Goal: Communication & Community: Answer question/provide support

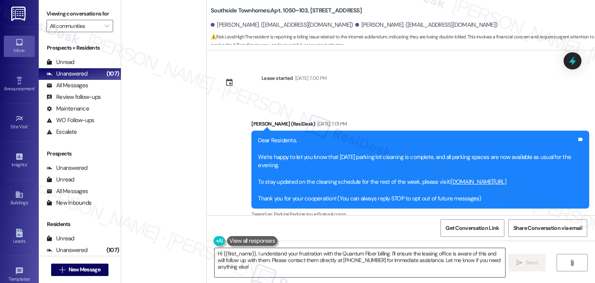
scroll to position [4628, 0]
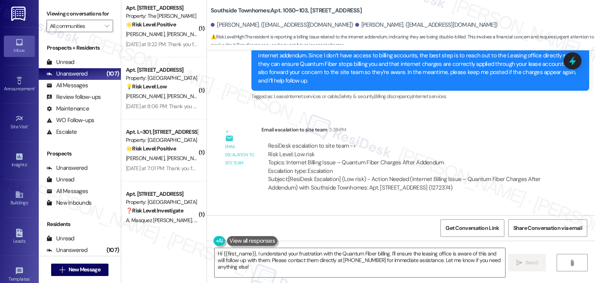
click at [384, 203] on div "Received via SMS [PERSON_NAME] 3:55 PM Ok thank you! Tags and notes" at bounding box center [401, 230] width 388 height 54
click at [383, 203] on div "Received via SMS [PERSON_NAME] 3:55 PM Ok thank you! Tags and notes" at bounding box center [401, 230] width 388 height 54
click at [316, 203] on div "Received via SMS [PERSON_NAME] 3:55 PM Ok thank you! Tags and notes" at bounding box center [401, 230] width 388 height 54
click at [364, 260] on textarea "Hi {{first_name}}, I understand your frustration with the Quantum Fiber billing…" at bounding box center [360, 262] width 290 height 29
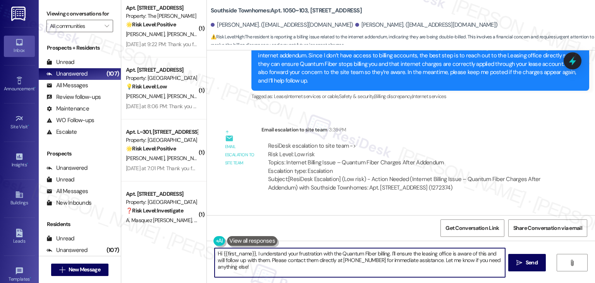
click at [364, 260] on textarea "Hi {{first_name}}, I understand your frustration with the Quantum Fiber billing…" at bounding box center [360, 262] width 290 height 29
paste textarea "You’re very welcome! If you have any other questions or need further assistance…"
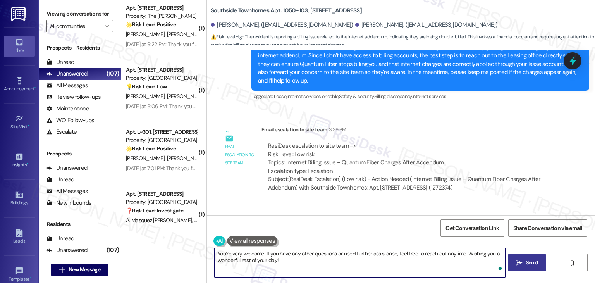
type textarea "You’re very welcome! If you have any other questions or need further assistance…"
click at [519, 264] on icon "" at bounding box center [519, 262] width 6 height 6
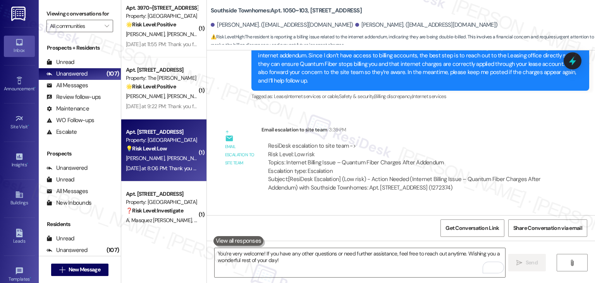
click at [175, 157] on div "S. Reynolds J. Upchurch" at bounding box center [161, 158] width 73 height 10
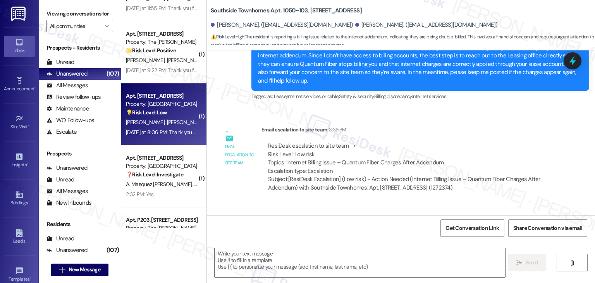
scroll to position [2870, 0]
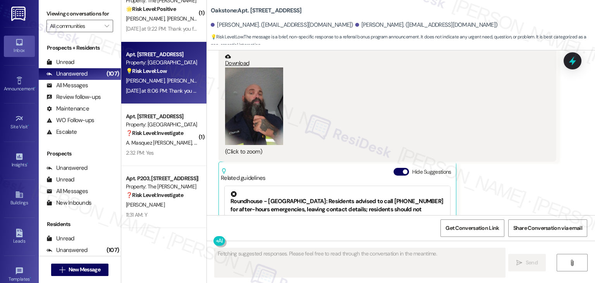
click at [391, 244] on div "FAQs generated by ResiDesk AI What number should I call for after-hours emergen…" at bounding box center [337, 278] width 225 height 68
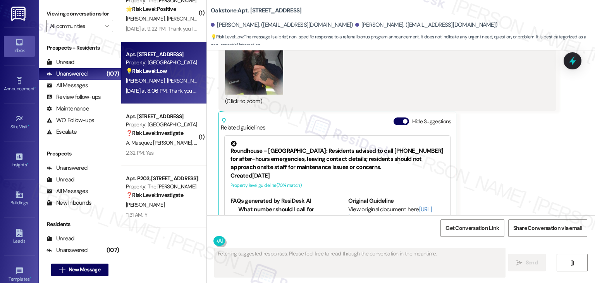
scroll to position [1241, 0]
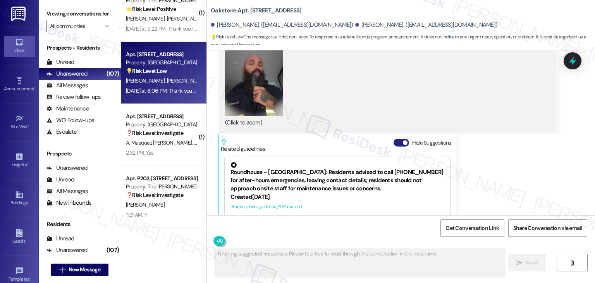
click at [393, 139] on button "Hide Suggestions" at bounding box center [400, 143] width 15 height 8
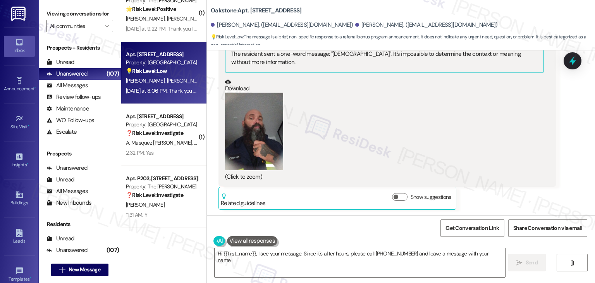
scroll to position [1164, 0]
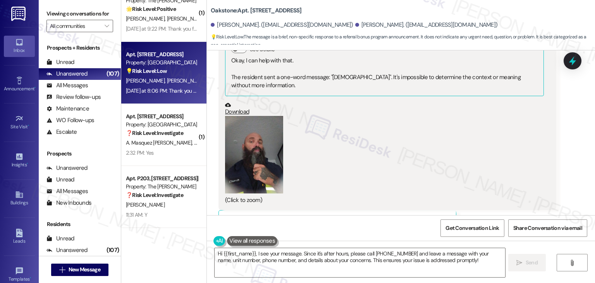
click at [265, 137] on button "Zoom image" at bounding box center [254, 154] width 58 height 77
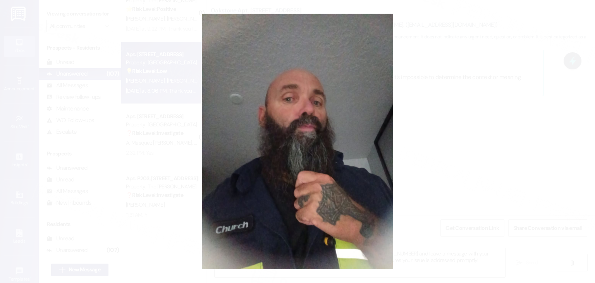
click at [319, 161] on button "Unzoom image" at bounding box center [297, 141] width 595 height 283
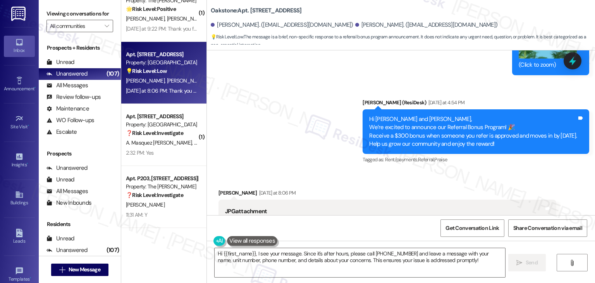
scroll to position [1244, 0]
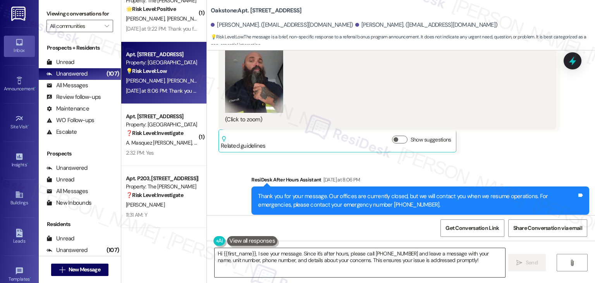
click at [321, 256] on textarea "Hi {{first_name}}, I see your message. Since it's after hours, please call 801-…" at bounding box center [360, 262] width 290 height 29
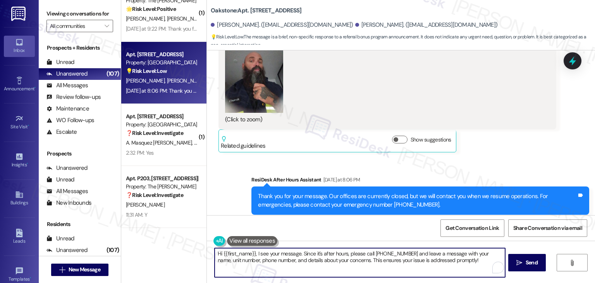
paste textarea "hope you're having a wonderful day! Just wanted to follow up and see if everyth…"
type textarea "Hi {{first_name}}, hope you're having a wonderful day! Just wanted to follow up…"
click at [527, 262] on span "Send" at bounding box center [532, 262] width 12 height 8
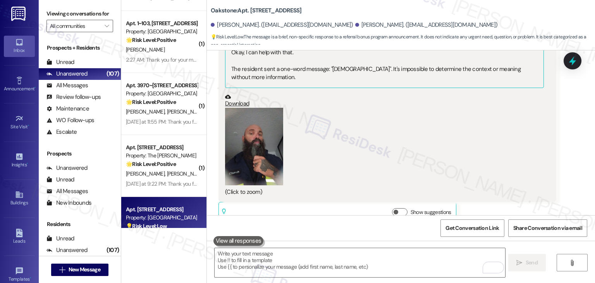
scroll to position [1171, 0]
click at [178, 188] on div "Yesterday at 9:22 PM: Thank you for your message. Our offices are currently clo…" at bounding box center [161, 184] width 73 height 10
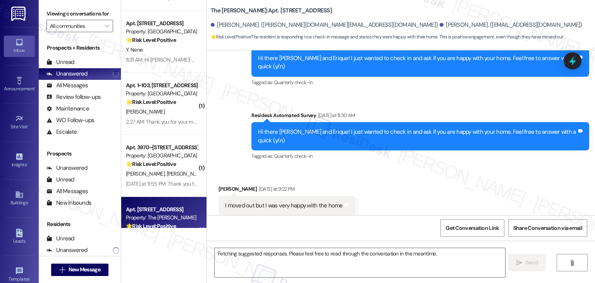
scroll to position [157, 0]
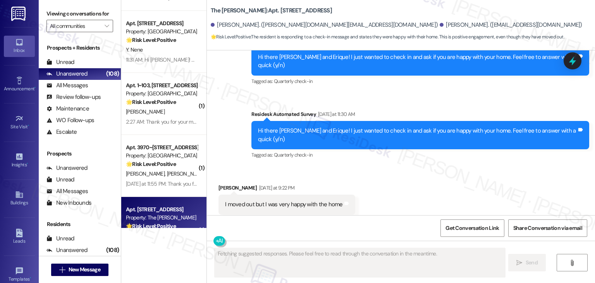
click at [452, 166] on div "Received via SMS Erique Ramos Yesterday at 9:22 PM I moved out but I was very h…" at bounding box center [401, 198] width 388 height 65
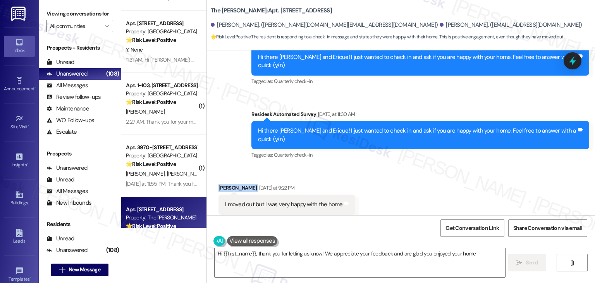
click at [452, 166] on div "Received via SMS Erique Ramos Yesterday at 9:22 PM I moved out but I was very h…" at bounding box center [401, 198] width 388 height 65
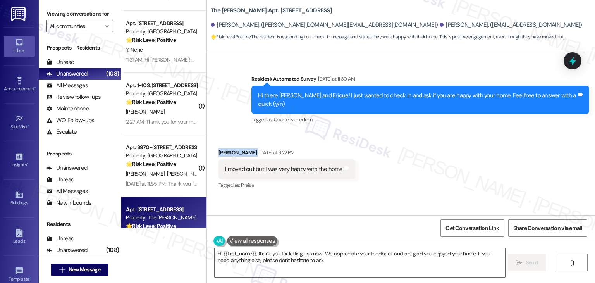
scroll to position [231, 0]
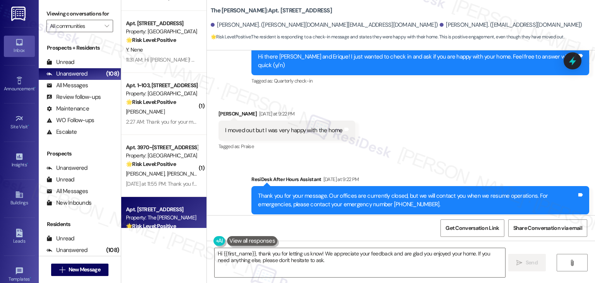
click at [450, 124] on div "Received via SMS Erique Ramos Yesterday at 9:22 PM I moved out but I was very h…" at bounding box center [401, 124] width 388 height 65
click at [287, 256] on textarea "Hi {{first_name}}, thank you for letting us know! We appreciate your feedback a…" at bounding box center [360, 262] width 290 height 29
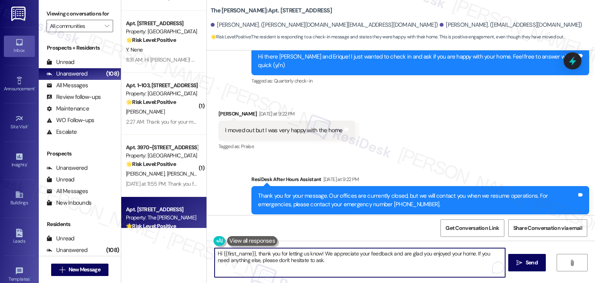
click at [287, 256] on textarea "Hi {{first_name}}, thank you for letting us know! We appreciate your feedback a…" at bounding box center [360, 262] width 290 height 29
paste textarea "s for letting us know you've moved out. If you’d like to stop receiving texts f…"
drag, startPoint x: 359, startPoint y: 261, endPoint x: 200, endPoint y: 251, distance: 158.7
click at [200, 251] on div "( 2 ) Apt. 29~J102, 2885 N Records Ave Property: Verasso Village 🌟 Risk Level: …" at bounding box center [358, 141] width 474 height 283
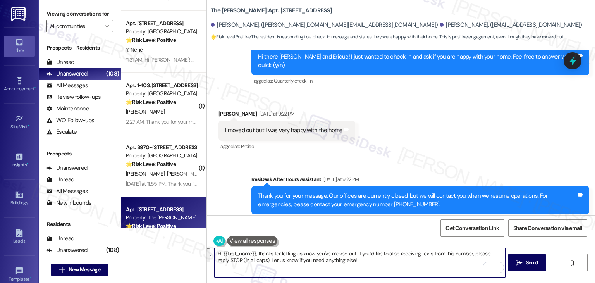
paste textarea "To enrich screen reader interactions, please activate Accessibility in Grammarl…"
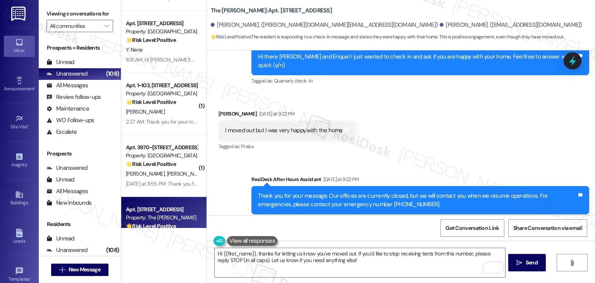
click at [328, 230] on div "Get Conversation Link Share Conversation via email" at bounding box center [401, 228] width 388 height 26
click at [404, 92] on div "Received via SMS Erique Ramos Yesterday at 9:22 PM I moved out but I was very h…" at bounding box center [401, 124] width 388 height 65
click at [399, 92] on div "Received via SMS Erique Ramos Yesterday at 9:22 PM I moved out but I was very h…" at bounding box center [401, 124] width 388 height 65
click at [399, 129] on div "Received via SMS Erique Ramos Yesterday at 9:22 PM I moved out but I was very h…" at bounding box center [401, 124] width 388 height 65
click at [357, 229] on div "Get Conversation Link Share Conversation via email" at bounding box center [401, 228] width 388 height 26
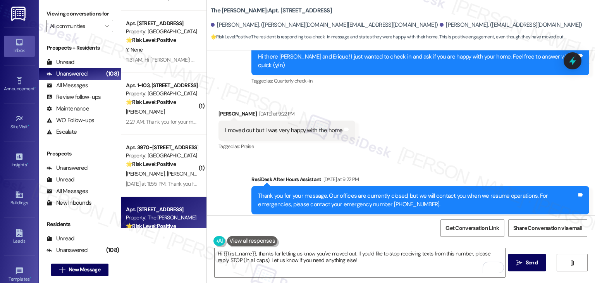
click at [357, 229] on div "Get Conversation Link Share Conversation via email" at bounding box center [401, 228] width 388 height 26
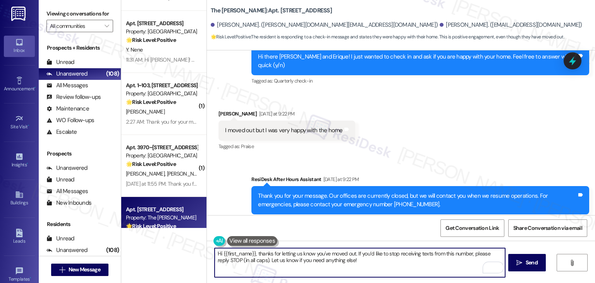
click at [347, 261] on textarea "Hi {{first_name}}, thanks for letting us know you've moved out. If you’d like t…" at bounding box center [360, 262] width 290 height 29
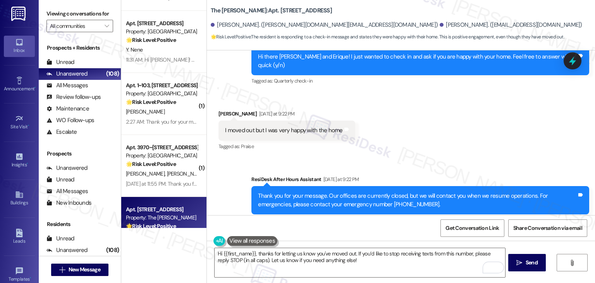
click at [350, 220] on div "Get Conversation Link Share Conversation via email" at bounding box center [401, 228] width 388 height 26
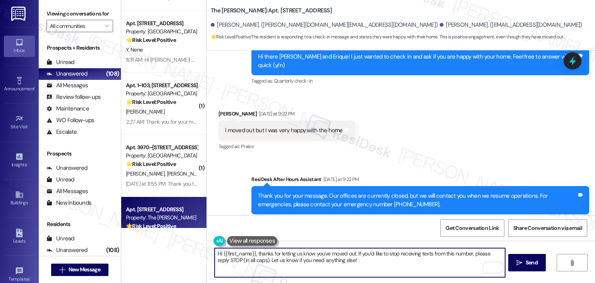
click at [347, 261] on textarea "Hi {{first_name}}, thanks for letting us know you've moved out. If you’d like t…" at bounding box center [360, 262] width 290 height 29
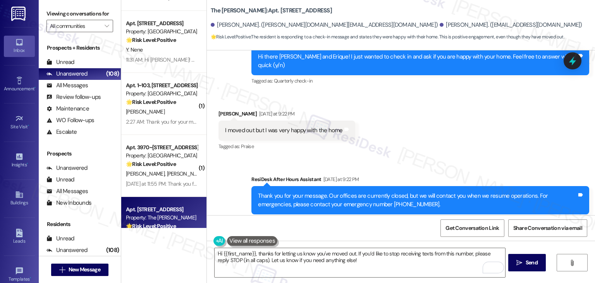
click at [354, 232] on div "Get Conversation Link Share Conversation via email" at bounding box center [401, 228] width 388 height 26
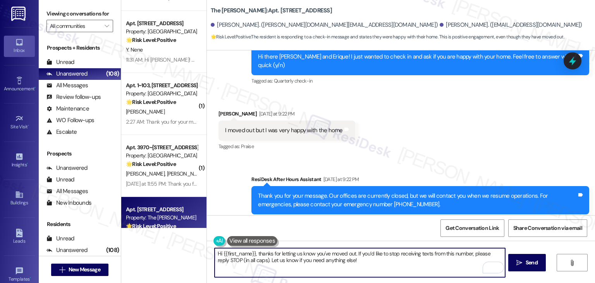
click at [360, 261] on textarea "Hi {{first_name}}, thanks for letting us know you've moved out. If you’d like t…" at bounding box center [360, 262] width 290 height 29
click at [367, 236] on div "Get Conversation Link Share Conversation via email" at bounding box center [401, 228] width 388 height 26
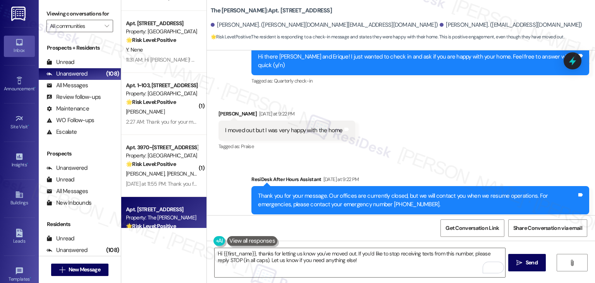
click at [392, 223] on div "Get Conversation Link Share Conversation via email" at bounding box center [401, 228] width 388 height 26
click at [361, 262] on textarea "Hi {{first_name}}, thanks for letting us know you've moved out. If you’d like t…" at bounding box center [360, 262] width 290 height 29
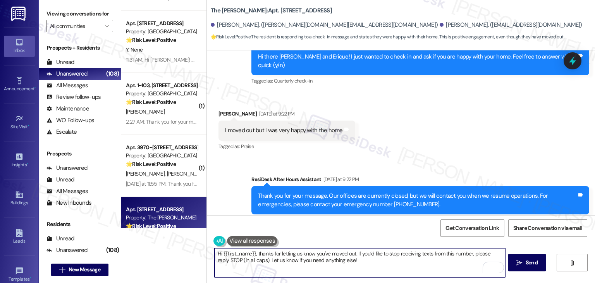
click at [379, 227] on div "Get Conversation Link Share Conversation via email" at bounding box center [401, 228] width 388 height 26
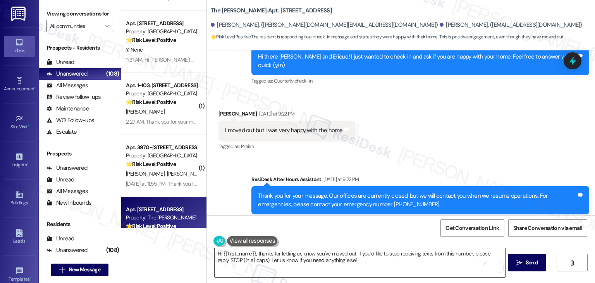
drag, startPoint x: 523, startPoint y: 260, endPoint x: 413, endPoint y: 258, distance: 110.0
click at [440, 262] on div "Hi {{first_name}}, thanks for letting us know you've moved out. If you’d like t…" at bounding box center [401, 269] width 388 height 58
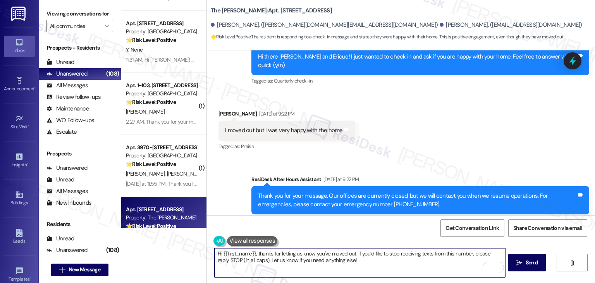
drag, startPoint x: 251, startPoint y: 251, endPoint x: 219, endPoint y: 254, distance: 32.3
click at [219, 254] on textarea "Hi {{first_name}}, thanks for letting us know you've moved out. If you’d like t…" at bounding box center [360, 262] width 290 height 29
click at [374, 263] on textarea "Hi Erique, thanks for letting us know you've moved out. If you’d like to stop r…" at bounding box center [360, 262] width 290 height 29
type textarea "Hi Erique, thanks for letting us know you've moved out. If you’d like to stop r…"
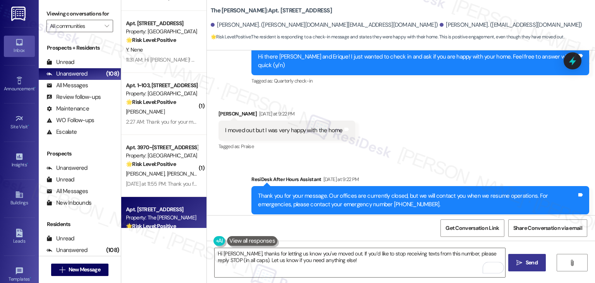
click at [526, 258] on span "Send" at bounding box center [532, 262] width 12 height 8
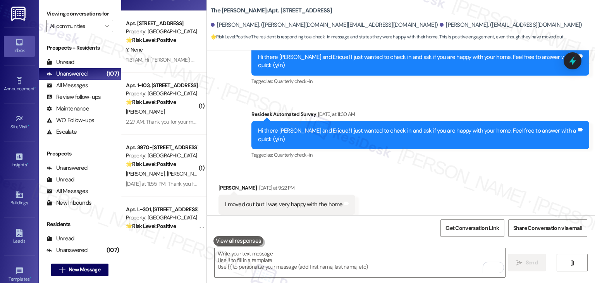
scroll to position [293, 0]
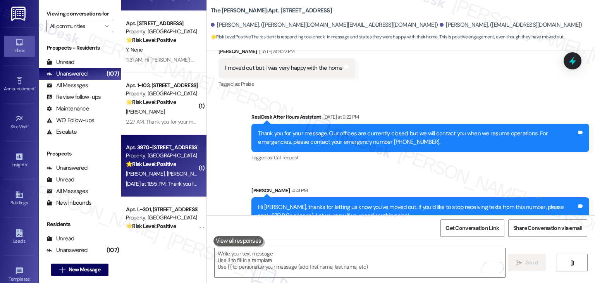
click at [170, 184] on div "Yesterday at 11:55 PM: Thank you for your message. Our offices are currently cl…" at bounding box center [341, 183] width 431 height 7
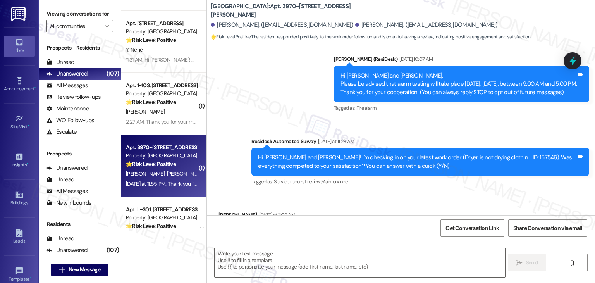
type textarea "Fetching suggested responses. Please feel free to read through the conversation…"
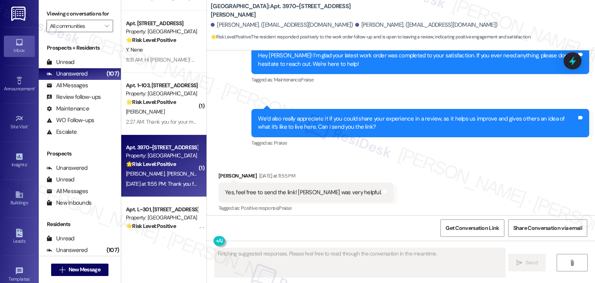
scroll to position [310, 0]
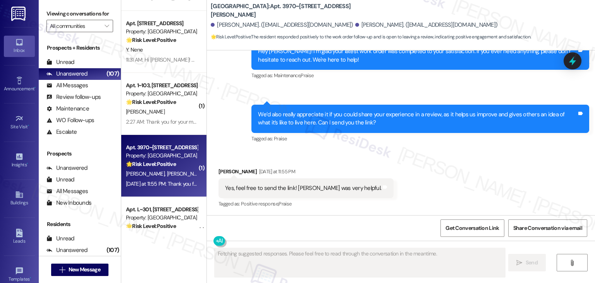
click at [459, 186] on div "Received via SMS Kaylie Kallen Yesterday at 11:55 PM Yes, feel free to send the…" at bounding box center [401, 182] width 388 height 65
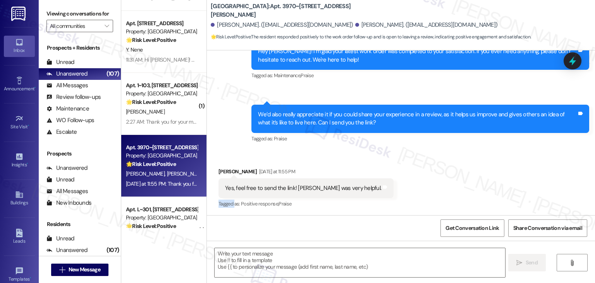
click at [459, 186] on div "Received via SMS Kaylie Kallen Yesterday at 11:55 PM Yes, feel free to send the…" at bounding box center [401, 182] width 388 height 65
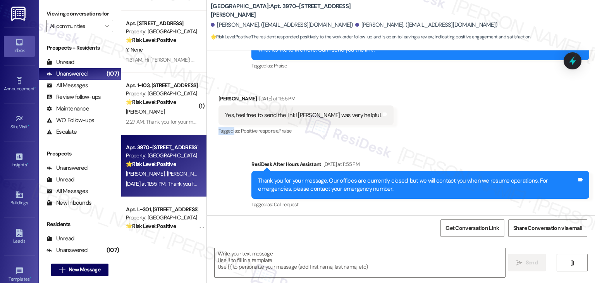
scroll to position [384, 0]
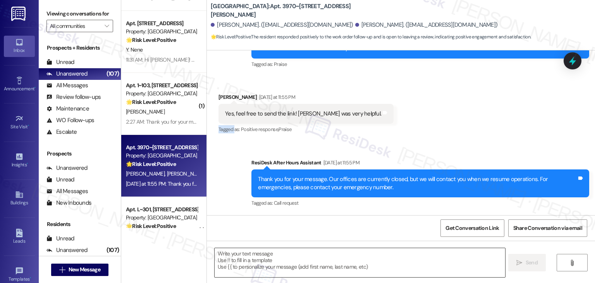
click at [288, 256] on textarea at bounding box center [360, 262] width 290 height 29
paste textarea "Thank you so much, -- ! I’d be happy to share the review link with you. Your fe…"
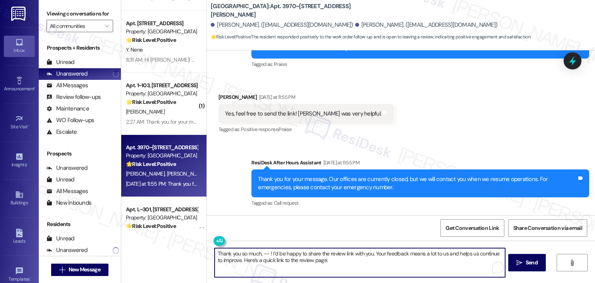
click at [262, 254] on textarea "Thank you so much, -- ! I’d be happy to share the review link with you. Your fe…" at bounding box center [360, 262] width 290 height 29
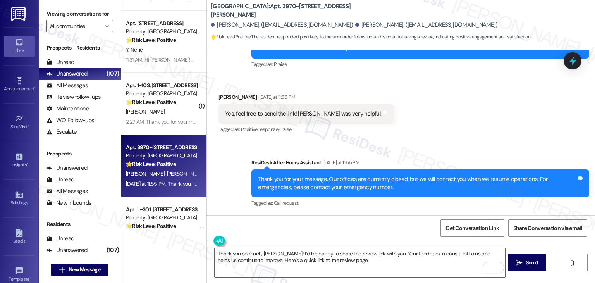
click at [310, 232] on div "Get Conversation Link Share Conversation via email" at bounding box center [401, 228] width 388 height 26
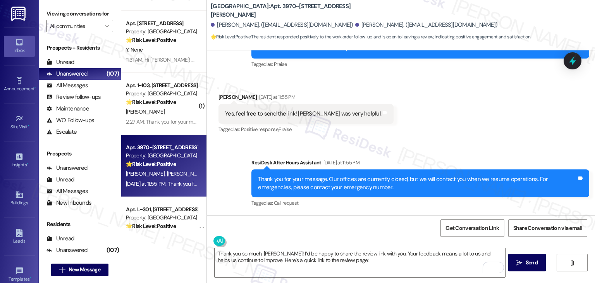
click at [310, 232] on div "Get Conversation Link Share Conversation via email" at bounding box center [401, 228] width 388 height 26
click at [310, 231] on div "Get Conversation Link Share Conversation via email" at bounding box center [401, 228] width 388 height 26
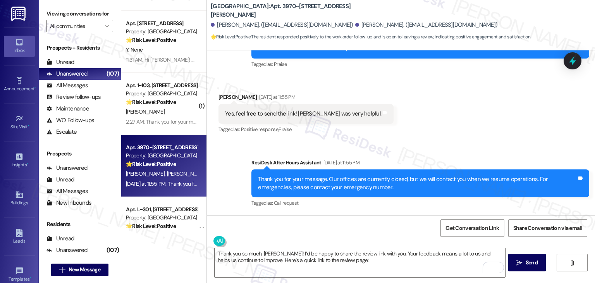
click at [310, 231] on div "Get Conversation Link Share Conversation via email" at bounding box center [401, 228] width 388 height 26
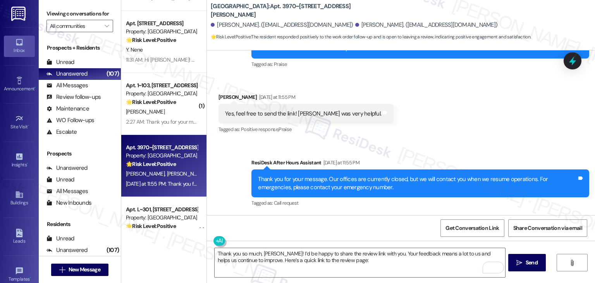
click at [310, 231] on div "Get Conversation Link Share Conversation via email" at bounding box center [401, 228] width 388 height 26
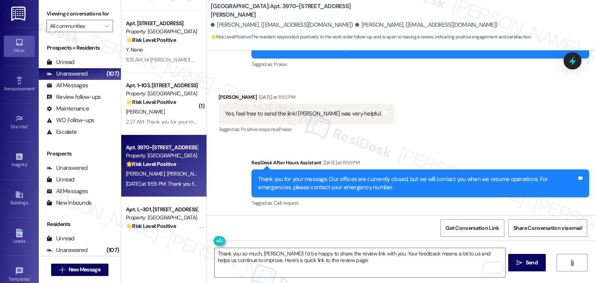
click at [310, 231] on div "Get Conversation Link Share Conversation via email" at bounding box center [401, 228] width 388 height 26
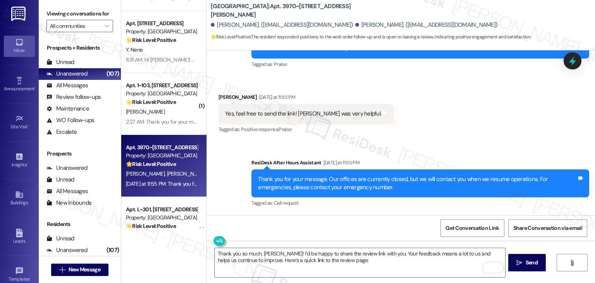
click at [310, 231] on div "Get Conversation Link Share Conversation via email" at bounding box center [401, 228] width 388 height 26
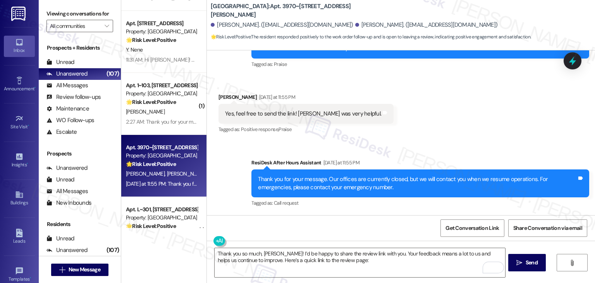
click at [310, 231] on div "Get Conversation Link Share Conversation via email" at bounding box center [401, 228] width 388 height 26
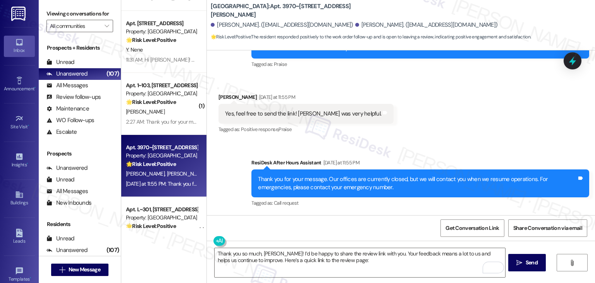
click at [310, 231] on div "Get Conversation Link Share Conversation via email" at bounding box center [401, 228] width 388 height 26
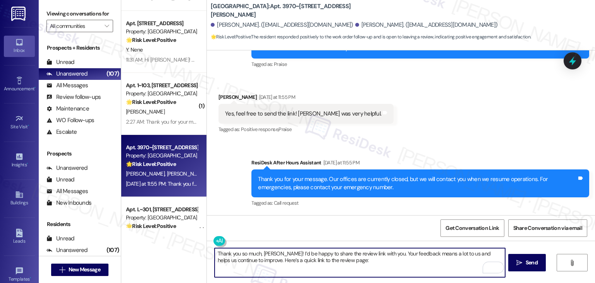
click at [335, 261] on textarea "Thank you so much, Kaylie! I’d be happy to share the review link with you. Your…" at bounding box center [360, 262] width 290 height 29
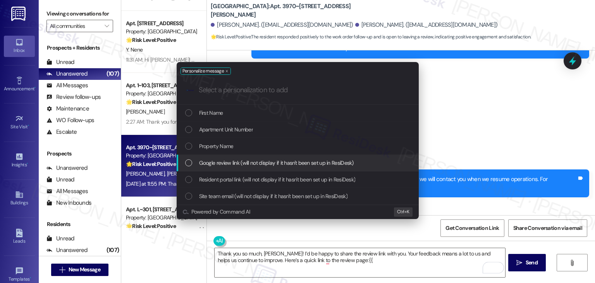
click at [190, 161] on div "List of options" at bounding box center [188, 162] width 7 height 7
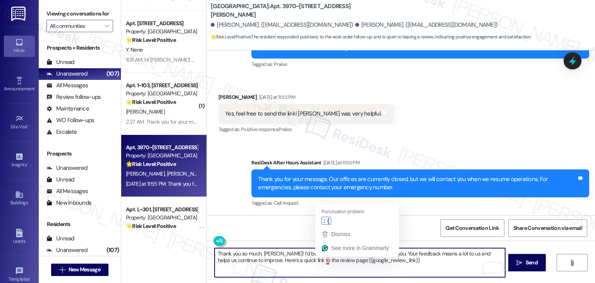
click at [323, 262] on textarea "Thank you so much, Kaylie! I’d be happy to share the review link with you. Your…" at bounding box center [360, 262] width 290 height 29
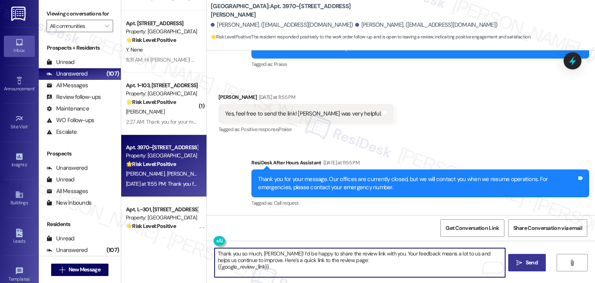
type textarea "Thank you so much, Kaylie! I’d be happy to share the review link with you. Your…"
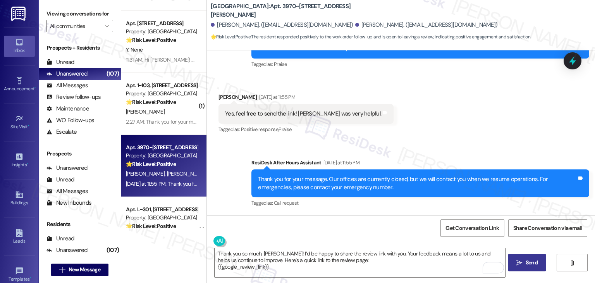
click at [534, 265] on span "Send" at bounding box center [532, 262] width 12 height 8
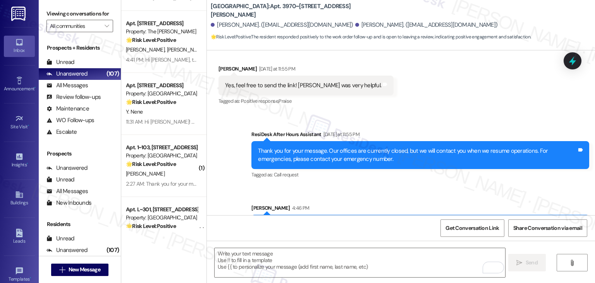
scroll to position [455, 0]
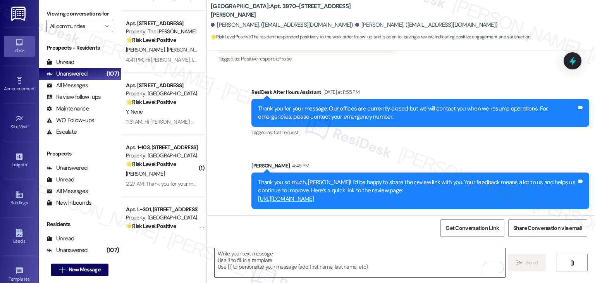
click at [295, 264] on textarea "To enrich screen reader interactions, please activate Accessibility in Grammarl…" at bounding box center [360, 262] width 290 height 29
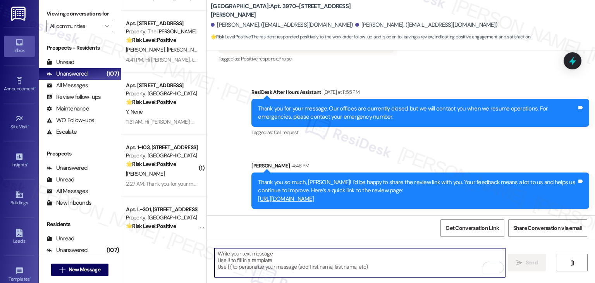
paste textarea "Kindly inform us once the review is complete so we can share it with the team. …"
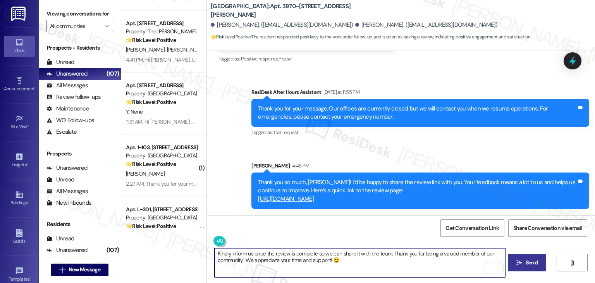
type textarea "Kindly inform us once the review is complete so we can share it with the team. …"
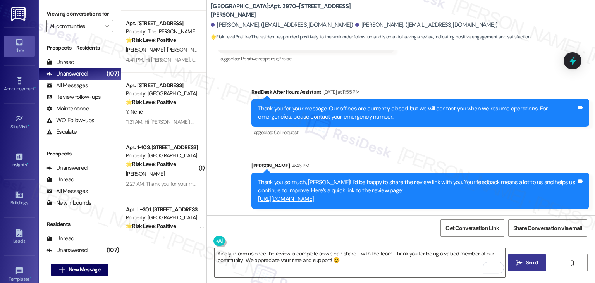
click at [530, 261] on span "Send" at bounding box center [532, 262] width 12 height 8
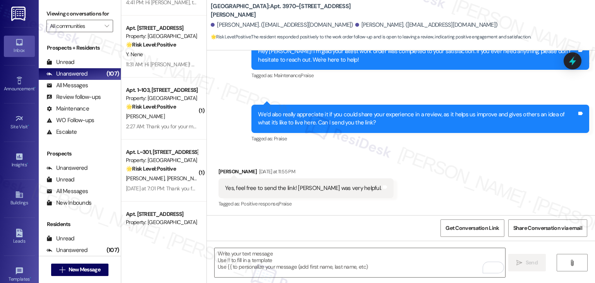
scroll to position [2754, 0]
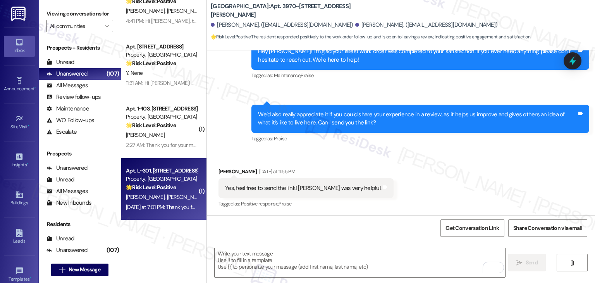
click at [168, 192] on div "Y. Diaz N. Bissey" at bounding box center [161, 197] width 73 height 10
type textarea "Fetching suggested responses. Please feel free to read through the conversation…"
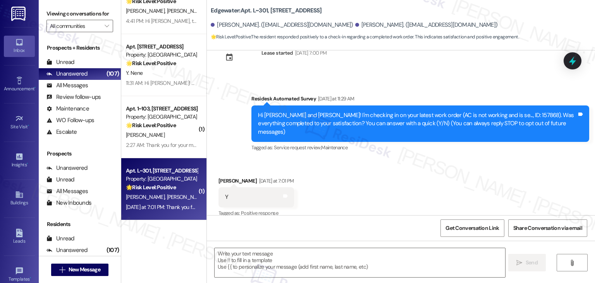
scroll to position [26, 0]
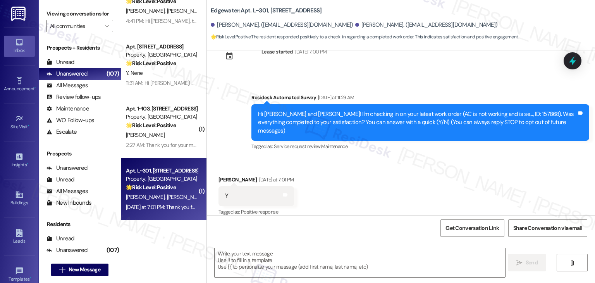
type textarea "Fetching suggested responses. Please feel free to read through the conversation…"
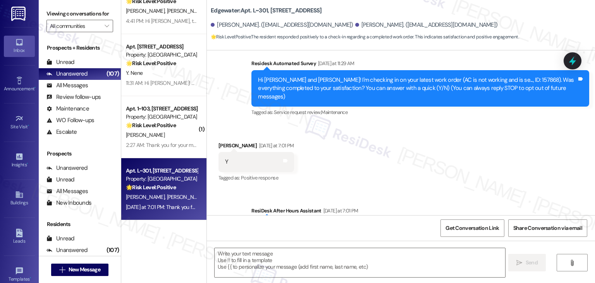
scroll to position [100, 0]
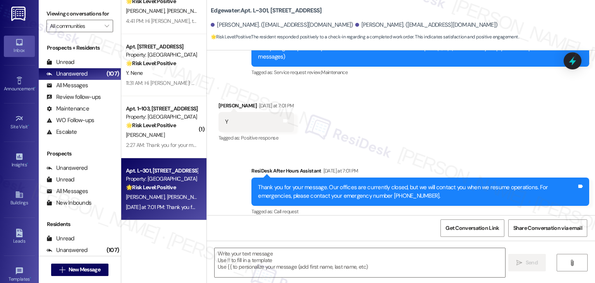
click at [411, 120] on div "Received via SMS Yanira Diaz Yesterday at 7:01 PM Y Tags and notes Tagged as: P…" at bounding box center [401, 116] width 388 height 65
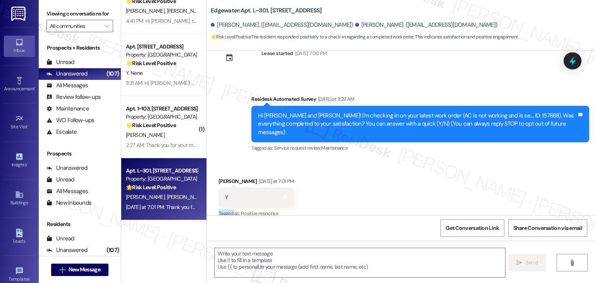
scroll to position [23, 0]
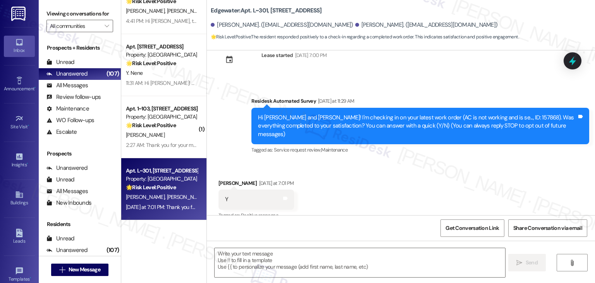
click at [409, 191] on div "Received via SMS Yanira Diaz Yesterday at 7:01 PM Y Tags and notes Tagged as: P…" at bounding box center [401, 193] width 388 height 65
click at [409, 190] on div "Received via SMS Yanira Diaz Yesterday at 7:01 PM Y Tags and notes Tagged as: P…" at bounding box center [401, 193] width 388 height 65
click at [278, 248] on textarea at bounding box center [360, 262] width 290 height 29
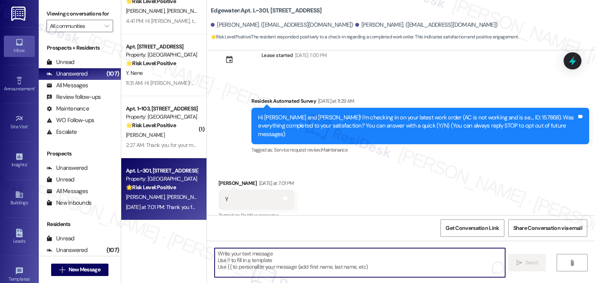
paste textarea "Hey [PERSON_NAME]! I’m glad your latest work order was completed to your satisf…"
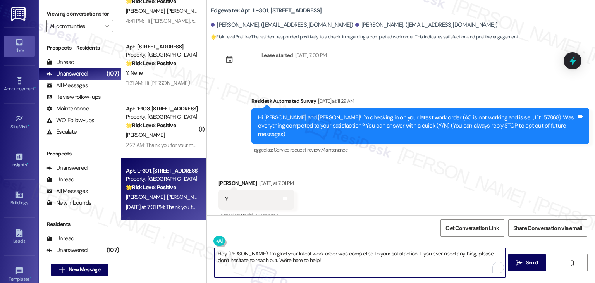
click at [232, 253] on textarea "Hey [PERSON_NAME]! I’m glad your latest work order was completed to your satisf…" at bounding box center [360, 262] width 290 height 29
type textarea "Hey Yanira! I’m glad your latest work order was completed to your satisfaction.…"
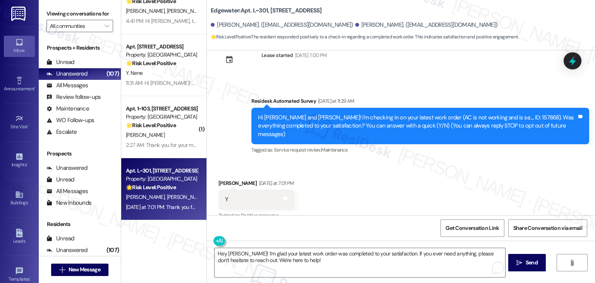
click at [330, 186] on div "Received via SMS Yanira Diaz Yesterday at 7:01 PM Y Tags and notes Tagged as: P…" at bounding box center [401, 193] width 388 height 65
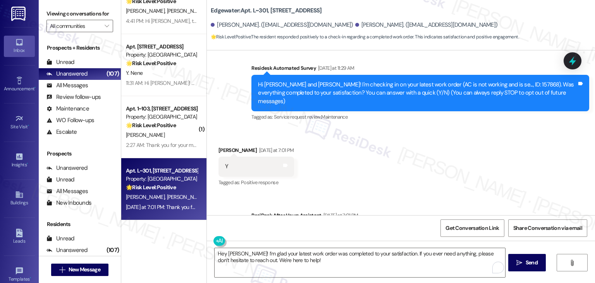
scroll to position [100, 0]
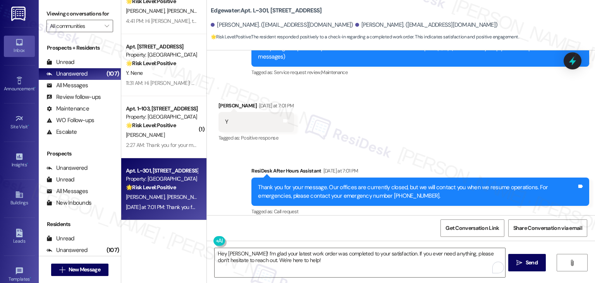
click at [381, 213] on div "Sent via SMS ResiDesk After Hours Assistant Yesterday at 7:01 PM Thank you for …" at bounding box center [420, 192] width 349 height 62
click at [374, 214] on div "Sent via SMS ResiDesk After Hours Assistant Yesterday at 7:01 PM Thank you for …" at bounding box center [420, 192] width 349 height 62
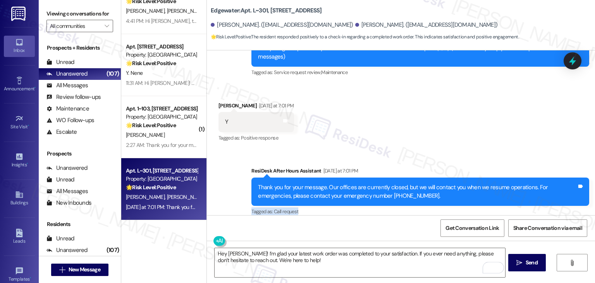
click at [374, 214] on div "Sent via SMS ResiDesk After Hours Assistant Yesterday at 7:01 PM Thank you for …" at bounding box center [420, 192] width 349 height 62
click at [534, 265] on span "Send" at bounding box center [532, 262] width 12 height 8
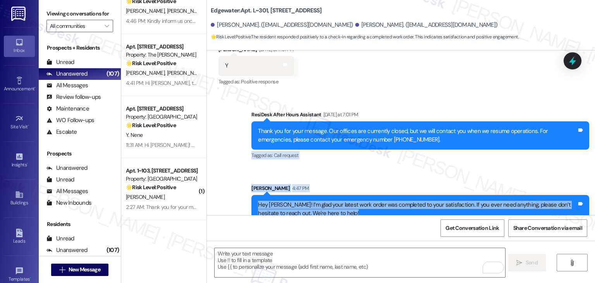
scroll to position [163, 0]
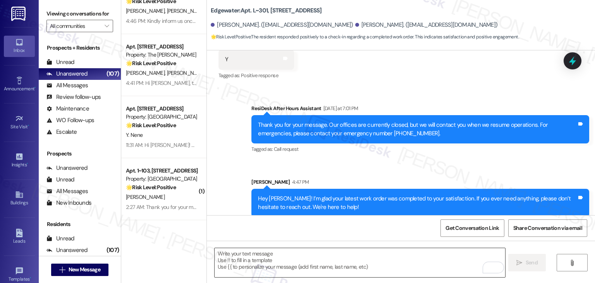
click at [304, 262] on textarea "To enrich screen reader interactions, please activate Accessibility in Grammarl…" at bounding box center [360, 262] width 290 height 29
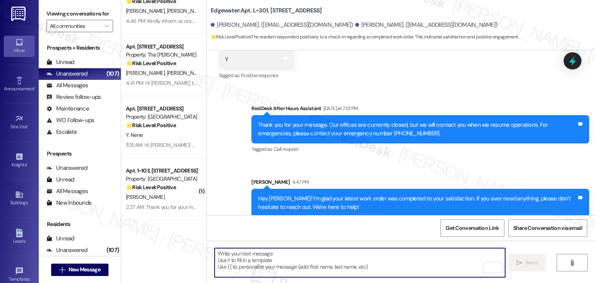
paste textarea "We’d love it if you could share your experience in a review, it helps us improv…"
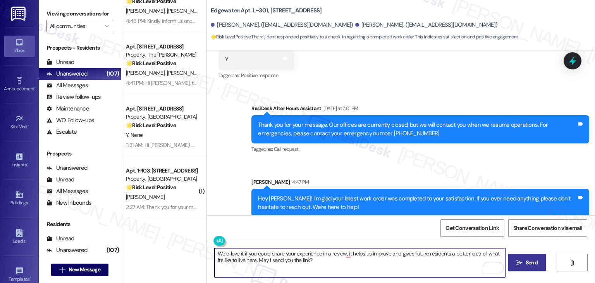
type textarea "We’d love it if you could share your experience in a review, it helps us improv…"
click at [526, 263] on span "Send" at bounding box center [532, 262] width 12 height 8
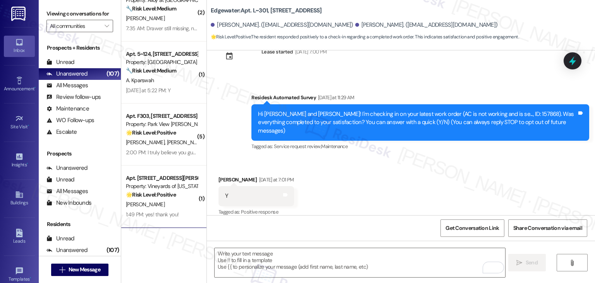
scroll to position [1012, 0]
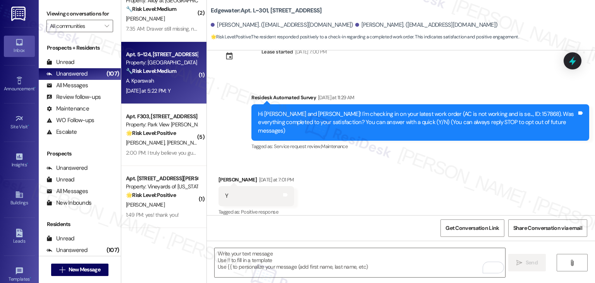
click at [169, 81] on div "A. Kparswah" at bounding box center [161, 81] width 73 height 10
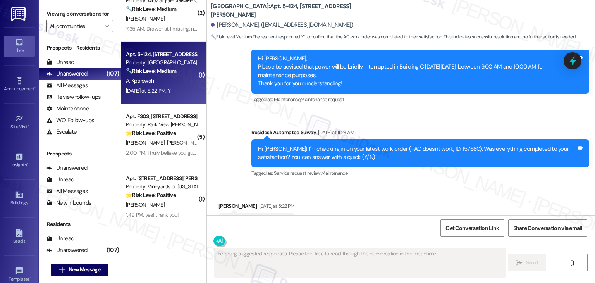
scroll to position [855, 0]
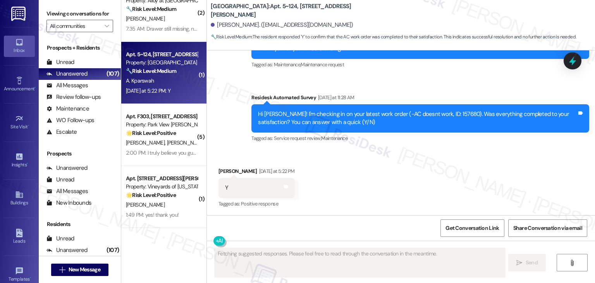
click at [454, 167] on div "Received via SMS Abraham Kparswah Yesterday at 5:22 PM Y Tags and notes Tagged …" at bounding box center [401, 181] width 388 height 65
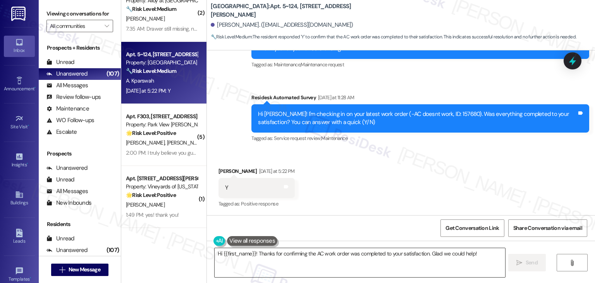
click at [297, 258] on textarea "Hi {{first_name}}! Thanks for confirming the AC work order was completed to you…" at bounding box center [360, 262] width 290 height 29
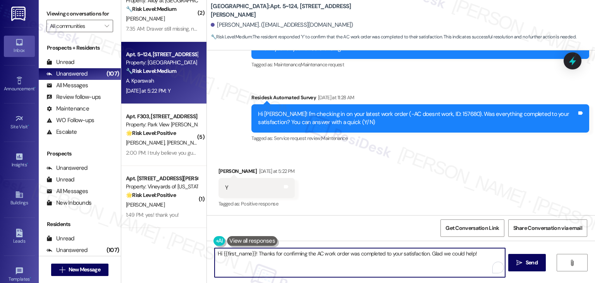
click at [297, 258] on textarea "Hi {{first_name}}! Thanks for confirming the AC work order was completed to you…" at bounding box center [360, 262] width 290 height 29
paste textarea "ey Onkar! I’m glad your latest work order was completed to your satisfaction. I…"
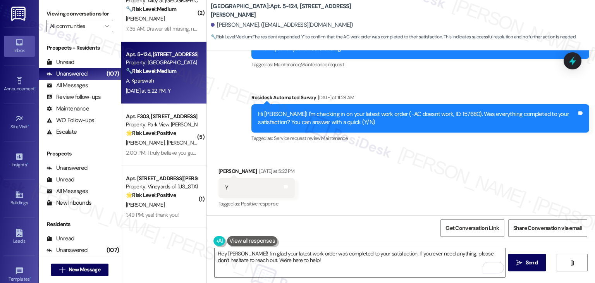
click at [220, 170] on div "Abraham Kparswah Yesterday at 5:22 PM" at bounding box center [256, 172] width 76 height 11
click at [220, 169] on div "Abraham Kparswah Yesterday at 5:22 PM" at bounding box center [256, 172] width 76 height 11
copy div "Abraham"
click at [232, 253] on textarea "Hey [PERSON_NAME]! I’m glad your latest work order was completed to your satisf…" at bounding box center [360, 262] width 290 height 29
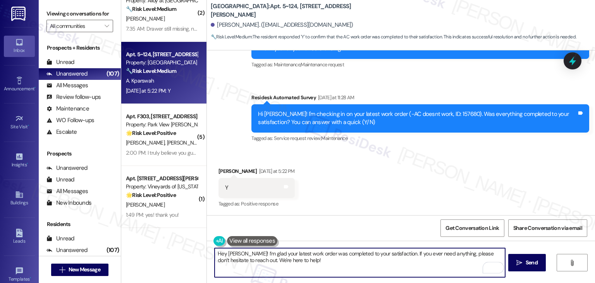
click at [232, 253] on textarea "Hey [PERSON_NAME]! I’m glad your latest work order was completed to your satisf…" at bounding box center [360, 262] width 290 height 29
paste textarea "Abraham"
click at [312, 257] on textarea "Hey Abraham! I’m glad your latest work order was completed to your satisfaction…" at bounding box center [360, 262] width 290 height 29
type textarea "Hey Abraham! I’m glad your latest work order was completed to your satisfaction…"
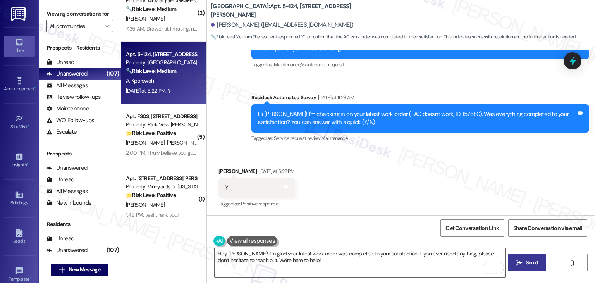
click at [530, 263] on span "Send" at bounding box center [532, 262] width 12 height 8
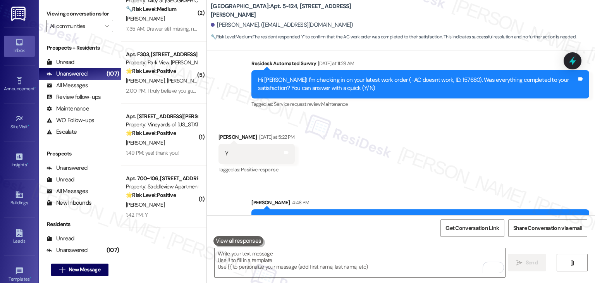
scroll to position [918, 0]
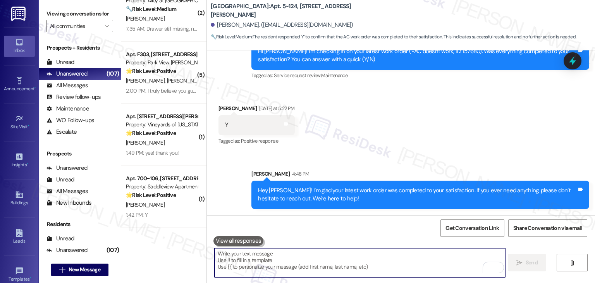
click at [319, 248] on textarea "To enrich screen reader interactions, please activate Accessibility in Grammarl…" at bounding box center [360, 262] width 290 height 29
paste textarea "We’d love it if you could share your experience in a review, it helps us improv…"
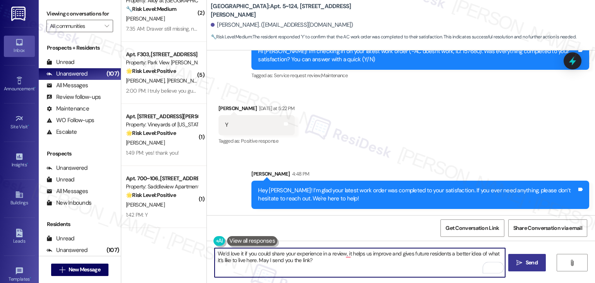
type textarea "We’d love it if you could share your experience in a review, it helps us improv…"
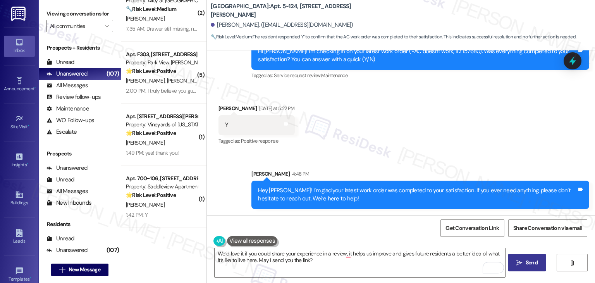
click at [530, 262] on span "Send" at bounding box center [532, 262] width 12 height 8
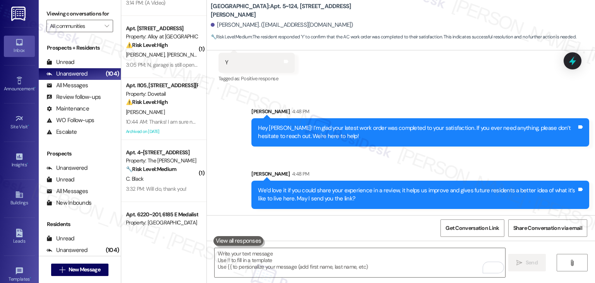
scroll to position [198, 0]
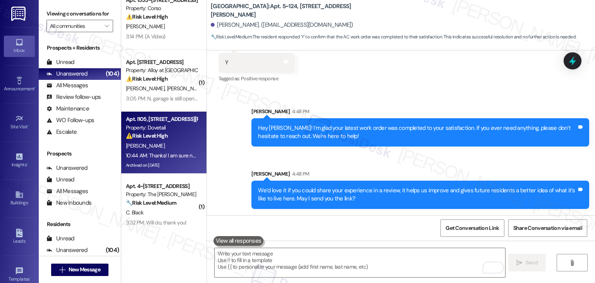
click at [167, 149] on div "J. Sandel" at bounding box center [161, 146] width 73 height 10
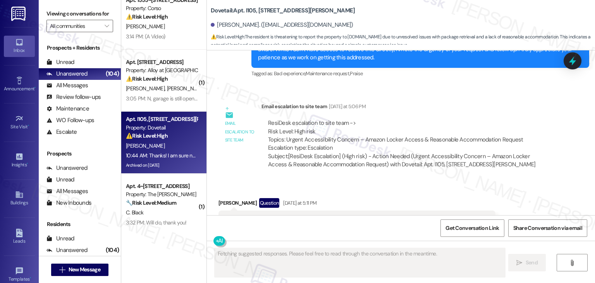
scroll to position [4005, 0]
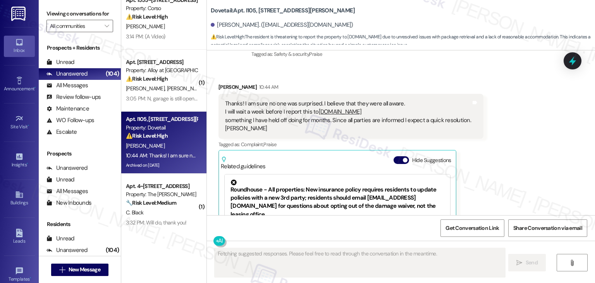
click at [508, 155] on div "Received via SMS Janice Sandel 10:44 AM Thanks! I am sure no one was surprised.…" at bounding box center [401, 178] width 388 height 226
click at [393, 156] on button "Hide Suggestions" at bounding box center [400, 160] width 15 height 8
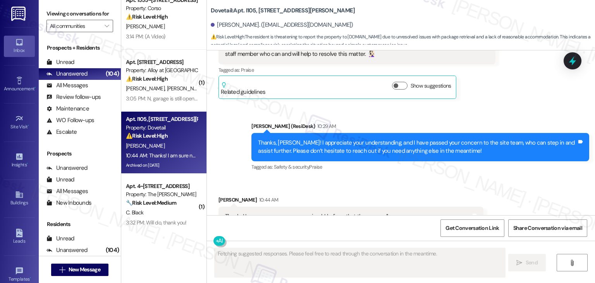
click at [499, 178] on div "Received via SMS Janice Sandel 10:44 AM Thanks! I am sure no one was surprised.…" at bounding box center [401, 234] width 388 height 113
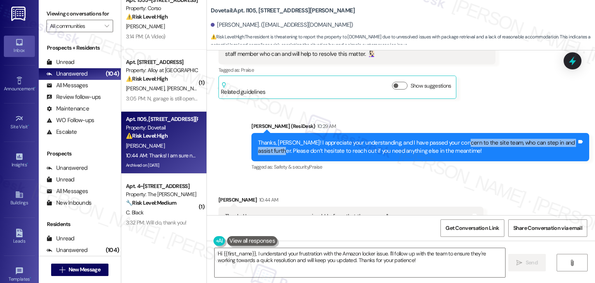
drag, startPoint x: 451, startPoint y: 67, endPoint x: 261, endPoint y: 74, distance: 189.9
click at [261, 139] on div "Thanks, Janice! I appreciate your understanding, and I have passed your concern…" at bounding box center [417, 147] width 319 height 17
click at [278, 139] on div "Thanks, Janice! I appreciate your understanding, and I have passed your concern…" at bounding box center [417, 147] width 319 height 17
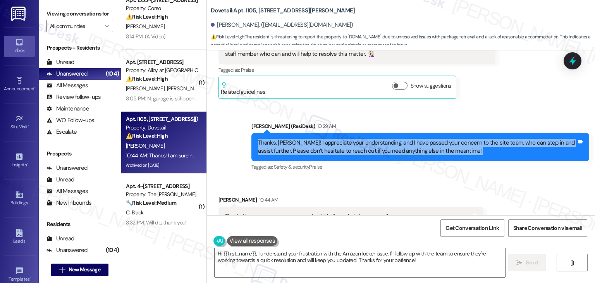
click at [278, 139] on div "Thanks, Janice! I appreciate your understanding, and I have passed your concern…" at bounding box center [417, 147] width 319 height 17
copy div "Thanks, Janice! I appreciate your understanding, and I have passed your concern…"
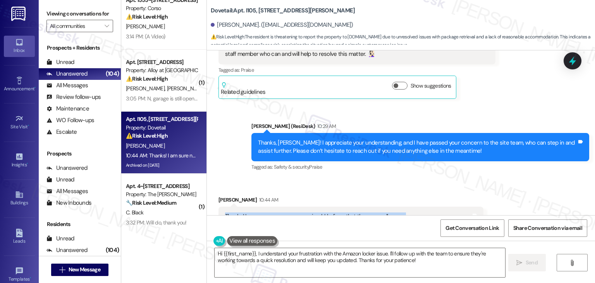
drag, startPoint x: 249, startPoint y: 167, endPoint x: 218, endPoint y: 139, distance: 41.7
click at [218, 206] on div "Thanks! I am sure no one was surprised. I believe that they were all aware. I w…" at bounding box center [350, 228] width 265 height 45
copy div "Thanks! I am sure no one was surprised. I believe that they were all aware. I w…"
click at [366, 259] on textarea "Hi {{first_name}}, I understand your frustration with the Amazon locker issue. …" at bounding box center [360, 262] width 290 height 29
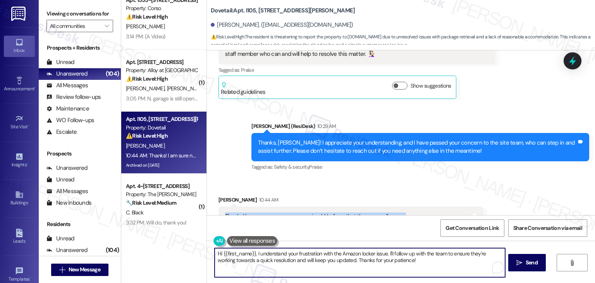
click at [366, 259] on textarea "Hi {{first_name}}, I understand your frustration with the Amazon locker issue. …" at bounding box center [360, 262] width 290 height 29
paste textarea "Janice! I’ve already passed your message along to the site team, so they’re ful…"
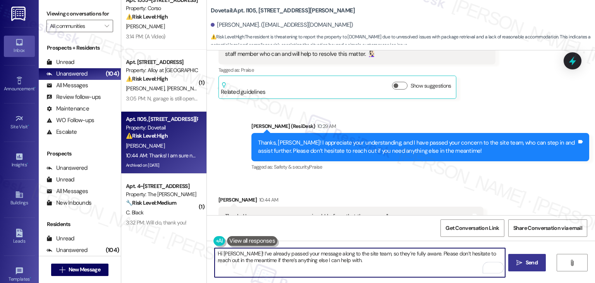
type textarea "Hi Janice! I’ve already passed your message along to the site team, so they’re …"
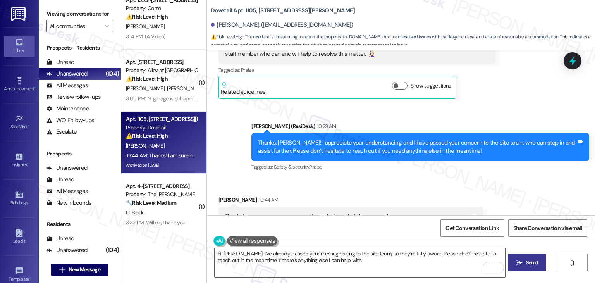
click at [534, 263] on span "Send" at bounding box center [532, 262] width 12 height 8
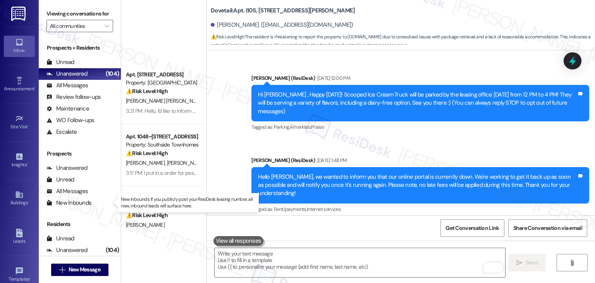
scroll to position [3892, 0]
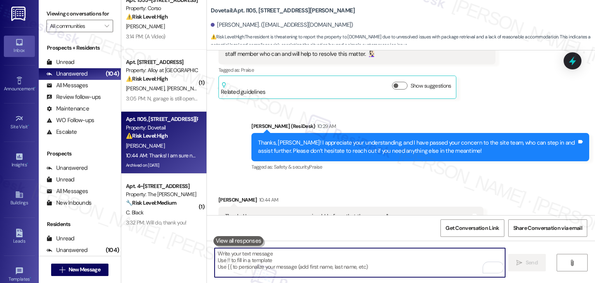
click at [304, 256] on textarea "To enrich screen reader interactions, please activate Accessibility in Grammarl…" at bounding box center [360, 262] width 290 height 29
paste textarea "Hi [PERSON_NAME]! I’ve already passed your message along to the site team, so t…"
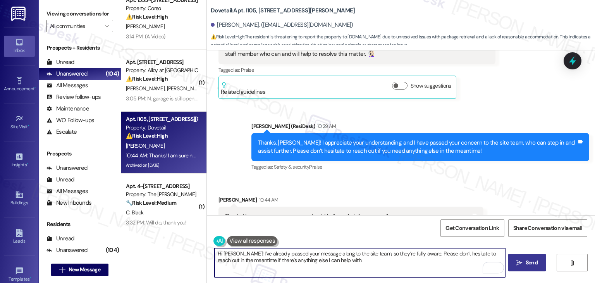
type textarea "Hi [PERSON_NAME]! I’ve already passed your message along to the site team, so t…"
click at [537, 264] on span "Send" at bounding box center [531, 262] width 15 height 8
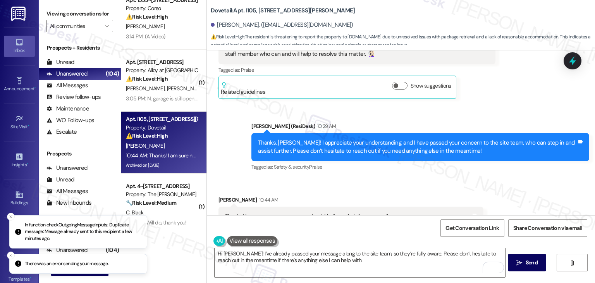
click at [522, 178] on div "Received [STREET_ADDRESS][PERSON_NAME]:44 AM Thanks! I am sure no one was surpr…" at bounding box center [401, 234] width 388 height 113
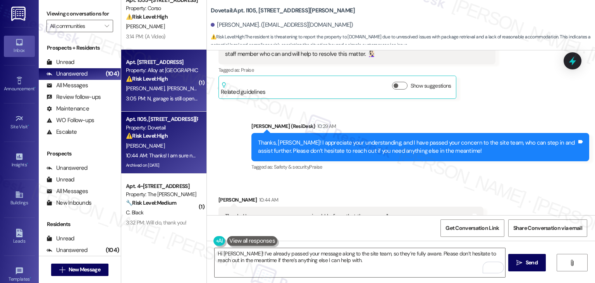
click at [153, 82] on div "⚠️ Risk Level: High The resident reports that the garage door is still malfunct…" at bounding box center [162, 79] width 72 height 8
click at [161, 137] on strong "⚠️ Risk Level: High" at bounding box center [147, 135] width 42 height 7
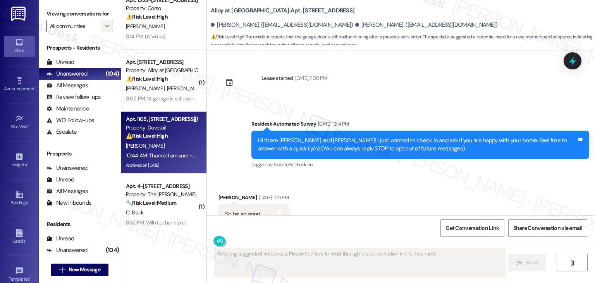
scroll to position [2069, 0]
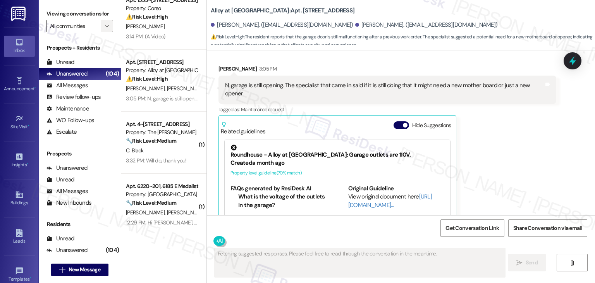
click at [105, 23] on icon "" at bounding box center [107, 26] width 4 height 6
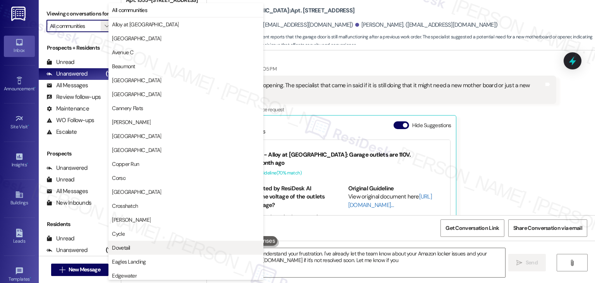
type textarea "Hi {{first_name}}, I understand your frustration. I've already let the team kno…"
click at [136, 246] on span "Dovetail" at bounding box center [186, 248] width 148 height 8
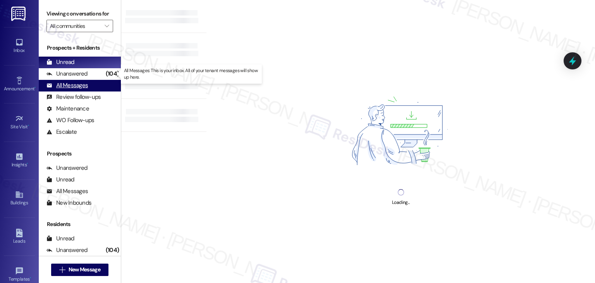
type input "Dovetail"
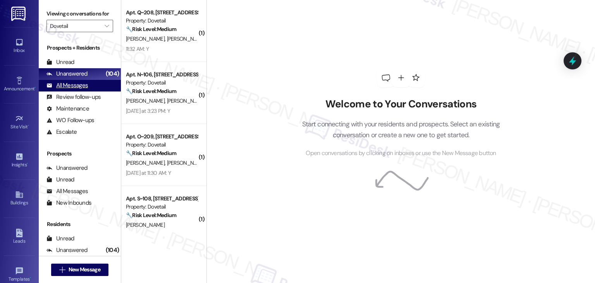
click at [78, 86] on div "All Messages" at bounding box center [66, 85] width 41 height 8
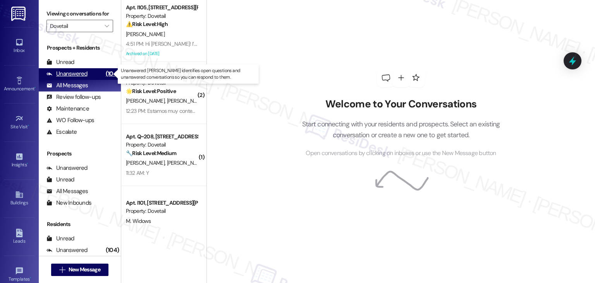
click at [93, 77] on div "Unanswered (104)" at bounding box center [80, 74] width 82 height 12
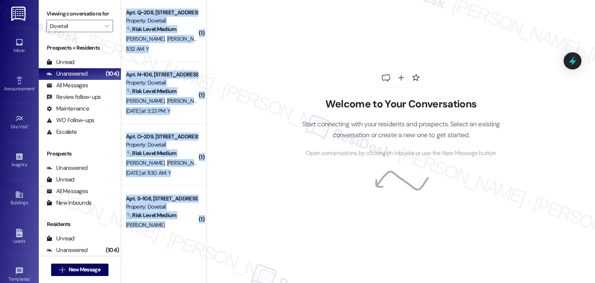
drag, startPoint x: 202, startPoint y: 93, endPoint x: 200, endPoint y: 191, distance: 97.6
click at [200, 191] on div "( 1 ) Apt. Q~208, [STREET_ADDRESS][PERSON_NAME] Property: Dovetail 🔧 Risk Level…" at bounding box center [358, 141] width 474 height 283
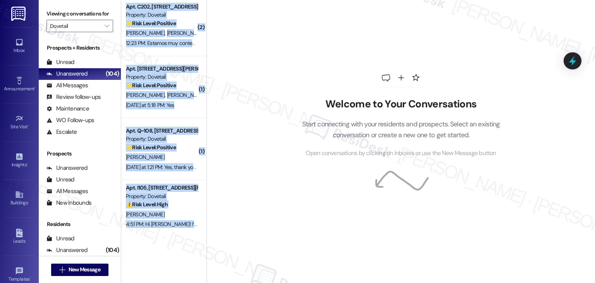
scroll to position [268, 0]
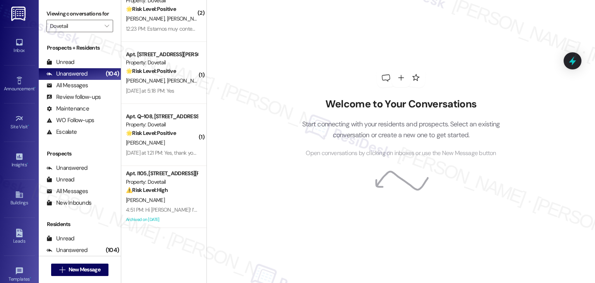
click at [249, 206] on div "Welcome to Your Conversations Start connecting with your residents and prospect…" at bounding box center [400, 141] width 388 height 283
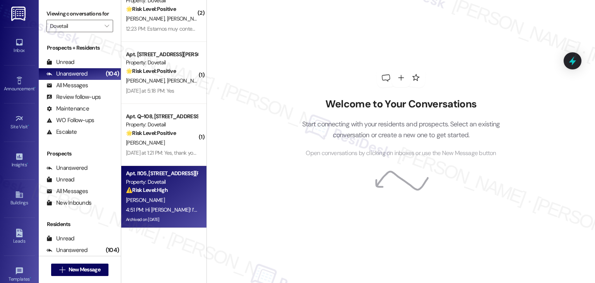
click at [162, 215] on div "Archived on [DATE]" at bounding box center [161, 220] width 73 height 10
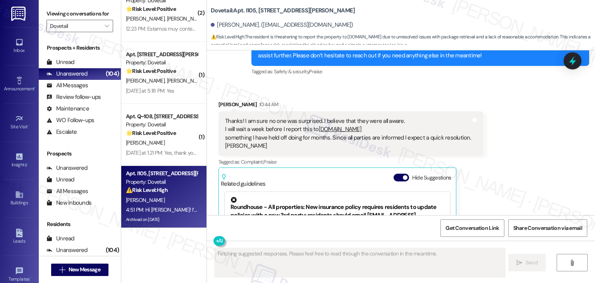
scroll to position [4005, 0]
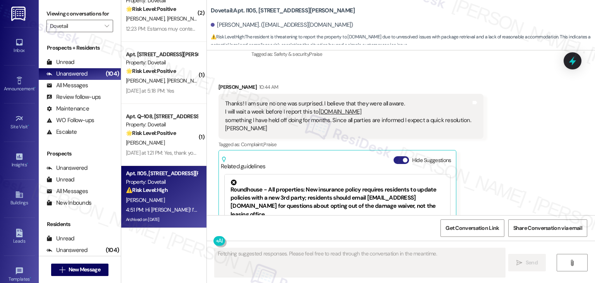
click at [393, 156] on button "Hide Suggestions" at bounding box center [400, 160] width 15 height 8
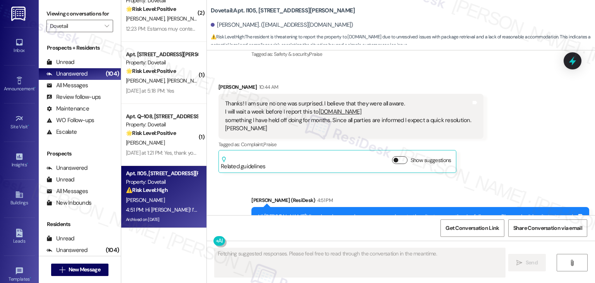
scroll to position [3965, 0]
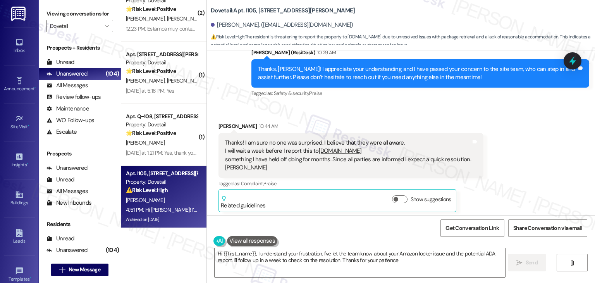
type textarea "Hi {{first_name}}, I understand your frustration. I've let the team know about …"
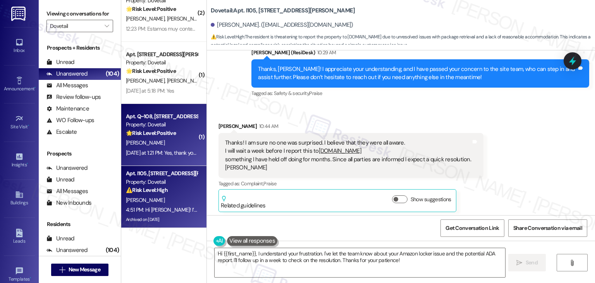
click at [162, 155] on div "Yesterday at 1:21 PM: Yes, thank you. I am enjoying my shower now. I haven't ch…" at bounding box center [249, 152] width 246 height 7
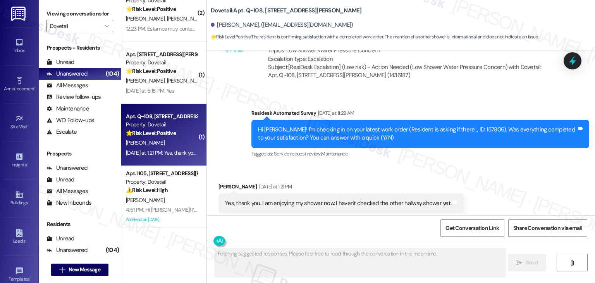
scroll to position [409, 0]
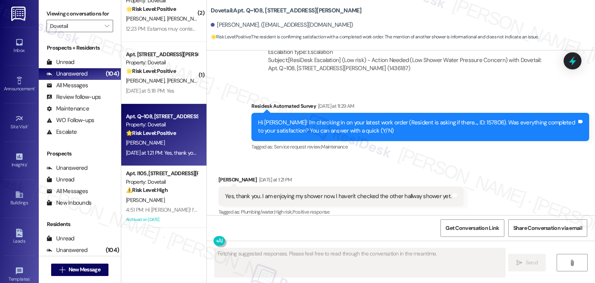
click at [437, 160] on div "Received via SMS Richard Todd Yesterday at 1:21 PM Yes, thank you. I am enjoyin…" at bounding box center [401, 190] width 388 height 65
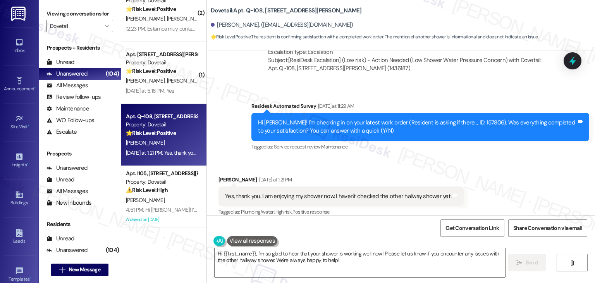
click at [469, 144] on div "Survey, sent via SMS Residesk Automated Survey Yesterday at 11:29 AM Hi Richard…" at bounding box center [420, 127] width 349 height 62
click at [483, 147] on div "Survey, sent via SMS Residesk Automated Survey Yesterday at 11:29 AM Hi Richard…" at bounding box center [420, 127] width 349 height 62
click at [290, 258] on textarea "Hi {{first_name}}, I'm so glad to hear that your shower is working well now! Pl…" at bounding box center [360, 262] width 290 height 29
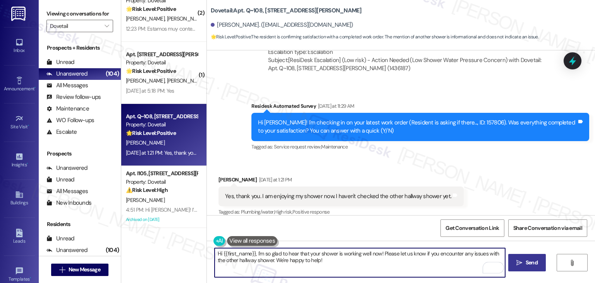
type textarea "Hi {{first_name}}, I'm so glad to hear that your shower is working well now! Pl…"
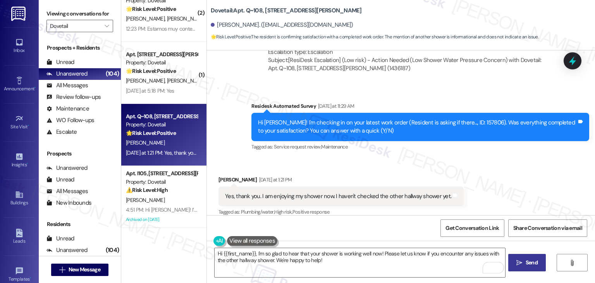
click at [536, 265] on span "Send" at bounding box center [532, 262] width 12 height 8
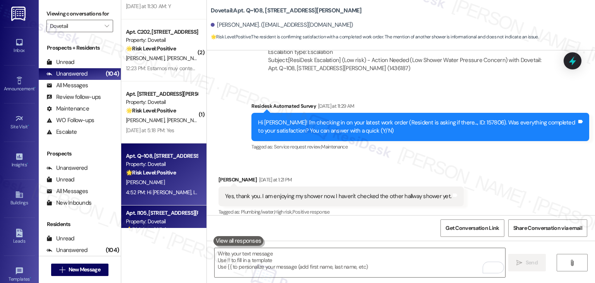
scroll to position [191, 0]
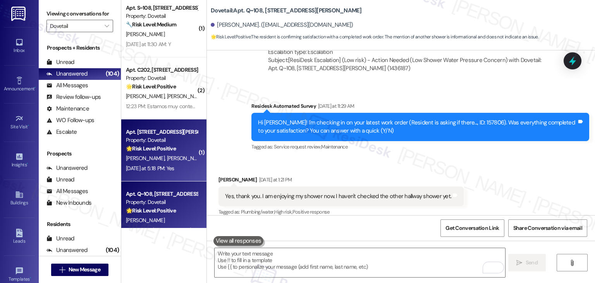
click at [179, 163] on div "R. Lopez M. Cuen" at bounding box center [161, 158] width 73 height 10
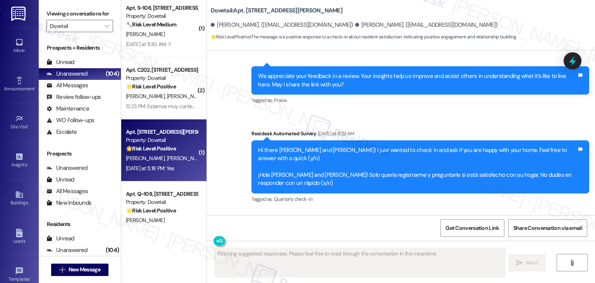
scroll to position [635, 0]
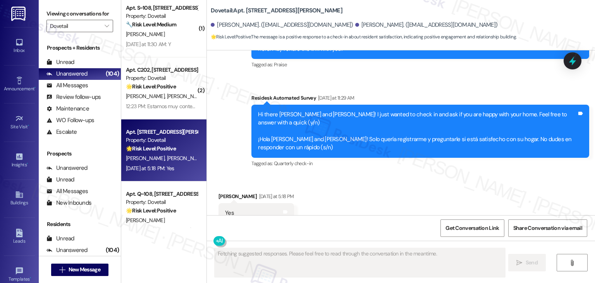
click at [450, 175] on div "Received via SMS Rene Lopez Yesterday at 5:18 PM Yes Tags and notes Tagged as: …" at bounding box center [401, 207] width 388 height 65
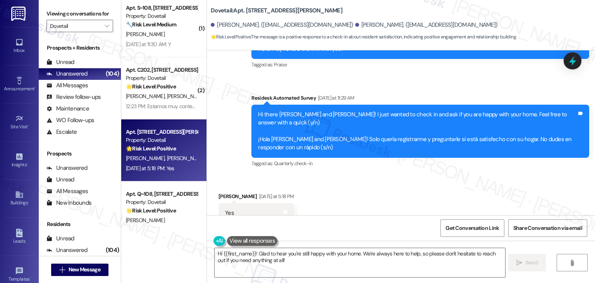
click at [505, 175] on div "Received via SMS Rene Lopez Yesterday at 5:18 PM Yes Tags and notes Tagged as: …" at bounding box center [401, 207] width 388 height 65
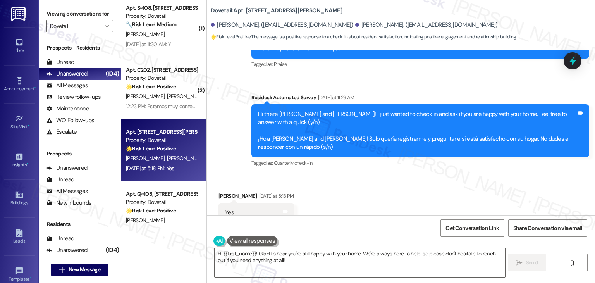
click at [449, 185] on div "Received via SMS Rene Lopez Yesterday at 5:18 PM Yes Tags and notes Tagged as: …" at bounding box center [401, 206] width 388 height 65
click at [437, 187] on div "Received via SMS Rene Lopez Yesterday at 5:18 PM Yes Tags and notes Tagged as: …" at bounding box center [401, 206] width 388 height 65
click at [390, 194] on div "Received via SMS Rene Lopez Yesterday at 5:18 PM Yes Tags and notes Tagged as: …" at bounding box center [401, 206] width 388 height 65
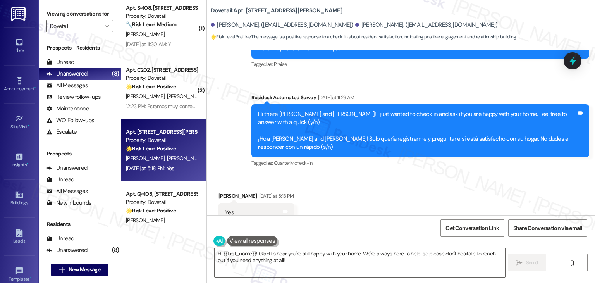
click at [395, 183] on div "Received via SMS Rene Lopez Yesterday at 5:18 PM Yes Tags and notes Tagged as: …" at bounding box center [401, 206] width 388 height 65
click at [388, 174] on div "Received via SMS Rene Lopez Yesterday at 5:18 PM Yes Tags and notes Tagged as: …" at bounding box center [401, 206] width 388 height 65
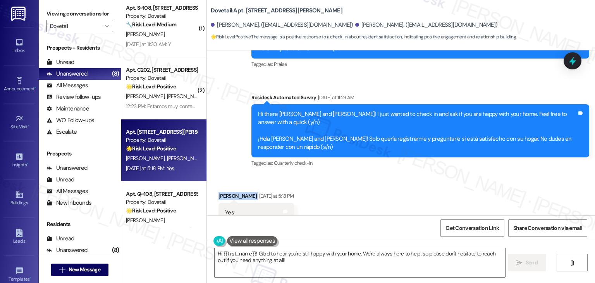
click at [388, 174] on div "Received via SMS Rene Lopez Yesterday at 5:18 PM Yes Tags and notes Tagged as: …" at bounding box center [401, 206] width 388 height 65
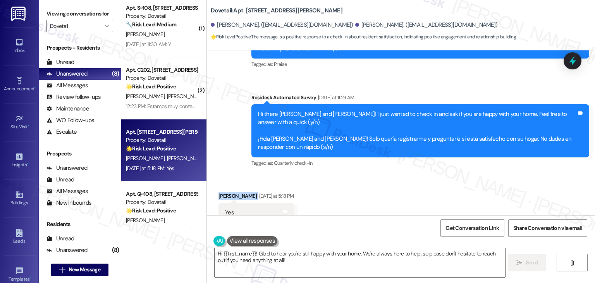
click at [388, 174] on div "Received via SMS Rene Lopez Yesterday at 5:18 PM Yes Tags and notes Tagged as: …" at bounding box center [401, 206] width 388 height 65
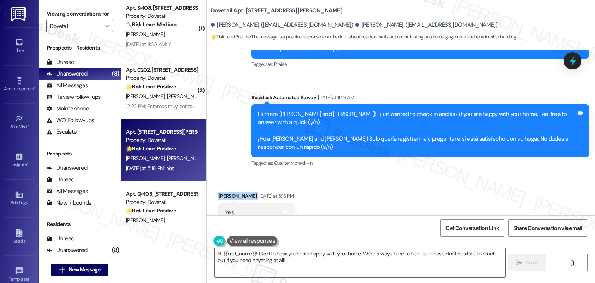
click at [388, 174] on div "Received via SMS Rene Lopez Yesterday at 5:18 PM Yes Tags and notes Tagged as: …" at bounding box center [401, 206] width 388 height 65
click at [341, 174] on div "Received via SMS Rene Lopez Yesterday at 5:18 PM Yes Tags and notes Tagged as: …" at bounding box center [401, 206] width 388 height 65
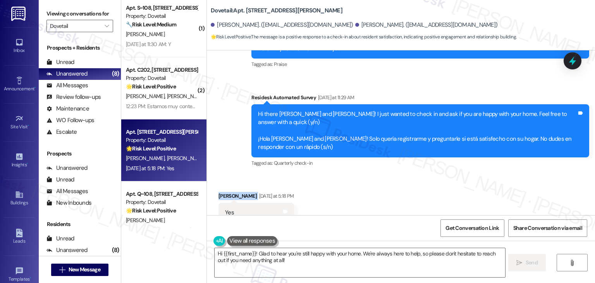
click at [341, 174] on div "Received via SMS Rene Lopez Yesterday at 5:18 PM Yes Tags and notes Tagged as: …" at bounding box center [401, 206] width 388 height 65
click at [342, 174] on div "Received via SMS Rene Lopez Yesterday at 5:18 PM Yes Tags and notes Tagged as: …" at bounding box center [401, 206] width 388 height 65
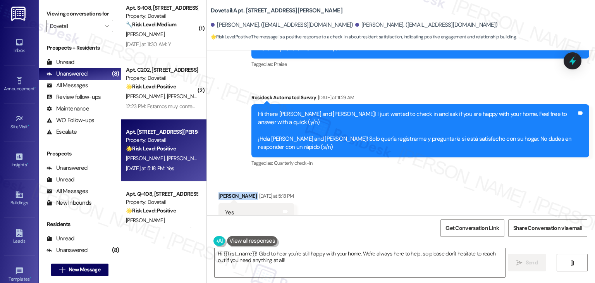
click at [342, 174] on div "Received via SMS Rene Lopez Yesterday at 5:18 PM Yes Tags and notes Tagged as: …" at bounding box center [401, 206] width 388 height 65
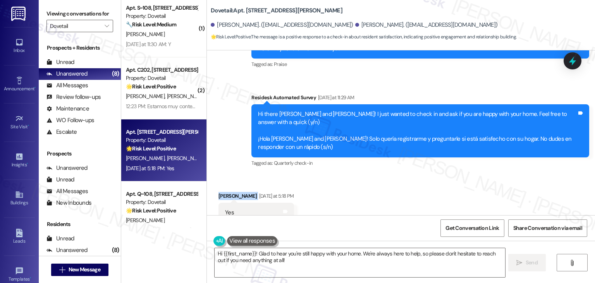
click at [342, 174] on div "Received via SMS Rene Lopez Yesterday at 5:18 PM Yes Tags and notes Tagged as: …" at bounding box center [401, 206] width 388 height 65
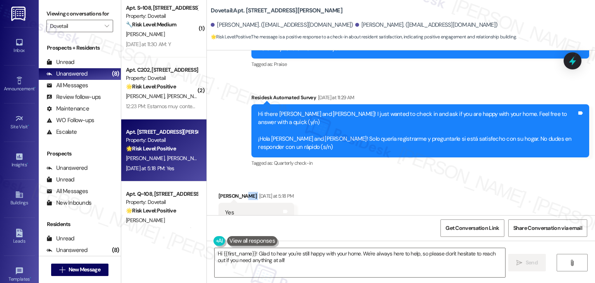
click at [342, 174] on div "Received via SMS Rene Lopez Yesterday at 5:18 PM Yes Tags and notes Tagged as: …" at bounding box center [401, 206] width 388 height 65
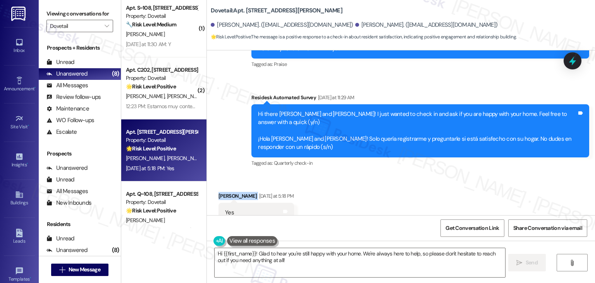
click at [342, 174] on div "Received via SMS Rene Lopez Yesterday at 5:18 PM Yes Tags and notes Tagged as: …" at bounding box center [401, 206] width 388 height 65
click at [344, 174] on div "Received via SMS Rene Lopez Yesterday at 5:18 PM Yes Tags and notes Tagged as: …" at bounding box center [401, 206] width 388 height 65
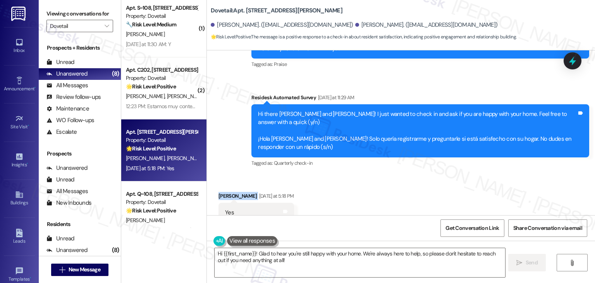
click at [344, 174] on div "Received via SMS Rene Lopez Yesterday at 5:18 PM Yes Tags and notes Tagged as: …" at bounding box center [401, 206] width 388 height 65
click at [409, 174] on div "Received via SMS Rene Lopez Yesterday at 5:18 PM Yes Tags and notes Tagged as: …" at bounding box center [401, 206] width 388 height 65
click at [420, 184] on div "Received via SMS Rene Lopez Yesterday at 5:18 PM Yes Tags and notes Tagged as: …" at bounding box center [401, 206] width 388 height 65
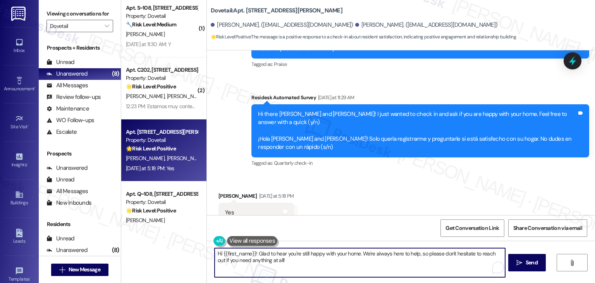
drag, startPoint x: 280, startPoint y: 262, endPoint x: 220, endPoint y: 251, distance: 61.1
click at [220, 251] on textarea "Hi {{first_name}}! Glad to hear you're still happy with your home. We're always…" at bounding box center [360, 262] width 290 height 29
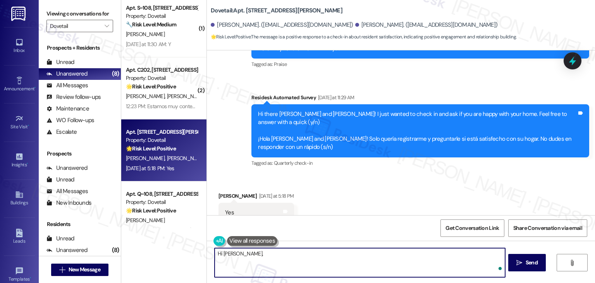
paste textarea "I'm so glad to hear you're happy with your home. We always strive to create a g…"
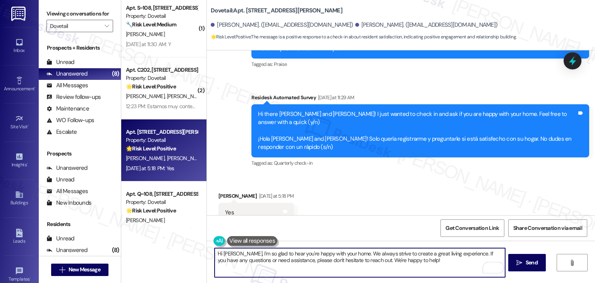
click at [426, 264] on textarea "Hi Rene, I'm so glad to hear you're happy with your home. We always strive to c…" at bounding box center [360, 262] width 290 height 29
type textarea "Hi Rene, I'm so glad to hear you're happy with your home. We always strive to c…"
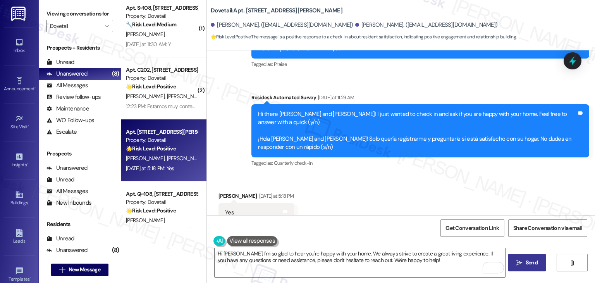
click at [526, 262] on span "Send" at bounding box center [532, 262] width 12 height 8
click at [415, 157] on div "Tagged as: Quarterly check-in Click to highlight conversations about Quarterly …" at bounding box center [420, 162] width 338 height 11
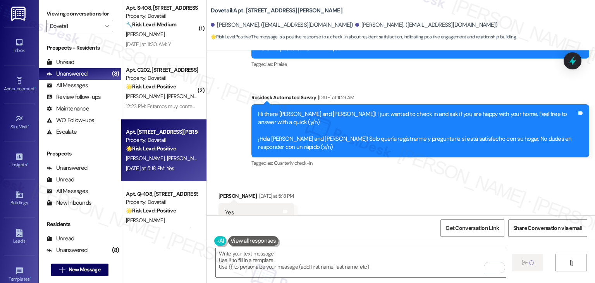
click at [356, 188] on div "Received via SMS Rene Lopez Yesterday at 5:18 PM Yes Tags and notes Tagged as: …" at bounding box center [401, 206] width 388 height 65
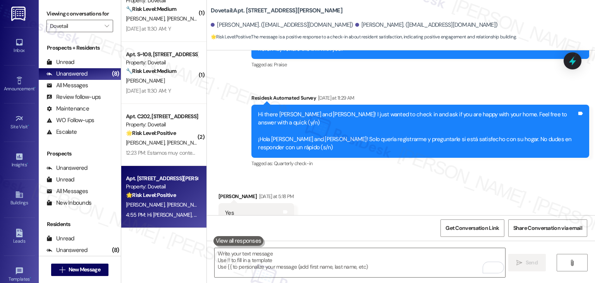
scroll to position [144, 0]
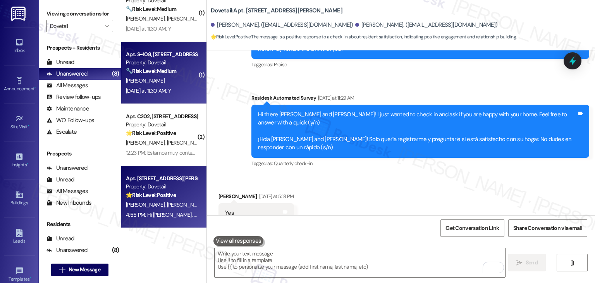
click at [180, 94] on div "Yesterday at 11:30 AM: Y Yesterday at 11:30 AM: Y" at bounding box center [161, 91] width 73 height 10
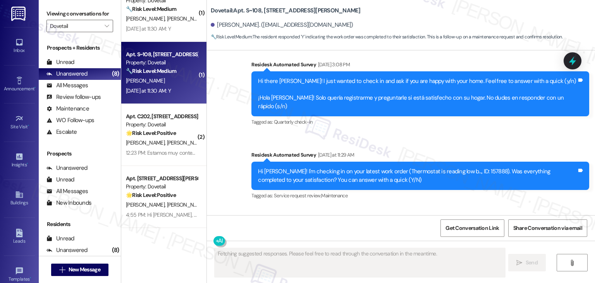
scroll to position [501, 0]
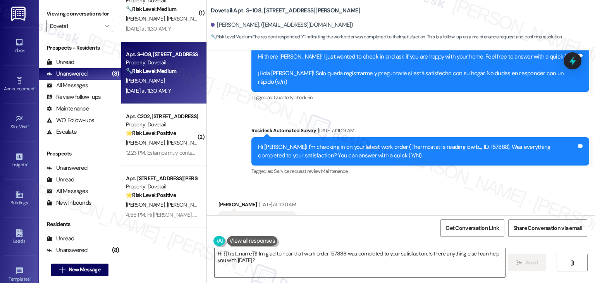
click at [341, 183] on div "Received via SMS Alexandra Koga Yesterday at 11:30 AM Y Tags and notes Tagged a…" at bounding box center [401, 215] width 388 height 65
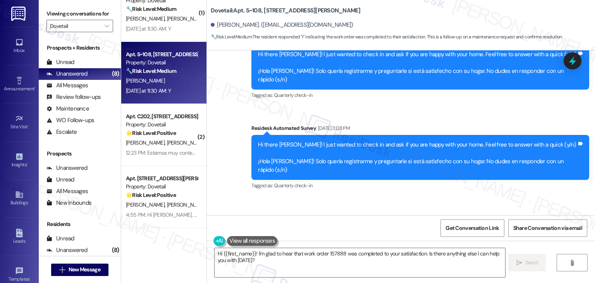
scroll to position [502, 0]
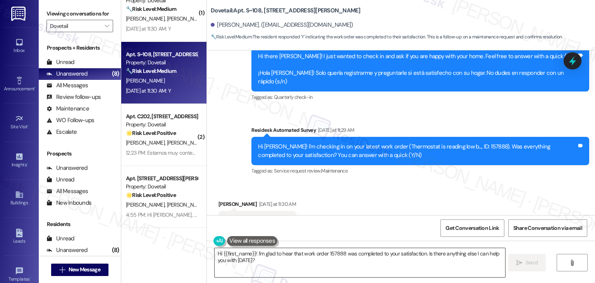
click at [271, 255] on textarea "Hi {{first_name}}! I'm glad to hear that work order 157888 was completed to you…" at bounding box center [360, 262] width 290 height 29
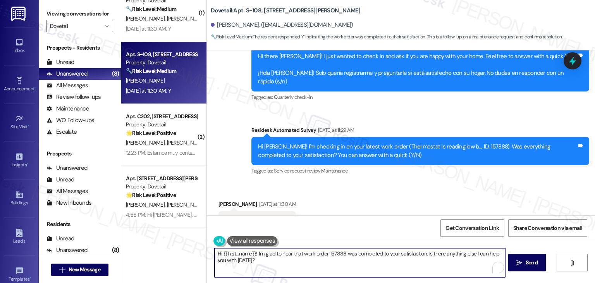
click at [271, 255] on textarea "Hi {{first_name}}! I'm glad to hear that work order 157888 was completed to you…" at bounding box center [360, 262] width 290 height 29
paste textarea "ey Onkar! I’m glad your latest work order was completed to your satisfaction. I…"
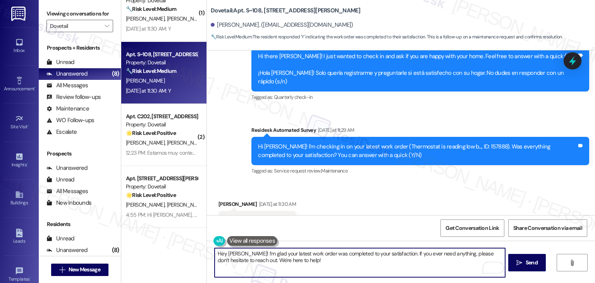
click at [223, 200] on div "Alexandra Koga Yesterday at 11:30 AM" at bounding box center [256, 205] width 77 height 11
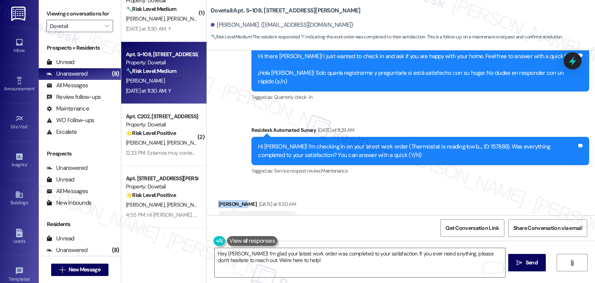
click at [223, 200] on div "Alexandra Koga Yesterday at 11:30 AM" at bounding box center [256, 205] width 77 height 11
copy div "Alexandra"
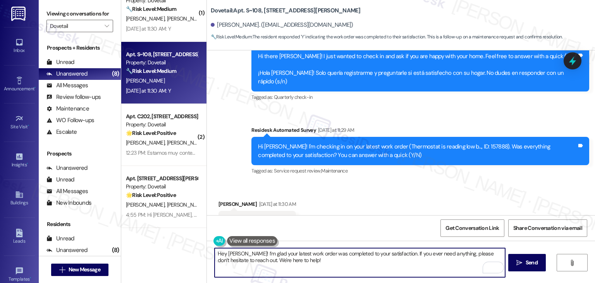
click at [231, 254] on textarea "Hey [PERSON_NAME]! I’m glad your latest work order was completed to your satisf…" at bounding box center [360, 262] width 290 height 29
paste textarea "Alexandra"
type textarea "Hey Alexandra! I’m glad your latest work order was completed to your satisfacti…"
click at [358, 190] on div "Received via SMS Alexandra Koga Yesterday at 11:30 AM Y Tags and notes Tagged a…" at bounding box center [401, 214] width 388 height 65
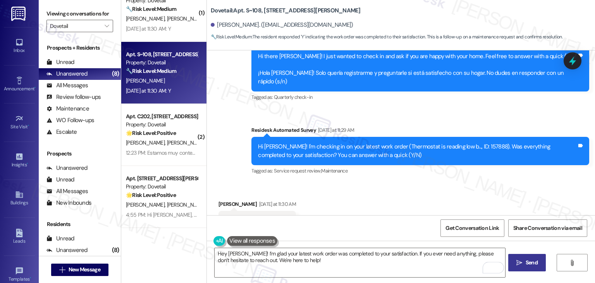
click at [533, 264] on span "Send" at bounding box center [532, 262] width 12 height 8
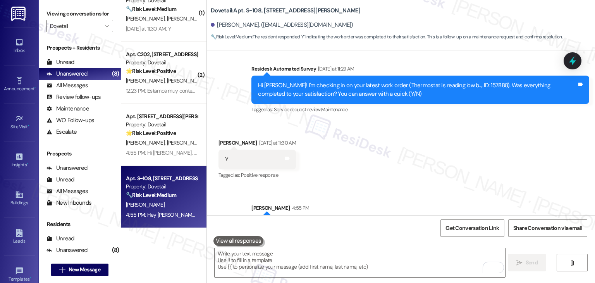
scroll to position [564, 0]
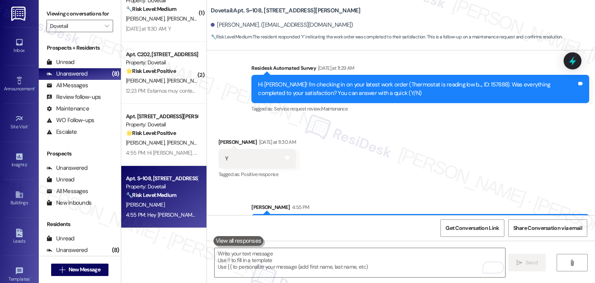
click at [325, 236] on div "Get Conversation Link Share Conversation via email" at bounding box center [401, 228] width 388 height 26
click at [309, 257] on textarea "To enrich screen reader interactions, please activate Accessibility in Grammarl…" at bounding box center [360, 262] width 290 height 29
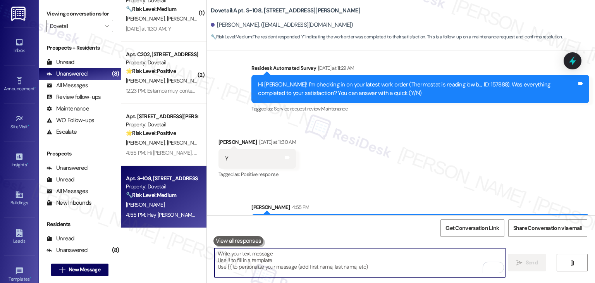
paste textarea "We’d love it if you could share your experience in a review, it helps us improv…"
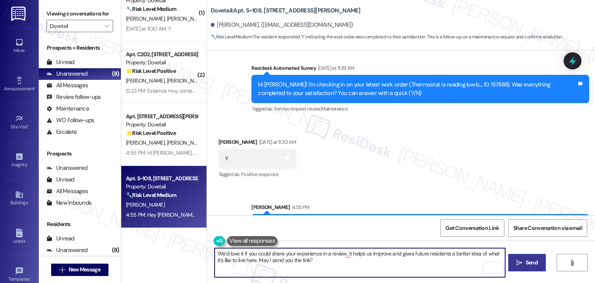
type textarea "We’d love it if you could share your experience in a review, it helps us improv…"
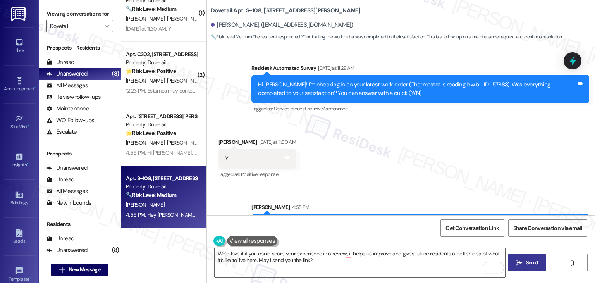
click at [527, 263] on span "Send" at bounding box center [532, 262] width 12 height 8
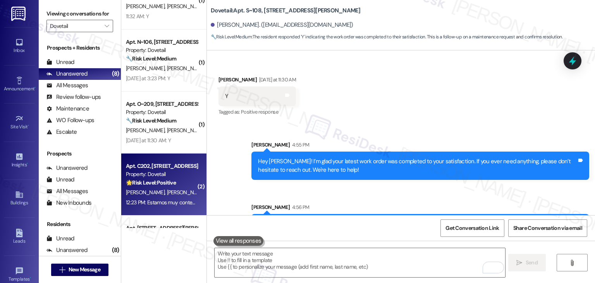
scroll to position [28, 0]
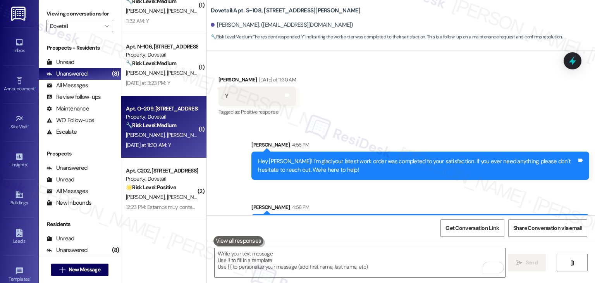
click at [180, 151] on div "Apt. O~209, 1350 N Webb Way Property: Dovetail 🔧 Risk Level: Medium The message…" at bounding box center [163, 127] width 85 height 62
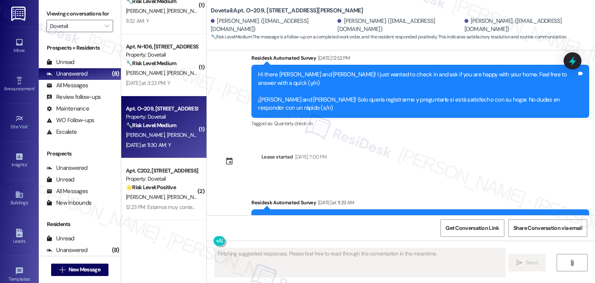
scroll to position [1409, 0]
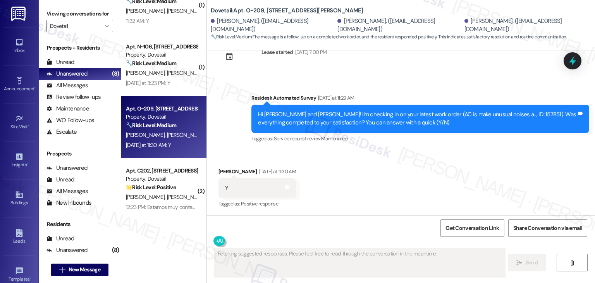
click at [457, 162] on div "Received via SMS Darcy Smith Yesterday at 11:30 AM Y Tags and notes Tagged as: …" at bounding box center [401, 182] width 388 height 65
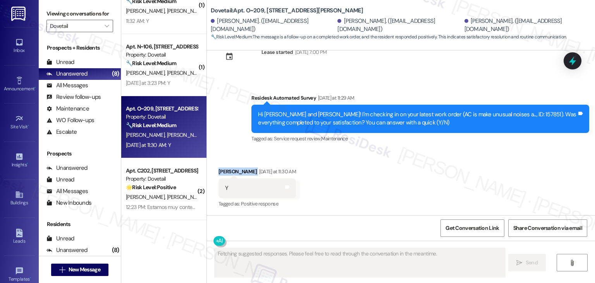
click at [457, 162] on div "Received via SMS Darcy Smith Yesterday at 11:30 AM Y Tags and notes Tagged as: …" at bounding box center [401, 182] width 388 height 65
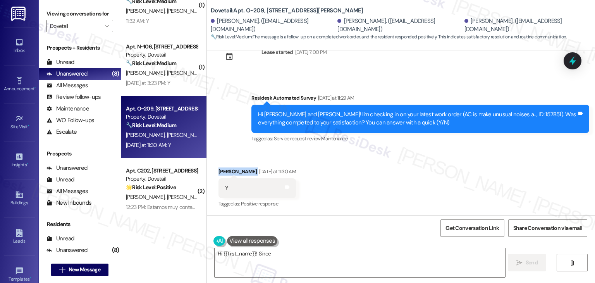
click at [457, 162] on div "Received via SMS Darcy Smith Yesterday at 11:30 AM Y Tags and notes Tagged as: …" at bounding box center [401, 182] width 388 height 65
click at [456, 161] on div "Received via SMS Darcy Smith Yesterday at 11:30 AM Y Tags and notes Tagged as: …" at bounding box center [401, 182] width 388 height 65
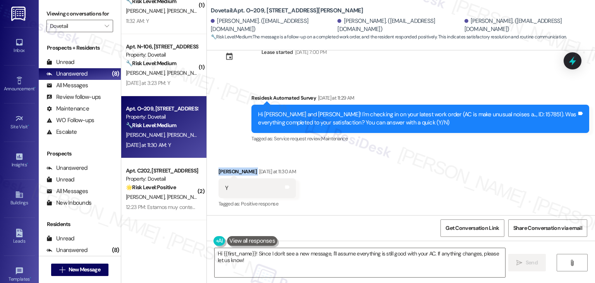
click at [456, 161] on div "Received via SMS Darcy Smith Yesterday at 11:30 AM Y Tags and notes Tagged as: …" at bounding box center [401, 182] width 388 height 65
click at [330, 261] on textarea "Hi {{first_name}}! Since I don't see a new message, I'll assume everything is s…" at bounding box center [360, 262] width 290 height 29
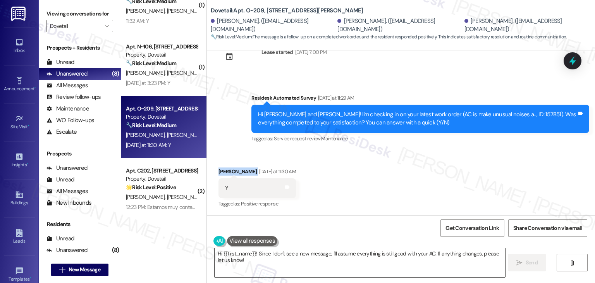
click at [329, 256] on textarea "Hi {{first_name}}! Since I don't see a new message, I'll assume everything is s…" at bounding box center [360, 262] width 290 height 29
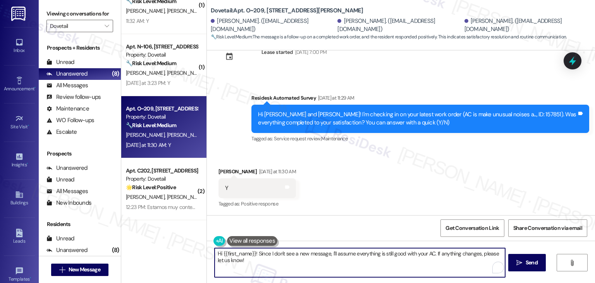
paste textarea "ey Onkar! I’m glad your latest work order was completed to your satisfaction. I…"
click at [230, 249] on textarea "Hey [PERSON_NAME]! I’m glad your latest work order was completed to your satisf…" at bounding box center [360, 262] width 290 height 29
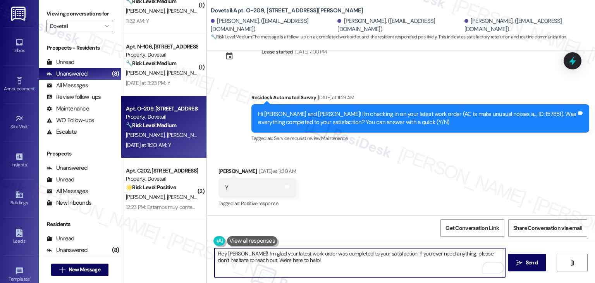
type textarea "Hey Darcy! I’m glad your latest work order was completed to your satisfaction. …"
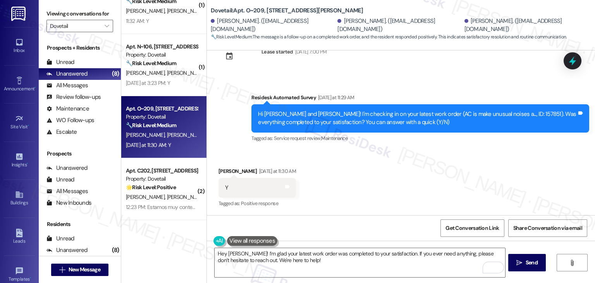
click at [452, 184] on div "Received via SMS Darcy Smith Yesterday at 11:30 AM Y Tags and notes Tagged as: …" at bounding box center [401, 181] width 388 height 65
click at [385, 161] on div "Received via SMS Darcy Smith Yesterday at 11:30 AM Y Tags and notes Tagged as: …" at bounding box center [401, 181] width 388 height 65
click at [530, 258] on span "Send" at bounding box center [532, 262] width 12 height 8
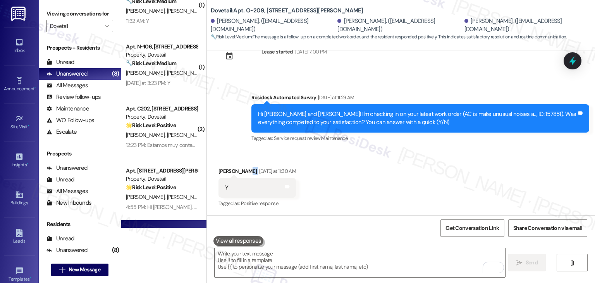
scroll to position [1409, 0]
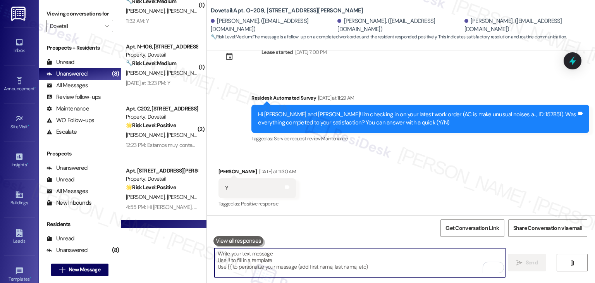
click at [273, 260] on textarea "To enrich screen reader interactions, please activate Accessibility in Grammarl…" at bounding box center [360, 262] width 290 height 29
paste textarea "We’d love it if you could share your experience in a review, it helps us improv…"
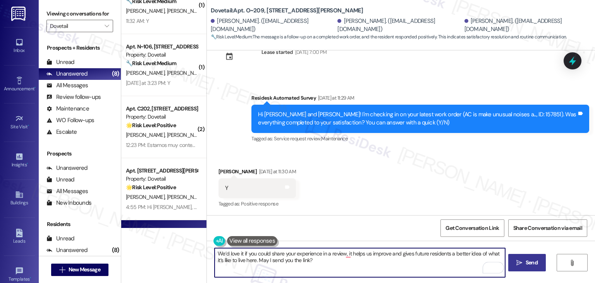
click at [330, 265] on textarea "We’d love it if you could share your experience in a review, it helps us improv…" at bounding box center [360, 262] width 290 height 29
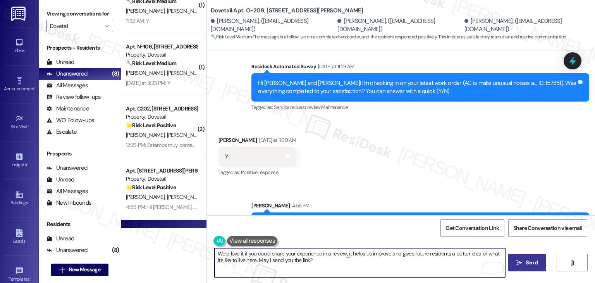
scroll to position [1472, 0]
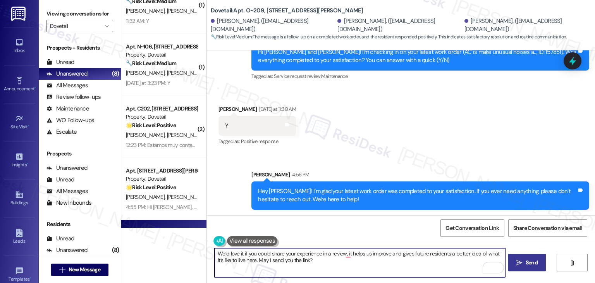
type textarea "We’d love it if you could share your experience in a review, it helps us improv…"
click at [532, 259] on span "Send" at bounding box center [532, 262] width 12 height 8
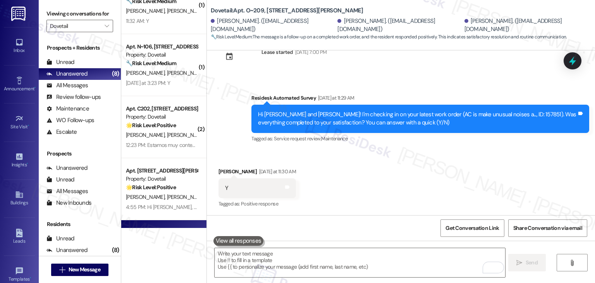
scroll to position [1534, 0]
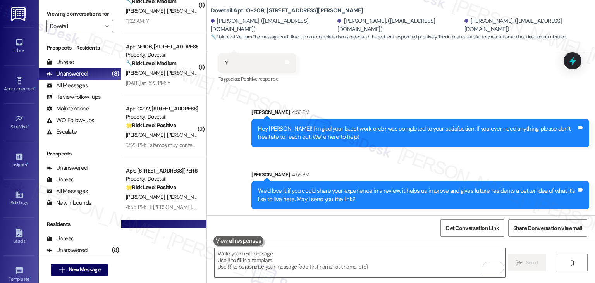
click at [465, 104] on div "Sent via SMS Sarah 4:56 PM Hey Darcy! I’m glad your latest work order was compl…" at bounding box center [420, 127] width 349 height 51
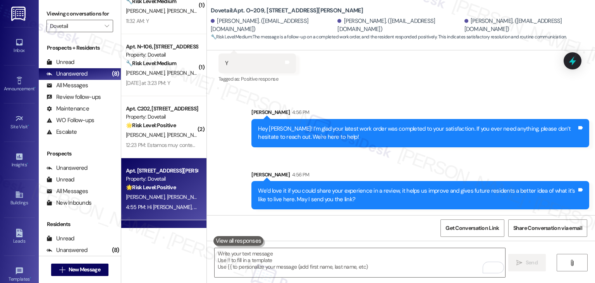
scroll to position [0, 0]
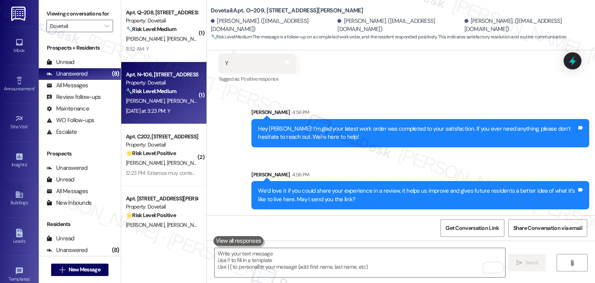
click at [167, 118] on div "Apt. N~106, 1350 N Webb Way Property: Dovetail 🔧 Risk Level: Medium The residen…" at bounding box center [163, 93] width 85 height 62
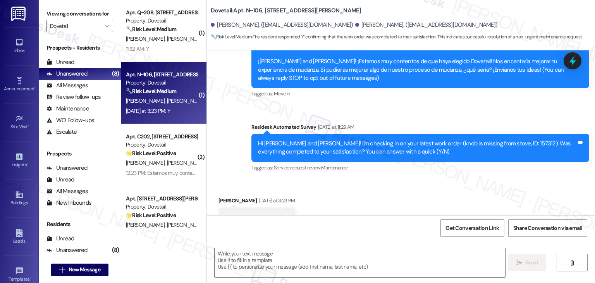
type textarea "Fetching suggested responses. Please feel free to read through the conversation…"
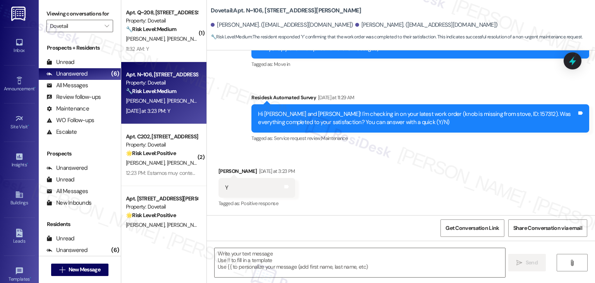
scroll to position [133, 0]
click at [405, 178] on div "Received via SMS Erich Leishman Yesterday at 3:23 PM Y Tags and notes Tagged as…" at bounding box center [401, 181] width 388 height 65
click at [356, 201] on div "Received via SMS Erich Leishman Yesterday at 3:23 PM Y Tags and notes Tagged as…" at bounding box center [401, 181] width 388 height 65
click at [303, 254] on textarea at bounding box center [360, 262] width 290 height 29
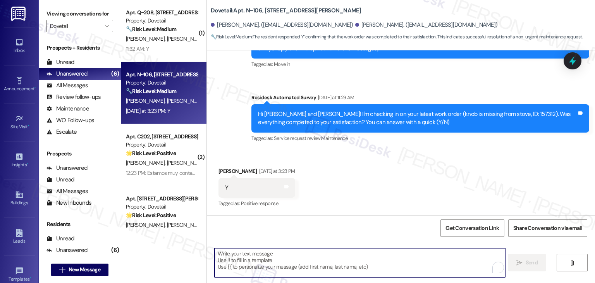
paste textarea "Hey [PERSON_NAME]! I’m glad your latest work order was completed to your satisf…"
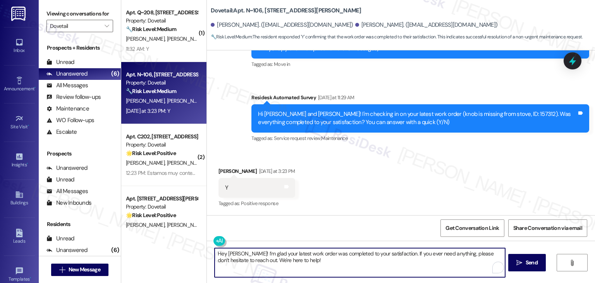
click at [228, 253] on textarea "Hey [PERSON_NAME]! I’m glad your latest work order was completed to your satisf…" at bounding box center [360, 262] width 290 height 29
type textarea "Hey Erich! I’m glad your latest work order was completed to your satisfaction. …"
click at [535, 262] on span "Send" at bounding box center [532, 262] width 12 height 8
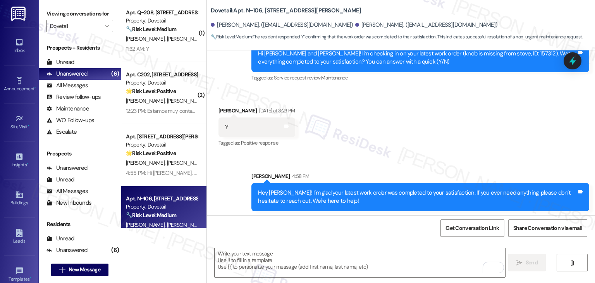
scroll to position [196, 0]
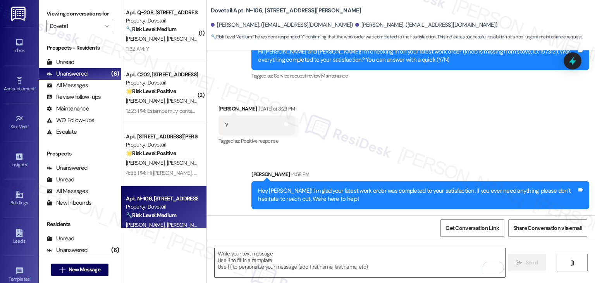
click at [332, 258] on textarea "To enrich screen reader interactions, please activate Accessibility in Grammarl…" at bounding box center [360, 262] width 290 height 29
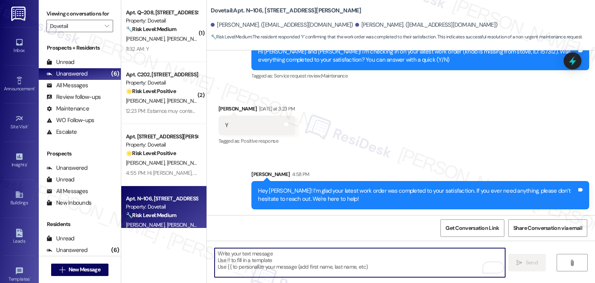
paste textarea "We’d love it if you could share your experience in a review, it helps us improv…"
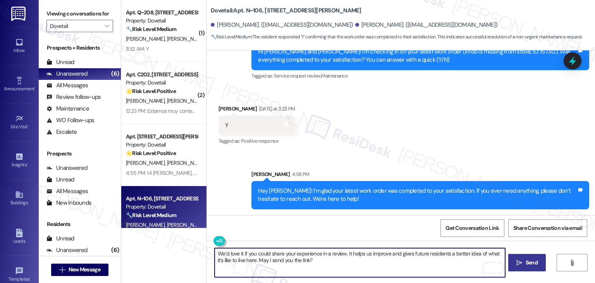
type textarea "We’d love it if you could share your experience in a review, it helps us improv…"
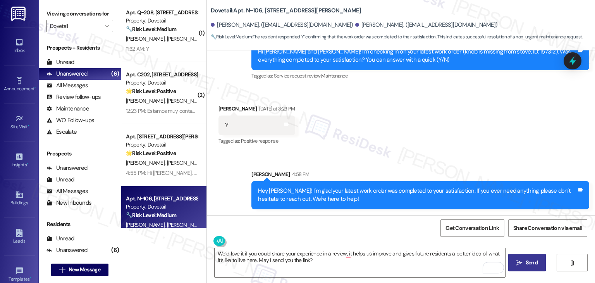
click at [532, 270] on button " Send" at bounding box center [527, 262] width 38 height 17
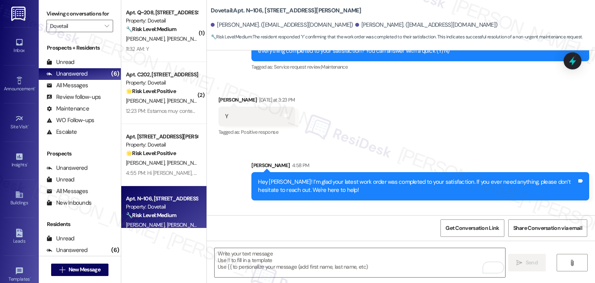
scroll to position [258, 0]
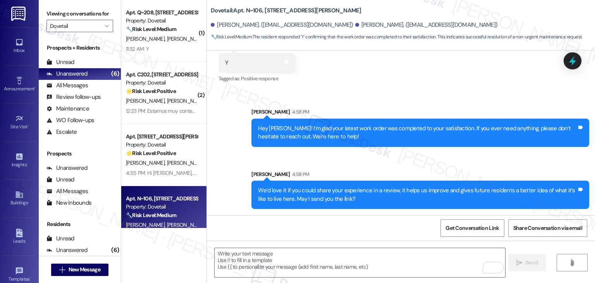
click at [484, 77] on div "Received via SMS Erich Leishman Yesterday at 3:23 PM Y Tags and notes Tagged as…" at bounding box center [401, 57] width 388 height 65
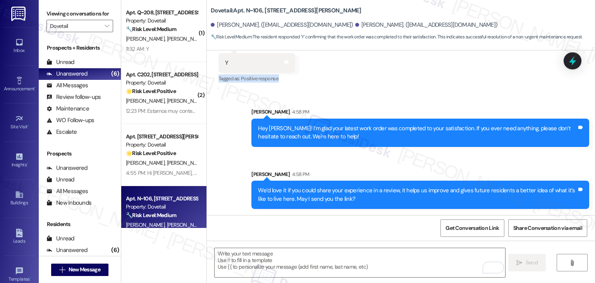
click at [484, 77] on div "Received via SMS Erich Leishman Yesterday at 3:23 PM Y Tags and notes Tagged as…" at bounding box center [401, 57] width 388 height 65
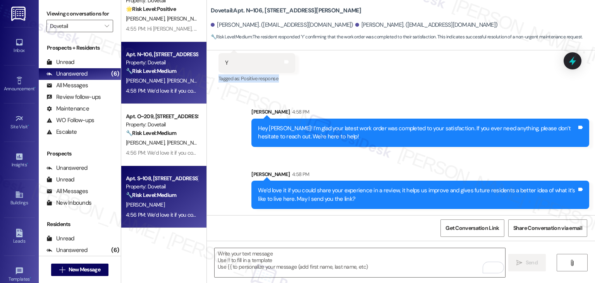
scroll to position [0, 0]
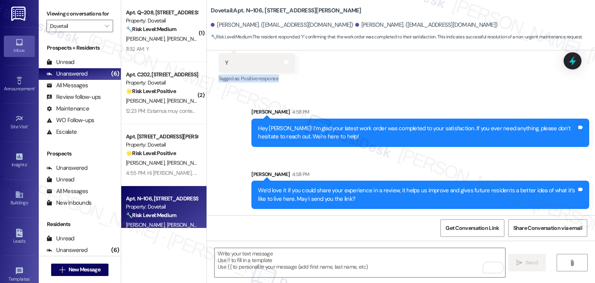
click at [16, 39] on icon at bounding box center [19, 42] width 9 height 9
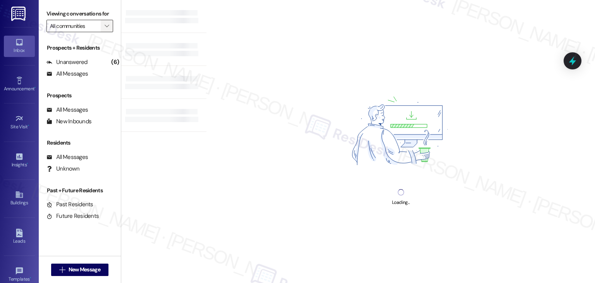
click at [105, 25] on icon "" at bounding box center [107, 26] width 4 height 6
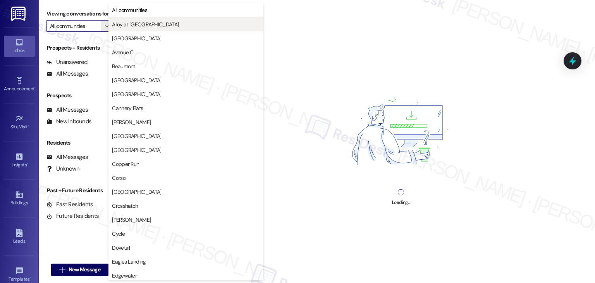
click at [118, 19] on button "Alloy at Geneva" at bounding box center [185, 24] width 155 height 14
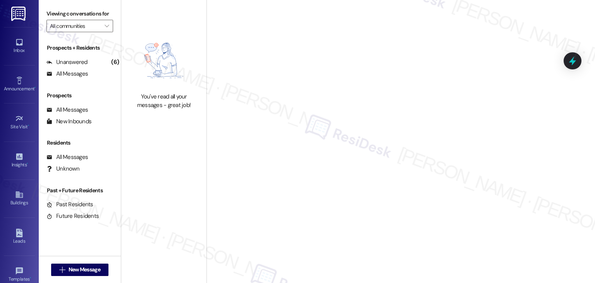
type input "Alloy at Geneva"
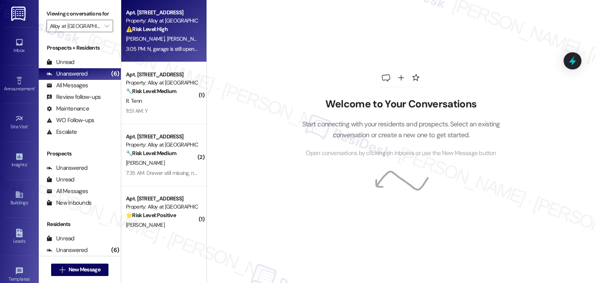
click at [169, 31] on div "⚠️ Risk Level: High The resident reports that the garage door is still malfunct…" at bounding box center [162, 29] width 72 height 8
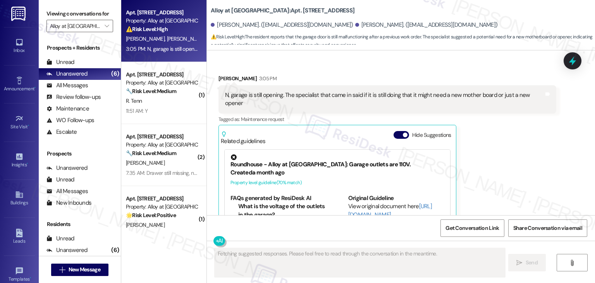
scroll to position [2069, 0]
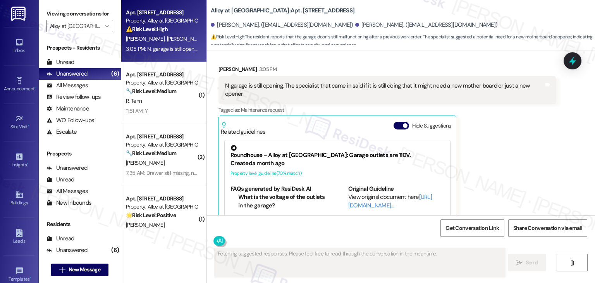
click at [495, 168] on div "Roger Scott 3:05 PM N, garage is still opening. The specialist that came in sai…" at bounding box center [387, 158] width 338 height 187
click at [403, 123] on span "button" at bounding box center [405, 125] width 5 height 5
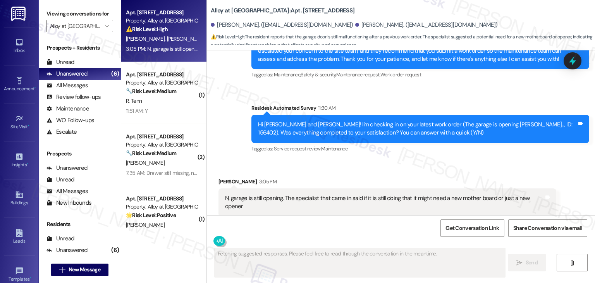
click at [487, 160] on div "Received via SMS Roger Scott 3:05 PM N, garage is still opening. The specialist…" at bounding box center [401, 208] width 388 height 97
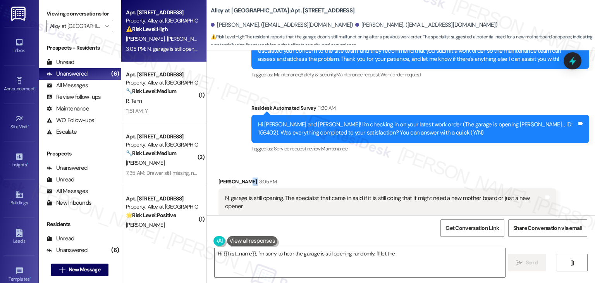
click at [487, 160] on div "Received via SMS Roger Scott 3:05 PM N, garage is still opening. The specialist…" at bounding box center [401, 208] width 388 height 97
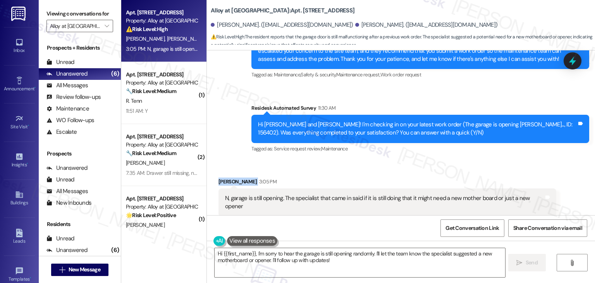
click at [487, 160] on div "Received via SMS Roger Scott 3:05 PM N, garage is still opening. The specialist…" at bounding box center [401, 208] width 388 height 97
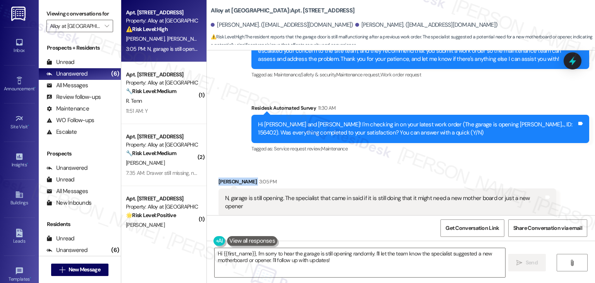
click at [487, 160] on div "Received via SMS Roger Scott 3:05 PM N, garage is still opening. The specialist…" at bounding box center [401, 208] width 388 height 97
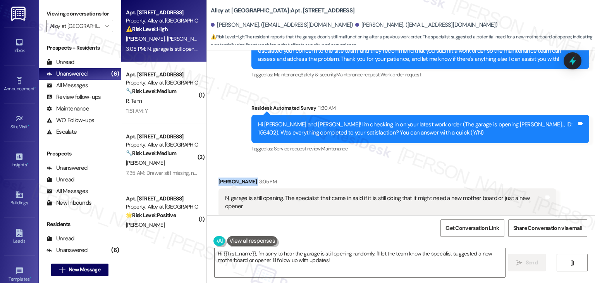
click at [487, 160] on div "Received via SMS Roger Scott 3:05 PM N, garage is still opening. The specialist…" at bounding box center [401, 208] width 388 height 97
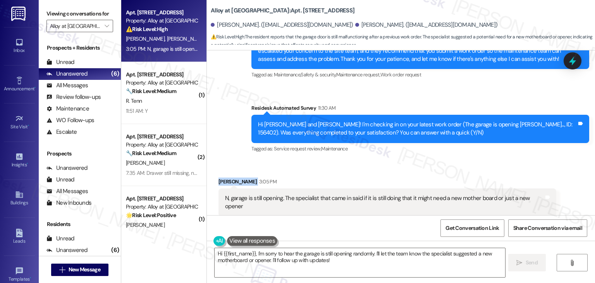
click at [487, 160] on div "Received via SMS Roger Scott 3:05 PM N, garage is still opening. The specialist…" at bounding box center [401, 208] width 388 height 97
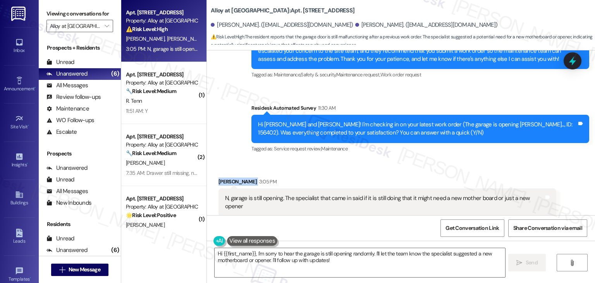
click at [487, 160] on div "Received via SMS Roger Scott 3:05 PM N, garage is still opening. The specialist…" at bounding box center [401, 208] width 388 height 97
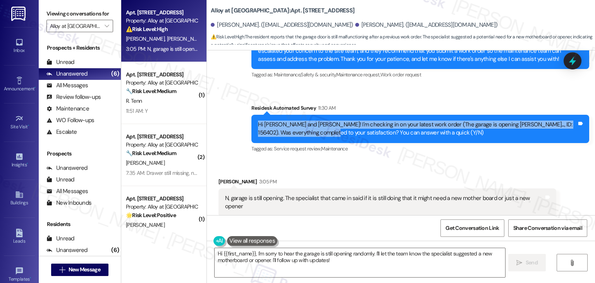
drag, startPoint x: 298, startPoint y: 96, endPoint x: 246, endPoint y: 87, distance: 52.8
click at [246, 98] on div "Survey, sent via SMS Residesk Automated Survey 11:30 AM Hi Tina and Roger! I'm …" at bounding box center [420, 129] width 349 height 62
copy div "Hi Tina and Roger! I'm checking in on your latest work order (The garage is ope…"
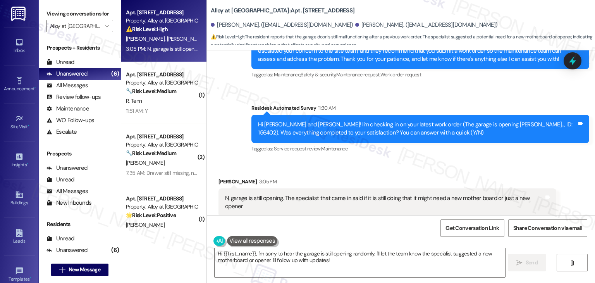
click at [268, 194] on div "N, garage is still opening. The specialist that came in said if it is still doi…" at bounding box center [384, 202] width 319 height 17
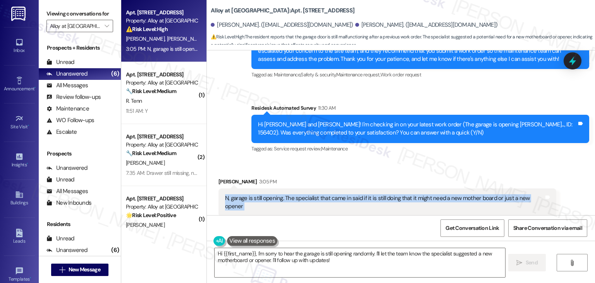
click at [268, 194] on div "N, garage is still opening. The specialist that came in said if it is still doi…" at bounding box center [384, 202] width 319 height 17
copy div "N, garage is still opening. The specialist that came in said if it is still doi…"
click at [335, 264] on textarea "Hi {{first_name}}, I'm sorry to hear the garage is still opening randomly. I'll…" at bounding box center [360, 262] width 290 height 29
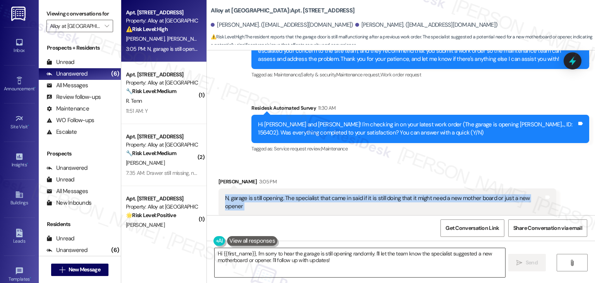
click at [331, 264] on textarea "Hi {{first_name}}, I'm sorry to hear the garage is still opening randomly. I'll…" at bounding box center [360, 262] width 290 height 29
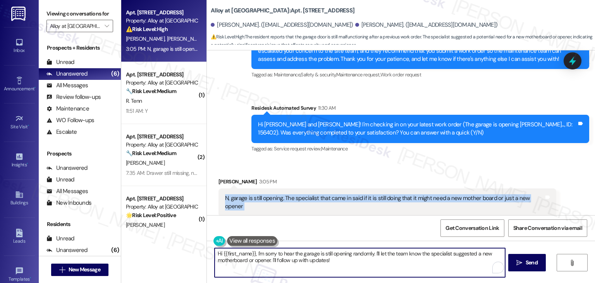
paste textarea "Thanks for the update, Roger. I’m sorry to hear the garage is still opening on …"
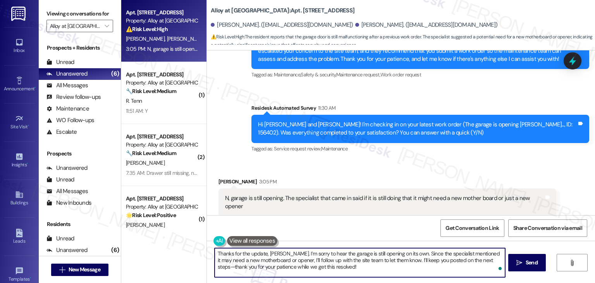
type textarea "Thanks for the update, Roger. I’m sorry to hear the garage is still opening on …"
click at [402, 125] on div "Survey, sent via SMS Residesk Automated Survey 11:30 AM Hi Tina and Roger! I'm …" at bounding box center [420, 129] width 349 height 62
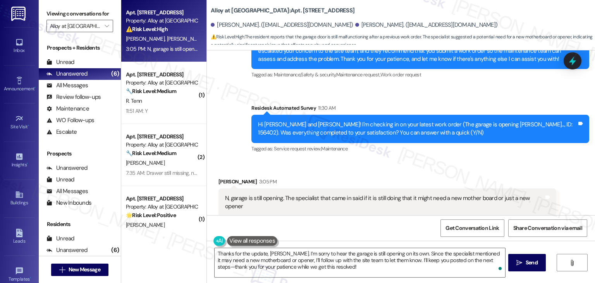
click at [402, 125] on div "Survey, sent via SMS Residesk Automated Survey 11:30 AM Hi Tina and Roger! I'm …" at bounding box center [420, 129] width 349 height 62
click at [416, 160] on div "Received via SMS Roger Scott 3:05 PM N, garage is still opening. The specialist…" at bounding box center [401, 208] width 388 height 97
click at [295, 262] on textarea "Thanks for the update, Roger. I’m sorry to hear the garage is still opening on …" at bounding box center [360, 262] width 290 height 29
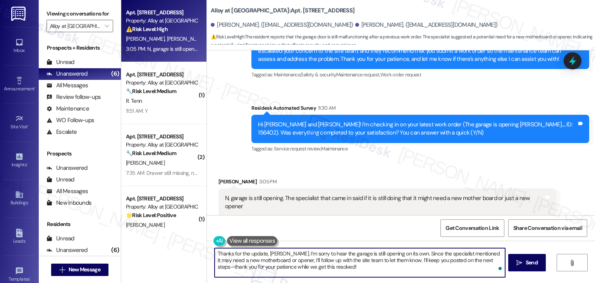
click at [295, 262] on textarea "Thanks for the update, Roger. I’m sorry to hear the garage is still opening on …" at bounding box center [360, 262] width 290 height 29
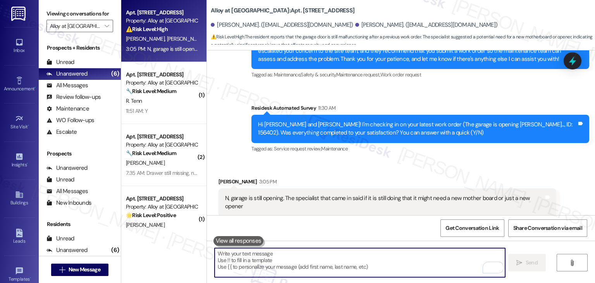
click at [319, 251] on textarea "To enrich screen reader interactions, please activate Accessibility in Grammarl…" at bounding box center [360, 262] width 290 height 29
paste textarea "Thanks for the update, Roger. I’m sorry to hear the garage is still opening on …"
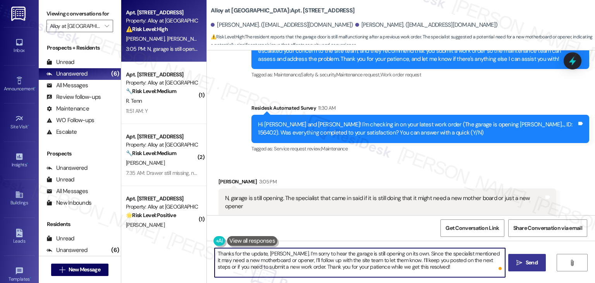
type textarea "Thanks for the update, Roger. I’m sorry to hear the garage is still opening on …"
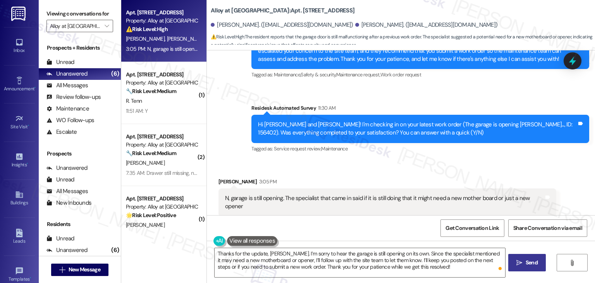
click at [526, 265] on span "Send" at bounding box center [532, 262] width 12 height 8
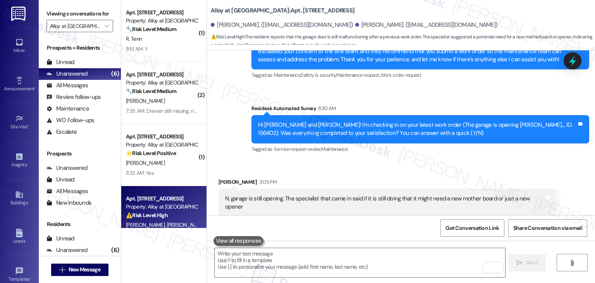
scroll to position [2027, 0]
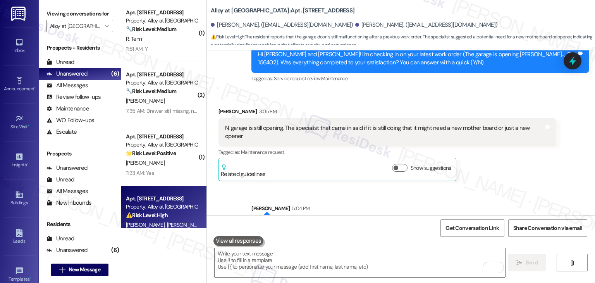
click at [491, 138] on div "Roger Scott 3:05 PM N, garage is still opening. The specialist that came in sai…" at bounding box center [387, 144] width 338 height 74
click at [491, 137] on div "Roger Scott 3:05 PM N, garage is still opening. The specialist that came in sai…" at bounding box center [387, 144] width 338 height 74
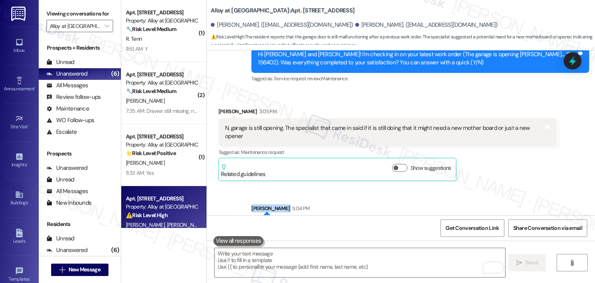
click at [491, 137] on div "Roger Scott 3:05 PM N, garage is still opening. The specialist that came in sai…" at bounding box center [387, 144] width 338 height 74
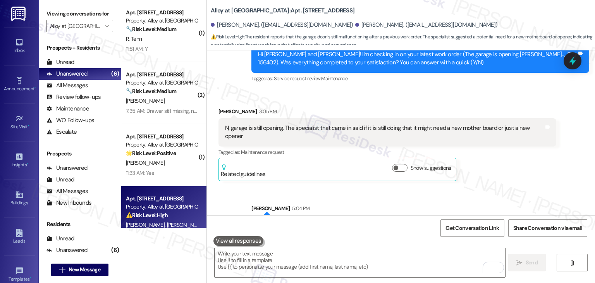
click at [491, 137] on div "Roger Scott 3:05 PM N, garage is still opening. The specialist that came in sai…" at bounding box center [387, 144] width 338 height 74
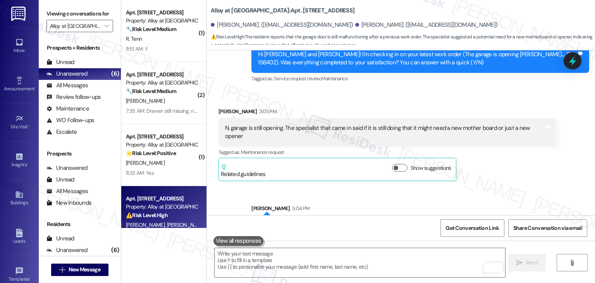
click at [491, 137] on div "Roger Scott 3:05 PM N, garage is still opening. The specialist that came in sai…" at bounding box center [387, 144] width 338 height 74
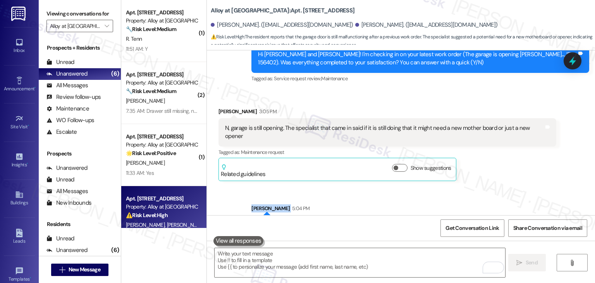
click at [491, 137] on div "Roger Scott 3:05 PM N, garage is still opening. The specialist that came in sai…" at bounding box center [387, 144] width 338 height 74
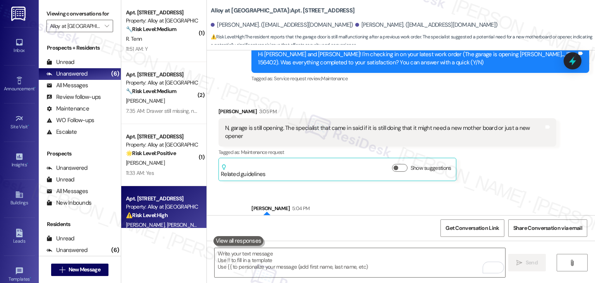
click at [491, 138] on div "Roger Scott 3:05 PM N, garage is still opening. The specialist that came in sai…" at bounding box center [387, 144] width 338 height 74
click at [573, 61] on icon at bounding box center [572, 61] width 9 height 12
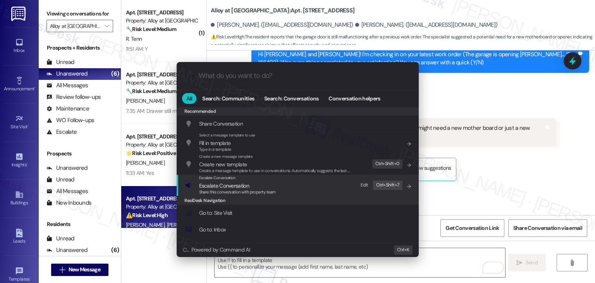
click at [229, 192] on span "Share this conversation with property team" at bounding box center [237, 191] width 77 height 5
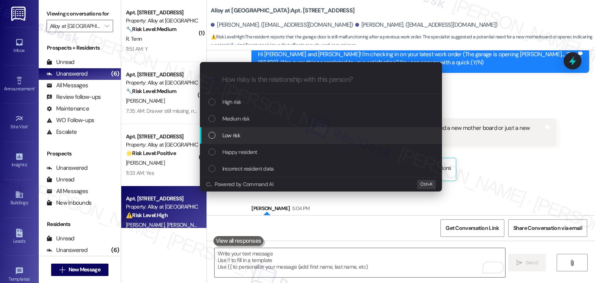
click at [215, 137] on div "List of options" at bounding box center [211, 135] width 7 height 7
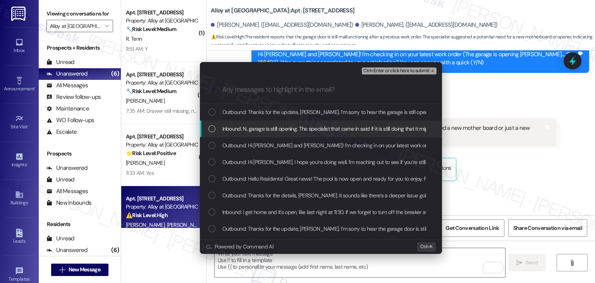
click at [210, 126] on div "List of options" at bounding box center [211, 128] width 7 height 7
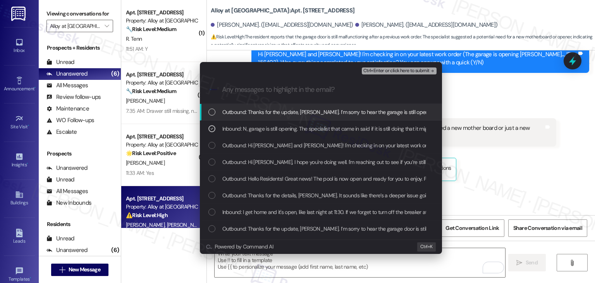
click at [397, 69] on span "Ctrl+Enter or click here to submit" at bounding box center [396, 70] width 66 height 5
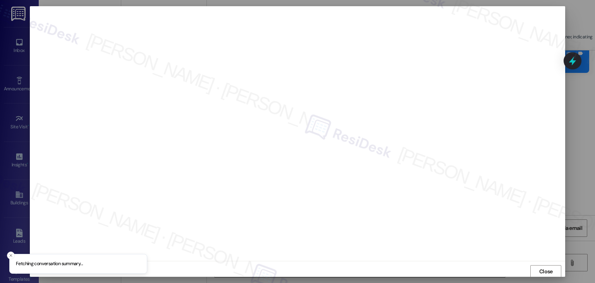
scroll to position [0, 0]
click at [538, 268] on span "Close" at bounding box center [546, 271] width 17 height 8
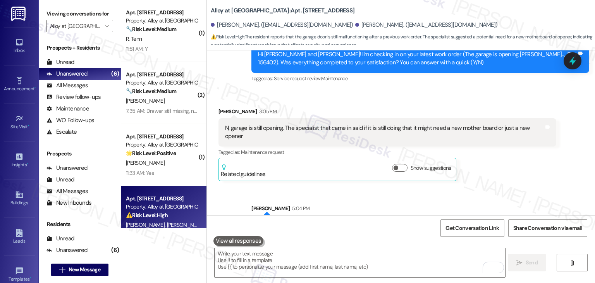
click at [567, 66] on icon at bounding box center [572, 61] width 10 height 10
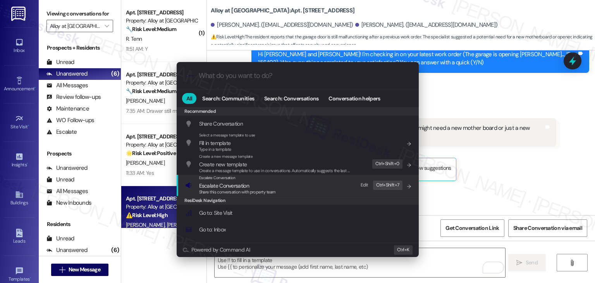
click at [227, 185] on span "Escalate Conversation" at bounding box center [224, 185] width 50 height 7
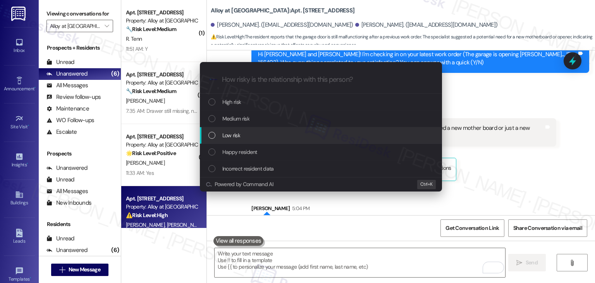
click at [211, 138] on div "List of options" at bounding box center [211, 135] width 7 height 7
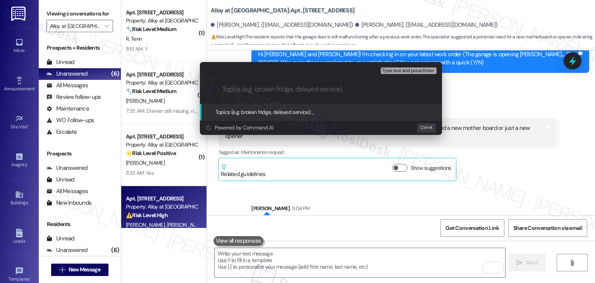
paste input "Follow-Up on Garage Issue – Possible Motherboard/Opener Replacement Needed (WO …"
type input "Follow-Up on Garage Issue – Possible Motherboard/Opener Replacement Needed (WO …"
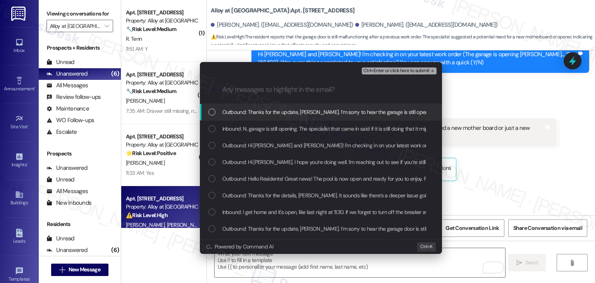
scroll to position [0, 0]
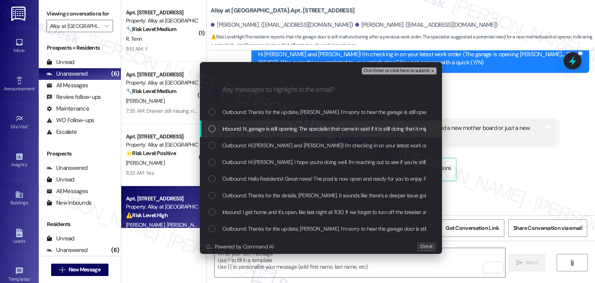
click at [212, 128] on div "List of options" at bounding box center [211, 128] width 7 height 7
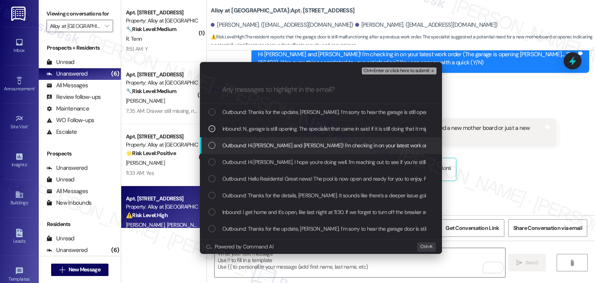
click at [212, 145] on div "List of options" at bounding box center [211, 145] width 7 height 7
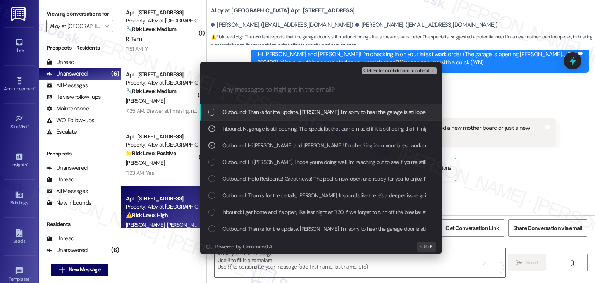
click at [389, 71] on span "Ctrl+Enter or click here to submit" at bounding box center [396, 70] width 66 height 5
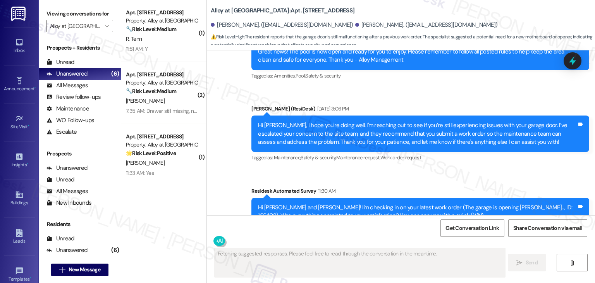
scroll to position [2069, 0]
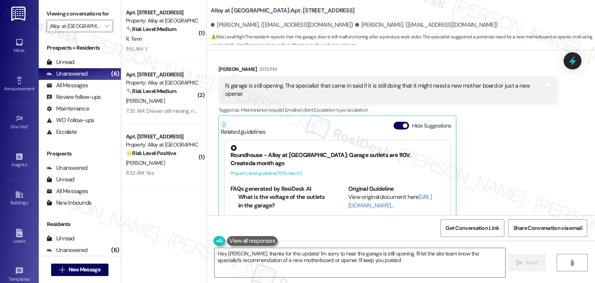
type textarea "Hey Roger, thanks for the update! I'm sorry to hear the garage is still opening…"
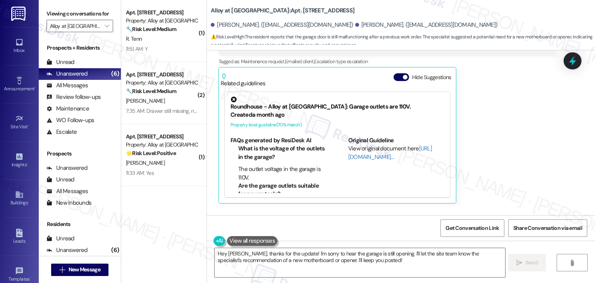
scroll to position [2151, 0]
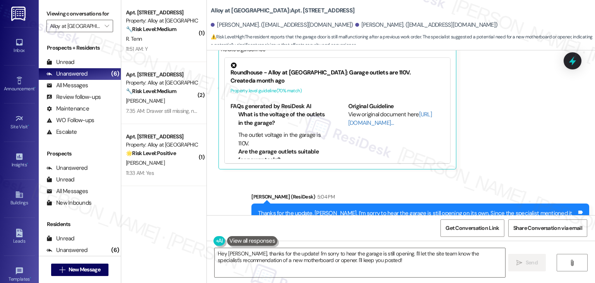
click at [494, 109] on div "Roger Scott 3:05 PM N, garage is still opening. The specialist that came in sai…" at bounding box center [387, 76] width 338 height 187
click at [170, 211] on div "( 1 ) Apt. N301, 100 South Geneva Road Property: Alloy at Geneva 🔧 Risk Level: …" at bounding box center [163, 114] width 85 height 228
click at [495, 119] on div "Roger Scott 3:05 PM N, garage is still opening. The specialist that came in sai…" at bounding box center [387, 76] width 338 height 187
click at [22, 46] on link "Inbox" at bounding box center [19, 46] width 31 height 21
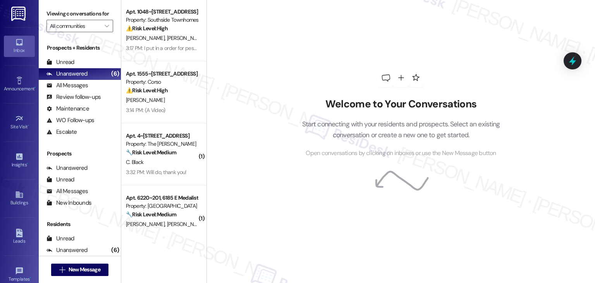
scroll to position [116, 0]
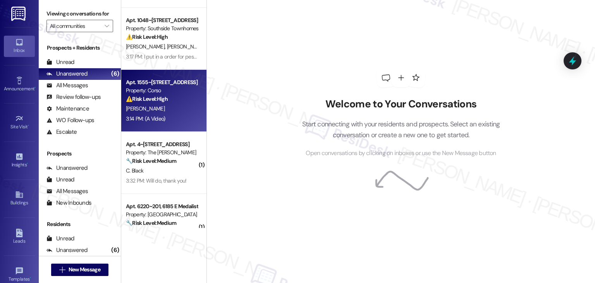
click at [163, 118] on div "3:14 PM: (A Video) 3:14 PM: (A Video)" at bounding box center [161, 119] width 73 height 10
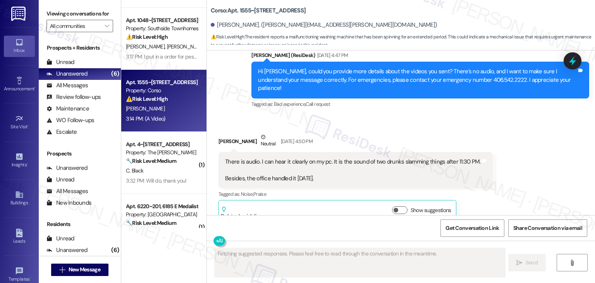
scroll to position [5792, 0]
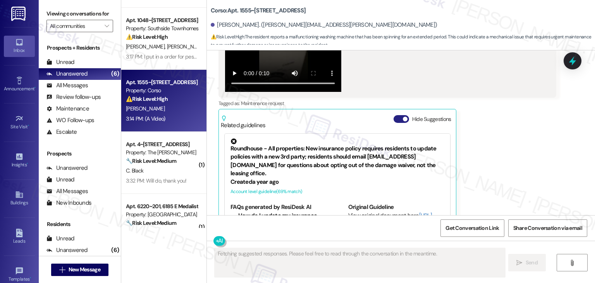
click at [393, 115] on button "Hide Suggestions" at bounding box center [400, 119] width 15 height 8
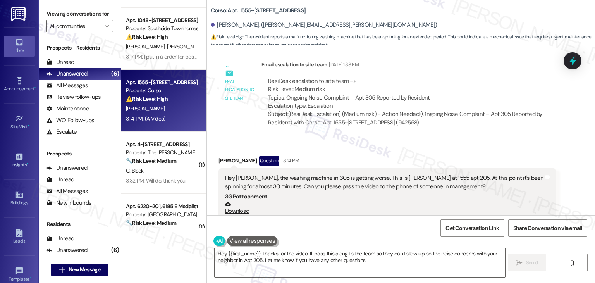
scroll to position [5563, 0]
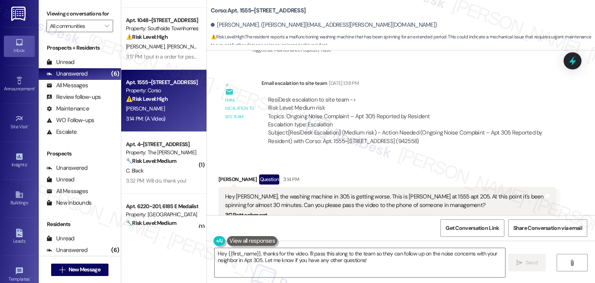
click at [400, 157] on div "Received via SMS Marc Topel Question 3:14 PM Hey Dottie, the washing machine in…" at bounding box center [401, 262] width 388 height 210
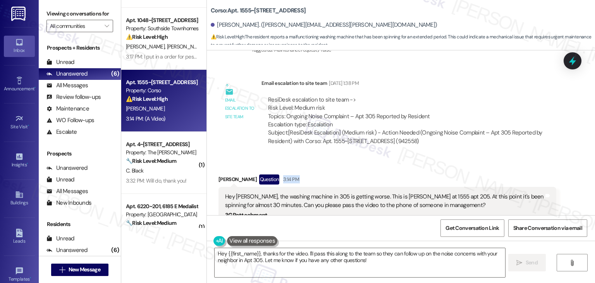
click at [400, 157] on div "Received via SMS Marc Topel Question 3:14 PM Hey Dottie, the washing machine in…" at bounding box center [401, 262] width 388 height 210
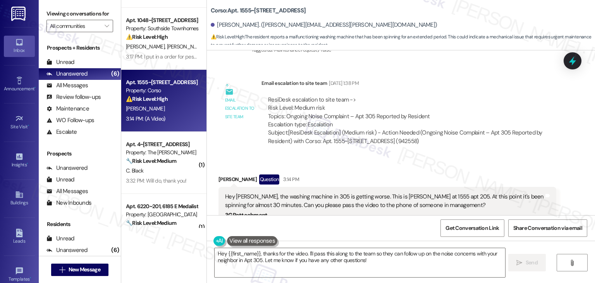
click at [400, 157] on div "Received via SMS Marc Topel Question 3:14 PM Hey Dottie, the washing machine in…" at bounding box center [401, 262] width 388 height 210
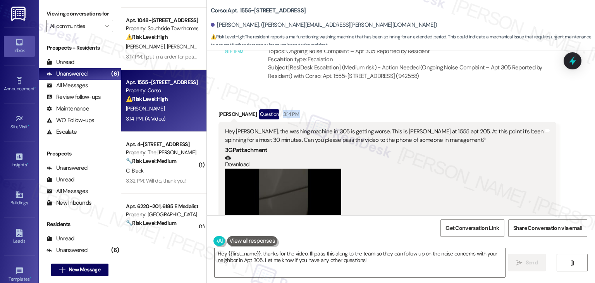
scroll to position [5641, 0]
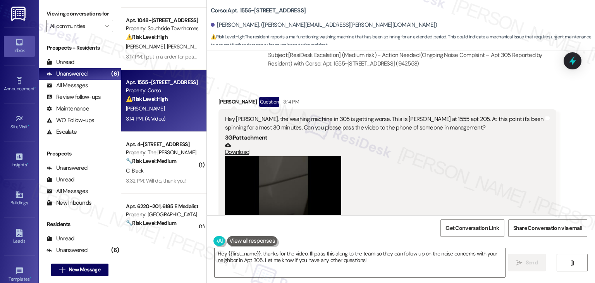
click at [426, 156] on div at bounding box center [384, 199] width 319 height 87
click at [449, 91] on div "Received via SMS Marc Topel Question 3:14 PM Hey Dottie, the washing machine in…" at bounding box center [387, 190] width 349 height 198
click at [575, 174] on div "Received via SMS Marc Topel Question 3:14 PM Hey Dottie, the washing machine in…" at bounding box center [401, 184] width 388 height 210
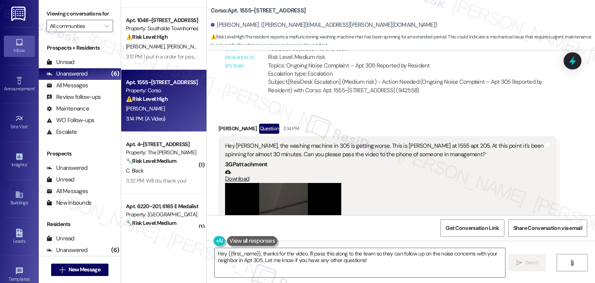
scroll to position [5602, 0]
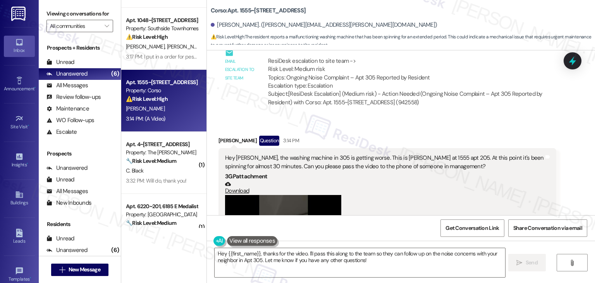
click at [575, 175] on div "Received via SMS Marc Topel Question 3:14 PM Hey Dottie, the washing machine in…" at bounding box center [401, 223] width 388 height 210
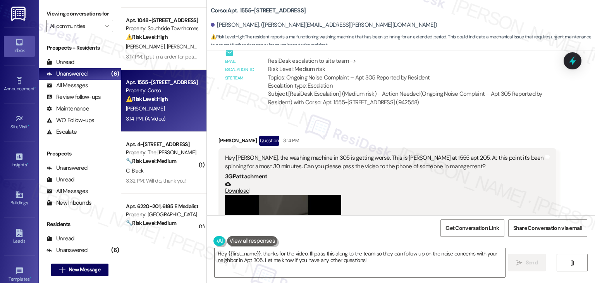
click at [576, 175] on div "Received via SMS Marc Topel Question 3:14 PM Hey Dottie, the washing machine in…" at bounding box center [401, 223] width 388 height 210
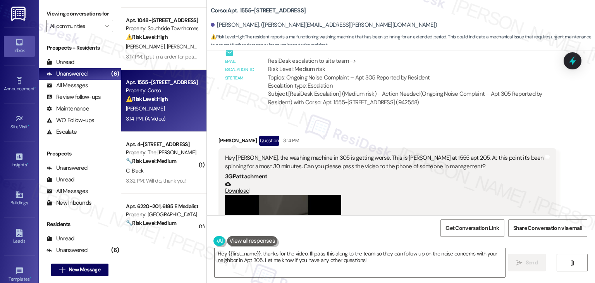
click at [576, 175] on div "Received via SMS Marc Topel Question 3:14 PM Hey Dottie, the washing machine in…" at bounding box center [401, 223] width 388 height 210
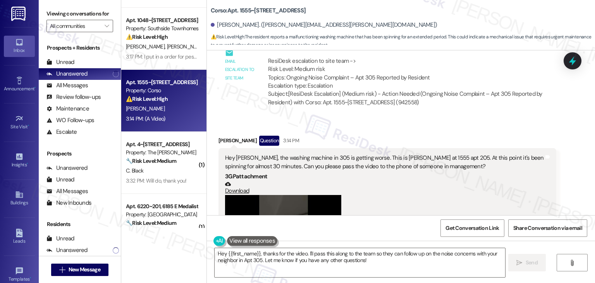
click at [576, 175] on div "Received via SMS Marc Topel Question 3:14 PM Hey Dottie, the washing machine in…" at bounding box center [401, 223] width 388 height 210
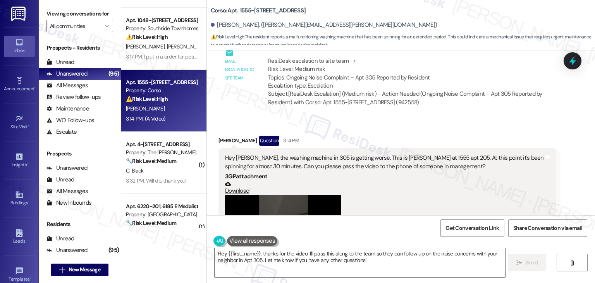
click at [576, 175] on div "Received via SMS Marc Topel Question 3:14 PM Hey Dottie, the washing machine in…" at bounding box center [401, 223] width 388 height 210
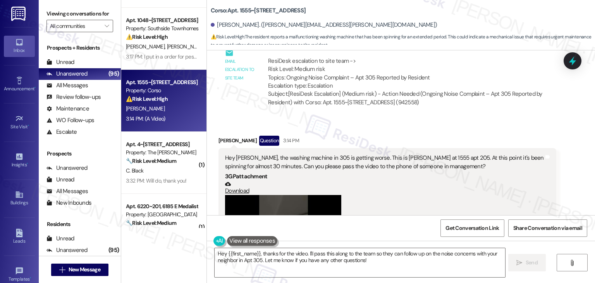
click at [576, 175] on div "Received via SMS Marc Topel Question 3:14 PM Hey Dottie, the washing machine in…" at bounding box center [401, 223] width 388 height 210
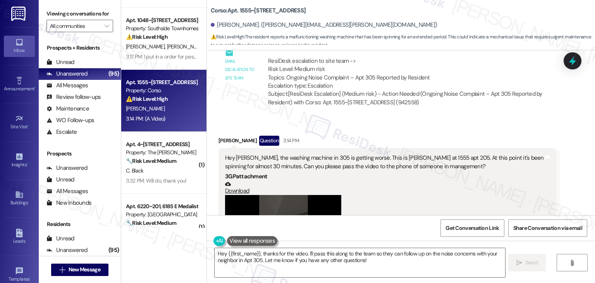
click at [576, 175] on div "Received via SMS Marc Topel Question 3:14 PM Hey Dottie, the washing machine in…" at bounding box center [401, 223] width 388 height 210
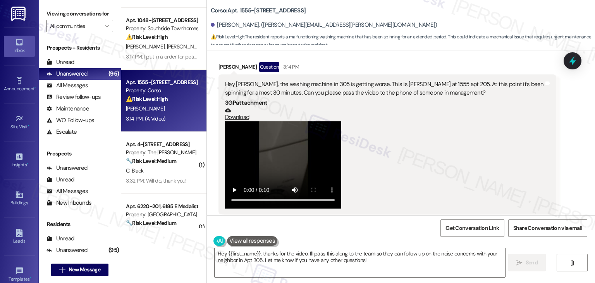
scroll to position [5679, 0]
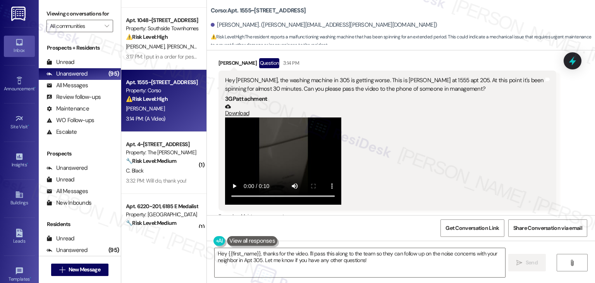
click at [573, 173] on div "Received via SMS Marc Topel Question 3:14 PM Hey Dottie, the washing machine in…" at bounding box center [401, 146] width 388 height 210
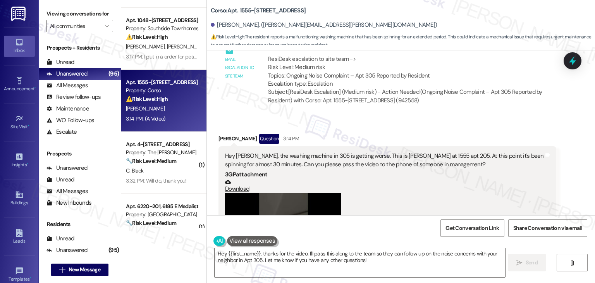
scroll to position [5602, 0]
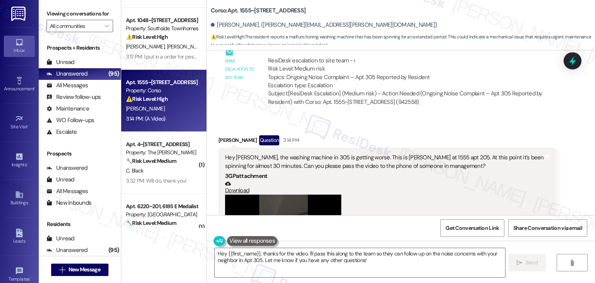
click at [572, 168] on div "Received via SMS Marc Topel Question 3:14 PM Hey Dottie, the washing machine in…" at bounding box center [401, 223] width 388 height 210
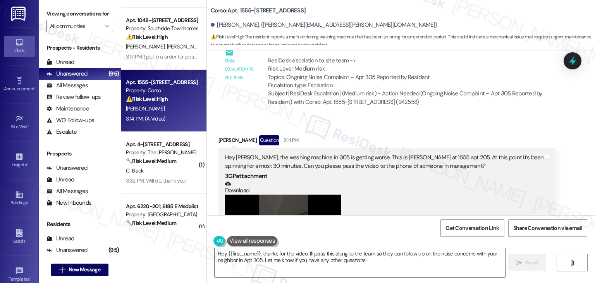
click at [572, 168] on div "Received via SMS Marc Topel Question 3:14 PM Hey Dottie, the washing machine in…" at bounding box center [401, 223] width 388 height 210
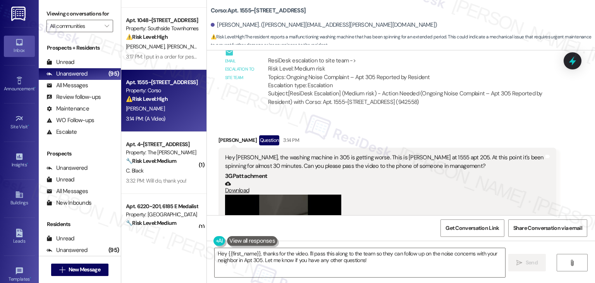
click at [572, 168] on div "Received via SMS Marc Topel Question 3:14 PM Hey Dottie, the washing machine in…" at bounding box center [401, 223] width 388 height 210
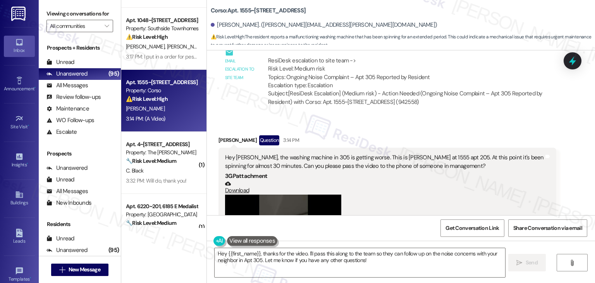
click at [572, 168] on div "Received via SMS Marc Topel Question 3:14 PM Hey Dottie, the washing machine in…" at bounding box center [401, 223] width 388 height 210
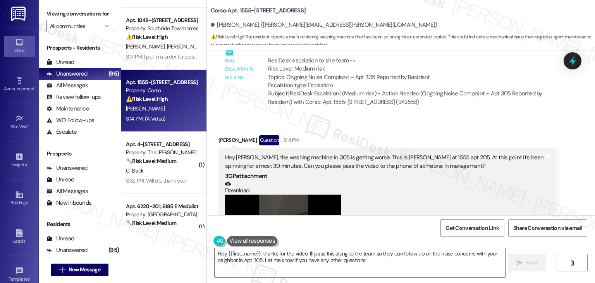
click at [572, 168] on div "Received via SMS Marc Topel Question 3:14 PM Hey Dottie, the washing machine in…" at bounding box center [401, 223] width 388 height 210
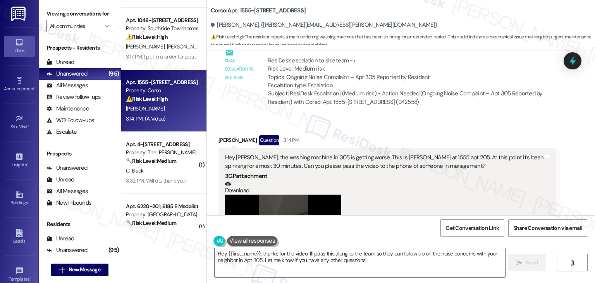
click at [572, 168] on div "Received via SMS Marc Topel Question 3:14 PM Hey Dottie, the washing machine in…" at bounding box center [401, 223] width 388 height 210
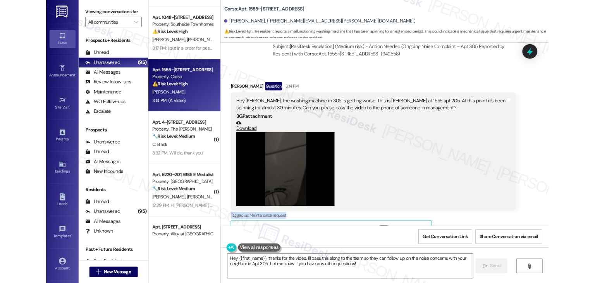
scroll to position [5540, 0]
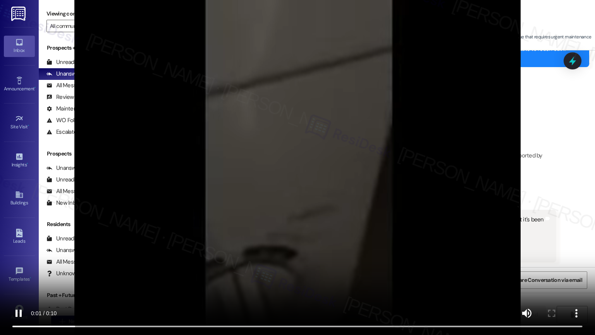
click at [501, 164] on video at bounding box center [297, 167] width 595 height 335
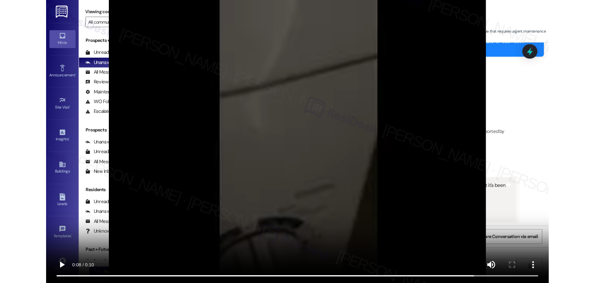
scroll to position [5641, 0]
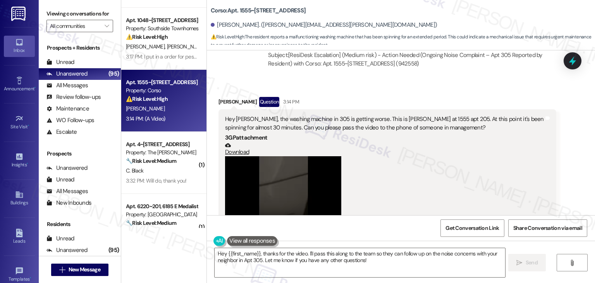
click at [574, 153] on div "Received via SMS Marc Topel Question 3:14 PM Hey Dottie, the washing machine in…" at bounding box center [401, 184] width 388 height 210
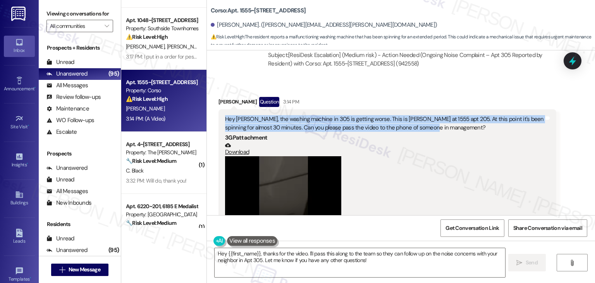
drag, startPoint x: 393, startPoint y: 89, endPoint x: 213, endPoint y: 85, distance: 179.7
click at [218, 109] on div "Hey Dottie, the washing machine in 305 is getting worse. This is Marc at 1555 a…" at bounding box center [387, 179] width 338 height 140
copy div "Hey Dottie, the washing machine in 305 is getting worse. This is Marc at 1555 a…"
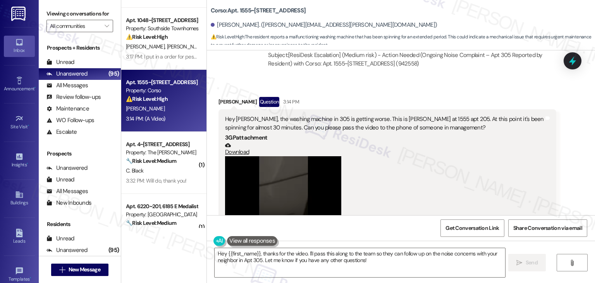
click at [403, 245] on div "Hey {{first_name}}, thanks for the video. I'll pass this along to the team so t…" at bounding box center [401, 269] width 388 height 58
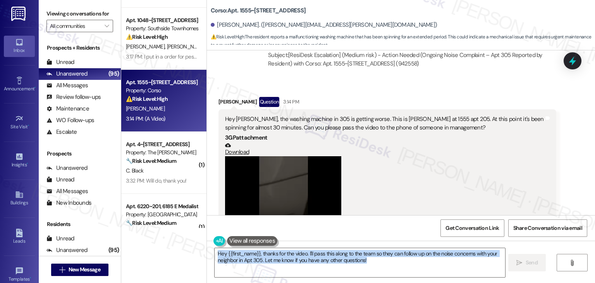
click at [403, 245] on div "Hey {{first_name}}, thanks for the video. I'll pass this along to the team so t…" at bounding box center [401, 269] width 388 height 58
click at [403, 254] on textarea "Hey {{first_name}}, thanks for the video. I'll pass this along to the team so t…" at bounding box center [360, 262] width 290 height 29
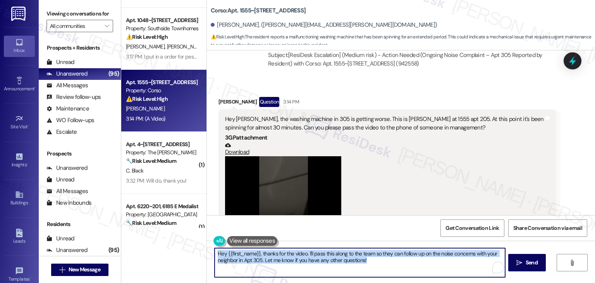
click at [402, 254] on textarea "Hey {{first_name}}, thanks for the video. I'll pass this along to the team so t…" at bounding box center [360, 262] width 290 height 29
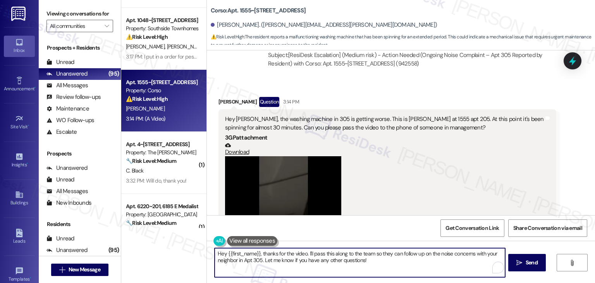
paste textarea "i Marc, I’m sorry to hear the washing machine issue is still ongoing. I recomme…"
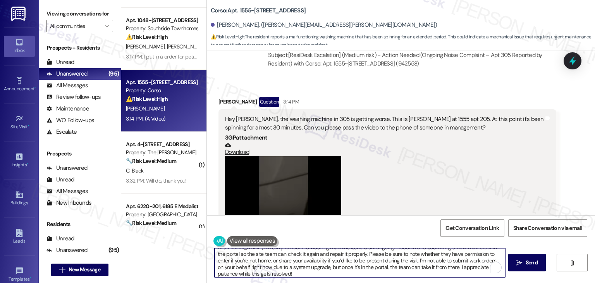
scroll to position [6, 0]
type textarea "Hi Marc, I’m sorry to hear the washing machine issue is still ongoing. I recomm…"
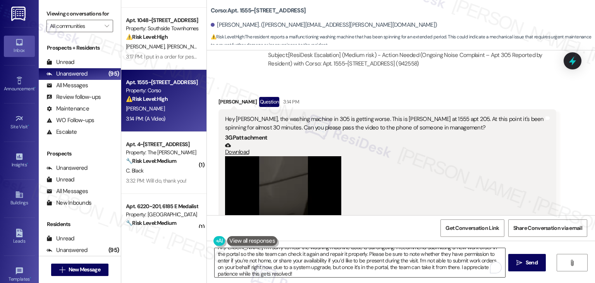
click at [368, 265] on textarea "Hi Marc, I’m sorry to hear the washing machine issue is still ongoing. I recomm…" at bounding box center [360, 262] width 290 height 29
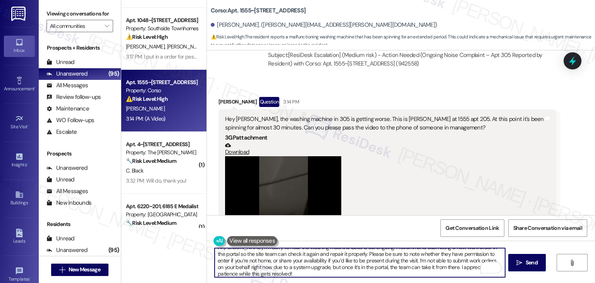
scroll to position [0, 0]
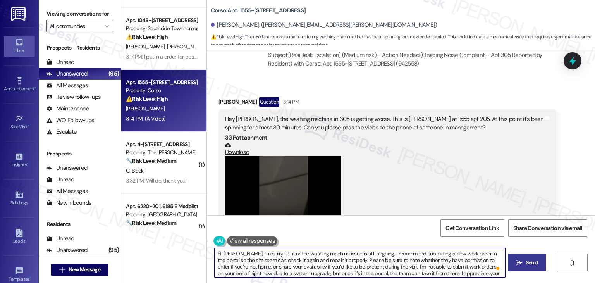
click at [528, 262] on span "Send" at bounding box center [532, 262] width 12 height 8
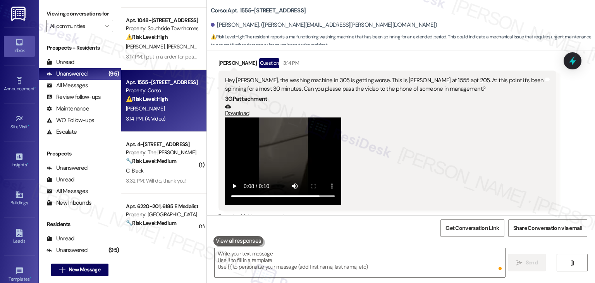
scroll to position [5679, 0]
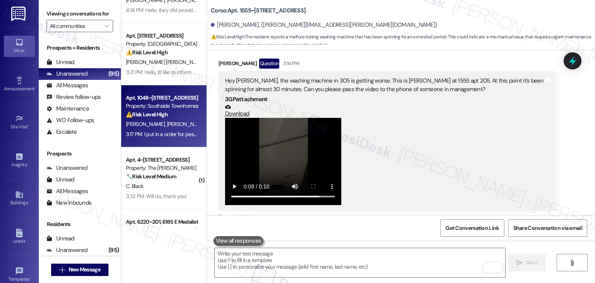
click at [180, 141] on div "Apt. 1048~201, 1010 Southside Blvd Property: Southside Townhomes ⚠️ Risk Level:…" at bounding box center [163, 116] width 85 height 62
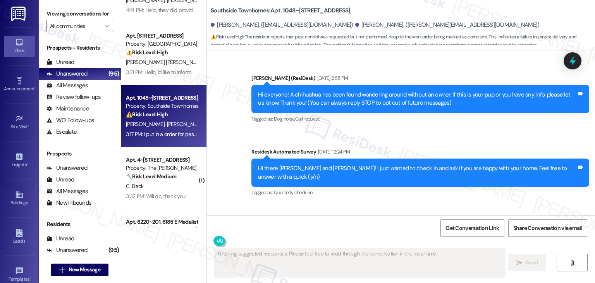
scroll to position [3484, 0]
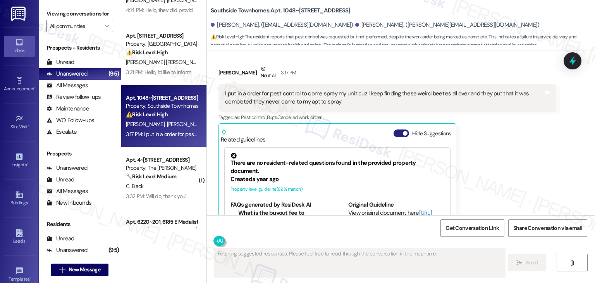
click at [393, 129] on button "Hide Suggestions" at bounding box center [400, 133] width 15 height 8
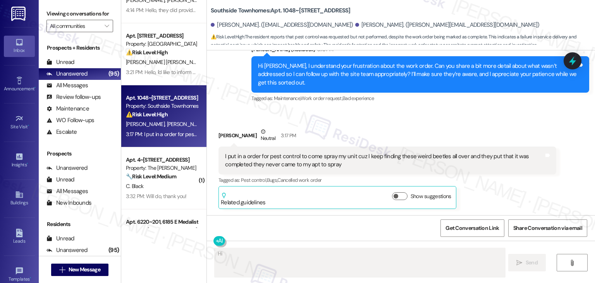
scroll to position [3371, 0]
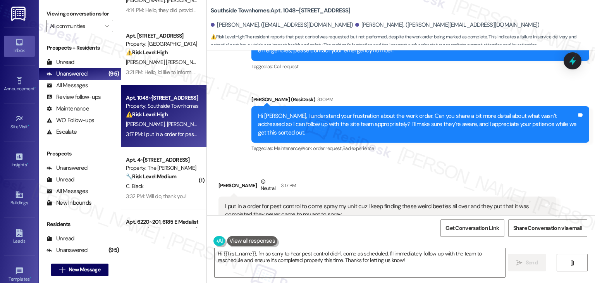
click at [347, 112] on div "Hi Alicia, I understand your frustration about the work order. Can you share a …" at bounding box center [417, 124] width 319 height 25
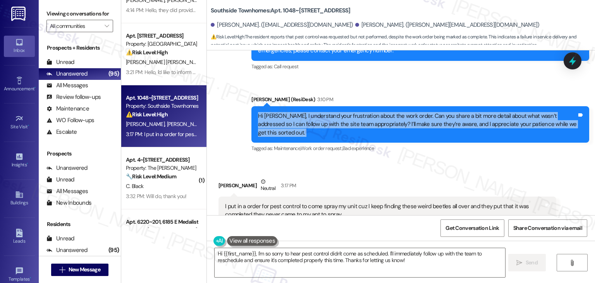
click at [347, 112] on div "Hi Alicia, I understand your frustration about the work order. Can you share a …" at bounding box center [417, 124] width 319 height 25
copy div "Hi Alicia, I understand your frustration about the work order. Can you share a …"
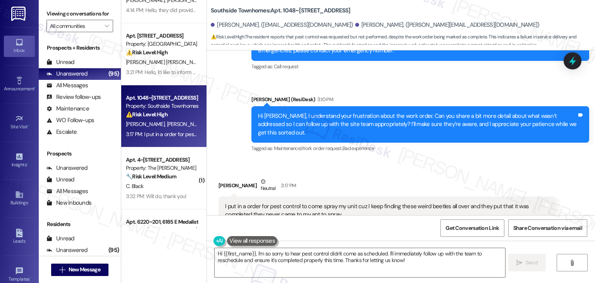
click at [320, 202] on div "I put in a order for pest control to come spray my unit cuz I keep finding thes…" at bounding box center [384, 210] width 319 height 17
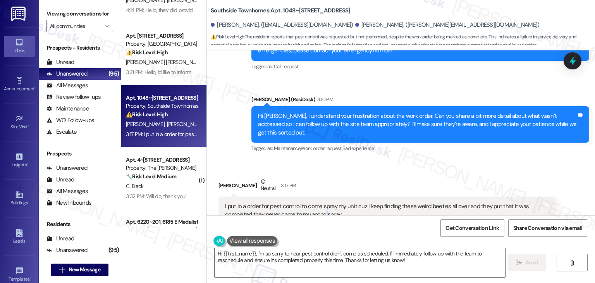
click at [320, 202] on div "I put in a order for pest control to come spray my unit cuz I keep finding thes…" at bounding box center [384, 210] width 319 height 17
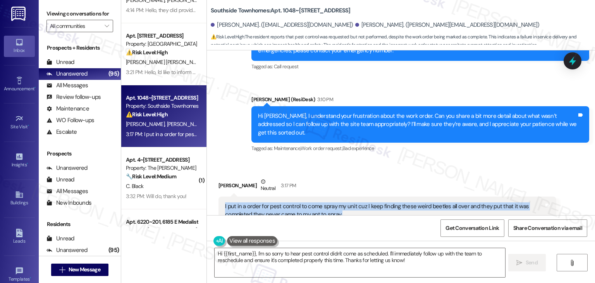
click at [320, 202] on div "I put in a order for pest control to come spray my unit cuz I keep finding thes…" at bounding box center [384, 210] width 319 height 17
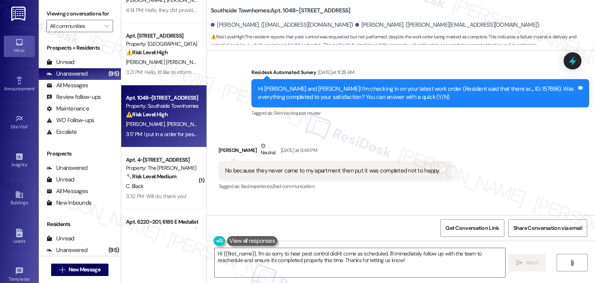
scroll to position [3139, 0]
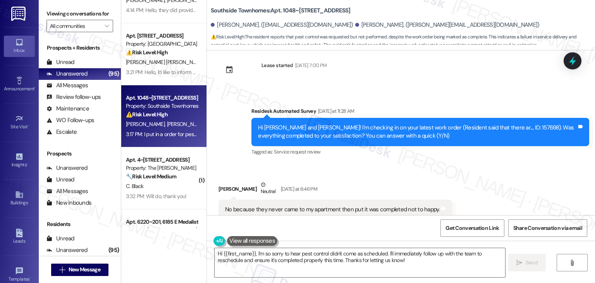
click at [489, 124] on div "Hi Alicia and Brandon! I'm checking in on your latest work order (Resident said…" at bounding box center [417, 132] width 319 height 17
copy div "157698"
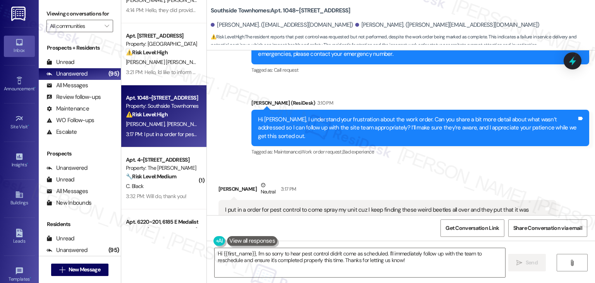
scroll to position [3371, 0]
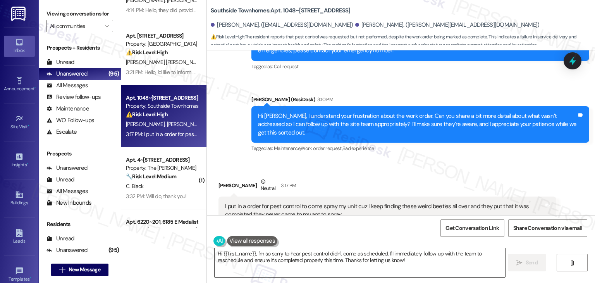
click at [292, 255] on textarea "Hi {{first_name}}, I'm so sorry to hear pest control didn't come as scheduled. …" at bounding box center [360, 262] width 290 height 29
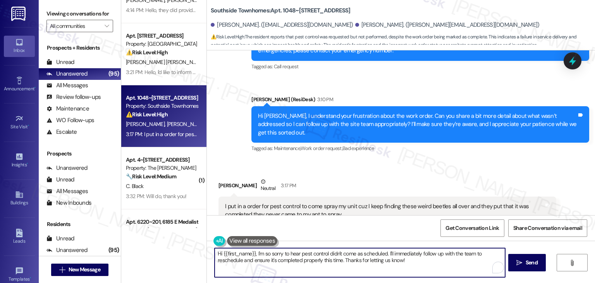
click at [292, 255] on textarea "Hi {{first_name}}, I'm so sorry to hear pest control didn't come as scheduled. …" at bounding box center [360, 262] width 290 height 29
paste textarea "Alicia, thank you for clarifying. I’m sorry to hear pest control marked the wor…"
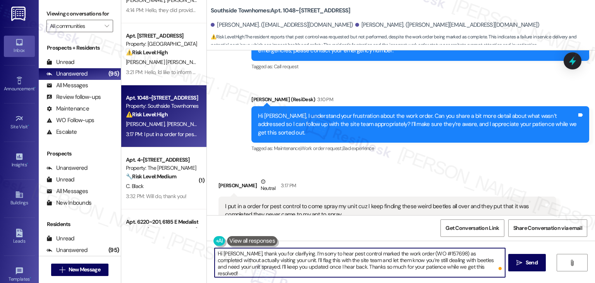
type textarea "Hi Alicia, thank you for clarifying. I’m sorry to hear pest control marked the …"
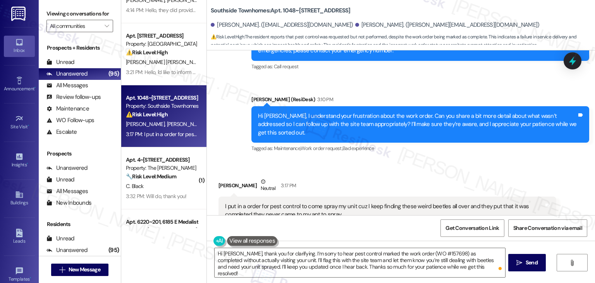
click at [289, 225] on div "Get Conversation Link Share Conversation via email" at bounding box center [401, 228] width 388 height 26
click at [291, 223] on div "Get Conversation Link Share Conversation via email" at bounding box center [401, 228] width 388 height 26
click at [528, 259] on span "Send" at bounding box center [532, 262] width 12 height 8
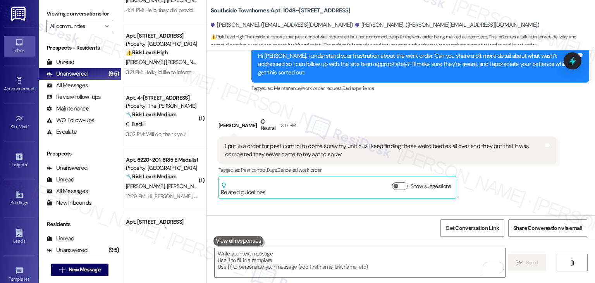
scroll to position [3442, 0]
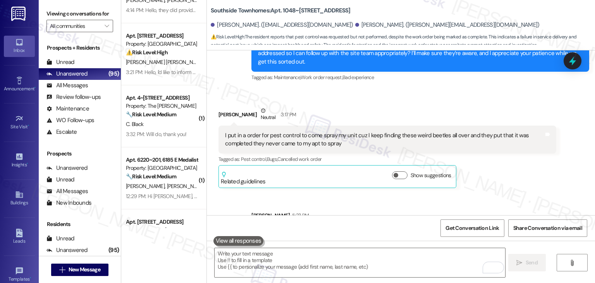
click at [508, 131] on div "Alicia Meyer Neutral 3:17 PM I put in a order for pest control to come spray my…" at bounding box center [387, 147] width 338 height 82
click at [500, 194] on div "Sent via SMS Sarah 5:23 PM Hi Alicia, thank you for clarifying. I’m sorry to he…" at bounding box center [401, 229] width 388 height 70
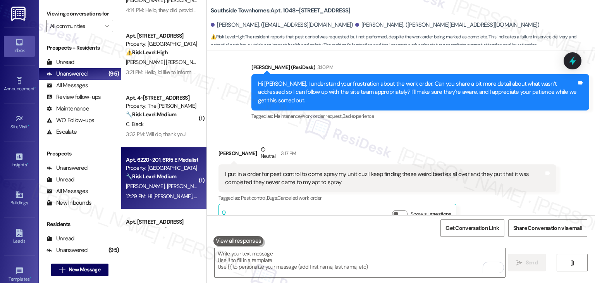
scroll to position [0, 0]
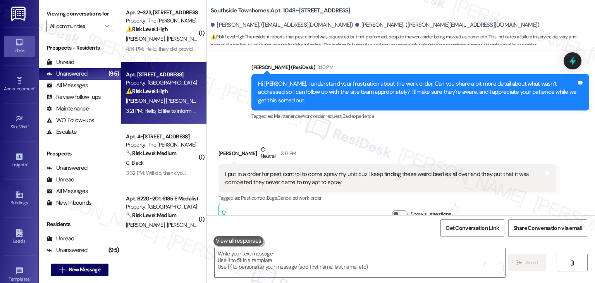
click at [161, 107] on div "3:21 PM: Hello, I'd like to inform you that the air conditioning in apartment 6…" at bounding box center [257, 110] width 262 height 7
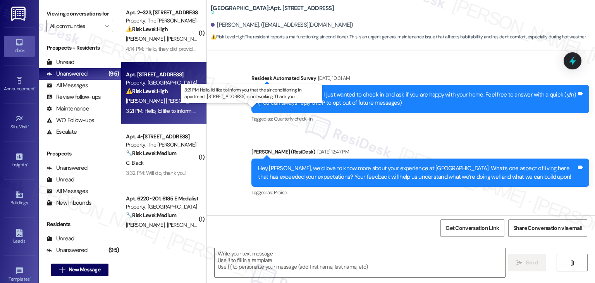
scroll to position [1630, 0]
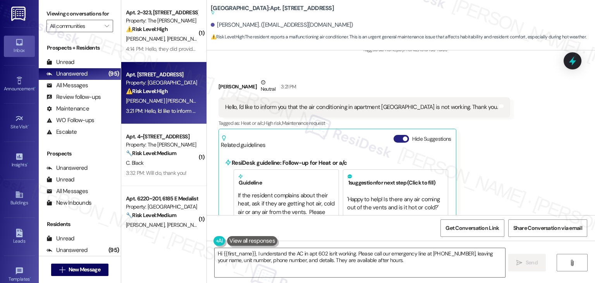
click at [397, 135] on button "Hide Suggestions" at bounding box center [400, 139] width 15 height 8
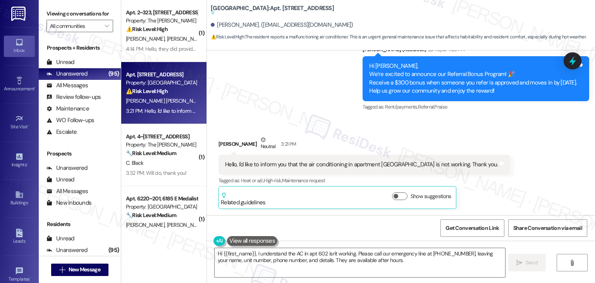
scroll to position [1410, 0]
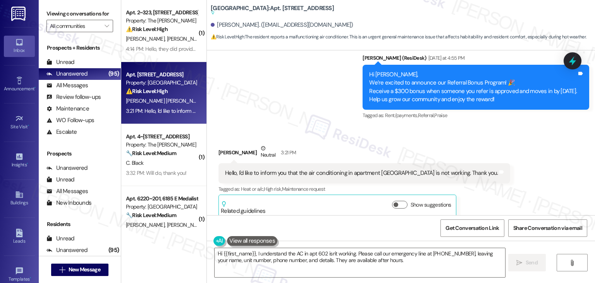
click at [547, 165] on div "Received via SMS Pablo Gaviria Bautista Neutral 3:21 PM Hello, I'd like to info…" at bounding box center [401, 175] width 388 height 96
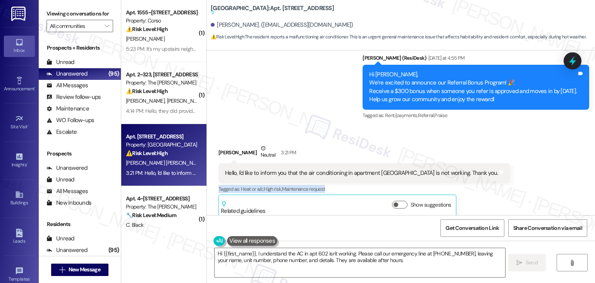
click at [547, 164] on div "Received via SMS Pablo Gaviria Bautista Neutral 3:21 PM Hello, I'd like to info…" at bounding box center [401, 175] width 388 height 96
click at [342, 169] on div "Hello, I'd like to inform you that the air conditioning in apartment 602 Countr…" at bounding box center [361, 173] width 273 height 8
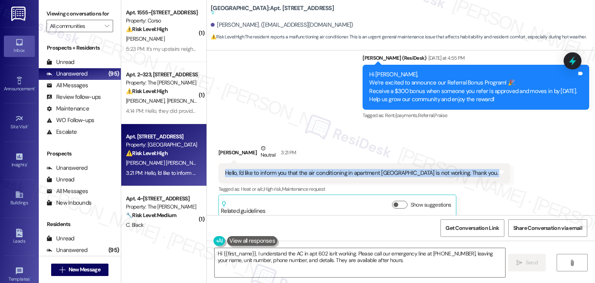
click at [342, 169] on div "Hello, I'd like to inform you that the air conditioning in apartment 602 Countr…" at bounding box center [361, 173] width 273 height 8
copy div "Hello, I'd like to inform you that the air conditioning in apartment 602 Countr…"
click at [344, 253] on textarea "Hi {{first_name}}, I understand the AC in apt 602 isn't working. Please call ou…" at bounding box center [360, 262] width 290 height 29
click at [355, 225] on div "Get Conversation Link Share Conversation via email" at bounding box center [401, 228] width 388 height 26
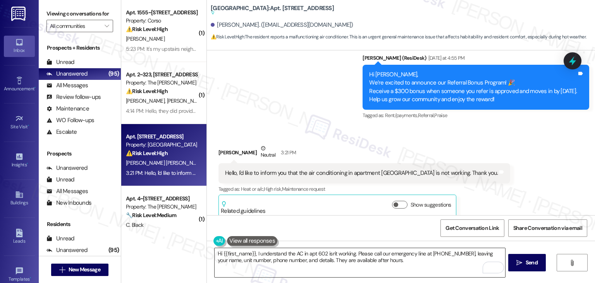
click at [306, 257] on textarea "Hi {{first_name}}, I understand the AC in apt 602 isn't working. Please call ou…" at bounding box center [360, 262] width 290 height 29
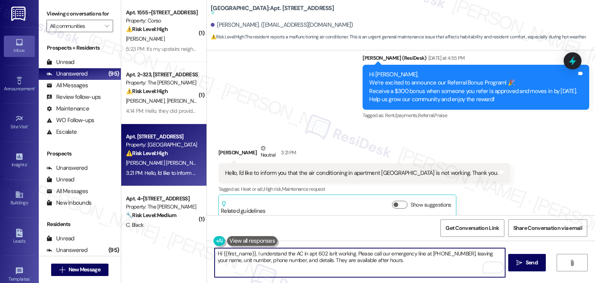
click at [306, 257] on textarea "Hi {{first_name}}, I understand the AC in apt 602 isn't working. Please call ou…" at bounding box center [360, 262] width 290 height 29
paste textarea "Pablo, I’m sorry to hear your A/C isn’t working. Please submit a work order in …"
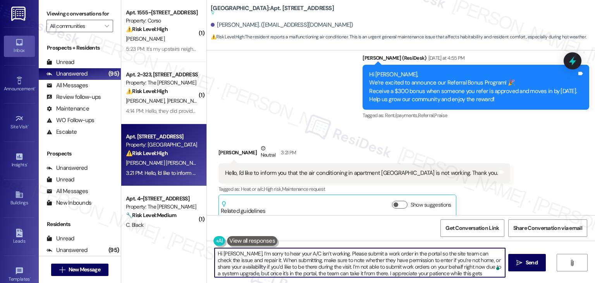
scroll to position [0, 0]
type textarea "Hi Pablo, I’m sorry to hear your A/C isn’t working. Please submit a work order …"
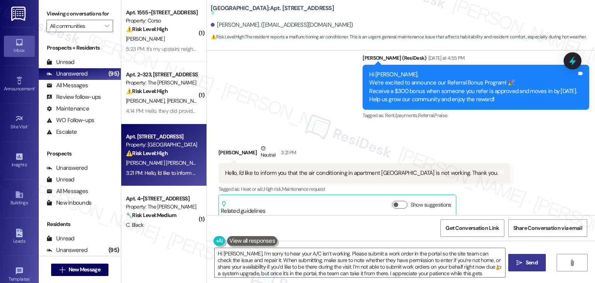
click at [529, 262] on span "Send" at bounding box center [532, 262] width 12 height 8
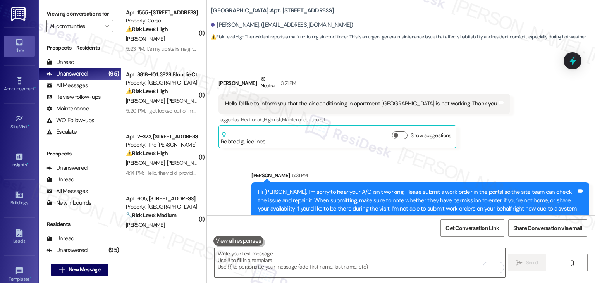
scroll to position [1489, 0]
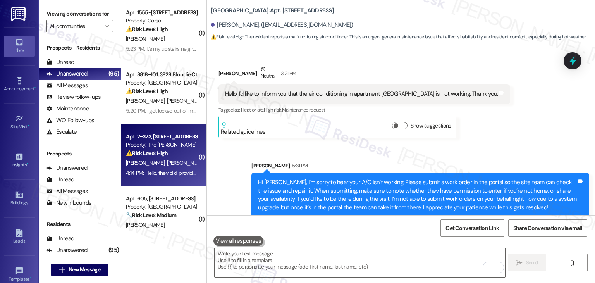
click at [142, 177] on div "4:14 PM: Hello, they did provide us with another washer however it has mold tha…" at bounding box center [161, 173] width 73 height 10
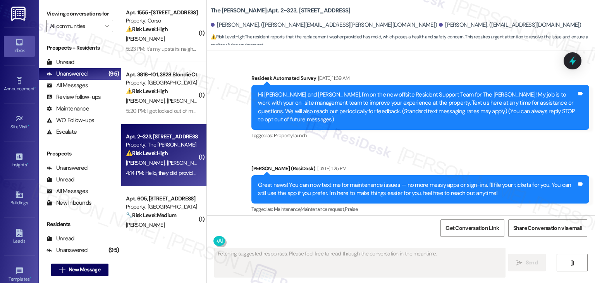
scroll to position [3977, 0]
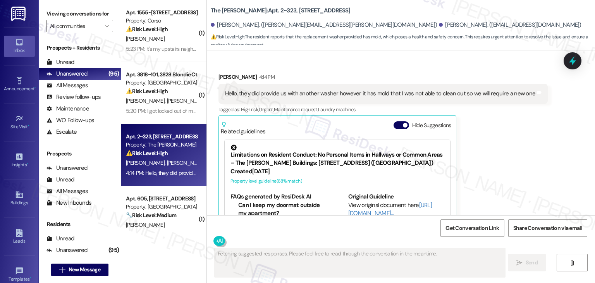
click at [395, 121] on button "Hide Suggestions" at bounding box center [400, 125] width 15 height 8
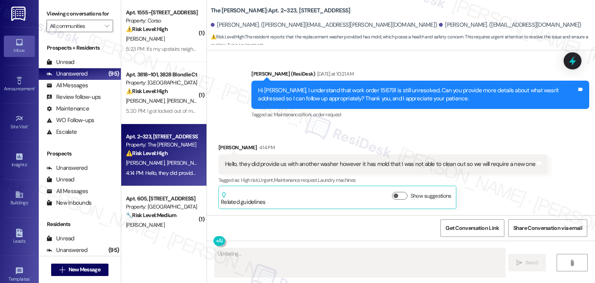
scroll to position [3864, 0]
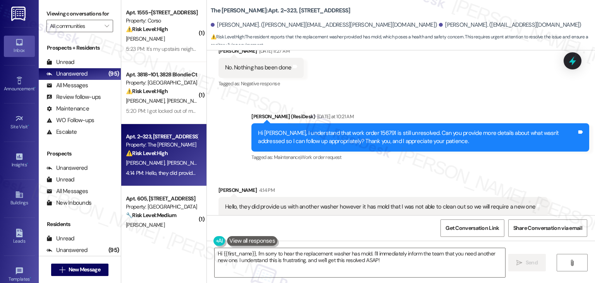
click at [471, 168] on div "Received via SMS Leann Harman 4:14 PM Hello, they did provide us with another w…" at bounding box center [401, 212] width 388 height 88
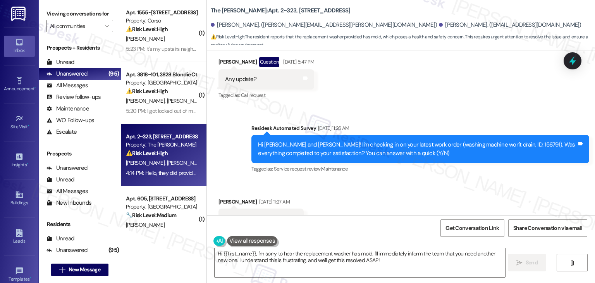
scroll to position [3710, 0]
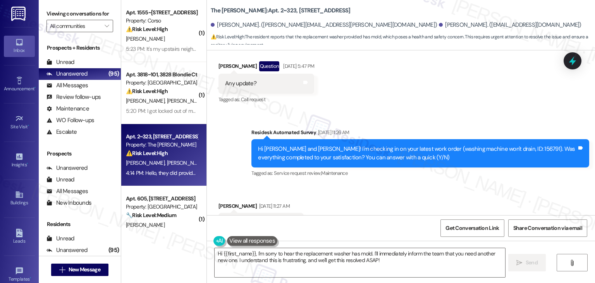
click at [465, 184] on div "Received via SMS Jordan Gutierrez Aug 15, 2025 at 11:27 AM No. Nothing has been…" at bounding box center [401, 216] width 388 height 65
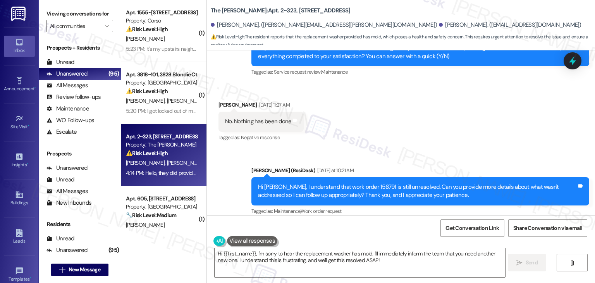
scroll to position [3864, 0]
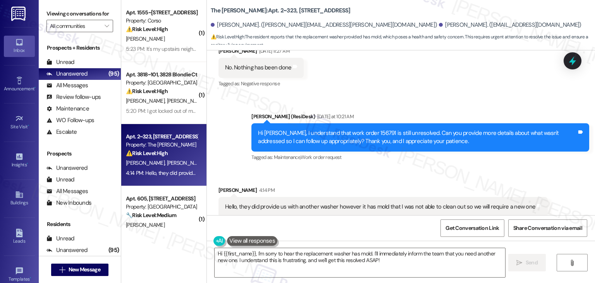
click at [465, 197] on div "Hello, they did provide us with another washer however it has mold that I was n…" at bounding box center [382, 207] width 329 height 20
click at [470, 180] on div "Received via SMS Leann Harman 4:14 PM Hello, they did provide us with another w…" at bounding box center [383, 218] width 341 height 77
click at [356, 203] on div "Hello, they did provide us with another washer however it has mold that I was n…" at bounding box center [380, 207] width 310 height 8
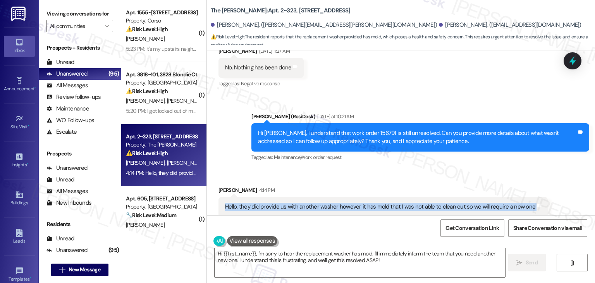
click at [356, 203] on div "Hello, they did provide us with another washer however it has mold that I was n…" at bounding box center [380, 207] width 310 height 8
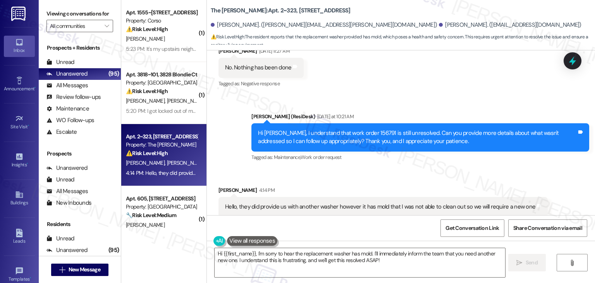
click at [373, 129] on div "Hi Jordan, I understand that work order 156791 is still unresolved. Can you pro…" at bounding box center [417, 137] width 319 height 17
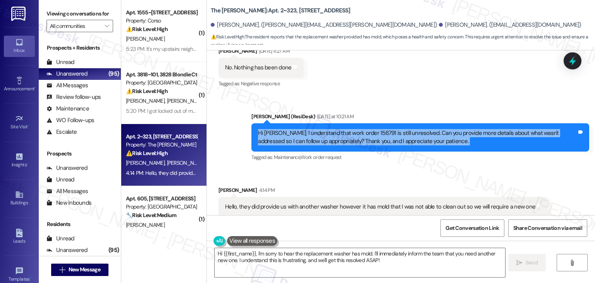
click at [373, 129] on div "Hi Jordan, I understand that work order 156791 is still unresolved. Can you pro…" at bounding box center [417, 137] width 319 height 17
copy div "Hi Jordan, I understand that work order 156791 is still unresolved. Can you pro…"
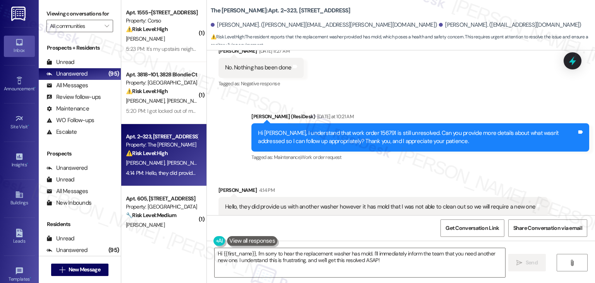
click at [287, 203] on div "Hello, they did provide us with another washer however it has mold that I was n…" at bounding box center [380, 207] width 310 height 8
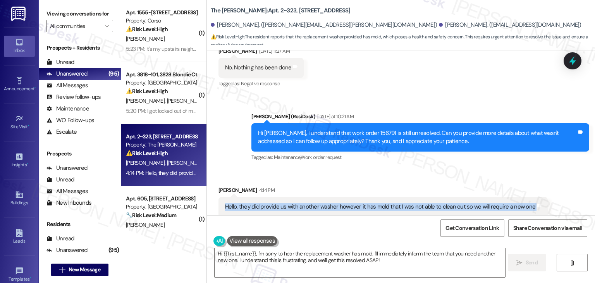
click at [287, 203] on div "Hello, they did provide us with another washer however it has mold that I was n…" at bounding box center [380, 207] width 310 height 8
copy div "Hello, they did provide us with another washer however it has mold that I was n…"
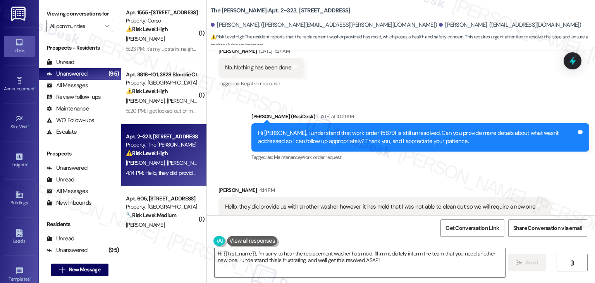
click at [220, 186] on div "Leann Harman 4:14 PM" at bounding box center [382, 191] width 329 height 11
copy div "Leann"
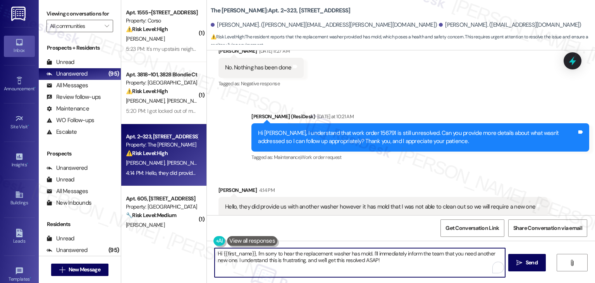
drag, startPoint x: 369, startPoint y: 252, endPoint x: 253, endPoint y: 251, distance: 115.4
click at [253, 251] on textarea "Hi {{first_name}}, I'm sorry to hear the replacement washer has mold. I'll imme…" at bounding box center [360, 262] width 290 height 29
click at [382, 259] on textarea "Hi {{first_name}}, I'm sorry to hear the replacement washer has mold. I'll imme…" at bounding box center [360, 262] width 290 height 29
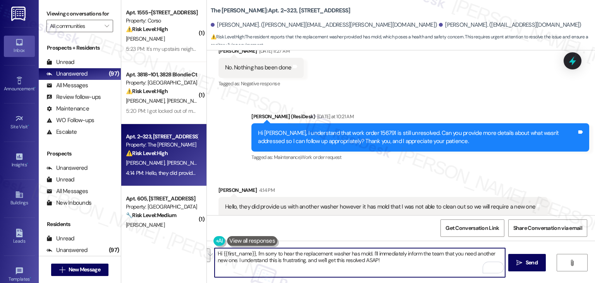
paste textarea "Leann, I’m sorry to hear the replacement washer has a moisture issue. I recomme…"
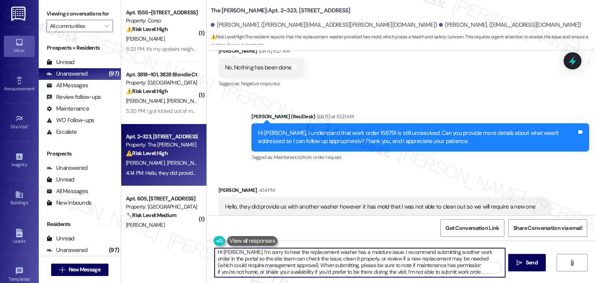
scroll to position [0, 0]
type textarea "Hi Leann, I’m sorry to hear the replacement washer has a moisture issue. I reco…"
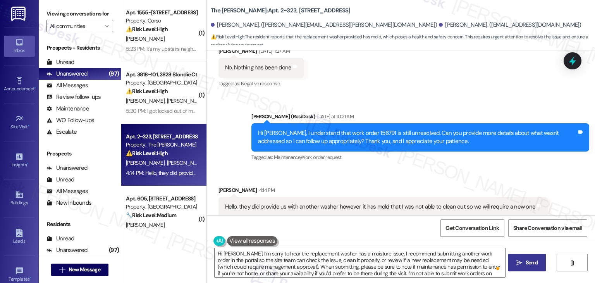
click at [533, 261] on span "Send" at bounding box center [532, 262] width 12 height 8
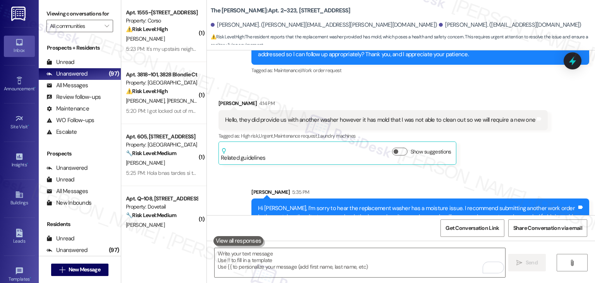
scroll to position [3952, 0]
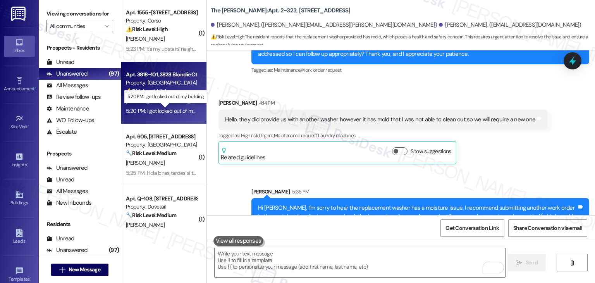
click at [174, 109] on div "5:20 PM: I got locked out of my building 5:20 PM: I got locked out of my buildi…" at bounding box center [170, 110] width 88 height 7
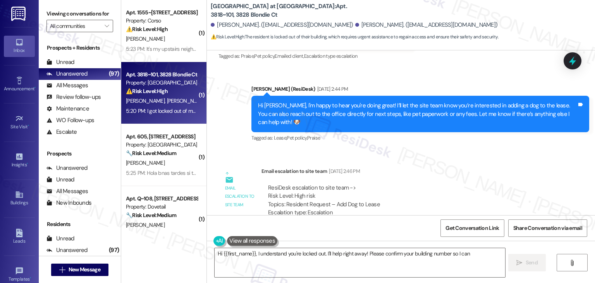
scroll to position [536, 0]
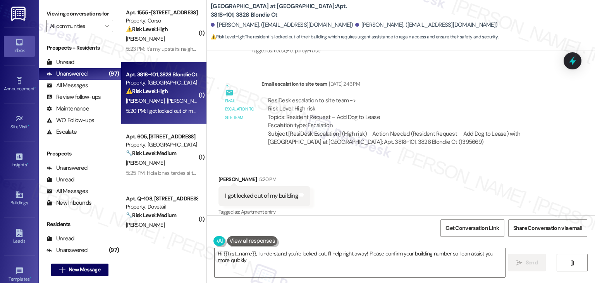
type textarea "Hi {{first_name}}, I understand you're locked out. I'll help right away! Please…"
click at [362, 161] on div "Received via SMS Christion Goetsch 5:20 PM I got locked out of my building Tags…" at bounding box center [401, 190] width 388 height 65
click at [362, 166] on div "Received via SMS Christion Goetsch 5:20 PM I got locked out of my building Tags…" at bounding box center [401, 190] width 388 height 65
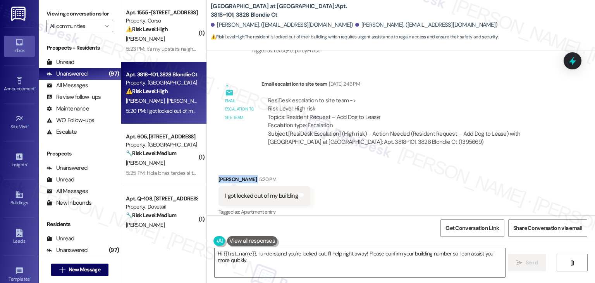
click at [362, 166] on div "Received via SMS Christion Goetsch 5:20 PM I got locked out of my building Tags…" at bounding box center [401, 190] width 388 height 65
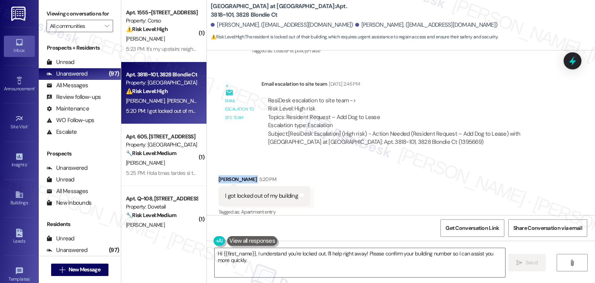
click at [362, 166] on div "Received via SMS Christion Goetsch 5:20 PM I got locked out of my building Tags…" at bounding box center [401, 190] width 388 height 65
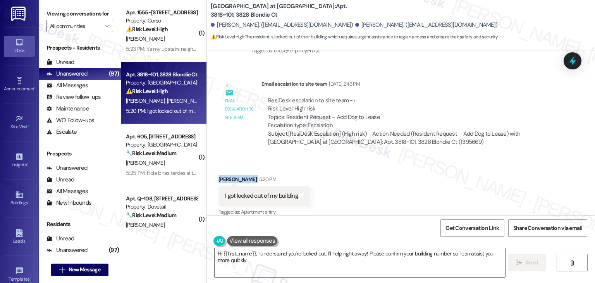
click at [362, 166] on div "Received via SMS Christion Goetsch 5:20 PM I got locked out of my building Tags…" at bounding box center [401, 190] width 388 height 65
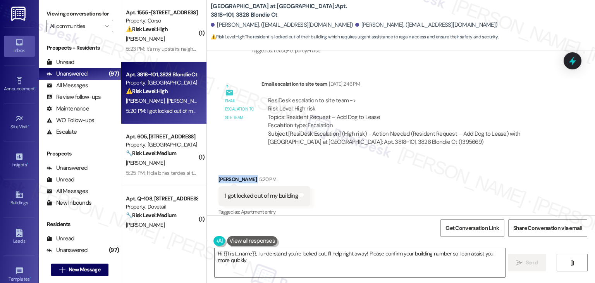
scroll to position [537, 0]
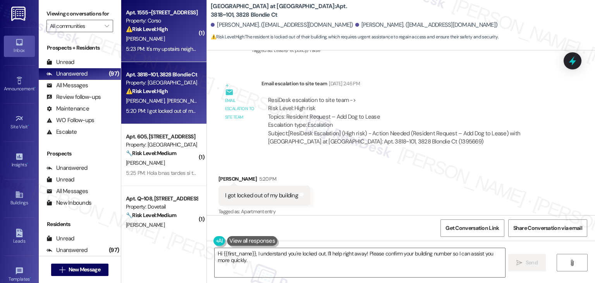
click at [177, 33] on div "⚠️ Risk Level: High The resident is reporting a malfunctioning washing machine …" at bounding box center [162, 29] width 72 height 8
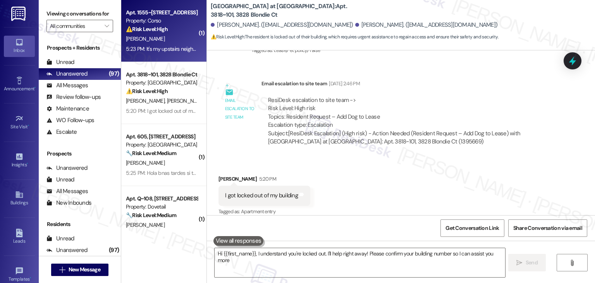
type textarea "Hi {{first_name}}, I understand you're locked out. I'll help right away! Please…"
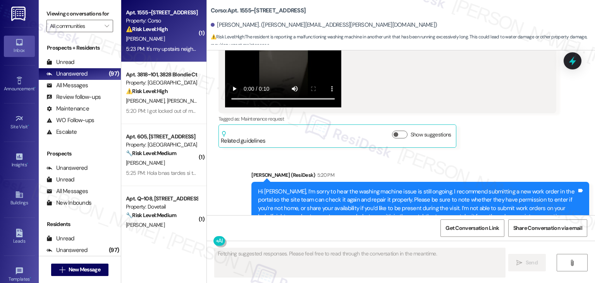
scroll to position [5835, 0]
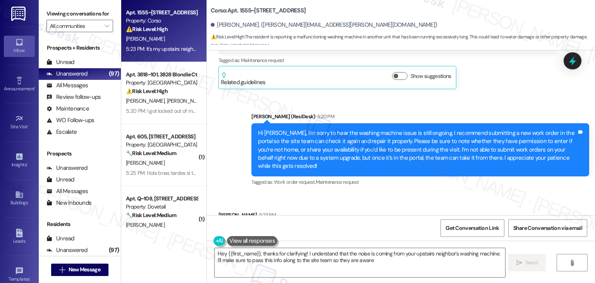
type textarea "Hey {{first_name}}, thanks for clarifying! I understand that the noise is comin…"
click at [365, 193] on div "Received via SMS Marc Topel 5:23 PM It's my upstairs neighbor's machine. Tags a…" at bounding box center [401, 225] width 388 height 65
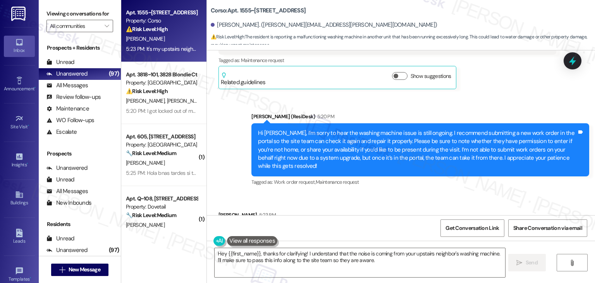
click at [365, 193] on div "Received via SMS Marc Topel 5:23 PM It's my upstairs neighbor's machine. Tags a…" at bounding box center [401, 225] width 388 height 65
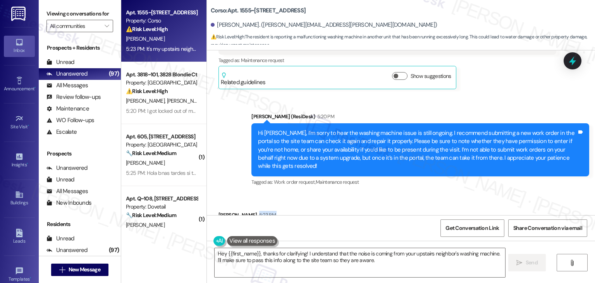
click at [365, 193] on div "Received via SMS Marc Topel 5:23 PM It's my upstairs neighbor's machine. Tags a…" at bounding box center [401, 225] width 388 height 65
click at [362, 129] on div "Hi Marc, I’m sorry to hear the washing machine issue is still ongoing. I recomm…" at bounding box center [417, 149] width 319 height 41
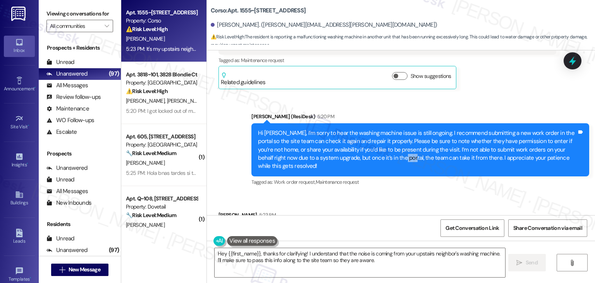
click at [362, 129] on div "Hi Marc, I’m sorry to hear the washing machine issue is still ongoing. I recomm…" at bounding box center [417, 149] width 319 height 41
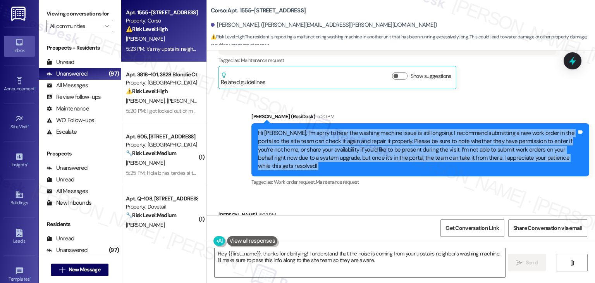
click at [362, 129] on div "Hi Marc, I’m sorry to hear the washing machine issue is still ongoing. I recomm…" at bounding box center [417, 149] width 319 height 41
copy div "Hi Marc, I’m sorry to hear the washing machine issue is still ongoing. I recomm…"
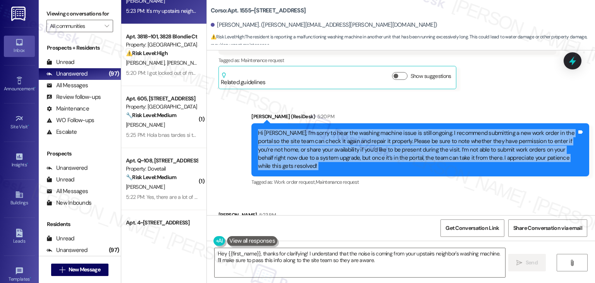
scroll to position [194, 0]
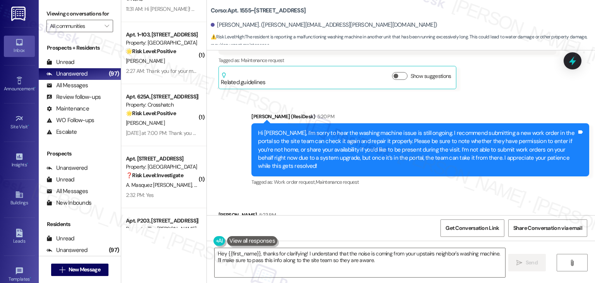
click at [161, 247] on div "( 2 ) Apt. 29~J102, 2885 N Records Ave Property: Verasso Village 🌟 Risk Level: …" at bounding box center [163, 141] width 85 height 283
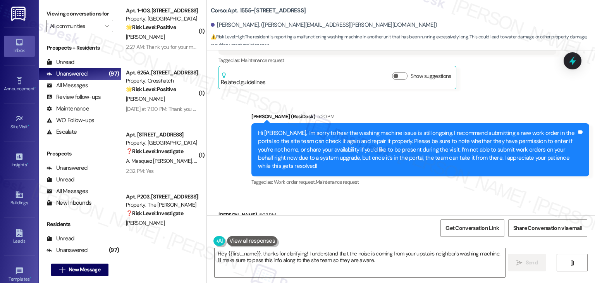
scroll to position [2870, 0]
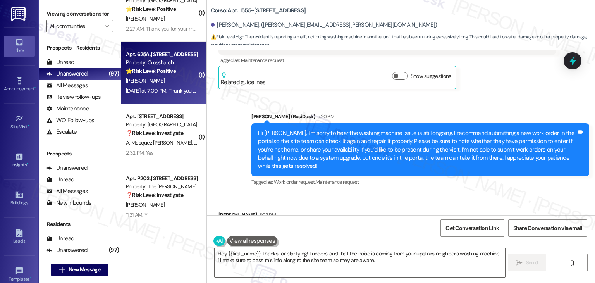
click at [173, 94] on div "Yesterday at 7:00 PM: Thank you for your message. Our offices are currently clo…" at bounding box center [364, 90] width 476 height 7
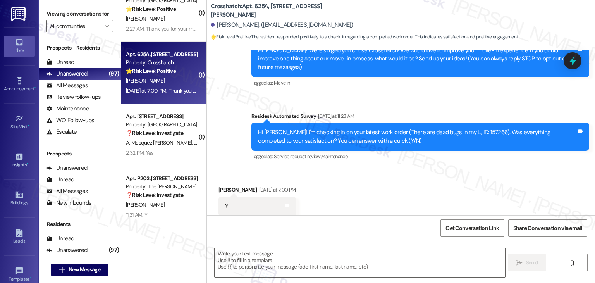
type textarea "Fetching suggested responses. Please feel free to read through the conversation…"
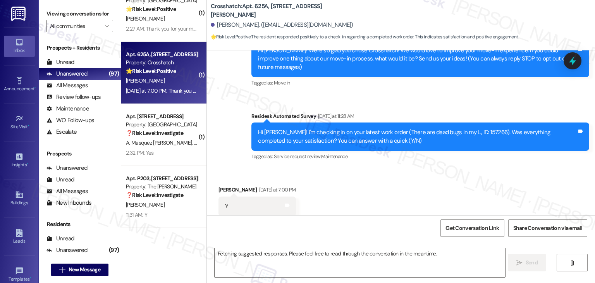
scroll to position [100, 0]
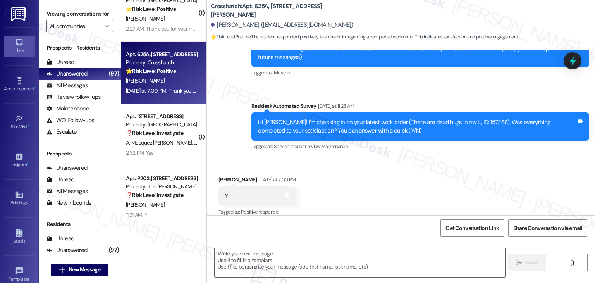
click at [375, 170] on div "Received via SMS Stella Jenkins Yesterday at 7:00 PM Y Tags and notes Tagged as…" at bounding box center [401, 190] width 388 height 65
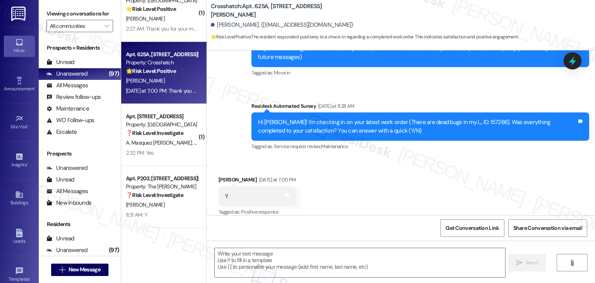
click at [375, 170] on div "Received via SMS Stella Jenkins Yesterday at 7:00 PM Y Tags and notes Tagged as…" at bounding box center [401, 190] width 388 height 65
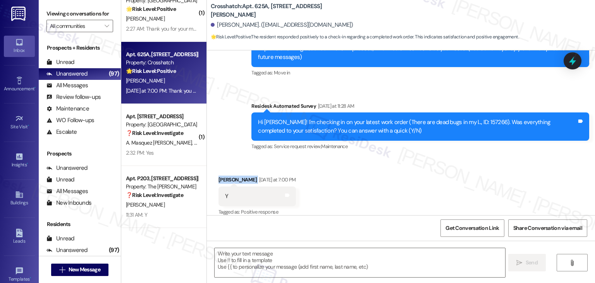
click at [375, 170] on div "Received via SMS Stella Jenkins Yesterday at 7:00 PM Y Tags and notes Tagged as…" at bounding box center [401, 190] width 388 height 65
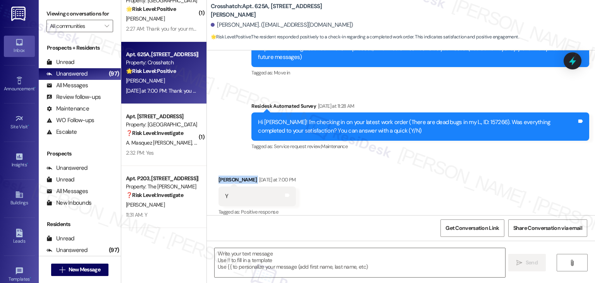
click at [375, 170] on div "Received via SMS Stella Jenkins Yesterday at 7:00 PM Y Tags and notes Tagged as…" at bounding box center [401, 190] width 388 height 65
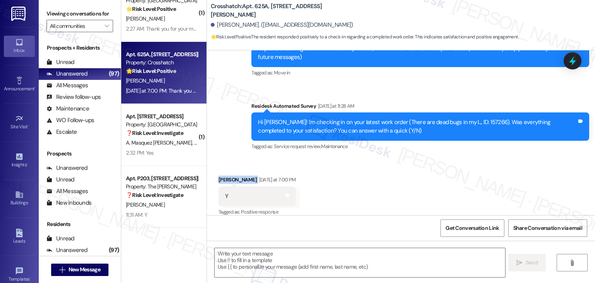
click at [375, 170] on div "Received via SMS Stella Jenkins Yesterday at 7:00 PM Y Tags and notes Tagged as…" at bounding box center [401, 190] width 388 height 65
click at [374, 173] on div "Received via SMS Stella Jenkins Yesterday at 7:00 PM Y Tags and notes Tagged as…" at bounding box center [401, 190] width 388 height 65
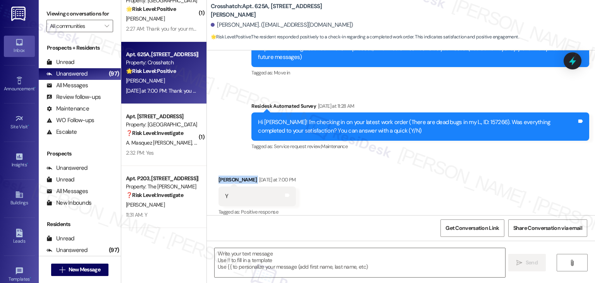
click at [374, 173] on div "Received via SMS Stella Jenkins Yesterday at 7:00 PM Y Tags and notes Tagged as…" at bounding box center [401, 190] width 388 height 65
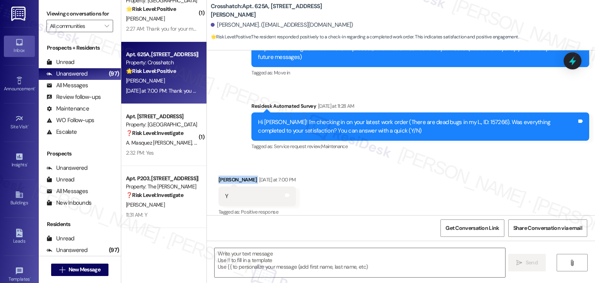
click at [374, 173] on div "Received via SMS Stella Jenkins Yesterday at 7:00 PM Y Tags and notes Tagged as…" at bounding box center [401, 190] width 388 height 65
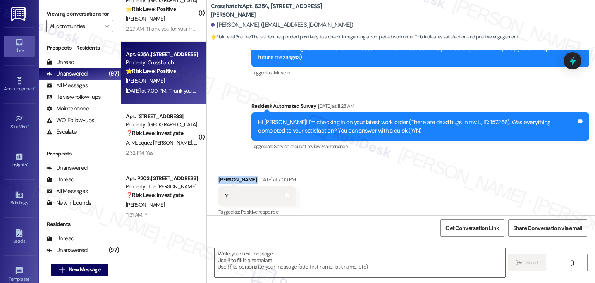
click at [374, 173] on div "Received via SMS Stella Jenkins Yesterday at 7:00 PM Y Tags and notes Tagged as…" at bounding box center [401, 190] width 388 height 65
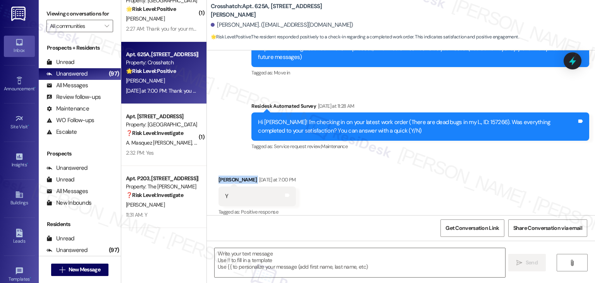
click at [374, 173] on div "Received via SMS Stella Jenkins Yesterday at 7:00 PM Y Tags and notes Tagged as…" at bounding box center [401, 190] width 388 height 65
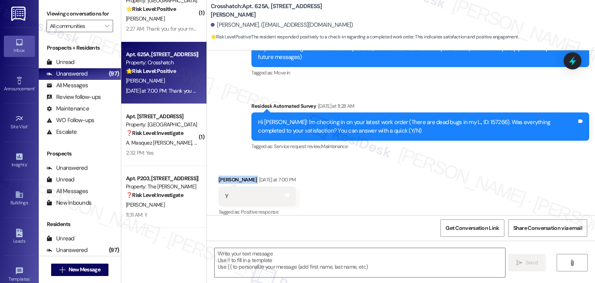
click at [374, 173] on div "Received via SMS Stella Jenkins Yesterday at 7:00 PM Y Tags and notes Tagged as…" at bounding box center [401, 190] width 388 height 65
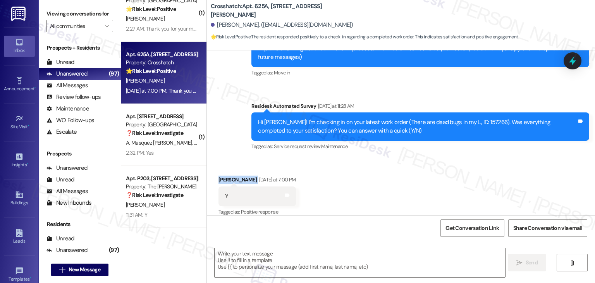
click at [374, 173] on div "Received via SMS Stella Jenkins Yesterday at 7:00 PM Y Tags and notes Tagged as…" at bounding box center [401, 190] width 388 height 65
click at [374, 172] on div "Received via SMS Stella Jenkins Yesterday at 7:00 PM Y Tags and notes Tagged as…" at bounding box center [401, 190] width 388 height 65
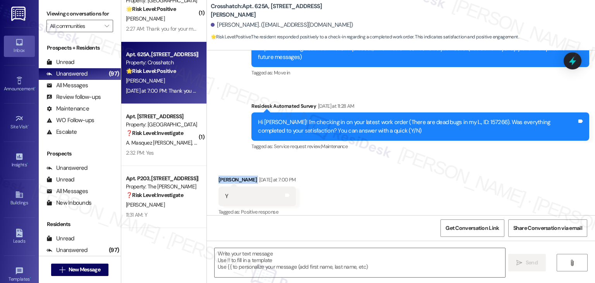
click at [374, 172] on div "Received via SMS Stella Jenkins Yesterday at 7:00 PM Y Tags and notes Tagged as…" at bounding box center [401, 190] width 388 height 65
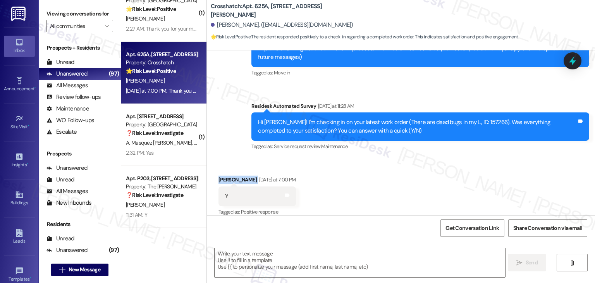
click at [374, 172] on div "Received via SMS Stella Jenkins Yesterday at 7:00 PM Y Tags and notes Tagged as…" at bounding box center [401, 190] width 388 height 65
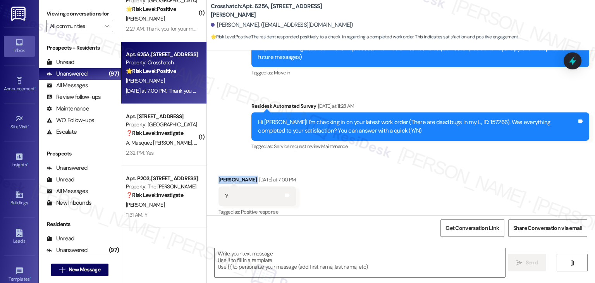
click at [374, 172] on div "Received via SMS Stella Jenkins Yesterday at 7:00 PM Y Tags and notes Tagged as…" at bounding box center [401, 190] width 388 height 65
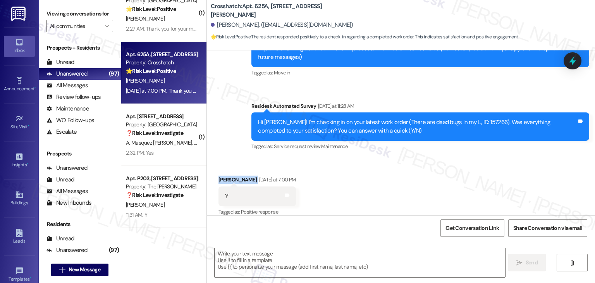
click at [374, 172] on div "Received via SMS Stella Jenkins Yesterday at 7:00 PM Y Tags and notes Tagged as…" at bounding box center [401, 190] width 388 height 65
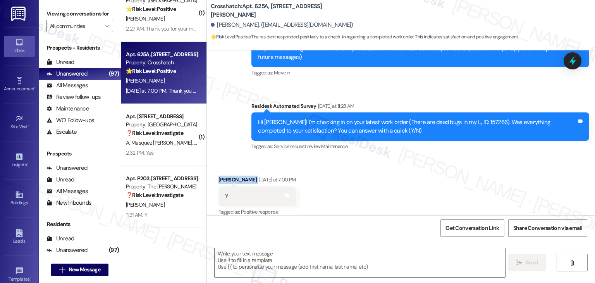
click at [374, 172] on div "Received via SMS Stella Jenkins Yesterday at 7:00 PM Y Tags and notes Tagged as…" at bounding box center [401, 190] width 388 height 65
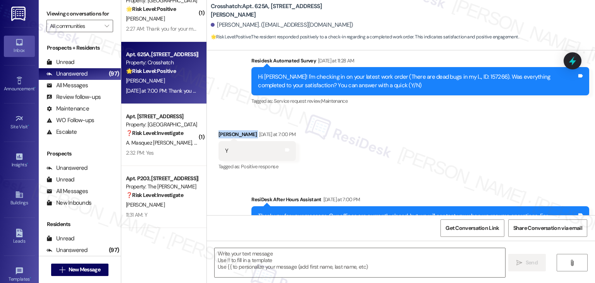
scroll to position [174, 0]
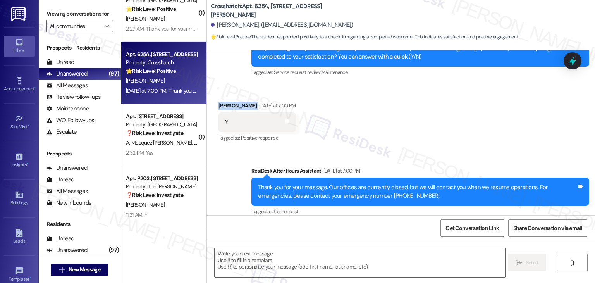
click at [394, 151] on div "Sent via SMS ResiDesk After Hours Assistant Yesterday at 7:00 PM Thank you for …" at bounding box center [401, 186] width 388 height 74
click at [409, 126] on div "Received via SMS Stella Jenkins Yesterday at 7:00 PM Y Tags and notes Tagged as…" at bounding box center [401, 116] width 388 height 65
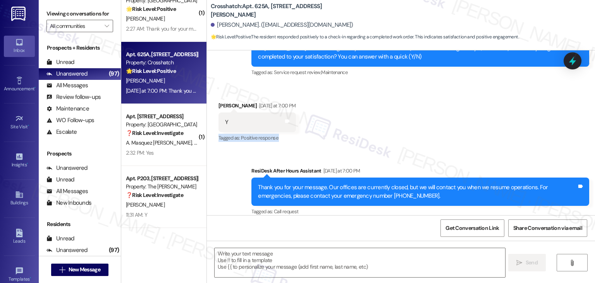
click at [409, 126] on div "Received via SMS Stella Jenkins Yesterday at 7:00 PM Y Tags and notes Tagged as…" at bounding box center [401, 116] width 388 height 65
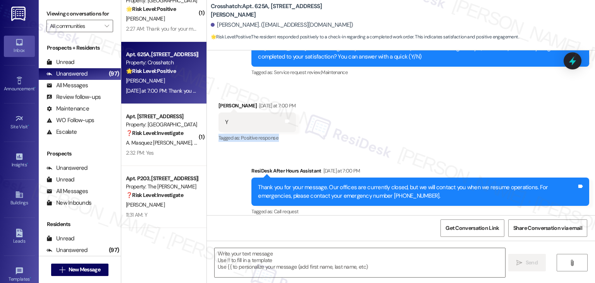
click at [409, 126] on div "Received via SMS Stella Jenkins Yesterday at 7:00 PM Y Tags and notes Tagged as…" at bounding box center [401, 116] width 388 height 65
click at [388, 111] on div "Received via SMS Stella Jenkins Yesterday at 7:00 PM Y Tags and notes Tagged as…" at bounding box center [401, 116] width 388 height 65
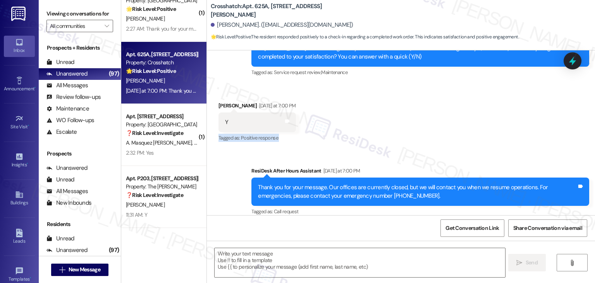
click at [388, 111] on div "Received via SMS Stella Jenkins Yesterday at 7:00 PM Y Tags and notes Tagged as…" at bounding box center [401, 116] width 388 height 65
click at [299, 257] on textarea at bounding box center [360, 262] width 290 height 29
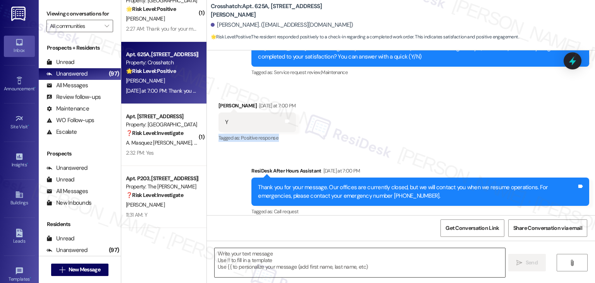
paste textarea "Hey [PERSON_NAME]! I’m glad your latest work order was completed to your satisf…"
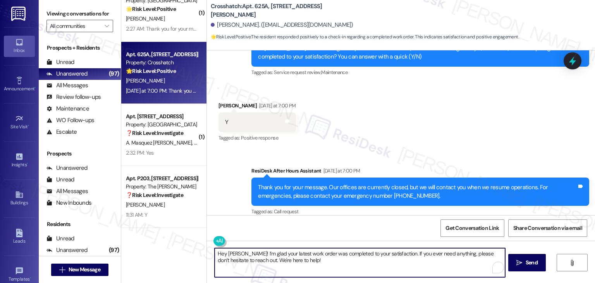
click at [232, 251] on textarea "Hey [PERSON_NAME]! I’m glad your latest work order was completed to your satisf…" at bounding box center [360, 262] width 290 height 29
type textarea "Hey Stella! I’m glad your latest work order was completed to your satisfaction.…"
click at [538, 260] on span "Send" at bounding box center [531, 262] width 15 height 8
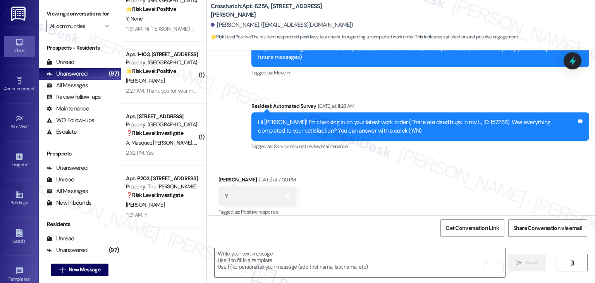
scroll to position [236, 0]
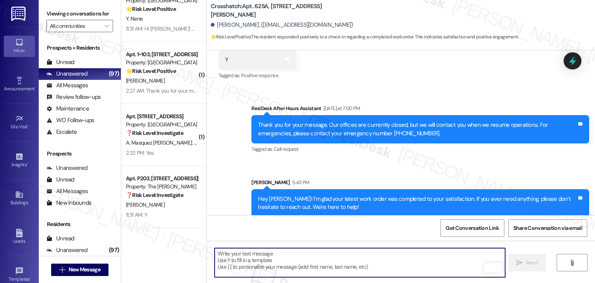
click at [321, 268] on textarea "To enrich screen reader interactions, please activate Accessibility in Grammarl…" at bounding box center [360, 262] width 290 height 29
paste textarea "We’d love it if you could share your experience in a review, it helps us improv…"
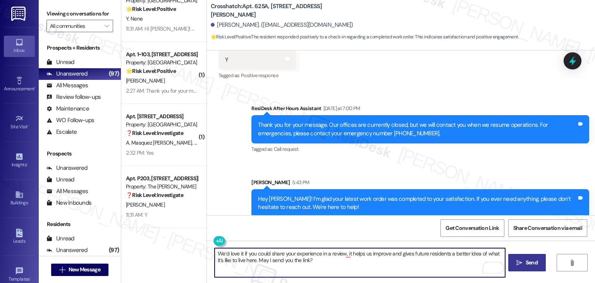
type textarea "We’d love it if you could share your experience in a review, it helps us improv…"
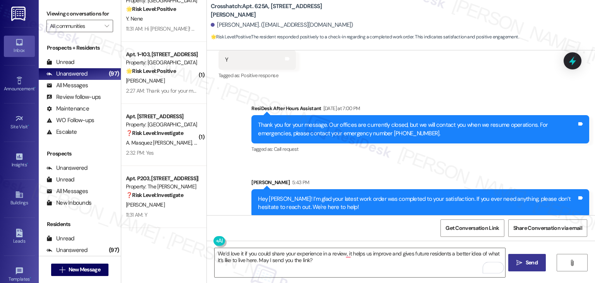
click at [527, 259] on span "Send" at bounding box center [532, 262] width 12 height 8
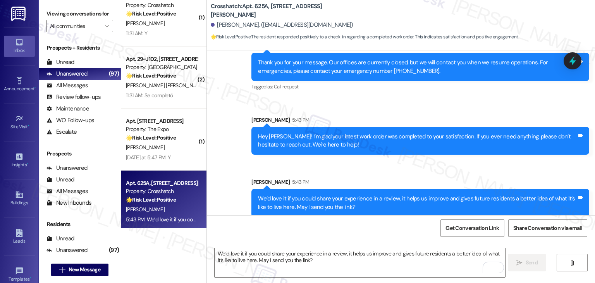
scroll to position [2599, 0]
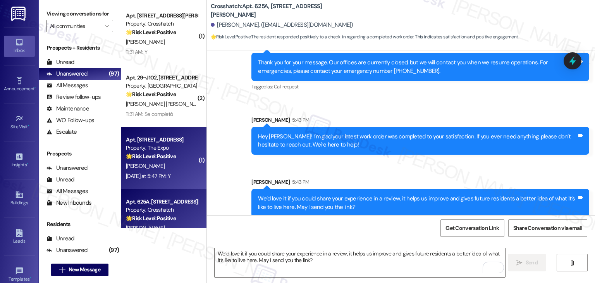
click at [172, 171] on div "Yesterday at 5:47 PM: Y Yesterday at 5:47 PM: Y" at bounding box center [161, 176] width 73 height 10
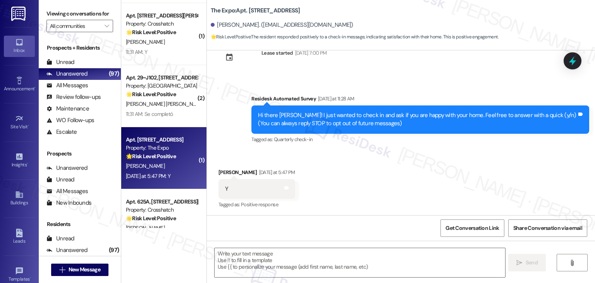
scroll to position [26, 0]
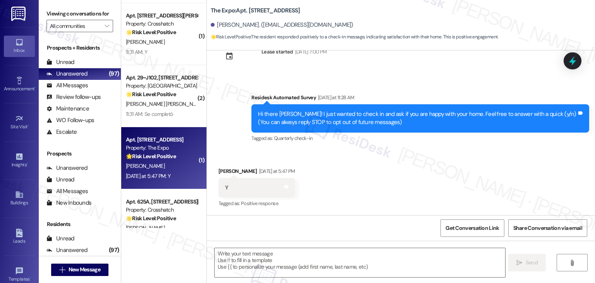
type textarea "Fetching suggested responses. Please feel free to read through the conversation…"
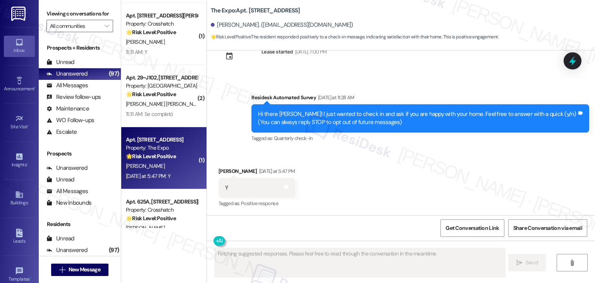
click at [353, 173] on div "Received via SMS Taylor Green Yesterday at 5:47 PM Y Tags and notes Tagged as: …" at bounding box center [401, 181] width 388 height 65
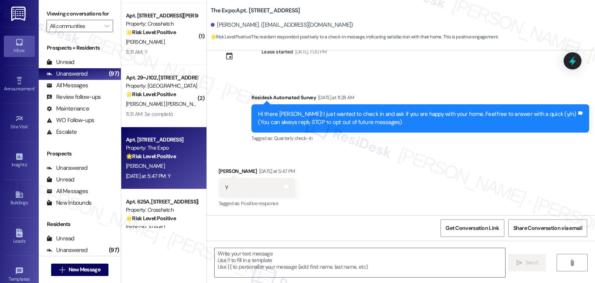
click at [350, 175] on div "Received via SMS Taylor Green Yesterday at 5:47 PM Y Tags and notes Tagged as: …" at bounding box center [401, 181] width 388 height 65
click at [393, 180] on div "Received via SMS Taylor Green Yesterday at 5:47 PM Y Tags and notes Tagged as: …" at bounding box center [401, 181] width 388 height 65
click at [393, 174] on div "Received via SMS Taylor Green Yesterday at 5:47 PM Y Tags and notes Tagged as: …" at bounding box center [401, 181] width 388 height 65
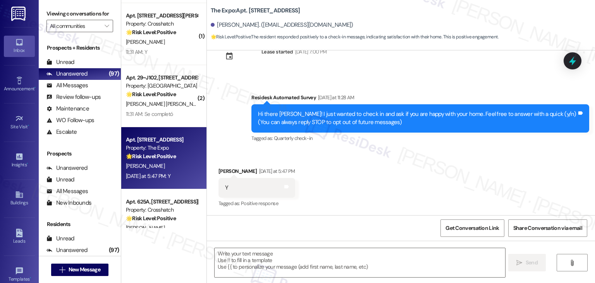
click at [393, 174] on div "Received via SMS Taylor Green Yesterday at 5:47 PM Y Tags and notes Tagged as: …" at bounding box center [401, 181] width 388 height 65
click at [237, 259] on textarea at bounding box center [360, 262] width 290 height 29
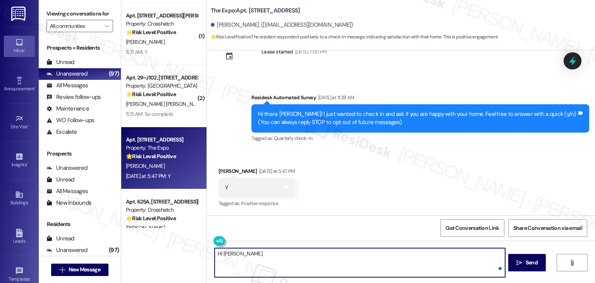
paste textarea "I'm so glad to hear you're happy with your home. We always strive to create a g…"
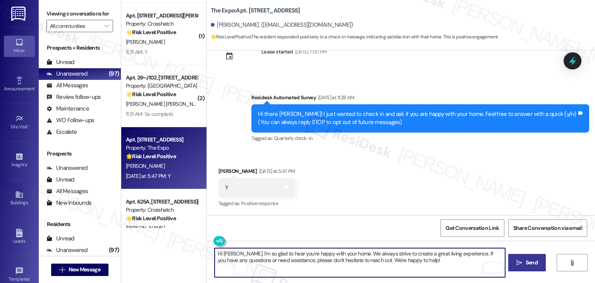
type textarea "Hi Taylor, I'm so glad to hear you're happy with your home. We always strive to…"
click at [529, 263] on span "Send" at bounding box center [532, 262] width 12 height 8
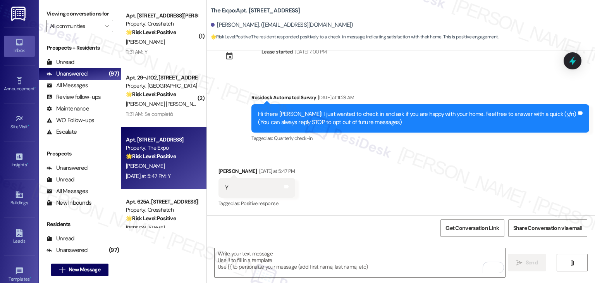
click at [396, 168] on div "Received via SMS Taylor Green Yesterday at 5:47 PM Y Tags and notes Tagged as: …" at bounding box center [401, 181] width 388 height 65
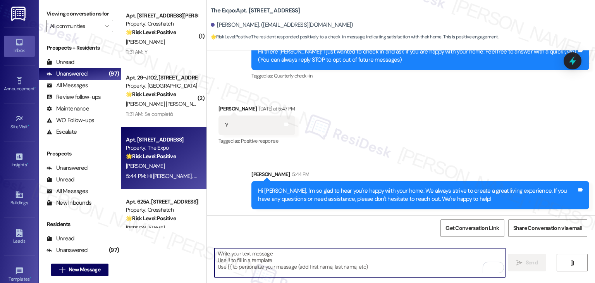
click at [350, 262] on textarea "To enrich screen reader interactions, please activate Accessibility in Grammarl…" at bounding box center [360, 262] width 290 height 29
paste textarea "We’d love it if you could share your experience in a review, it helps us improv…"
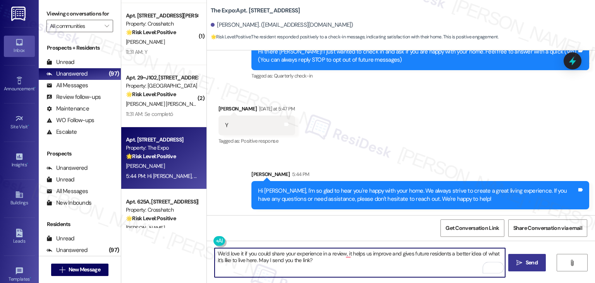
type textarea "We’d love it if you could share your experience in a review, it helps us improv…"
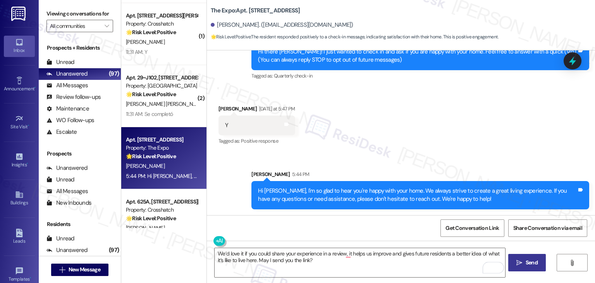
click at [531, 262] on span "Send" at bounding box center [532, 262] width 12 height 8
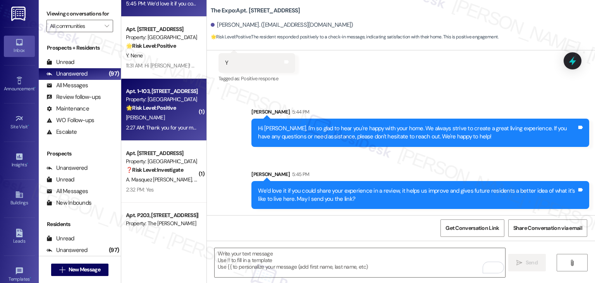
scroll to position [2870, 0]
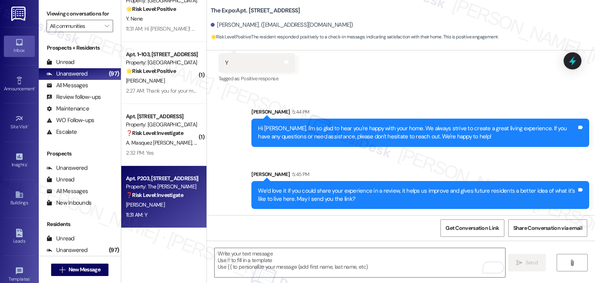
click at [173, 201] on div "[PERSON_NAME]" at bounding box center [161, 205] width 73 height 10
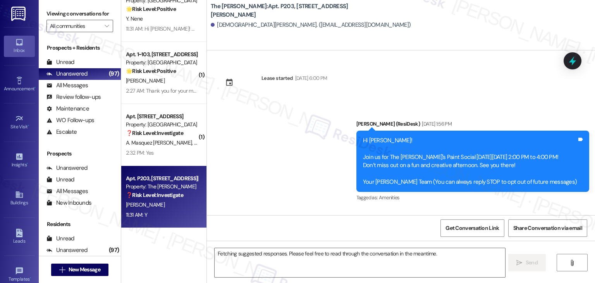
scroll to position [3459, 0]
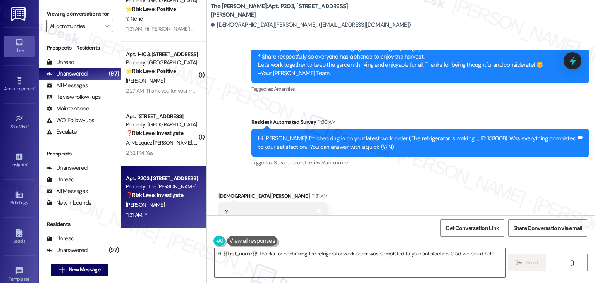
click at [389, 206] on div "Received via SMS Christen Aspell 11:31 AM Y Tags and notes Tagged as: Positive …" at bounding box center [401, 206] width 388 height 65
click at [373, 174] on div "Received via SMS Christen Aspell 11:31 AM Y Tags and notes Tagged as: Positive …" at bounding box center [401, 206] width 388 height 65
click at [364, 174] on div "Received via SMS Christen Aspell 11:31 AM Y Tags and notes Tagged as: Positive …" at bounding box center [401, 206] width 388 height 65
click at [298, 252] on textarea "Hi {{first_name}}! Thanks for confirming the refrigerator work order was comple…" at bounding box center [360, 262] width 290 height 29
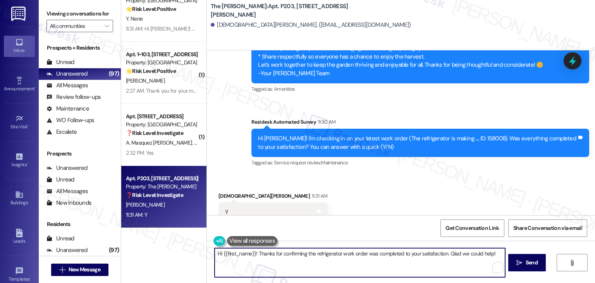
click at [298, 252] on textarea "Hi {{first_name}}! Thanks for confirming the refrigerator work order was comple…" at bounding box center [360, 262] width 290 height 29
paste textarea "ey Onkar! I’m glad your latest work order was completed to your satisfaction. I…"
click at [230, 252] on textarea "Hey [PERSON_NAME]! I’m glad your latest work order was completed to your satisf…" at bounding box center [360, 262] width 290 height 29
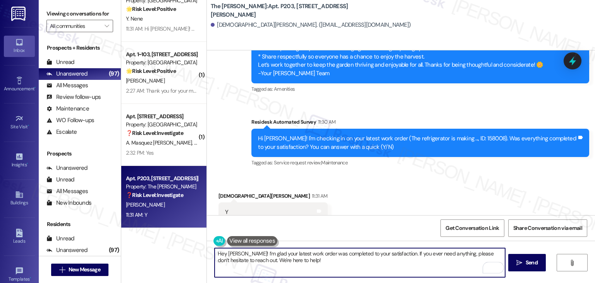
click at [305, 261] on textarea "Hey Christen! I’m glad your latest work order was completed to your satisfactio…" at bounding box center [360, 262] width 290 height 29
type textarea "Hey Christen! I’m glad your latest work order was completed to your satisfactio…"
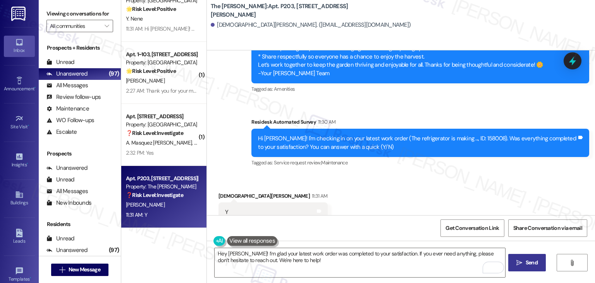
click at [526, 261] on span "Send" at bounding box center [532, 262] width 12 height 8
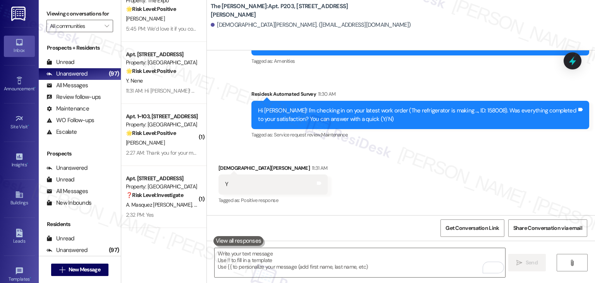
scroll to position [3521, 0]
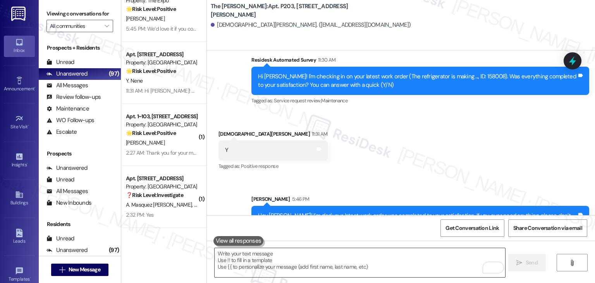
click at [324, 254] on textarea "To enrich screen reader interactions, please activate Accessibility in Grammarl…" at bounding box center [360, 262] width 290 height 29
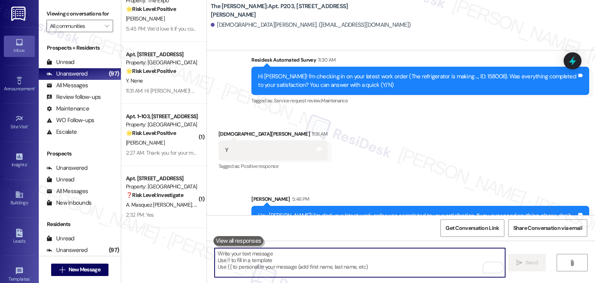
paste textarea "We’d love it if you could share your experience in a review, it helps us improv…"
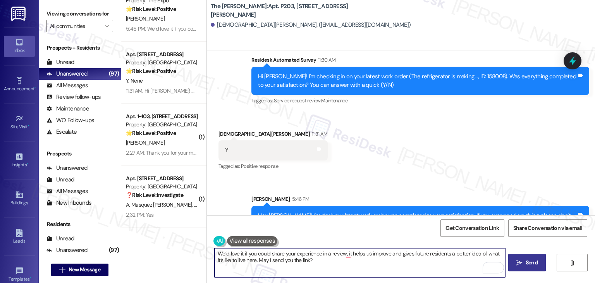
click at [320, 262] on textarea "We’d love it if you could share your experience in a review, it helps us improv…" at bounding box center [360, 262] width 290 height 29
type textarea "We’d love it if you could share your experience in a review, it helps us improv…"
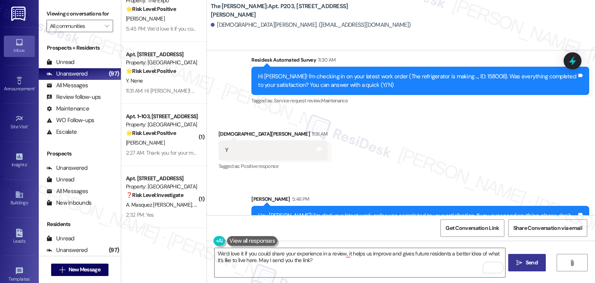
click at [526, 259] on span "Send" at bounding box center [532, 262] width 12 height 8
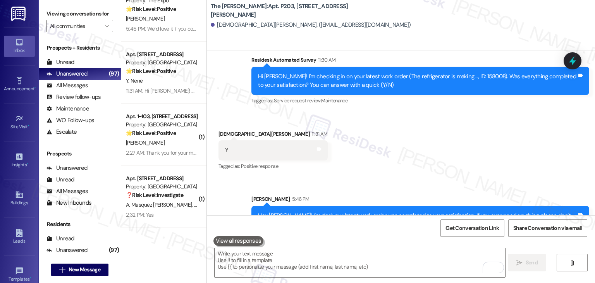
click at [507, 133] on div "Received via SMS Christen Aspell 11:31 AM Y Tags and notes Tagged as: Positive …" at bounding box center [401, 144] width 388 height 65
click at [500, 128] on div "Received via SMS Christen Aspell 11:31 AM Y Tags and notes Tagged as: Positive …" at bounding box center [401, 144] width 388 height 65
click at [352, 112] on div "Received via SMS Christen Aspell 11:31 AM Y Tags and notes Tagged as: Positive …" at bounding box center [401, 144] width 388 height 65
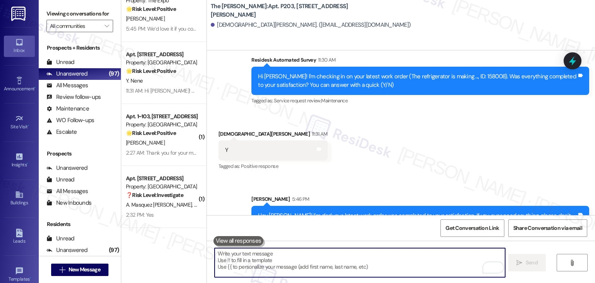
click at [293, 249] on textarea "To enrich screen reader interactions, please activate Accessibility in Grammarl…" at bounding box center [360, 262] width 290 height 29
paste textarea "We’d love it if you could share your experience in a review, it helps us improv…"
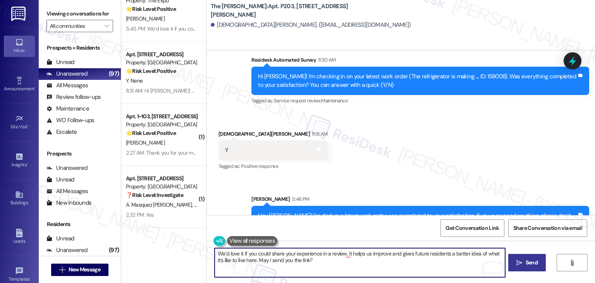
type textarea "We’d love it if you could share your experience in a review, it helps us improv…"
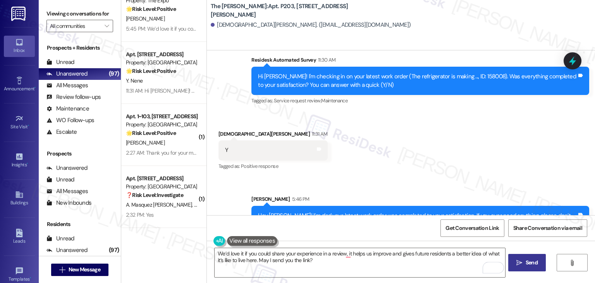
click at [530, 263] on span "Send" at bounding box center [532, 262] width 12 height 8
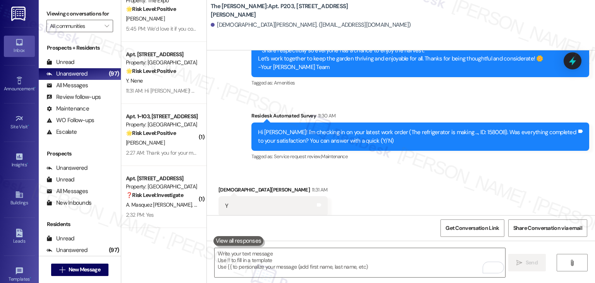
scroll to position [3459, 0]
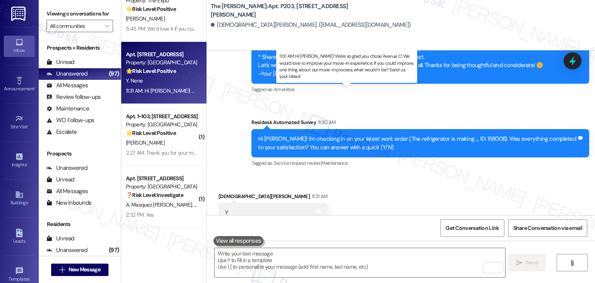
click at [163, 90] on div "11:31 AM: Hi Yash! We're so glad you chose Avenue C! We would love to improve y…" at bounding box center [366, 90] width 481 height 7
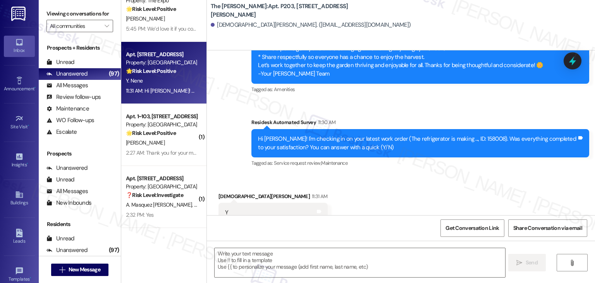
type textarea "Fetching suggested responses. Please feel free to read through the conversation…"
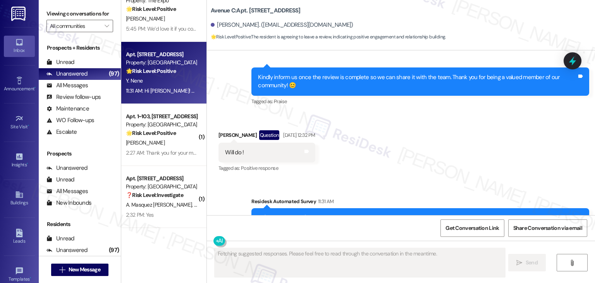
click at [386, 172] on div "Received via SMS Yash Nene Question Aug 13, 2025 at 12:32 PM Will do ! Tags and…" at bounding box center [401, 146] width 388 height 67
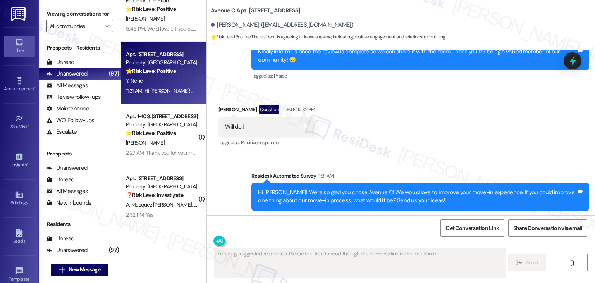
scroll to position [476, 0]
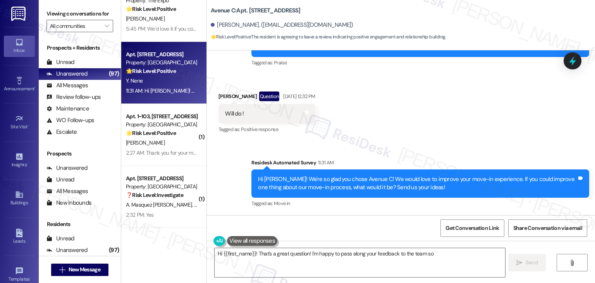
click at [402, 118] on div "Received via SMS Yash Nene Question Aug 13, 2025 at 12:32 PM Will do ! Tags and…" at bounding box center [401, 107] width 388 height 67
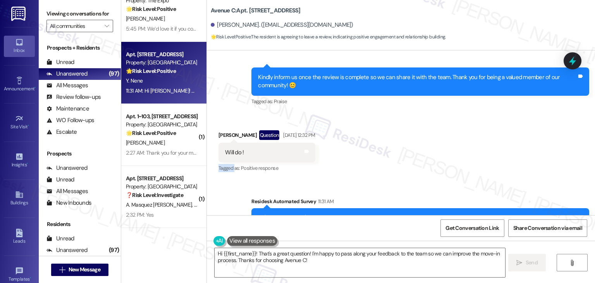
scroll to position [360, 0]
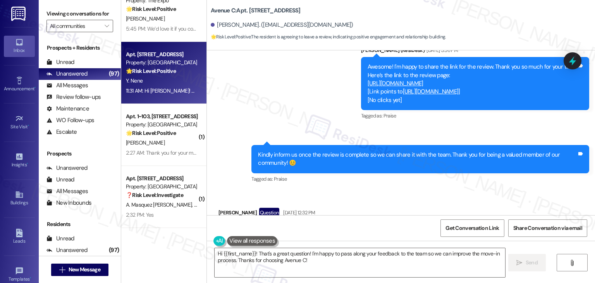
click at [400, 177] on div "Tagged as: Praise Click to highlight conversations about Praise" at bounding box center [420, 178] width 338 height 11
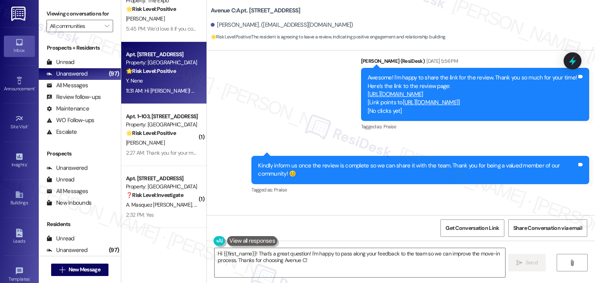
scroll to position [398, 0]
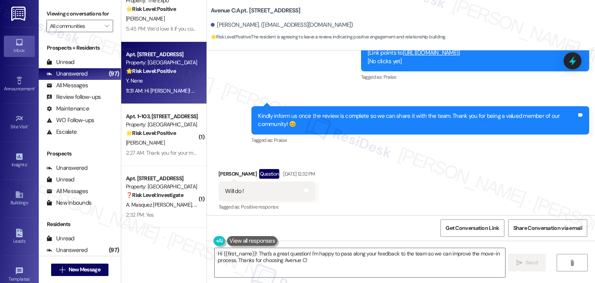
click at [390, 185] on div "Received via SMS Yash Nene Question Aug 13, 2025 at 12:32 PM Will do ! Tags and…" at bounding box center [401, 184] width 388 height 67
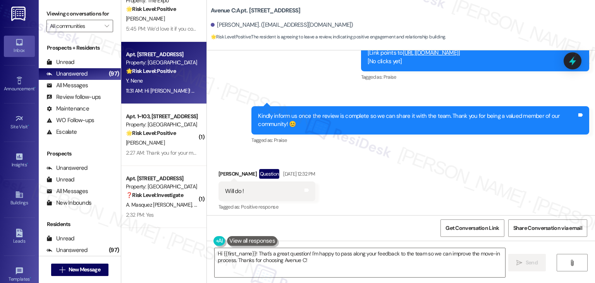
click at [390, 185] on div "Received via SMS Yash Nene Question Aug 13, 2025 at 12:32 PM Will do ! Tags and…" at bounding box center [401, 184] width 388 height 67
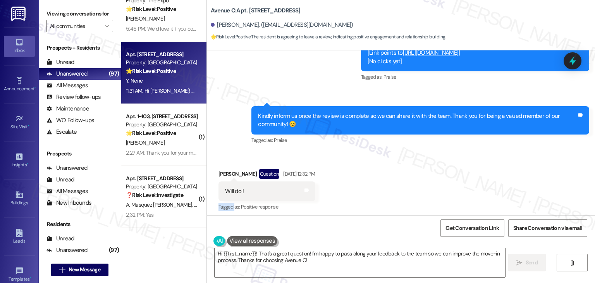
click at [390, 185] on div "Received via SMS Yash Nene Question Aug 13, 2025 at 12:32 PM Will do ! Tags and…" at bounding box center [401, 184] width 388 height 67
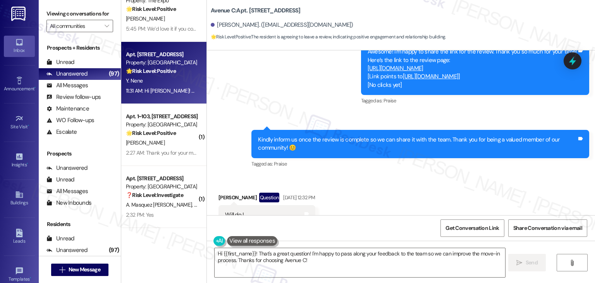
scroll to position [476, 0]
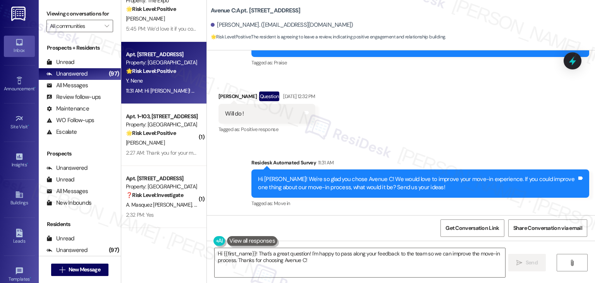
click at [419, 143] on div "Survey, sent via SMS Residesk Automated Survey 11:31 AM Hi Yash! We're so glad …" at bounding box center [401, 178] width 388 height 74
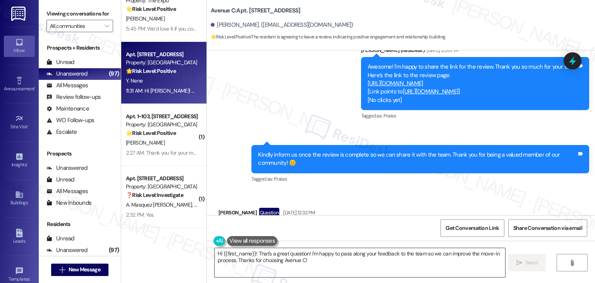
click at [276, 257] on textarea "Hi {{first_name}}! That's a great question! I'm happy to pass along your feedba…" at bounding box center [360, 262] width 290 height 29
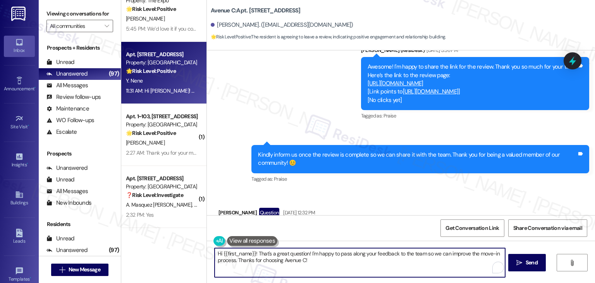
click at [276, 257] on textarea "Hi {{first_name}}! That's a great question! I'm happy to pass along your feedba…" at bounding box center [360, 262] width 290 height 29
paste textarea ", hope you're having a great day! I just want to follow up on the review."
paste textarea "If you’re still up for it, here’s the link:"
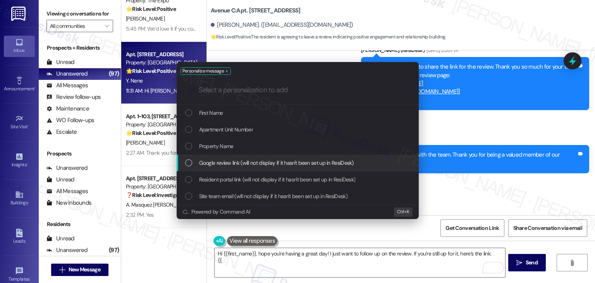
click at [189, 162] on div "List of options" at bounding box center [188, 162] width 7 height 7
type textarea "Hi {{first_name}}, hope you're having a great day! I just want to follow up on …"
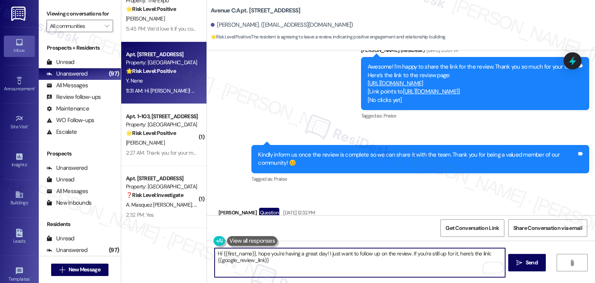
click at [282, 264] on textarea "Hi {{first_name}}, hope you're having a great day! I just want to follow up on …" at bounding box center [360, 262] width 290 height 29
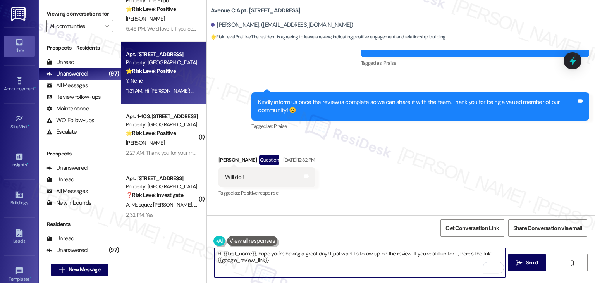
scroll to position [476, 0]
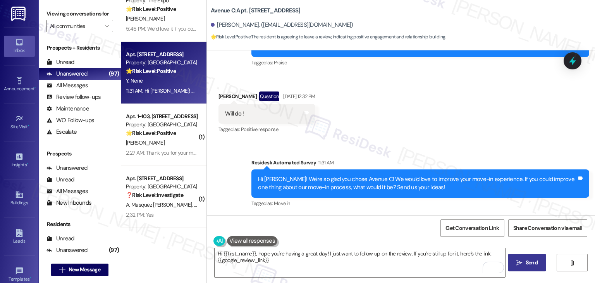
click at [528, 259] on span "Send" at bounding box center [532, 262] width 12 height 8
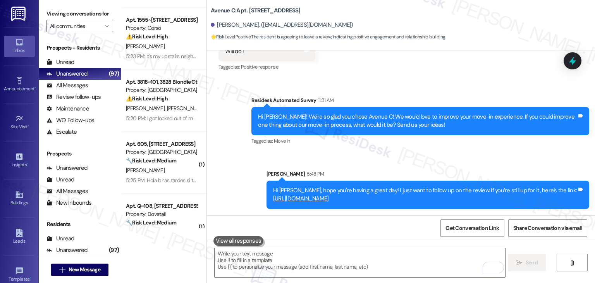
scroll to position [0, 0]
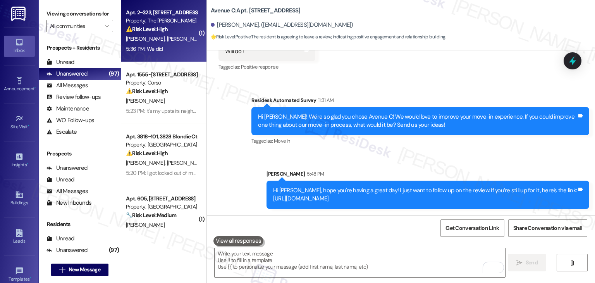
click at [166, 58] on div "Apt. 2~323, 2271 Clinton St Property: The Hayes ⚠️ Risk Level: High The residen…" at bounding box center [163, 31] width 85 height 62
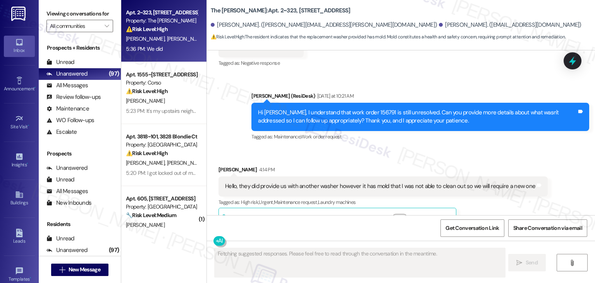
scroll to position [3873, 0]
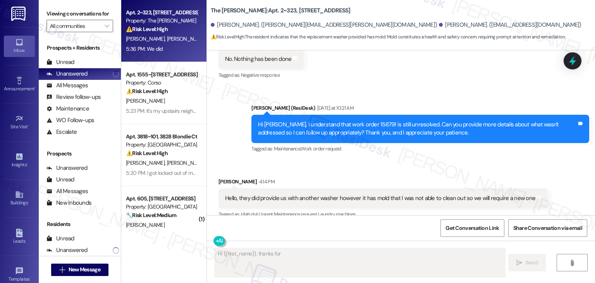
click at [474, 188] on div "Leann Harman 4:14 PM Hello, they did provide us with another washer however it …" at bounding box center [382, 209] width 329 height 65
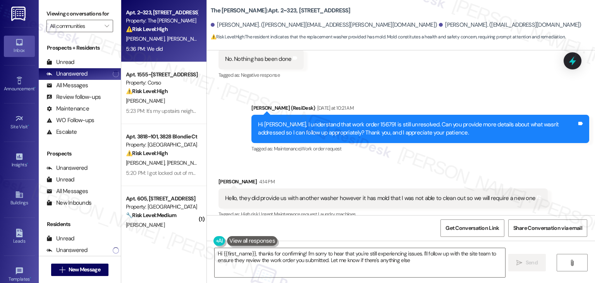
type textarea "Hi {{first_name}}, thanks for confirming! I'm sorry to hear that you're still e…"
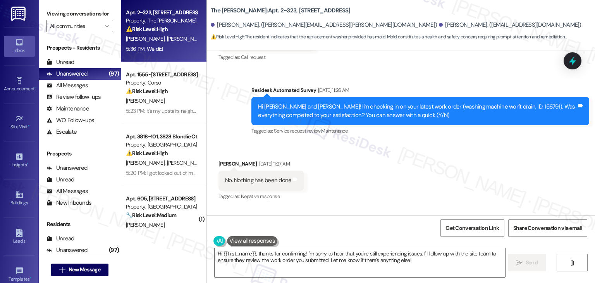
scroll to position [3718, 0]
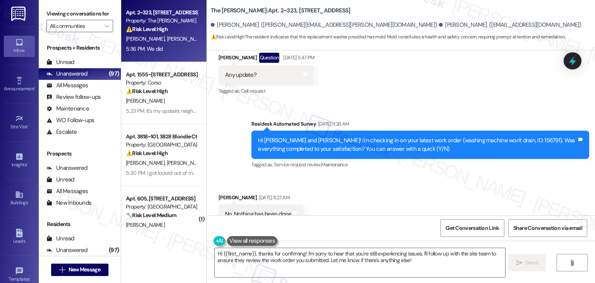
click at [461, 183] on div "Received via SMS Jordan Gutierrez Aug 15, 2025 at 11:27 AM No. Nothing has been…" at bounding box center [401, 208] width 388 height 65
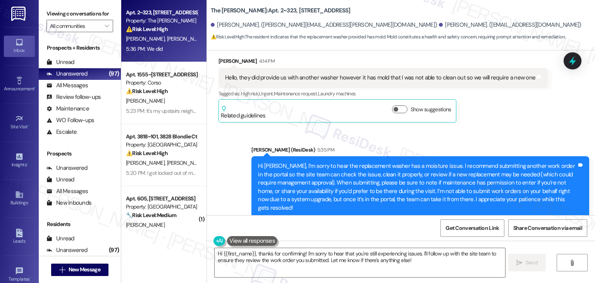
scroll to position [4028, 0]
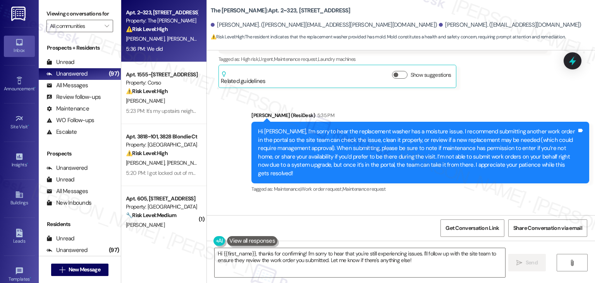
click at [383, 200] on div "Received via SMS Jordan Gutierrez 5:36 PM We did Tags and notes Tagged as: Posi…" at bounding box center [401, 232] width 388 height 65
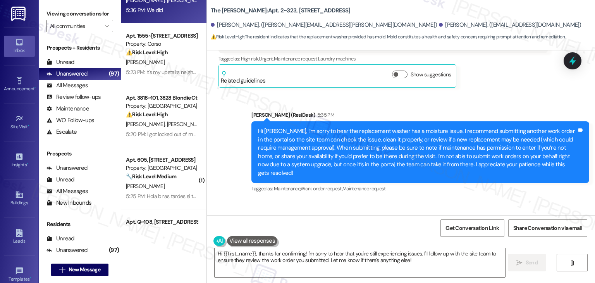
scroll to position [116, 0]
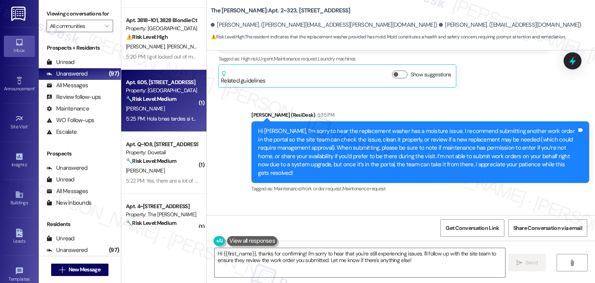
click at [173, 122] on div "5:25 PM: Hola bnas tardes si tengo muchas preguntas e puesto unas órdenes para …" at bounding box center [161, 119] width 73 height 10
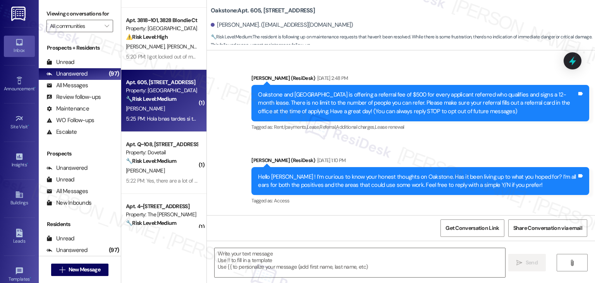
scroll to position [3289, 0]
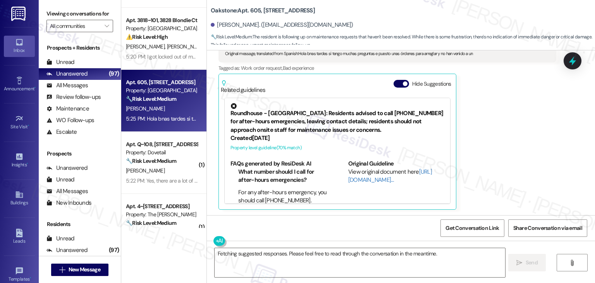
click at [207, 136] on div "Received via SMS Maria Rodriguez 5:25 PM Translated message: Hello, good aftern…" at bounding box center [401, 106] width 388 height 218
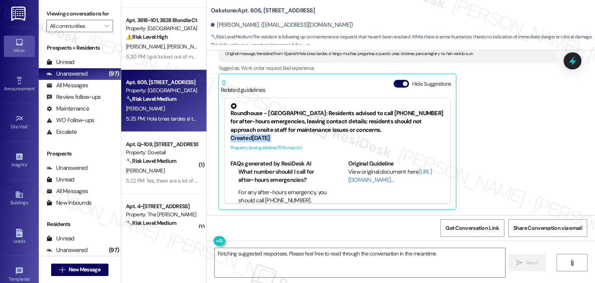
click at [207, 136] on div "Received via SMS Maria Rodriguez 5:25 PM Translated message: Hello, good aftern…" at bounding box center [401, 106] width 388 height 218
click at [207, 135] on div "Received via SMS Maria Rodriguez 5:25 PM Translated message: Hello, good aftern…" at bounding box center [401, 106] width 388 height 218
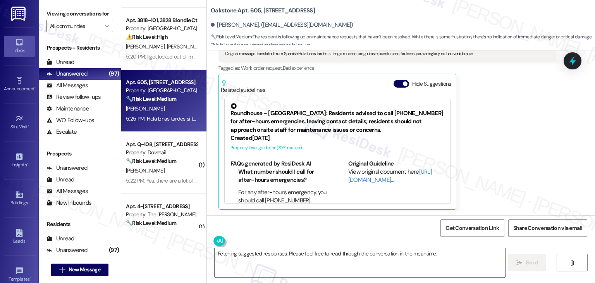
click at [207, 135] on div "Received via SMS Maria Rodriguez 5:25 PM Translated message: Hello, good aftern…" at bounding box center [401, 106] width 388 height 218
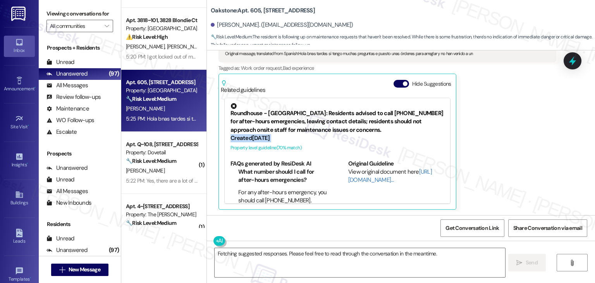
click at [207, 137] on div "Received via SMS Maria Rodriguez 5:25 PM Translated message: Hello, good aftern…" at bounding box center [401, 106] width 388 height 218
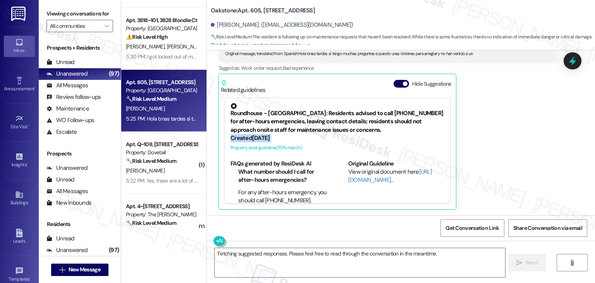
click at [207, 137] on div "Received via SMS Maria Rodriguez 5:25 PM Translated message: Hello, good aftern…" at bounding box center [401, 106] width 388 height 218
click at [394, 82] on button "Hide Suggestions" at bounding box center [400, 84] width 15 height 8
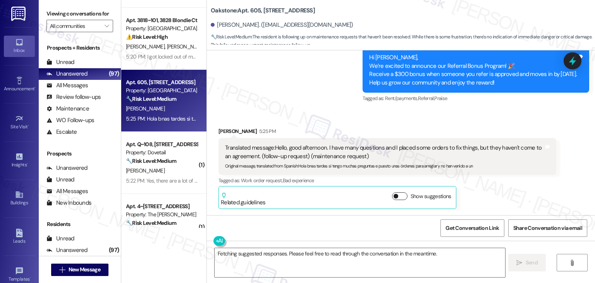
scroll to position [3177, 0]
click at [481, 124] on div "Received via SMS Maria Rodriguez 5:25 PM Translated message: Hello, good aftern…" at bounding box center [387, 168] width 349 height 93
click at [481, 123] on div "Received via SMS Maria Rodriguez 5:25 PM Translated message: Hello, good aftern…" at bounding box center [387, 168] width 349 height 93
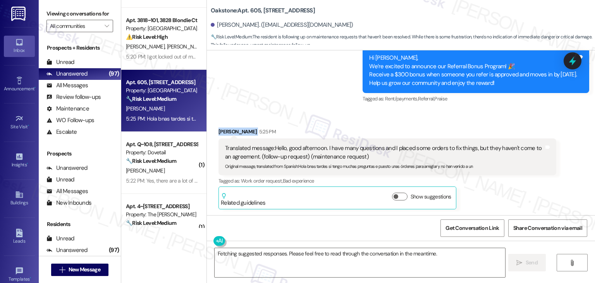
click at [481, 123] on div "Received via SMS Maria Rodriguez 5:25 PM Translated message: Hello, good aftern…" at bounding box center [387, 168] width 349 height 93
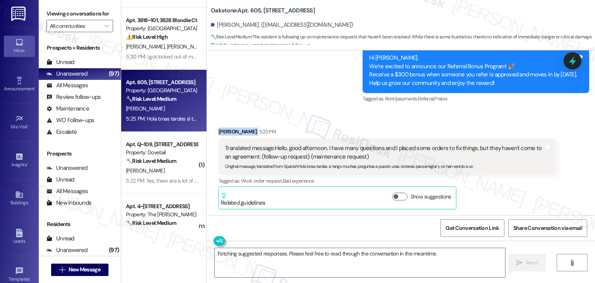
click at [481, 123] on div "Received via SMS Maria Rodriguez 5:25 PM Translated message: Hello, good aftern…" at bounding box center [387, 168] width 349 height 93
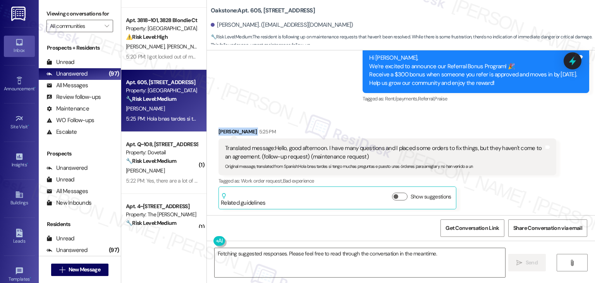
click at [481, 123] on div "Received via SMS Maria Rodriguez 5:25 PM Translated message: Hello, good aftern…" at bounding box center [387, 168] width 349 height 93
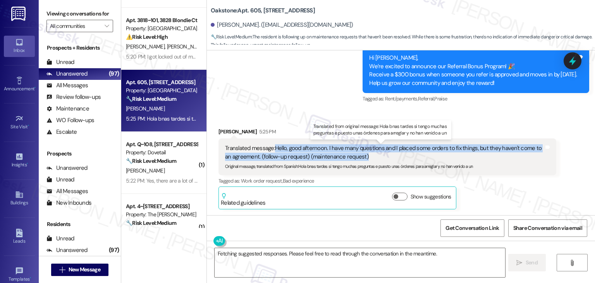
drag, startPoint x: 360, startPoint y: 155, endPoint x: 272, endPoint y: 147, distance: 87.9
click at [272, 147] on div "Translated message: Hello, good afternoon. I have many questions and I placed s…" at bounding box center [384, 152] width 319 height 17
copy div "Hello, good afternoon. I have many questions and I placed some orders to fix th…"
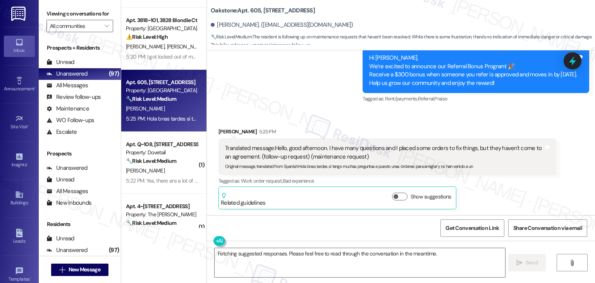
click at [253, 112] on div "Received via SMS Maria Rodriguez 5:25 PM Translated message: Hello, good aftern…" at bounding box center [401, 162] width 388 height 105
click at [329, 254] on textarea "Fetching suggested responses. Please feel free to read through the conversation…" at bounding box center [360, 262] width 290 height 29
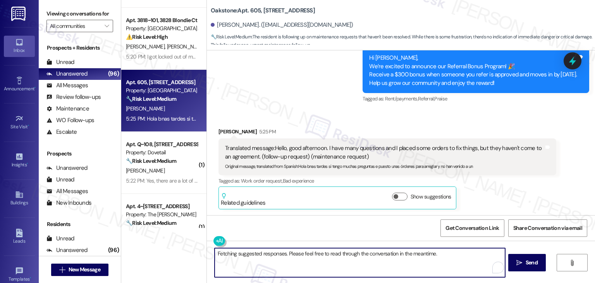
click at [329, 254] on textarea "Fetching suggested responses. Please feel free to read through the conversation…" at bounding box center [360, 262] width 290 height 29
paste textarea "Thanks for reaching out. I’m sorry to hear your maintenance requests haven’t be…"
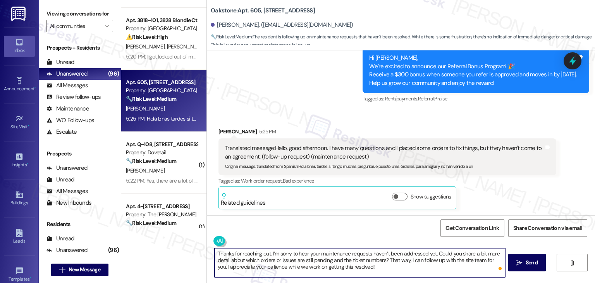
click at [215, 256] on textarea "Thanks for reaching out. I’m sorry to hear your maintenance requests haven’t be…" at bounding box center [360, 262] width 290 height 29
click at [215, 254] on textarea "Thanks for reaching out. I’m sorry to hear your maintenance requests haven’t be…" at bounding box center [360, 262] width 290 height 29
click at [405, 270] on textarea "Hi Maria! Thanks for reaching out. I’m sorry to hear your maintenance requests …" at bounding box center [360, 262] width 290 height 29
type textarea "Hi Maria! Thanks for reaching out. I’m sorry to hear your maintenance requests …"
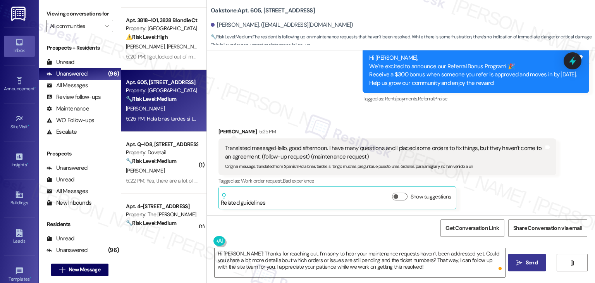
click at [518, 264] on icon "" at bounding box center [519, 262] width 6 height 6
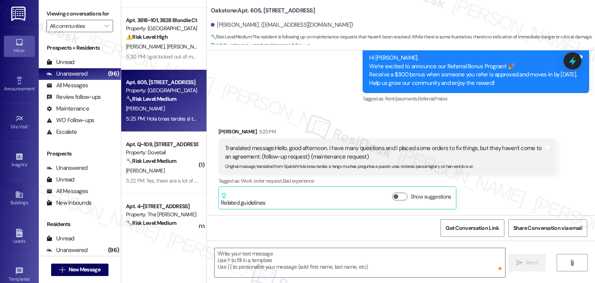
scroll to position [3176, 0]
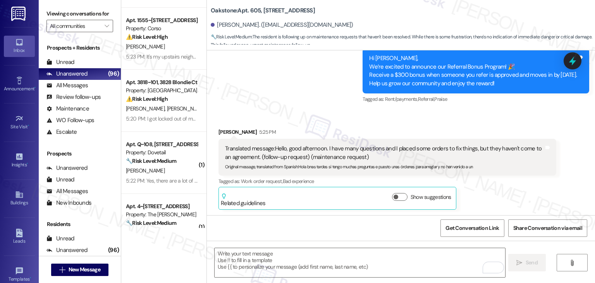
click at [322, 84] on div "Sent via SMS Dottie (ResiDesk) Aug 06, 2025 at 7:59 PM You're welcome, Maria! I…" at bounding box center [401, 29] width 388 height 164
click at [301, 109] on div "Sent via SMS Dottie (ResiDesk) Aug 06, 2025 at 7:59 PM You're welcome, Maria! I…" at bounding box center [401, 29] width 388 height 164
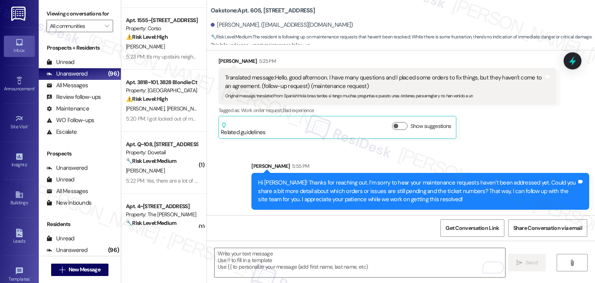
click at [207, 196] on div "Sent via SMS Sarah 5:55 PM Hi Maria! Thanks for reaching out. I’m sorry to hear…" at bounding box center [401, 179] width 388 height 70
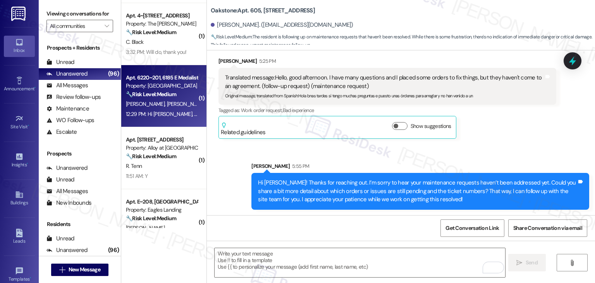
scroll to position [310, 0]
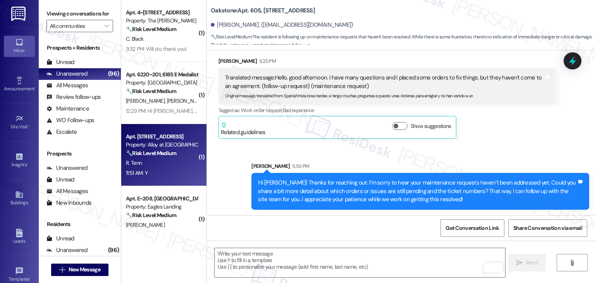
click at [164, 170] on div "11:51 AM: Y 11:51 AM: Y" at bounding box center [161, 173] width 73 height 10
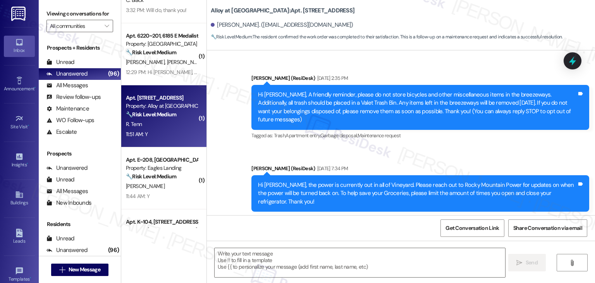
scroll to position [2138, 0]
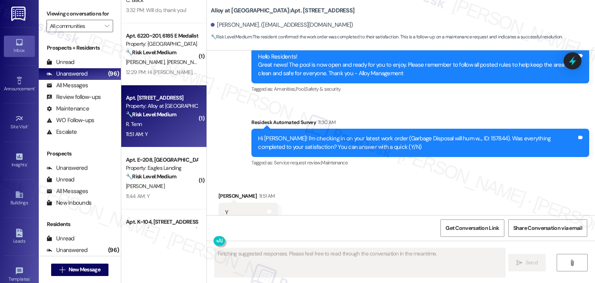
click at [340, 174] on div "Received via SMS Ryan Tenn 11:51 AM Y Tags and notes Tagged as: Positive respon…" at bounding box center [401, 206] width 388 height 65
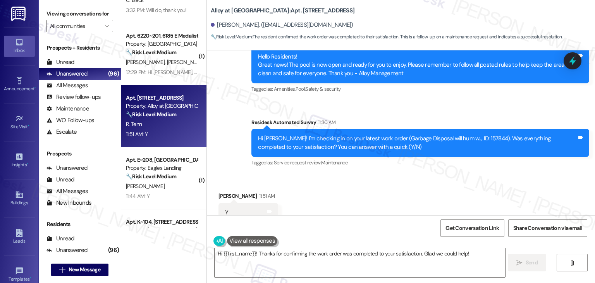
click at [322, 194] on div "Received via SMS Ryan Tenn 11:51 AM Y Tags and notes Tagged as: Positive respon…" at bounding box center [401, 206] width 388 height 65
click at [390, 198] on div "Received via SMS Ryan Tenn 11:51 AM Y Tags and notes Tagged as: Positive respon…" at bounding box center [401, 206] width 388 height 65
click at [313, 251] on textarea "Hi {{first_name}}! Thanks for confirming the work order was completed to your s…" at bounding box center [360, 262] width 290 height 29
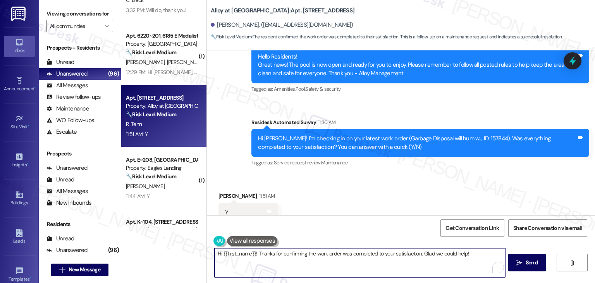
click at [313, 251] on textarea "Hi {{first_name}}! Thanks for confirming the work order was completed to your s…" at bounding box center [360, 262] width 290 height 29
paste textarea "ey Onkar! I’m glad your latest work order was completed to your satisfaction. I…"
click at [226, 248] on textarea "Hey [PERSON_NAME]! I’m glad your latest work order was completed to your satisf…" at bounding box center [360, 262] width 290 height 29
type textarea "Hey Ryan! I’m glad your latest work order was completed to your satisfaction. I…"
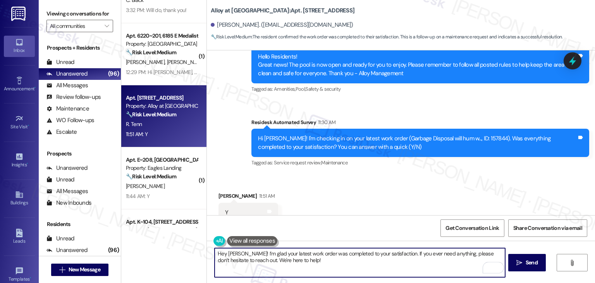
click at [337, 182] on div "Received via SMS Ryan Tenn 11:51 AM Y Tags and notes Tagged as: Positive respon…" at bounding box center [401, 206] width 388 height 65
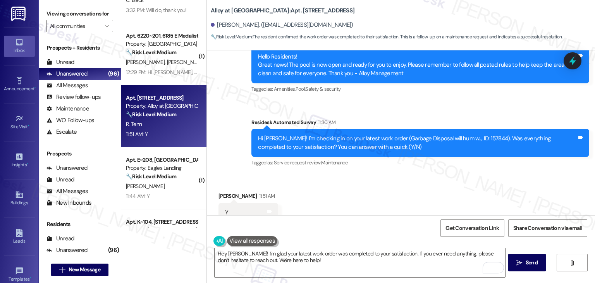
click at [363, 234] on div "Get Conversation Link Share Conversation via email" at bounding box center [401, 228] width 388 height 26
click at [372, 197] on div "Received via SMS Ryan Tenn 11:51 AM Y Tags and notes Tagged as: Positive respon…" at bounding box center [401, 206] width 388 height 65
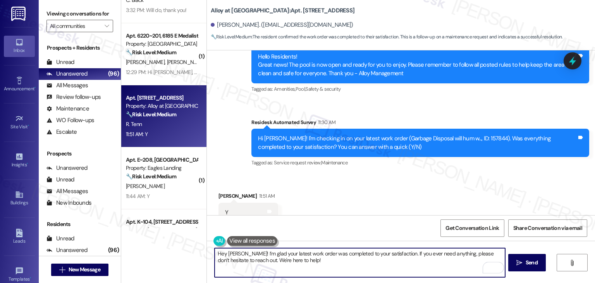
click at [294, 256] on textarea "Hey Ryan! I’m glad your latest work order was completed to your satisfaction. I…" at bounding box center [360, 262] width 290 height 29
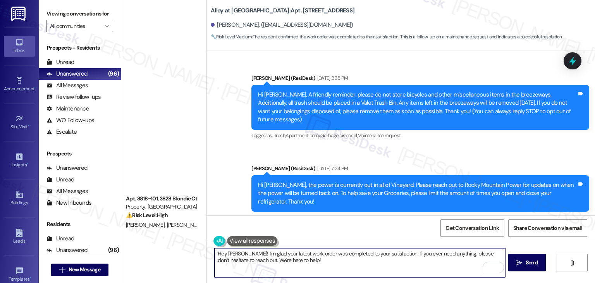
scroll to position [2138, 0]
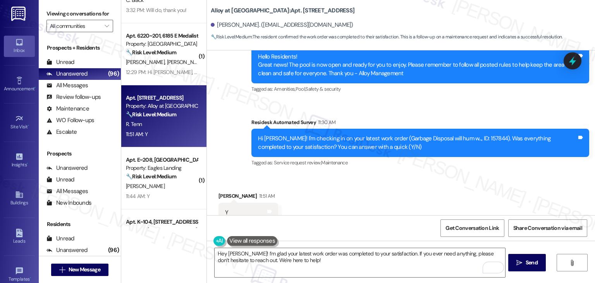
click at [530, 260] on span "Send" at bounding box center [532, 262] width 12 height 8
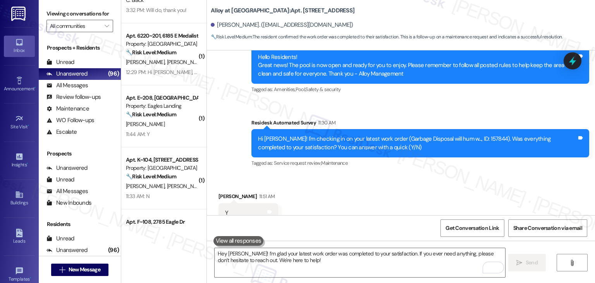
click at [396, 198] on div "Received via SMS [PERSON_NAME] 11:51 AM Y Tags and notes Tagged as: Positive re…" at bounding box center [401, 207] width 388 height 65
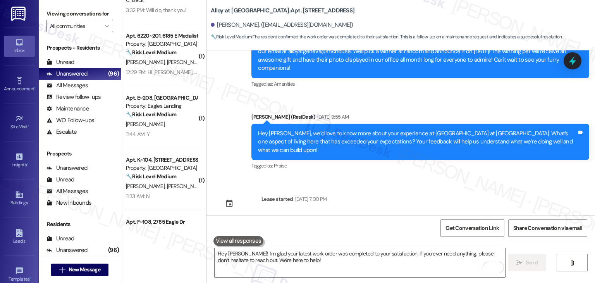
scroll to position [2200, 0]
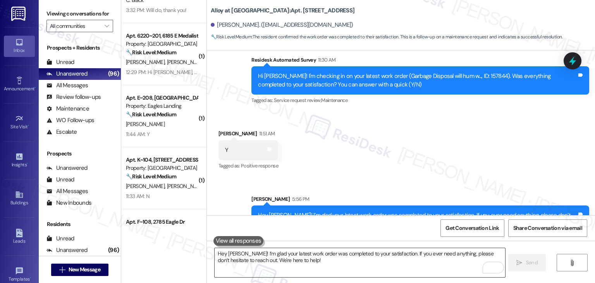
click at [305, 262] on textarea "Hey [PERSON_NAME]! I’m glad your latest work order was completed to your satisf…" at bounding box center [360, 262] width 290 height 29
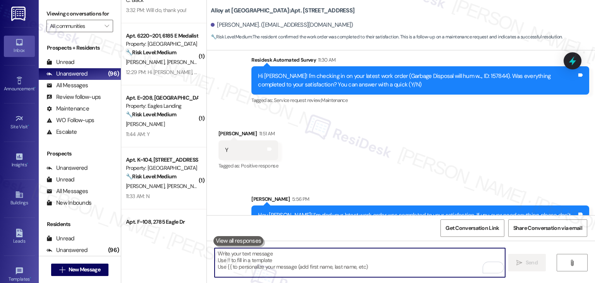
paste textarea "We’d love it if you could share your experience in a review, it helps us improv…"
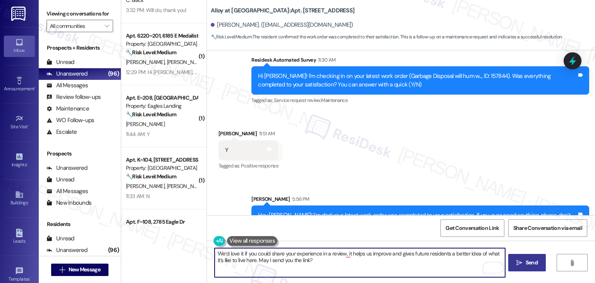
type textarea "We’d love it if you could share your experience in a review, it helps us improv…"
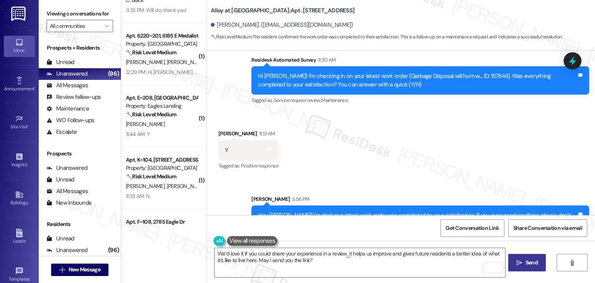
click at [536, 260] on span "Send" at bounding box center [532, 262] width 12 height 8
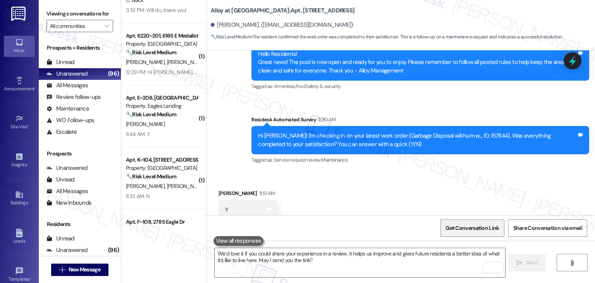
scroll to position [2138, 0]
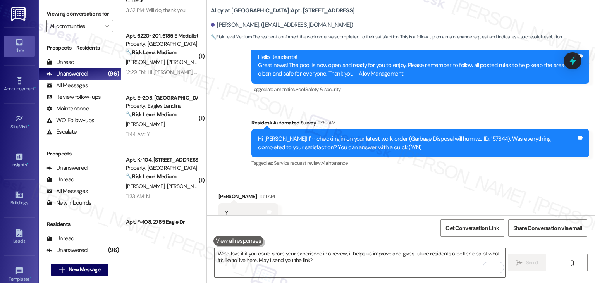
click at [410, 175] on div "Received via SMS Ryan Tenn 11:51 AM Y Tags and notes Tagged as: Positive respon…" at bounding box center [401, 207] width 388 height 65
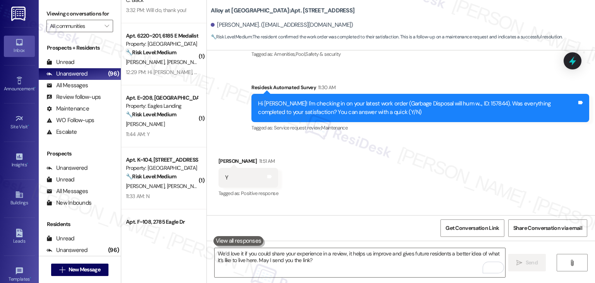
scroll to position [2263, 0]
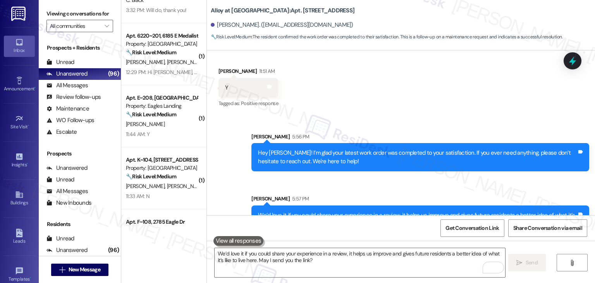
click at [332, 115] on div "Sent via SMS Sarah 5:56 PM Hey Ryan! I’m glad your latest work order was comple…" at bounding box center [401, 177] width 388 height 125
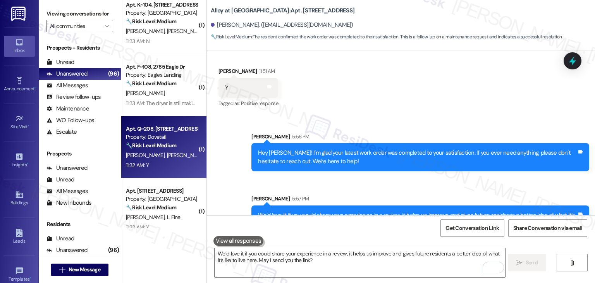
scroll to position [465, 0]
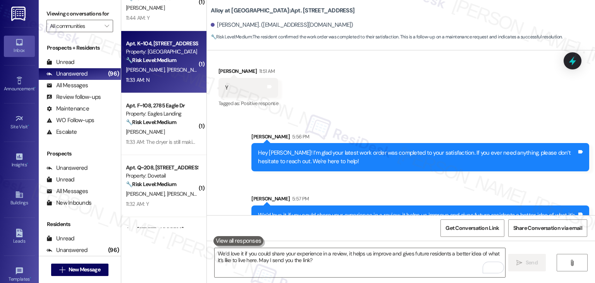
click at [170, 79] on div "11:33 AM: N 11:33 AM: N" at bounding box center [161, 80] width 73 height 10
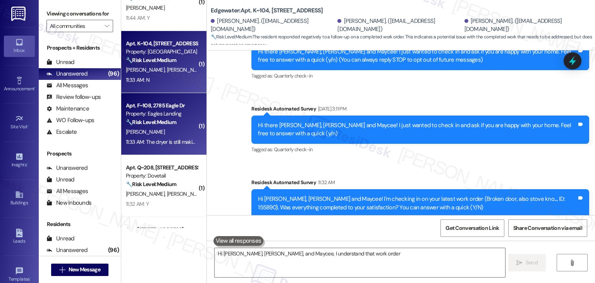
scroll to position [173, 0]
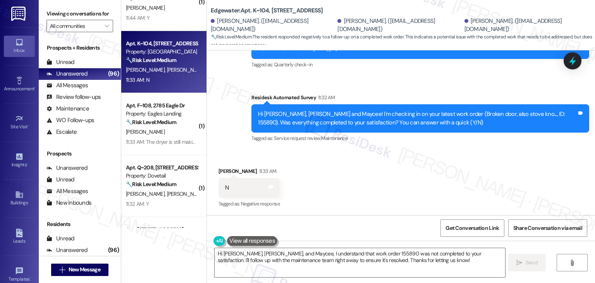
click at [354, 182] on div "Received via SMS Randall Rackley 11:33 AM N Tags and notes Tagged as: Negative …" at bounding box center [401, 181] width 388 height 65
click at [353, 180] on div "Received via SMS Randall Rackley 11:33 AM N Tags and notes Tagged as: Negative …" at bounding box center [401, 181] width 388 height 65
click at [341, 187] on div "Received via SMS Randall Rackley 11:33 AM N Tags and notes Tagged as: Negative …" at bounding box center [401, 181] width 388 height 65
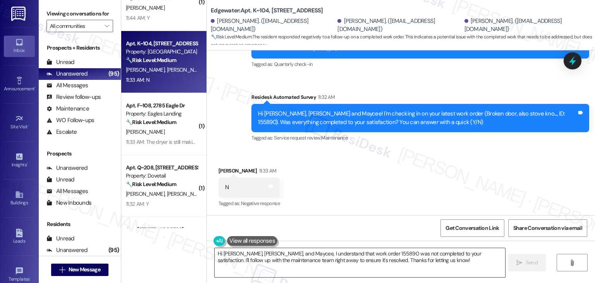
click at [331, 257] on textarea "Hi Timothy, Randall, and Maycee, I understand that work order 155890 was not co…" at bounding box center [360, 262] width 290 height 29
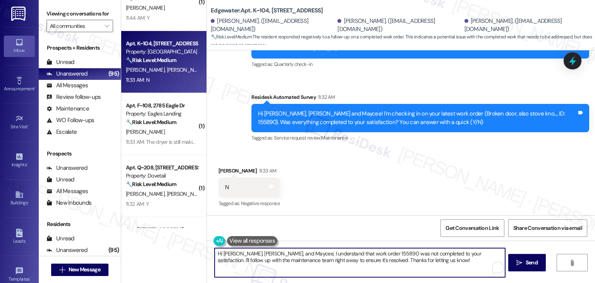
click at [331, 257] on textarea "Hi Timothy, Randall, and Maycee, I understand that work order 155890 was not co…" at bounding box center [360, 262] width 290 height 29
paste textarea "ey Onkar! I’m glad your latest work order was completed to your satisfaction. I…"
click at [232, 253] on textarea "Hey [PERSON_NAME]! I’m glad your latest work order was completed to your satisf…" at bounding box center [360, 262] width 290 height 29
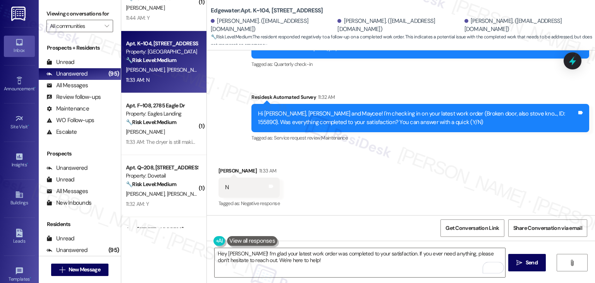
click at [347, 182] on div "Received via SMS Randall Rackley 11:33 AM N Tags and notes Tagged as: Negative …" at bounding box center [401, 181] width 388 height 65
click at [347, 183] on div "Received via SMS Randall Rackley 11:33 AM N Tags and notes Tagged as: Negative …" at bounding box center [401, 181] width 388 height 65
click at [336, 171] on div "Received via SMS Randall Rackley 11:33 AM N Tags and notes Tagged as: Negative …" at bounding box center [401, 181] width 388 height 65
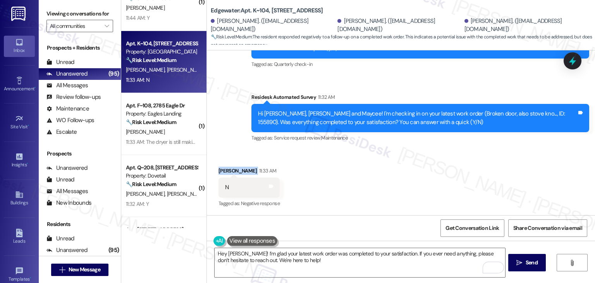
click at [336, 171] on div "Received via SMS Randall Rackley 11:33 AM N Tags and notes Tagged as: Negative …" at bounding box center [401, 181] width 388 height 65
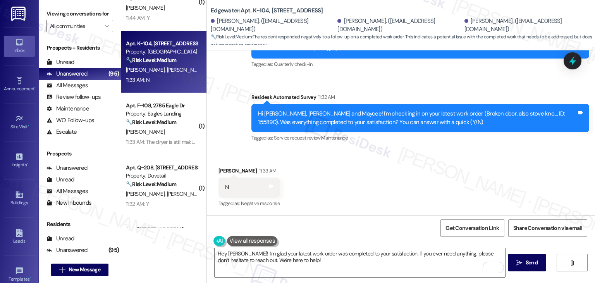
click at [336, 171] on div "Received via SMS Randall Rackley 11:33 AM N Tags and notes Tagged as: Negative …" at bounding box center [401, 181] width 388 height 65
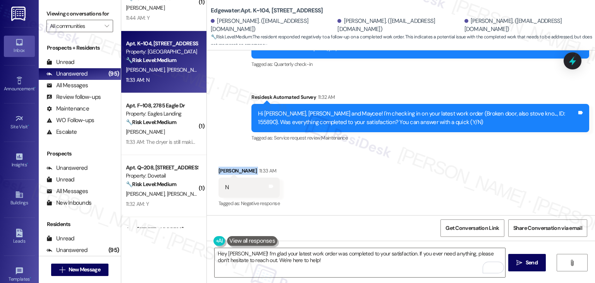
click at [336, 171] on div "Received via SMS Randall Rackley 11:33 AM N Tags and notes Tagged as: Negative …" at bounding box center [401, 181] width 388 height 65
click at [335, 172] on div "Received via SMS Randall Rackley 11:33 AM N Tags and notes Tagged as: Negative …" at bounding box center [401, 181] width 388 height 65
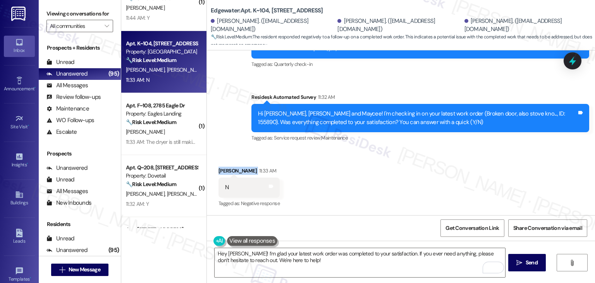
click at [335, 172] on div "Received via SMS Randall Rackley 11:33 AM N Tags and notes Tagged as: Negative …" at bounding box center [401, 181] width 388 height 65
click at [350, 178] on div "Received via SMS Randall Rackley 11:33 AM N Tags and notes Tagged as: Negative …" at bounding box center [401, 181] width 388 height 65
click at [351, 178] on div "Received via SMS Randall Rackley 11:33 AM N Tags and notes Tagged as: Negative …" at bounding box center [401, 181] width 388 height 65
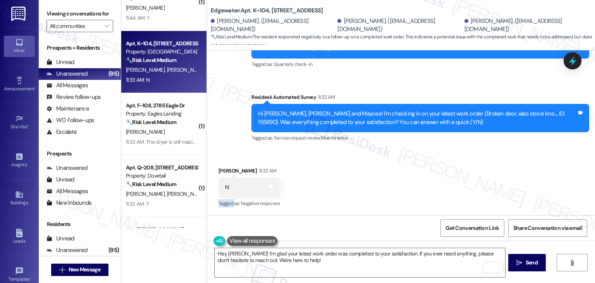
click at [351, 178] on div "Received via SMS Randall Rackley 11:33 AM N Tags and notes Tagged as: Negative …" at bounding box center [401, 181] width 388 height 65
click at [352, 178] on div "Received via SMS Randall Rackley 11:33 AM N Tags and notes Tagged as: Negative …" at bounding box center [401, 181] width 388 height 65
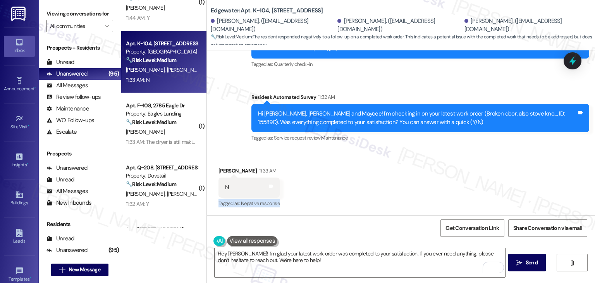
click at [352, 178] on div "Received via SMS Randall Rackley 11:33 AM N Tags and notes Tagged as: Negative …" at bounding box center [401, 181] width 388 height 65
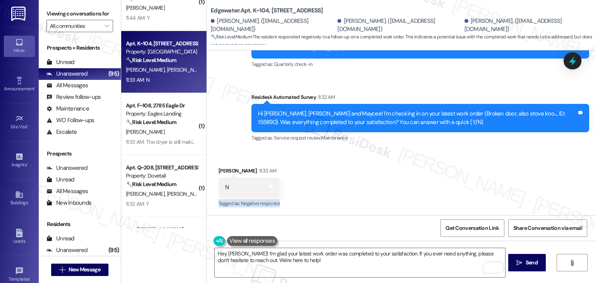
click at [352, 178] on div "Received via SMS Randall Rackley 11:33 AM N Tags and notes Tagged as: Negative …" at bounding box center [401, 181] width 388 height 65
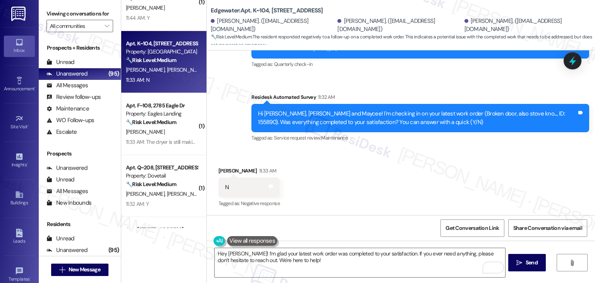
click at [352, 178] on div "Received via SMS Randall Rackley 11:33 AM N Tags and notes Tagged as: Negative …" at bounding box center [401, 181] width 388 height 65
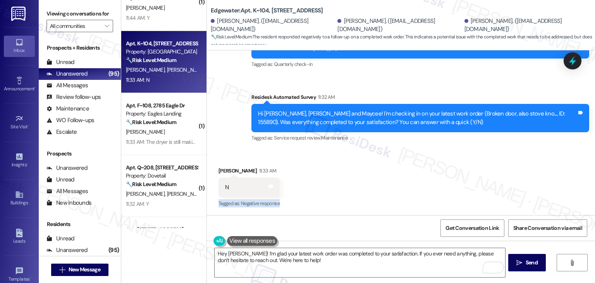
click at [352, 178] on div "Received via SMS Randall Rackley 11:33 AM N Tags and notes Tagged as: Negative …" at bounding box center [401, 181] width 388 height 65
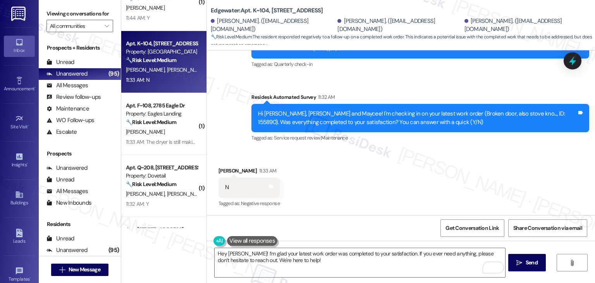
click at [352, 178] on div "Received via SMS Randall Rackley 11:33 AM N Tags and notes Tagged as: Negative …" at bounding box center [401, 181] width 388 height 65
click at [386, 169] on div "Received via SMS Randall Rackley 11:33 AM N Tags and notes Tagged as: Negative …" at bounding box center [401, 181] width 388 height 65
click at [386, 168] on div "Received via SMS Randall Rackley 11:33 AM N Tags and notes Tagged as: Negative …" at bounding box center [401, 181] width 388 height 65
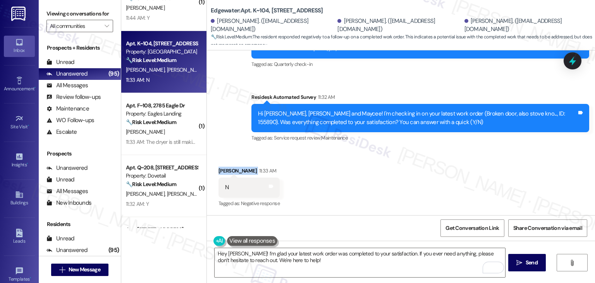
click at [386, 168] on div "Received via SMS Randall Rackley 11:33 AM N Tags and notes Tagged as: Negative …" at bounding box center [401, 181] width 388 height 65
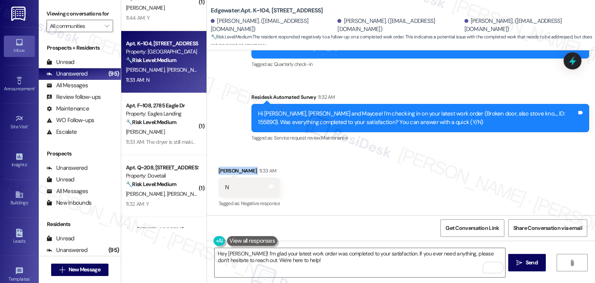
click at [386, 168] on div "Received via SMS Randall Rackley 11:33 AM N Tags and notes Tagged as: Negative …" at bounding box center [401, 181] width 388 height 65
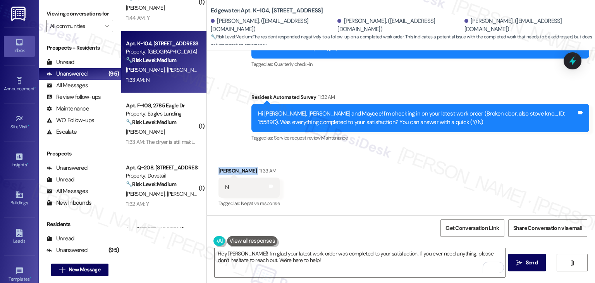
click at [386, 168] on div "Received via SMS Randall Rackley 11:33 AM N Tags and notes Tagged as: Negative …" at bounding box center [401, 181] width 388 height 65
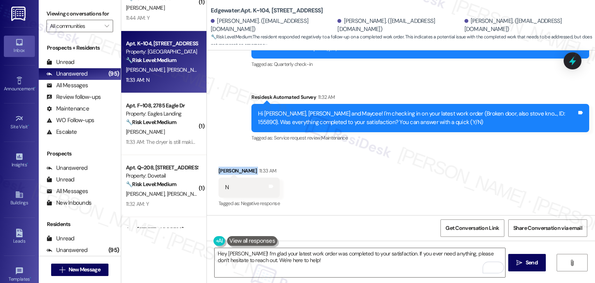
click at [386, 168] on div "Received via SMS Randall Rackley 11:33 AM N Tags and notes Tagged as: Negative …" at bounding box center [401, 181] width 388 height 65
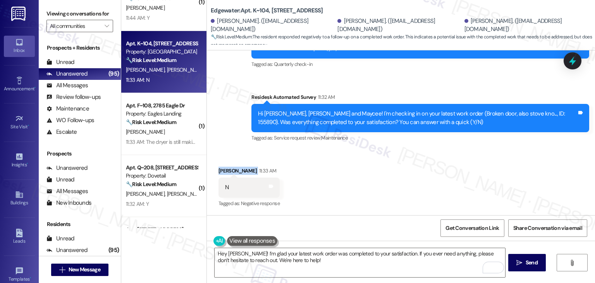
click at [431, 168] on div "Received via SMS Randall Rackley 11:33 AM N Tags and notes Tagged as: Negative …" at bounding box center [401, 181] width 388 height 65
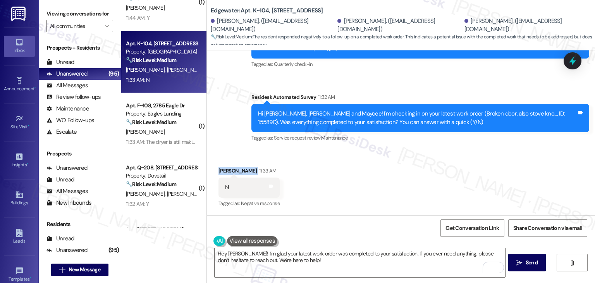
click at [431, 168] on div "Received via SMS Randall Rackley 11:33 AM N Tags and notes Tagged as: Negative …" at bounding box center [401, 181] width 388 height 65
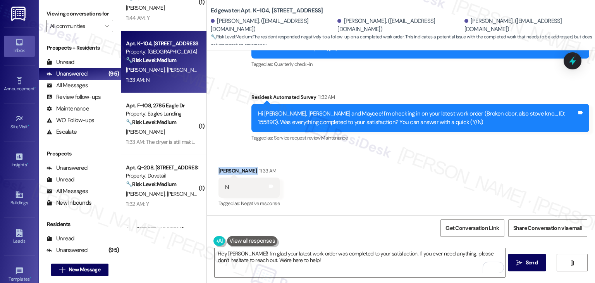
click at [431, 168] on div "Received via SMS Randall Rackley 11:33 AM N Tags and notes Tagged as: Negative …" at bounding box center [401, 181] width 388 height 65
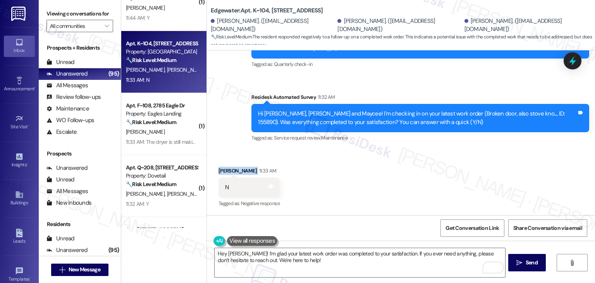
click at [431, 168] on div "Received via SMS Randall Rackley 11:33 AM N Tags and notes Tagged as: Negative …" at bounding box center [401, 181] width 388 height 65
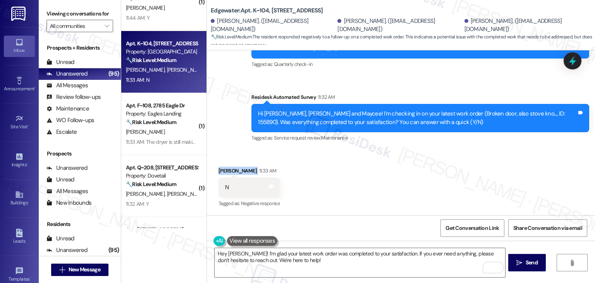
click at [431, 168] on div "Received via SMS Randall Rackley 11:33 AM N Tags and notes Tagged as: Negative …" at bounding box center [401, 181] width 388 height 65
click at [429, 173] on div "Received via SMS Randall Rackley 11:33 AM N Tags and notes Tagged as: Negative …" at bounding box center [401, 181] width 388 height 65
click at [428, 173] on div "Received via SMS Randall Rackley 11:33 AM N Tags and notes Tagged as: Negative …" at bounding box center [401, 181] width 388 height 65
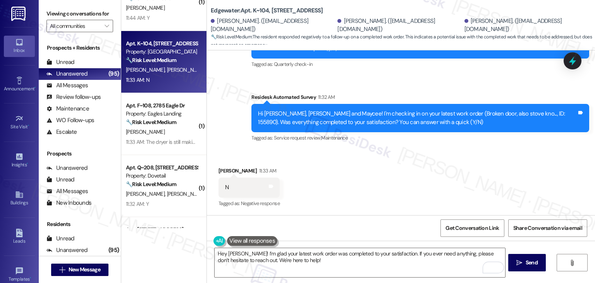
click at [428, 172] on div "Received via SMS Randall Rackley 11:33 AM N Tags and notes Tagged as: Negative …" at bounding box center [401, 181] width 388 height 65
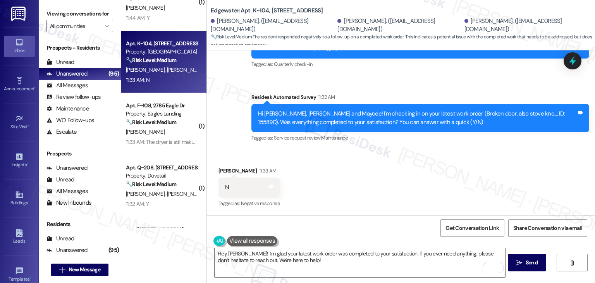
click at [423, 184] on div "Received via SMS Randall Rackley 11:33 AM N Tags and notes Tagged as: Negative …" at bounding box center [401, 181] width 388 height 65
click at [380, 168] on div "Received via SMS Randall Rackley 11:33 AM N Tags and notes Tagged as: Negative …" at bounding box center [401, 181] width 388 height 65
click at [364, 178] on div "Received via SMS Randall Rackley 11:33 AM N Tags and notes Tagged as: Negative …" at bounding box center [401, 181] width 388 height 65
click at [343, 159] on div "Received via SMS Randall Rackley 11:33 AM N Tags and notes Tagged as: Negative …" at bounding box center [401, 181] width 388 height 65
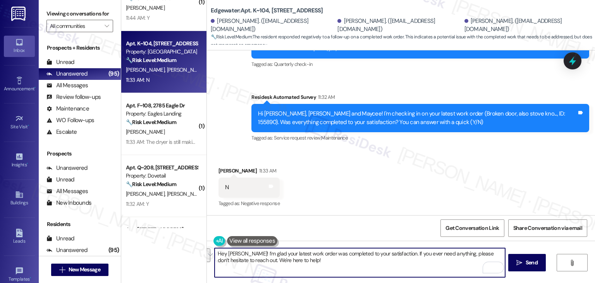
drag, startPoint x: 290, startPoint y: 262, endPoint x: 263, endPoint y: 252, distance: 28.1
click at [263, 252] on textarea "Hey Randall! I’m glad your latest work order was completed to your satisfaction…" at bounding box center [360, 262] width 290 height 29
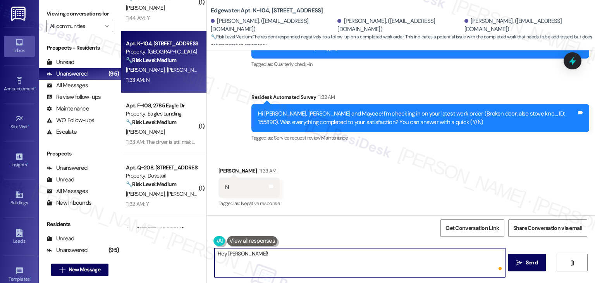
paste textarea "I understand the work order wasn't completed to your satisfaction. Can you prov…"
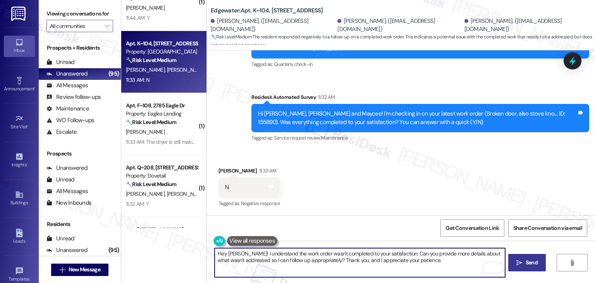
type textarea "Hey Randall! I understand the work order wasn't completed to your satisfaction.…"
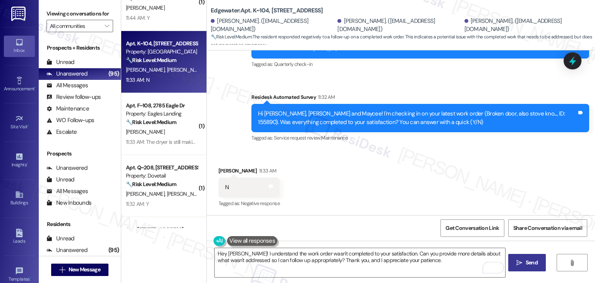
click at [526, 263] on span "Send" at bounding box center [532, 262] width 12 height 8
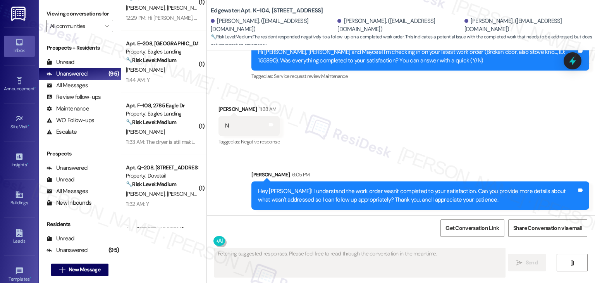
scroll to position [236, 0]
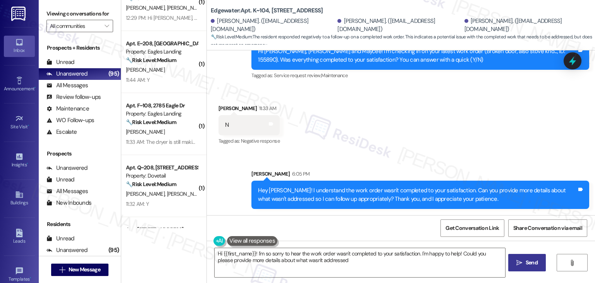
type textarea "Hi {{first_name}}! I'm so sorry to hear the work order wasn't completed to your…"
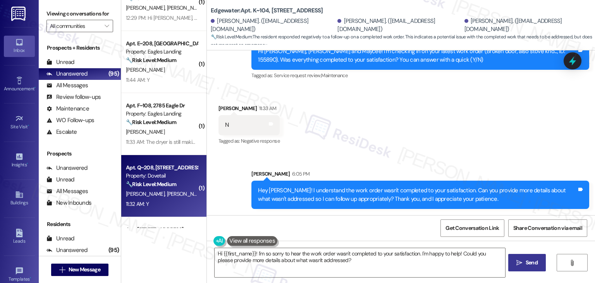
scroll to position [387, 0]
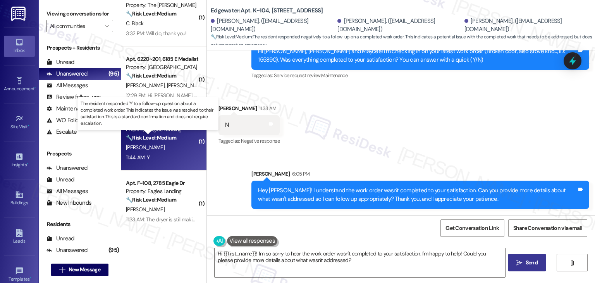
click at [168, 140] on strong "🔧 Risk Level: Medium" at bounding box center [151, 137] width 50 height 7
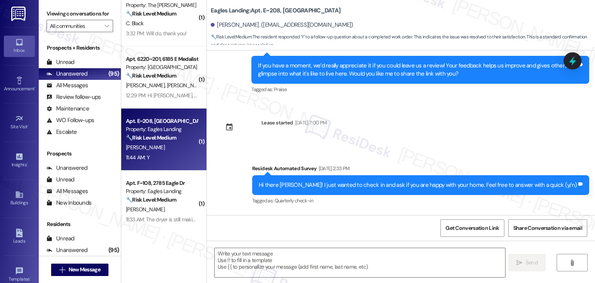
scroll to position [751, 0]
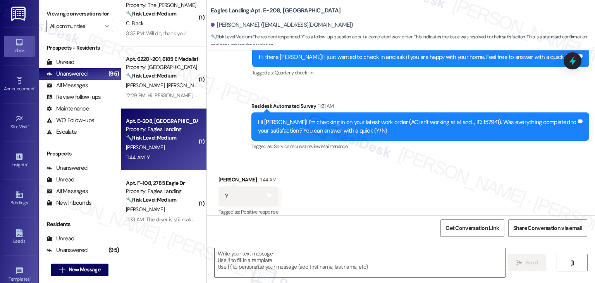
type textarea "Fetching suggested responses. Please feel free to read through the conversation…"
click at [398, 189] on div "Received via SMS Tom Mcmurtrey 11:44 AM Y Tags and notes Tagged as: Positive re…" at bounding box center [401, 190] width 388 height 65
click at [398, 175] on div "Received via SMS Tom Mcmurtrey 11:44 AM Y Tags and notes Tagged as: Positive re…" at bounding box center [401, 190] width 388 height 65
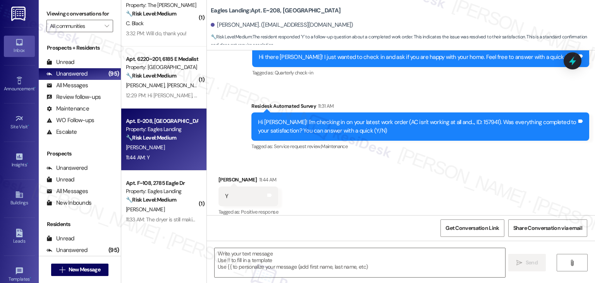
click at [398, 175] on div "Received via SMS Tom Mcmurtrey 11:44 AM Y Tags and notes Tagged as: Positive re…" at bounding box center [401, 190] width 388 height 65
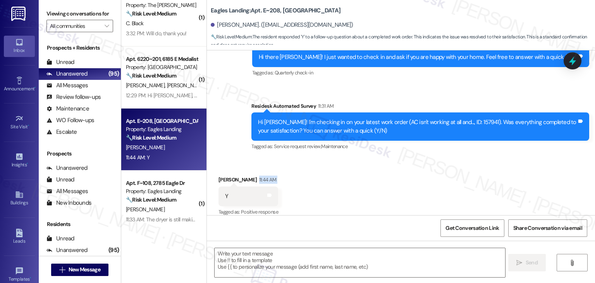
click at [398, 175] on div "Received via SMS Tom Mcmurtrey 11:44 AM Y Tags and notes Tagged as: Positive re…" at bounding box center [401, 190] width 388 height 65
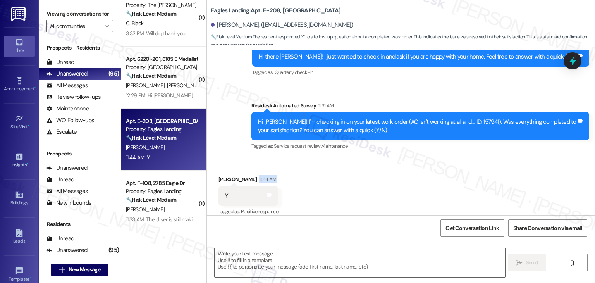
click at [398, 175] on div "Received via SMS Tom Mcmurtrey 11:44 AM Y Tags and notes Tagged as: Positive re…" at bounding box center [401, 190] width 388 height 65
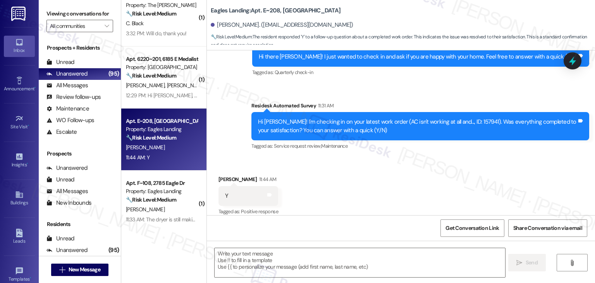
click at [398, 175] on div "Received via SMS Tom Mcmurtrey 11:44 AM Y Tags and notes Tagged as: Positive re…" at bounding box center [401, 190] width 388 height 65
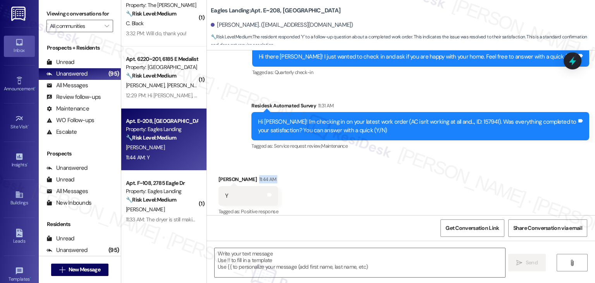
click at [398, 175] on div "Received via SMS Tom Mcmurtrey 11:44 AM Y Tags and notes Tagged as: Positive re…" at bounding box center [401, 190] width 388 height 65
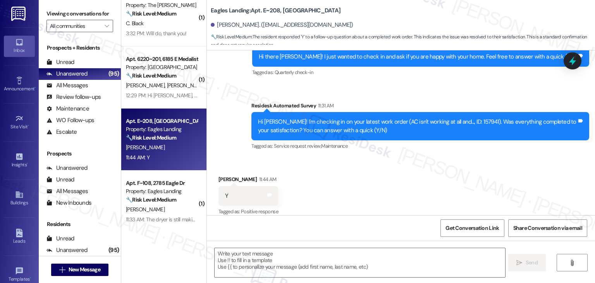
click at [398, 175] on div "Received via SMS Tom Mcmurtrey 11:44 AM Y Tags and notes Tagged as: Positive re…" at bounding box center [401, 190] width 388 height 65
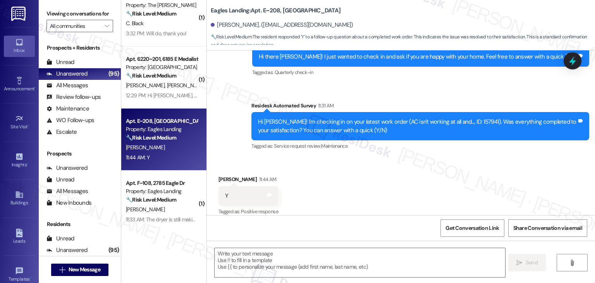
click at [398, 175] on div "Received via SMS Tom Mcmurtrey 11:44 AM Y Tags and notes Tagged as: Positive re…" at bounding box center [401, 190] width 388 height 65
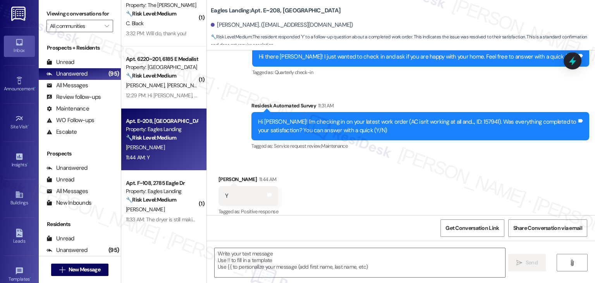
click at [398, 175] on div "Received via SMS Tom Mcmurtrey 11:44 AM Y Tags and notes Tagged as: Positive re…" at bounding box center [401, 190] width 388 height 65
click at [393, 166] on div "Received via SMS Tom Mcmurtrey 11:44 AM Y Tags and notes Tagged as: Positive re…" at bounding box center [401, 190] width 388 height 65
click at [346, 199] on div "Received via SMS Tom Mcmurtrey 11:44 AM Y Tags and notes Tagged as: Positive re…" at bounding box center [401, 190] width 388 height 65
click at [331, 262] on textarea at bounding box center [360, 262] width 290 height 29
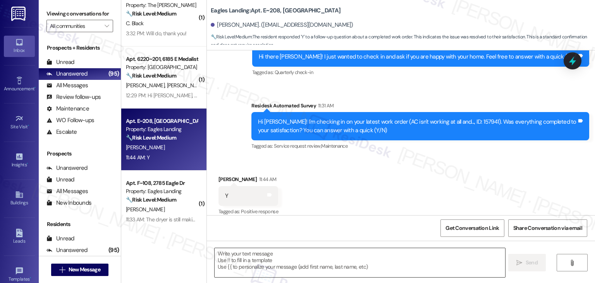
paste textarea "Hey [PERSON_NAME]! I’m glad your latest work order was completed to your satisf…"
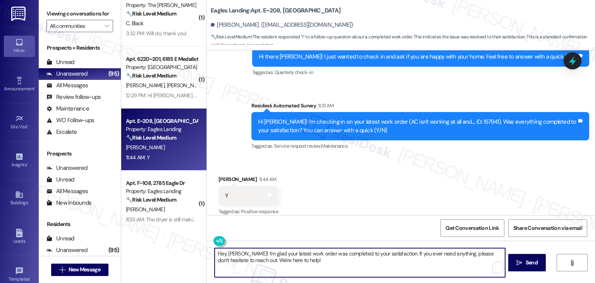
click at [235, 250] on textarea "Hey [PERSON_NAME]! I’m glad your latest work order was completed to your satisf…" at bounding box center [360, 262] width 290 height 29
type textarea "Hey Tom! I’m glad your latest work order was completed to your satisfaction. If…"
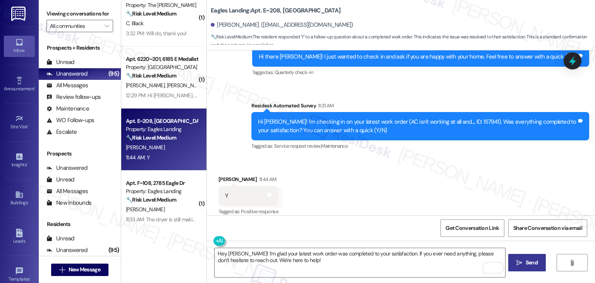
click at [530, 256] on button " Send" at bounding box center [527, 262] width 38 height 17
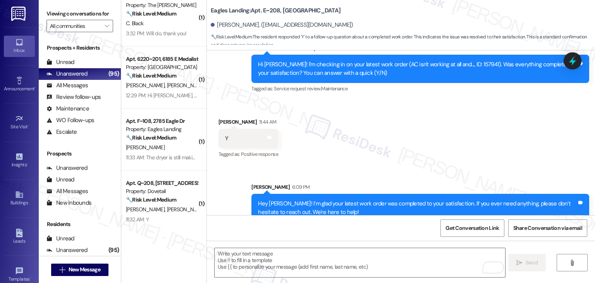
scroll to position [813, 0]
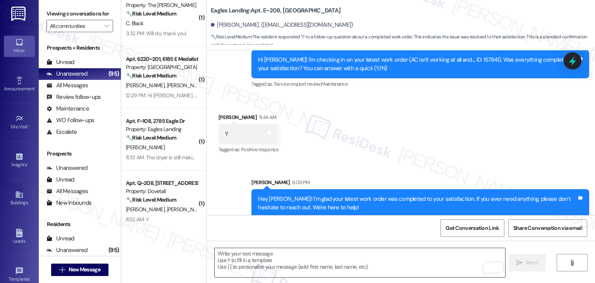
click at [324, 253] on textarea "To enrich screen reader interactions, please activate Accessibility in Grammarl…" at bounding box center [360, 262] width 290 height 29
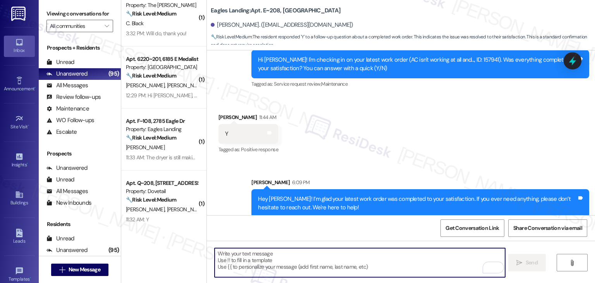
paste textarea "We’d love it if you could share your experience in a review, it helps us improv…"
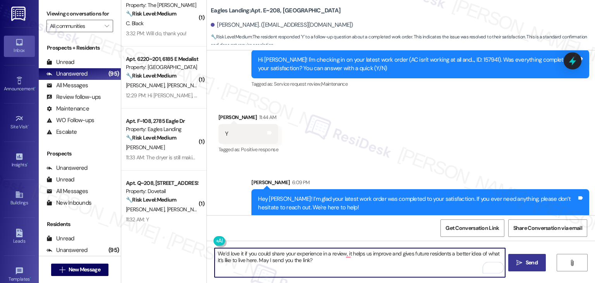
type textarea "We’d love it if you could share your experience in a review, it helps us improv…"
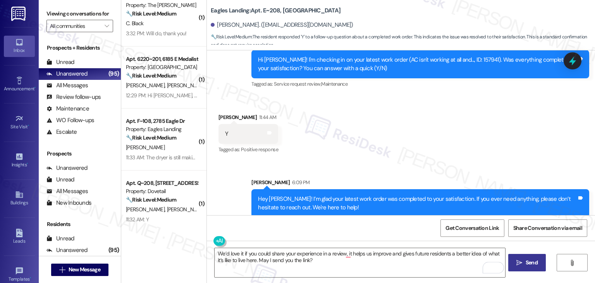
click at [529, 260] on span "Send" at bounding box center [532, 262] width 12 height 8
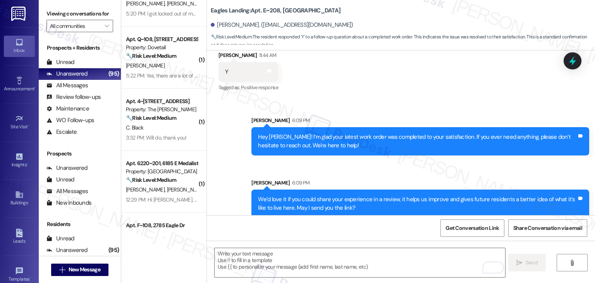
scroll to position [465, 0]
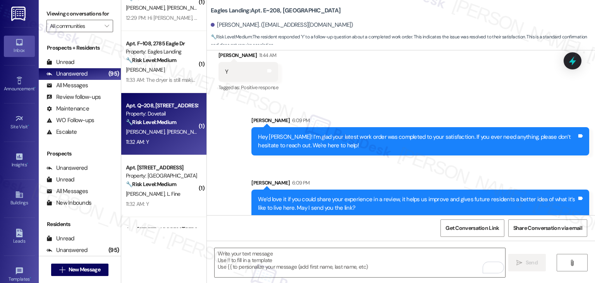
click at [167, 132] on span "J. Capps" at bounding box center [186, 131] width 39 height 7
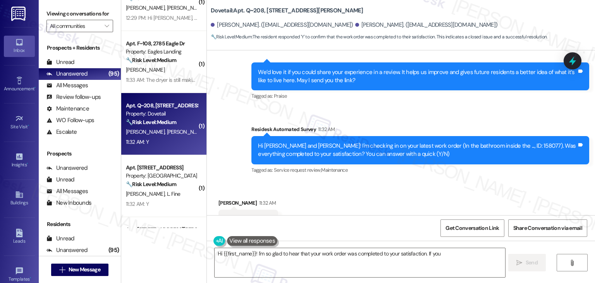
scroll to position [836, 0]
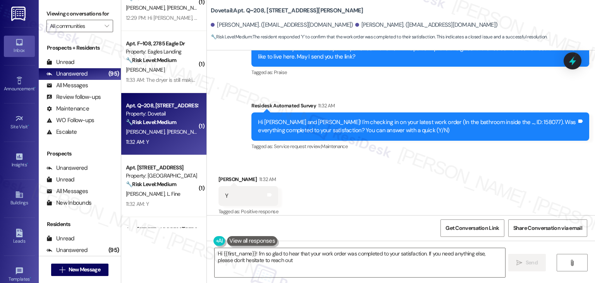
type textarea "Hi {{first_name}}! I'm so glad to hear that your work order was completed to yo…"
click at [340, 182] on div "Received via SMS Ivana Erlandsen 11:32 AM Y Tags and notes Tagged as: Positive …" at bounding box center [401, 190] width 388 height 65
click at [446, 266] on textarea "Hi {{first_name}}! I'm so glad to hear that your work order was completed to yo…" at bounding box center [360, 262] width 290 height 29
click at [522, 263] on span " Send" at bounding box center [527, 262] width 24 height 8
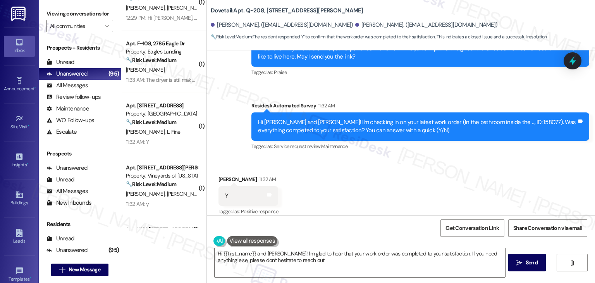
type textarea "Hi {{first_name}} and Jordan! I'm glad to hear that your work order was complet…"
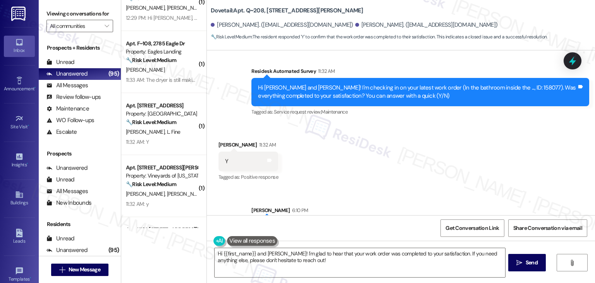
scroll to position [899, 0]
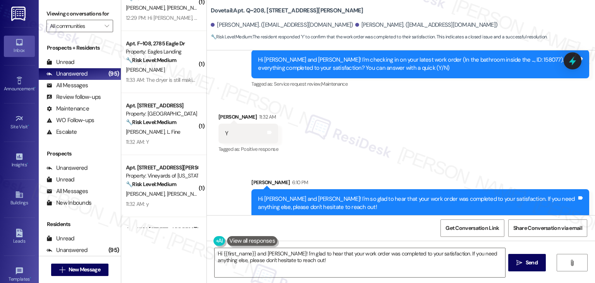
click at [362, 161] on div "Sent via SMS Sarah 6:10 PM Hi Ivana and Jordan! I'm so glad to hear that your w…" at bounding box center [401, 192] width 388 height 62
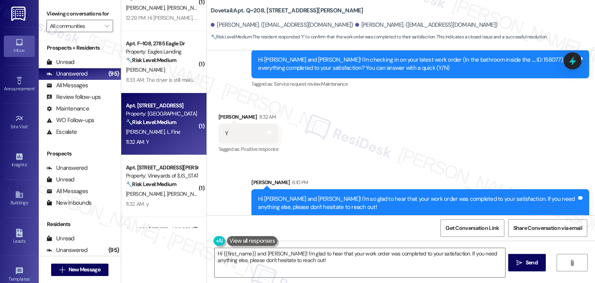
click at [165, 150] on div "Apt. 312, 1689 Shoreline Dr Property: River Walk - Boise 🔧 Risk Level: Medium T…" at bounding box center [163, 124] width 85 height 62
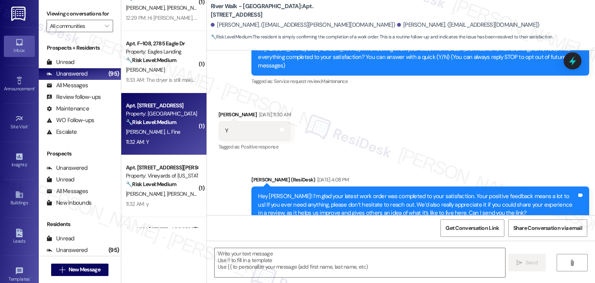
type textarea "Fetching suggested responses. Please feel free to read through the conversation…"
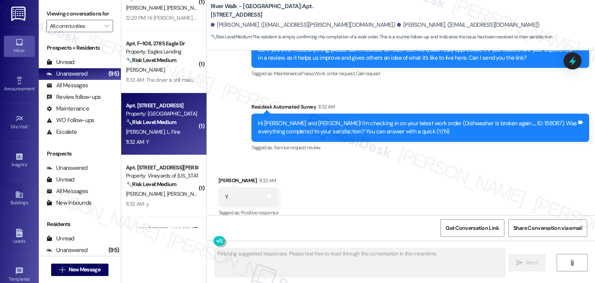
scroll to position [247, 0]
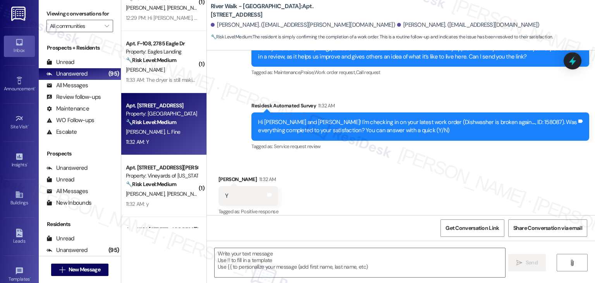
click at [359, 184] on div "Received via SMS Lily Fine 11:32 AM Y Tags and notes Tagged as: Positive respon…" at bounding box center [401, 190] width 388 height 65
click at [273, 272] on textarea at bounding box center [360, 262] width 290 height 29
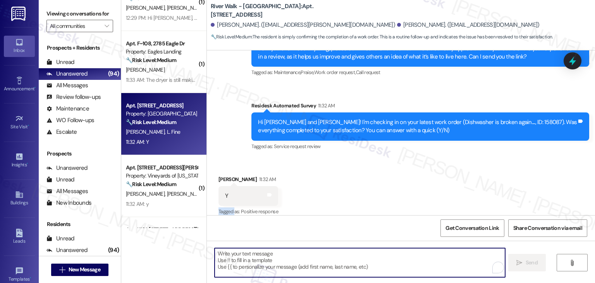
paste textarea "Hey [PERSON_NAME]! I’m glad your latest work order was completed to your satisf…"
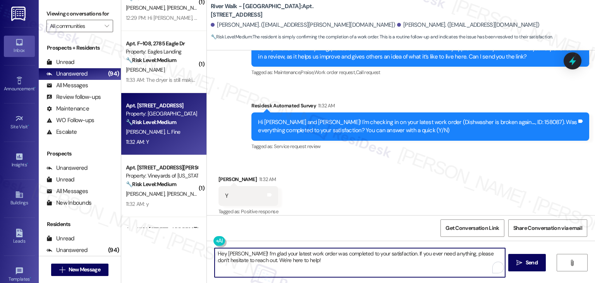
click at [231, 251] on textarea "Hey [PERSON_NAME]! I’m glad your latest work order was completed to your satisf…" at bounding box center [360, 262] width 290 height 29
type textarea "Hey Lily! I’m glad your latest work order was completed to your satisfaction. I…"
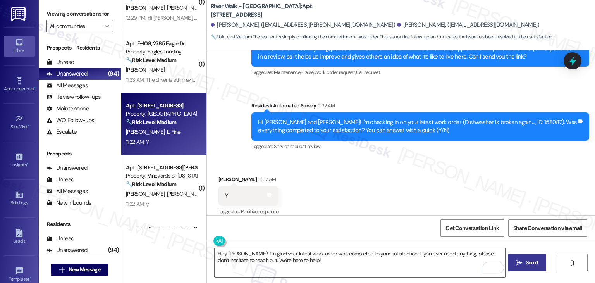
click at [537, 262] on span "Send" at bounding box center [532, 262] width 12 height 8
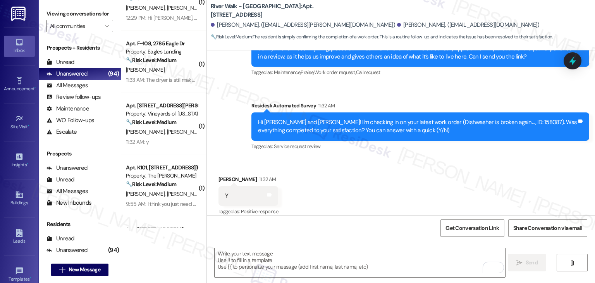
click at [451, 169] on div "Received via SMS Lily Fine 11:32 AM Y Tags and notes Tagged as: Positive respon…" at bounding box center [401, 190] width 388 height 65
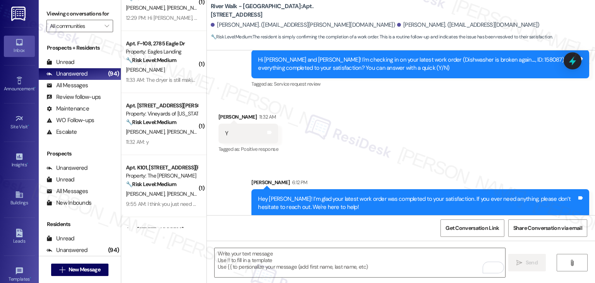
scroll to position [310, 0]
click at [390, 257] on textarea "To enrich screen reader interactions, please activate Accessibility in Grammarl…" at bounding box center [360, 262] width 290 height 29
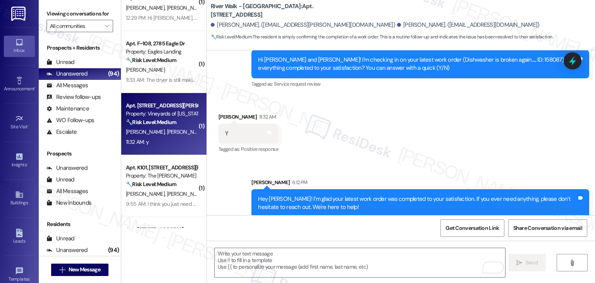
click at [151, 127] on div "P. Kelly S. Rash L. Verbeck J. Rash" at bounding box center [161, 132] width 73 height 10
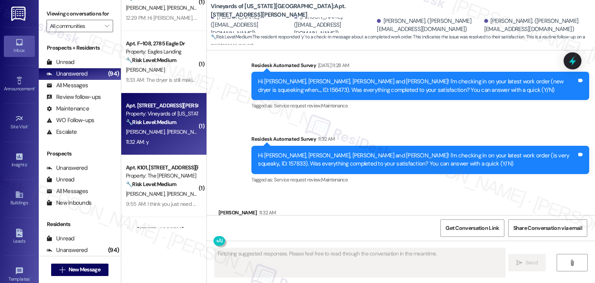
scroll to position [1213, 0]
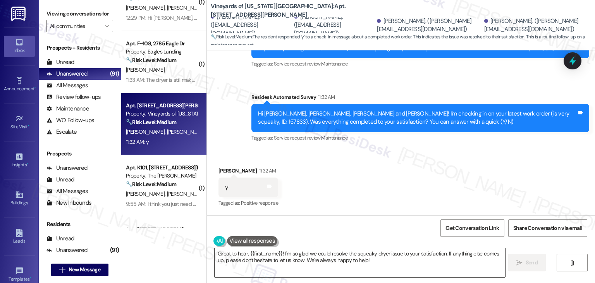
click at [267, 251] on textarea "Great to hear, {{first_name}}! I'm so glad we could resolve the squeaky dryer i…" at bounding box center [360, 262] width 290 height 29
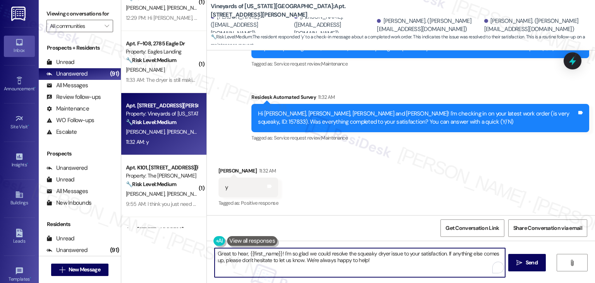
click at [267, 251] on textarea "Great to hear, {{first_name}}! I'm so glad we could resolve the squeaky dryer i…" at bounding box center [360, 262] width 290 height 29
paste textarea "Hey Onkar! I’m glad your latest work order was completed to your satisfaction. …"
click at [227, 253] on textarea "Hey [PERSON_NAME]! I’m glad your latest work order was completed to your satisf…" at bounding box center [360, 262] width 290 height 29
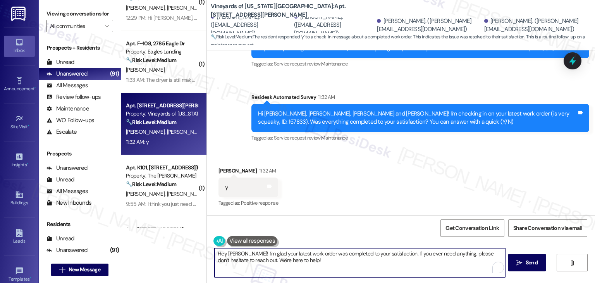
click at [227, 253] on textarea "Hey [PERSON_NAME]! I’m glad your latest work order was completed to your satisf…" at bounding box center [360, 262] width 290 height 29
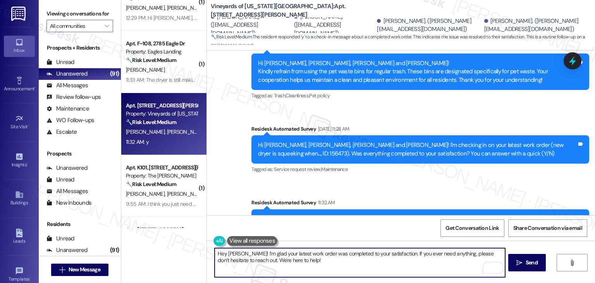
scroll to position [1097, 0]
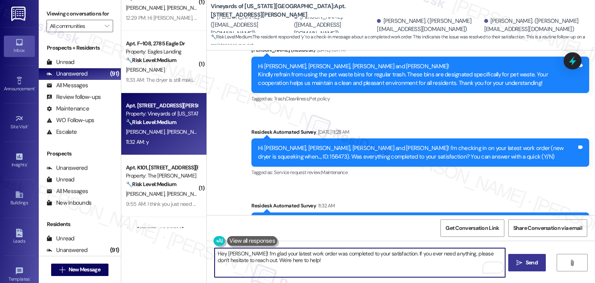
type textarea "Hey Leila! I’m glad your latest work order was completed to your satisfaction. …"
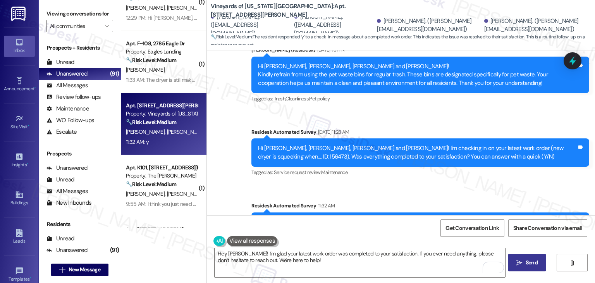
click at [531, 264] on span "Send" at bounding box center [532, 262] width 12 height 8
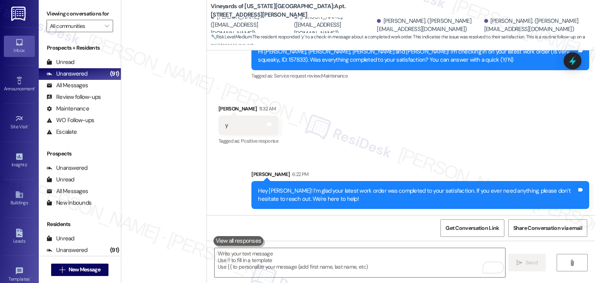
scroll to position [2870, 0]
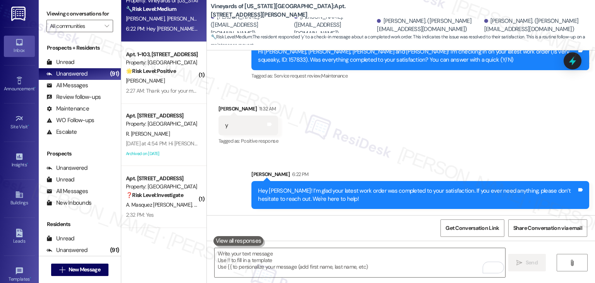
click at [155, 248] on div "( 1 ) Apt. 110, 1480 South 1000 East Property: Country Oaks 🌟 Risk Level: Posit…" at bounding box center [163, 141] width 85 height 283
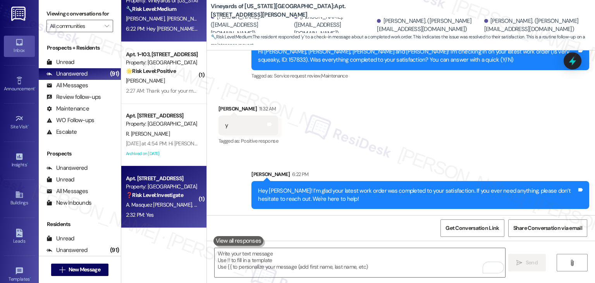
click at [161, 216] on div "2:32 PM: Yes 2:32 PM: Yes" at bounding box center [161, 215] width 73 height 10
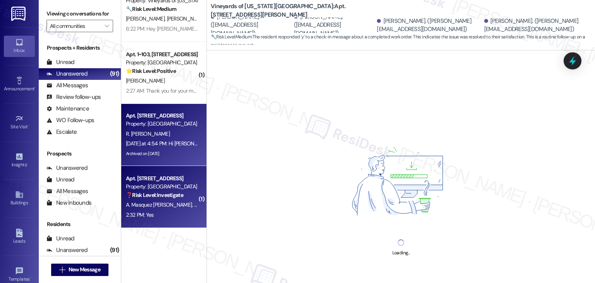
click at [171, 160] on div "Apt. 3201, 1550 South 1000 East Property: Oakstone R. Adolfo Jr. Yesterday at 4…" at bounding box center [163, 135] width 85 height 62
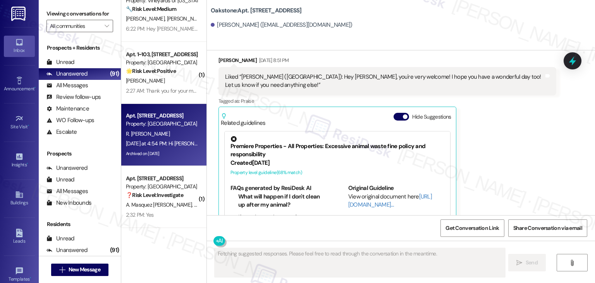
scroll to position [5186, 0]
click at [393, 113] on button "Hide Suggestions" at bounding box center [400, 117] width 15 height 8
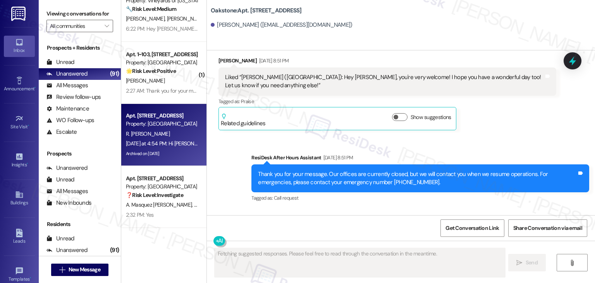
click at [473, 177] on div "Survey, sent via SMS Residesk Automated Survey Sep 12, 2023 at 12:19 PM Hi Rube…" at bounding box center [401, 132] width 388 height 165
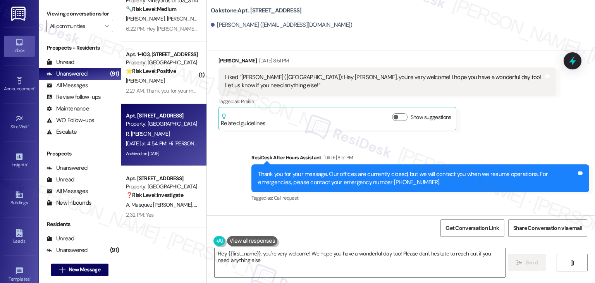
type textarea "Hey {{first_name}}, you're very welcome! We hope you have a wonderful day too! …"
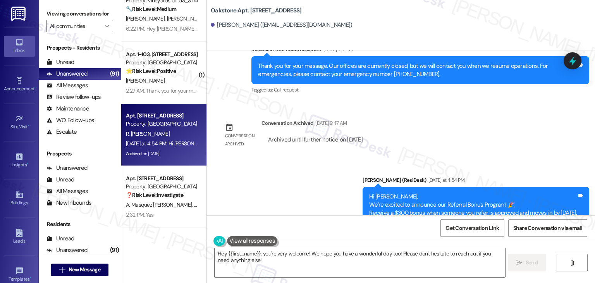
click at [507, 112] on div "Survey, sent via SMS Residesk Automated Survey Sep 12, 2023 at 12:19 PM Hi Rube…" at bounding box center [401, 132] width 388 height 165
click at [476, 158] on div "Announcement, sent via SMS Dottie (ResiDesk) Yesterday at 4:54 PM Hi Ruben, We’…" at bounding box center [401, 203] width 388 height 90
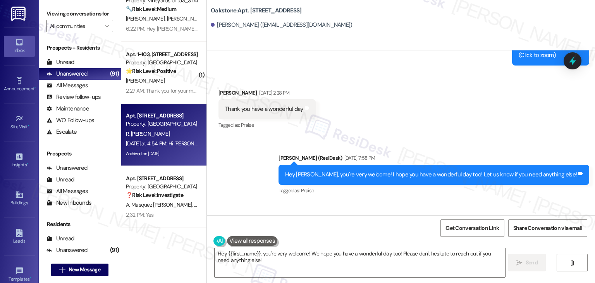
scroll to position [4868, 0]
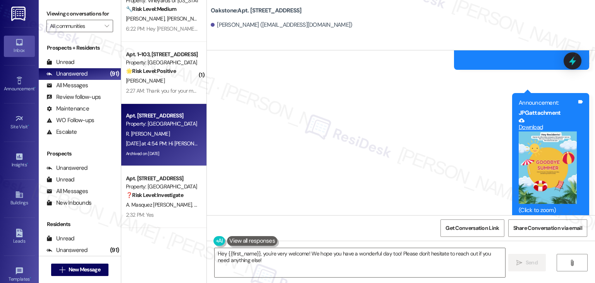
click at [567, 59] on div at bounding box center [572, 61] width 23 height 22
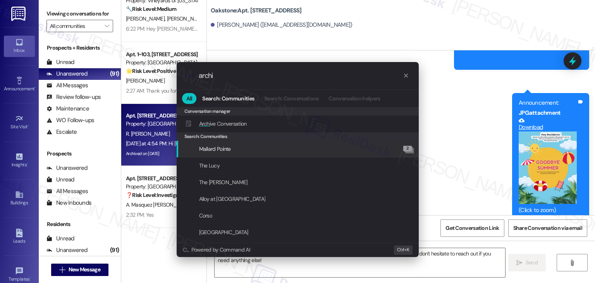
type input "archi"
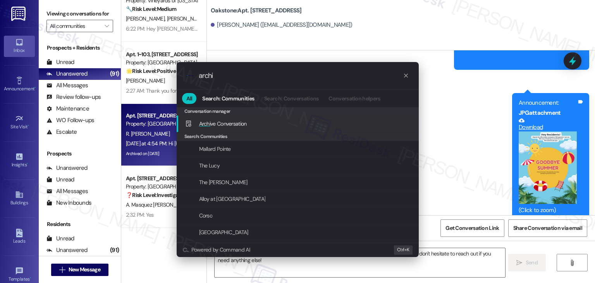
click at [260, 123] on div "Archi ve Conversation Add shortcut" at bounding box center [298, 123] width 227 height 9
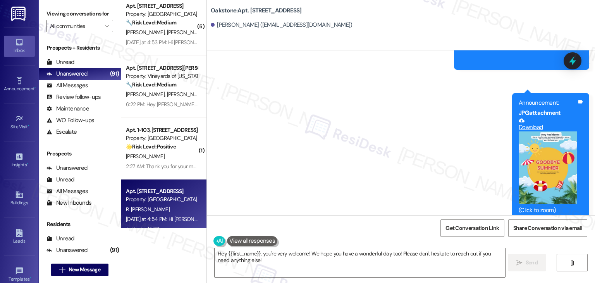
scroll to position [2793, 0]
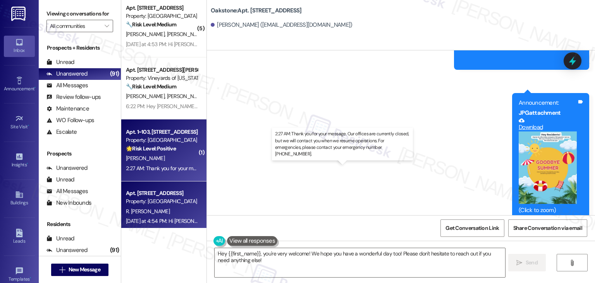
click at [172, 170] on div "2:27 AM: Thank you for your message. Our offices are currently closed, but we w…" at bounding box center [352, 168] width 453 height 7
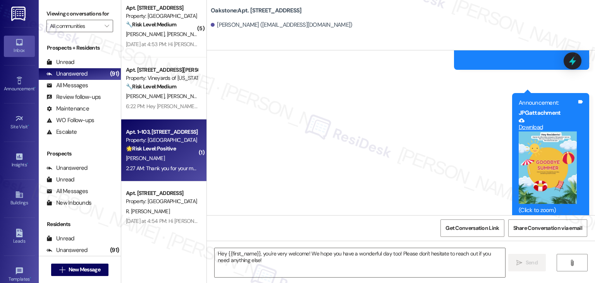
type textarea "Fetching suggested responses. Please feel free to read through the conversation…"
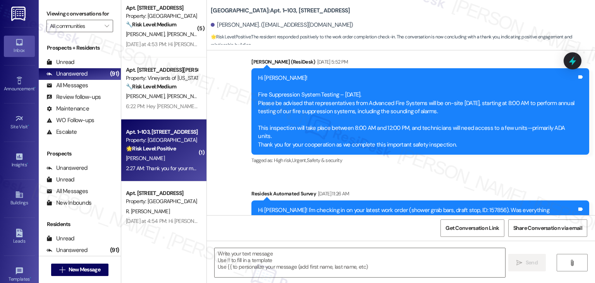
type textarea "Fetching suggested responses. Please feel free to read through the conversation…"
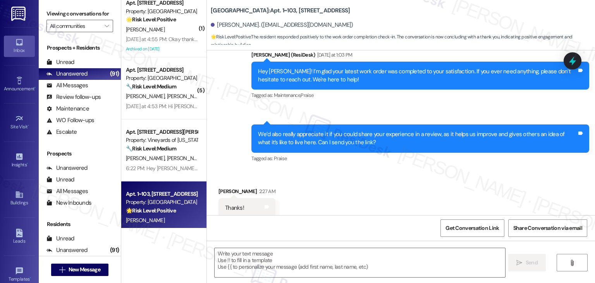
scroll to position [499, 0]
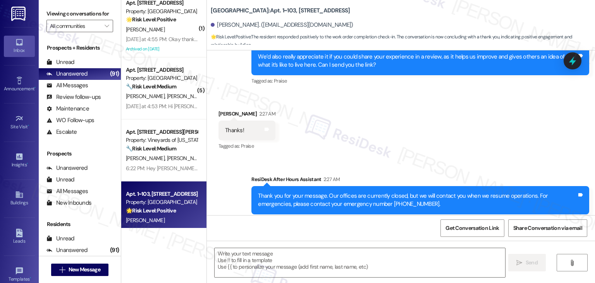
click at [384, 136] on div "Received via SMS Katrena Jensen 2:27 AM Thanks! Tags and notes Tagged as: Prais…" at bounding box center [401, 124] width 388 height 65
click at [279, 254] on textarea at bounding box center [360, 262] width 290 height 29
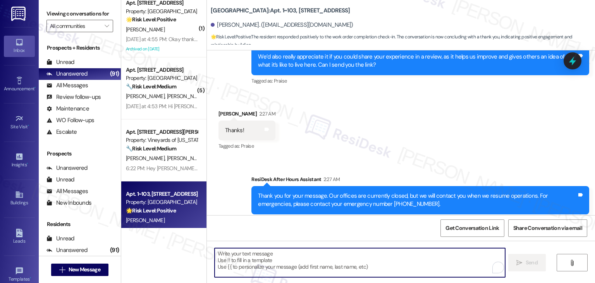
click at [279, 254] on textarea "To enrich screen reader interactions, please activate Accessibility in Grammarl…" at bounding box center [360, 262] width 290 height 29
paste textarea "Hi {{first_name}}, hope you're having a great day! I just want to follow up on …"
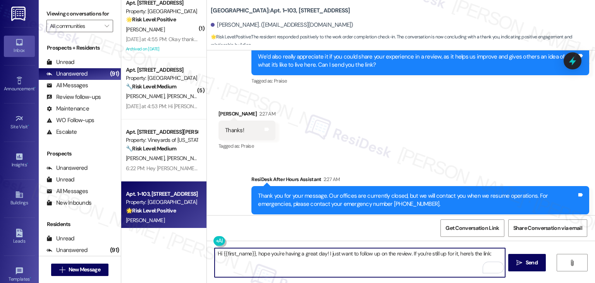
drag, startPoint x: 432, startPoint y: 251, endPoint x: 428, endPoint y: 251, distance: 4.6
click at [428, 251] on textarea "Hi {{first_name}}, hope you're having a great day! I just want to follow up on …" at bounding box center [360, 262] width 290 height 29
click at [486, 251] on textarea "Hi {{first_name}}, hope you're having a great day! I just want to follow up on …" at bounding box center [360, 262] width 290 height 29
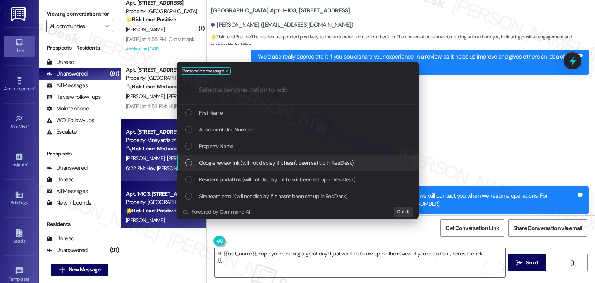
click at [190, 165] on div "List of options" at bounding box center [188, 162] width 7 height 7
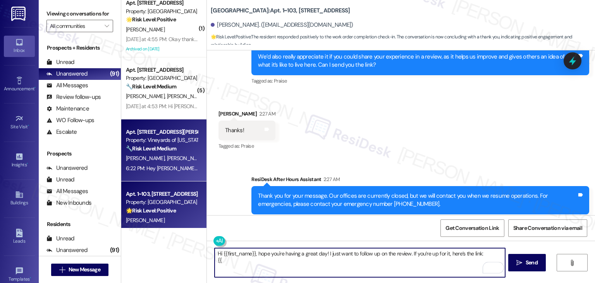
type textarea "Hi {{first_name}}, hope you're having a great day! I just want to follow up on …"
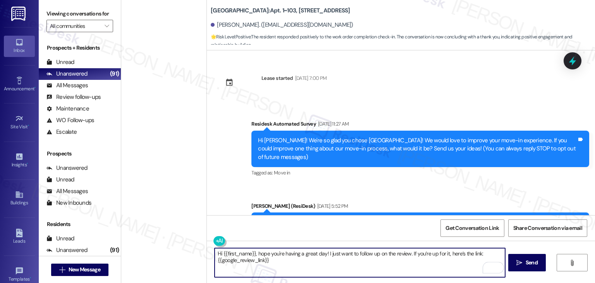
scroll to position [499, 0]
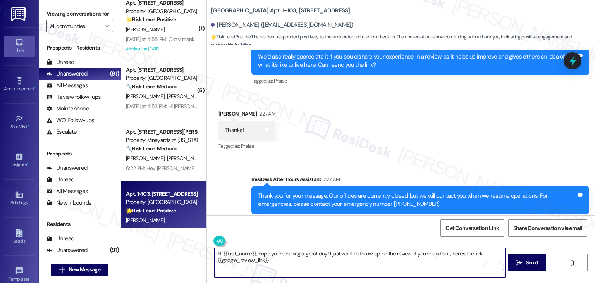
click at [535, 262] on span "Send" at bounding box center [532, 262] width 12 height 8
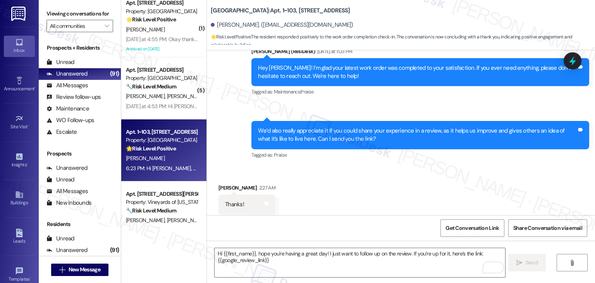
scroll to position [562, 0]
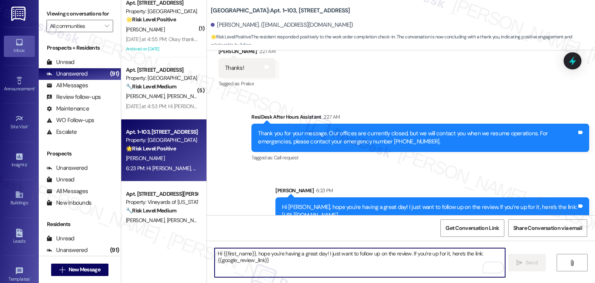
click at [324, 258] on textarea "Hi {{first_name}}, hope you're having a great day! I just want to follow up on …" at bounding box center [360, 262] width 290 height 29
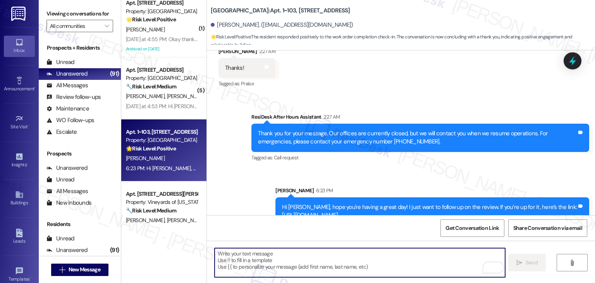
paste textarea "Thank you for being a valued member of our community! We appreciate your time a…"
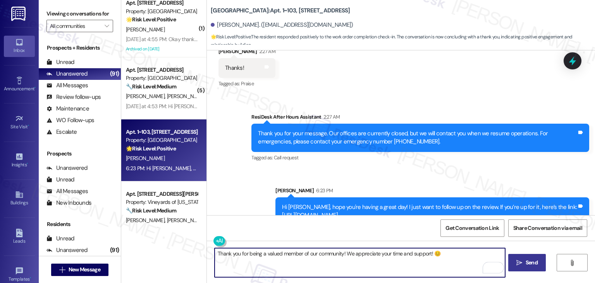
type textarea "Thank you for being a valued member of our community! We appreciate your time a…"
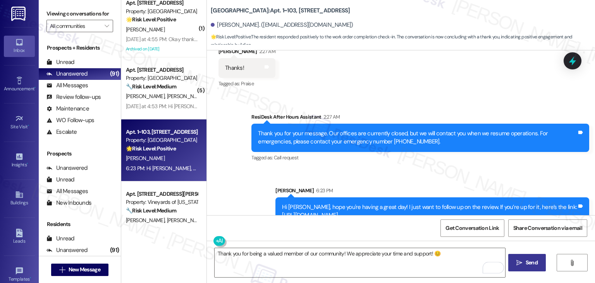
click at [524, 262] on span "Send" at bounding box center [531, 262] width 15 height 8
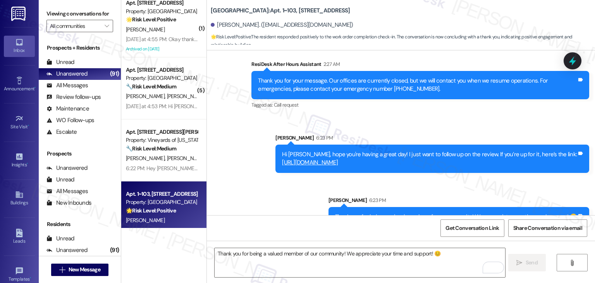
scroll to position [615, 0]
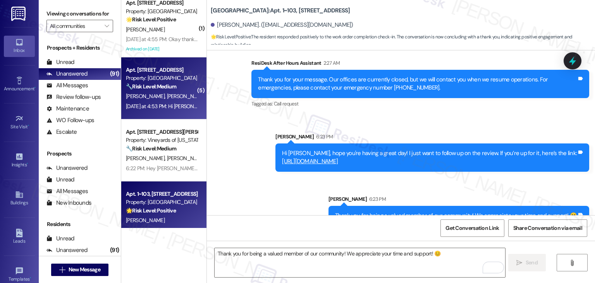
click at [208, 99] on span "[PERSON_NAME]" at bounding box center [227, 96] width 39 height 7
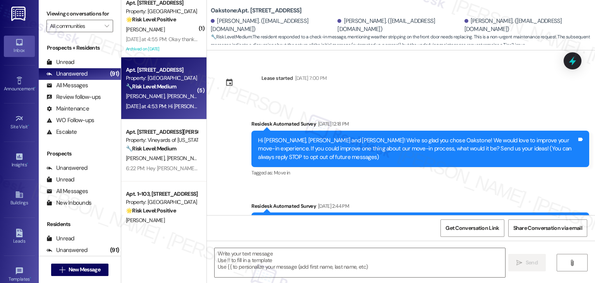
scroll to position [1881, 0]
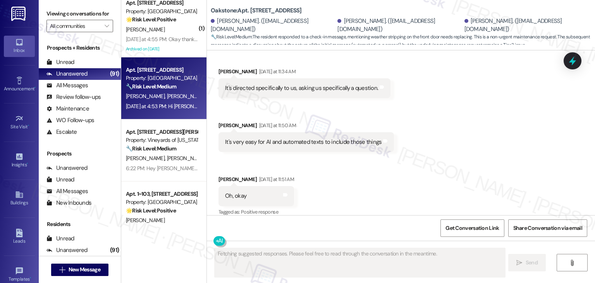
click at [484, 132] on div "Received via SMS [PERSON_NAME] [DATE] at 11:31 AM Mostly. Have mentioned more t…" at bounding box center [401, 77] width 388 height 293
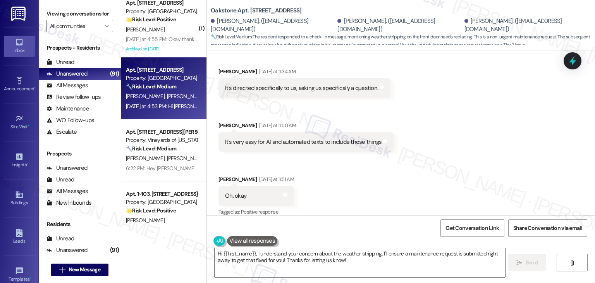
click at [473, 139] on div "Received via SMS Valerie Burton Yesterday at 11:31 AM Mostly. Have mentioned mo…" at bounding box center [401, 77] width 388 height 293
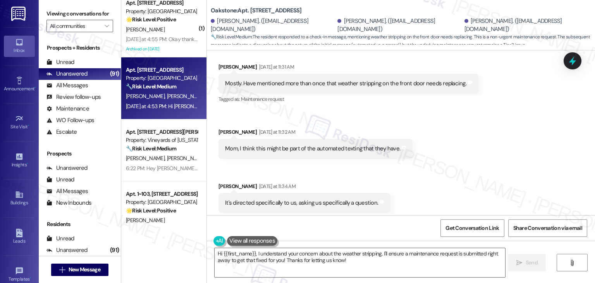
scroll to position [1764, 0]
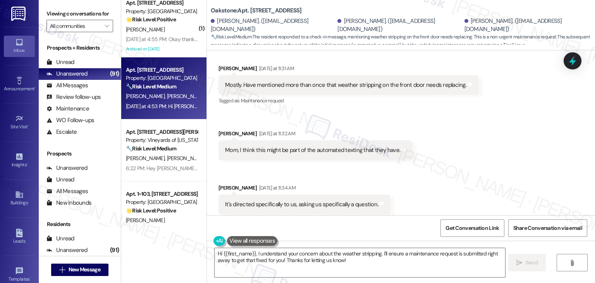
click at [475, 152] on div "Received via SMS Valerie Burton Yesterday at 11:31 AM Mostly. Have mentioned mo…" at bounding box center [401, 193] width 388 height 293
click at [478, 156] on div "Received via SMS Valerie Burton Yesterday at 11:31 AM Mostly. Have mentioned mo…" at bounding box center [401, 193] width 388 height 293
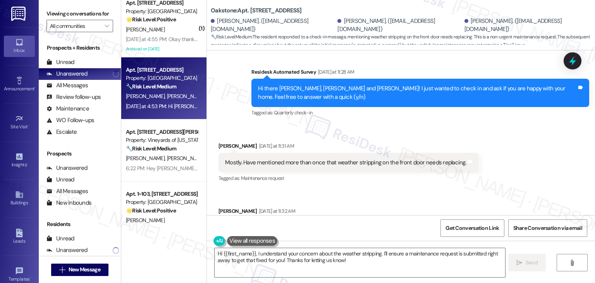
scroll to position [1648, 0]
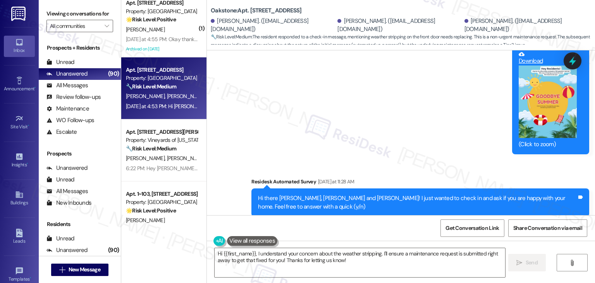
scroll to position [1571, 0]
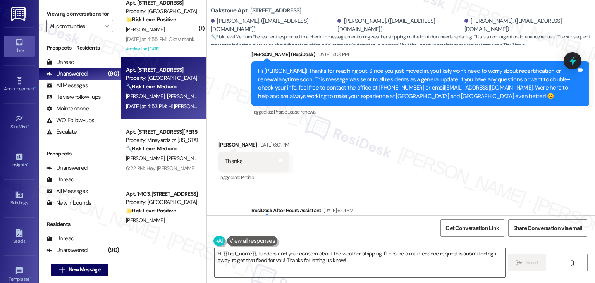
scroll to position [719, 0]
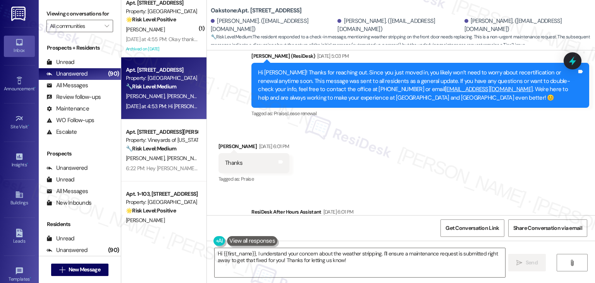
click at [402, 140] on div "Received via SMS Valerie Burton Jun 27, 2025 at 6:01 PM Thanks Tags and notes T…" at bounding box center [401, 157] width 388 height 65
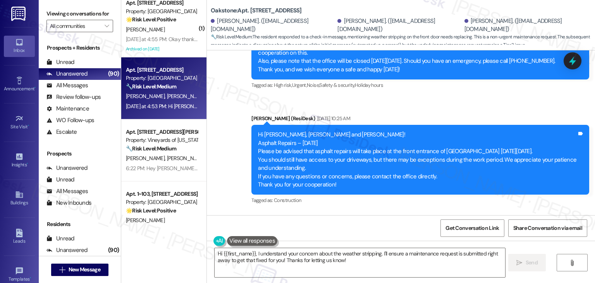
scroll to position [1067, 0]
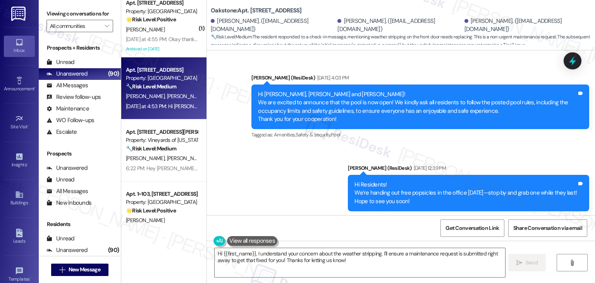
scroll to position [1338, 0]
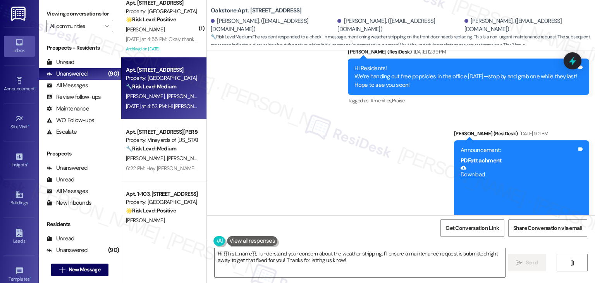
click at [593, 162] on div "Lease started May 18, 2025 at 7:00 PM Survey, sent via SMS Residesk Automated S…" at bounding box center [401, 132] width 388 height 165
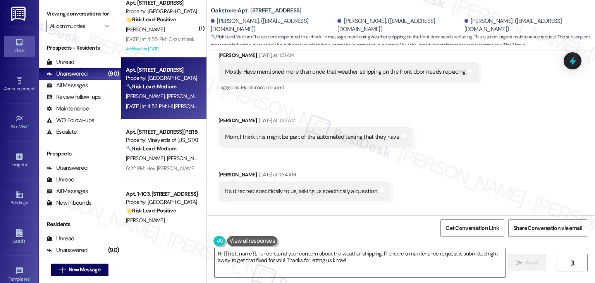
scroll to position [1739, 0]
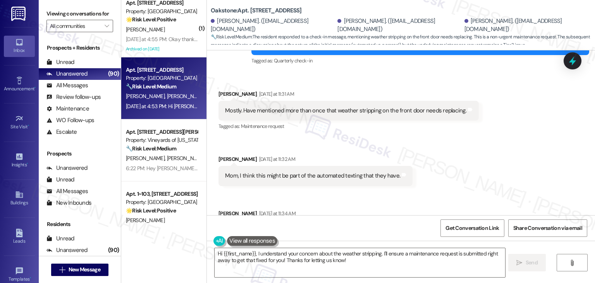
click at [316, 106] on div "Mostly. Have mentioned more than once that weather stripping on the front door …" at bounding box center [345, 110] width 241 height 8
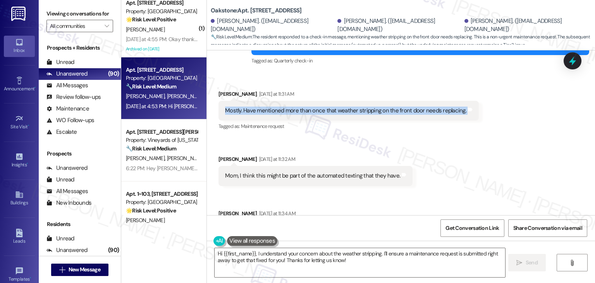
click at [316, 106] on div "Mostly. Have mentioned more than once that weather stripping on the front door …" at bounding box center [345, 110] width 241 height 8
copy div "Mostly. Have mentioned more than once that weather stripping on the front door …"
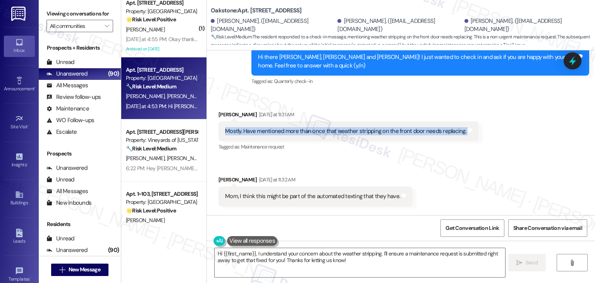
scroll to position [1700, 0]
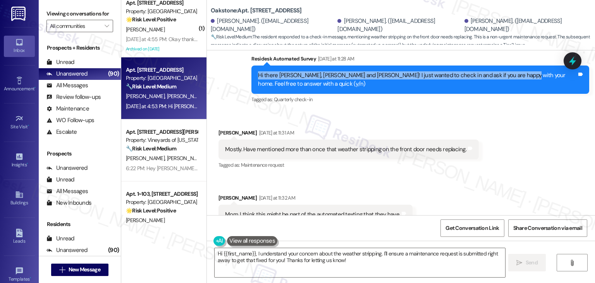
drag, startPoint x: 507, startPoint y: 67, endPoint x: 248, endPoint y: 69, distance: 258.7
click at [251, 69] on div "Hi there Matthew, Valerie and Geoffrey! I just wanted to check in and ask if yo…" at bounding box center [420, 79] width 338 height 28
copy div "Hi there Matthew, Valerie and Geoffrey! I just wanted to check in and ask if yo…"
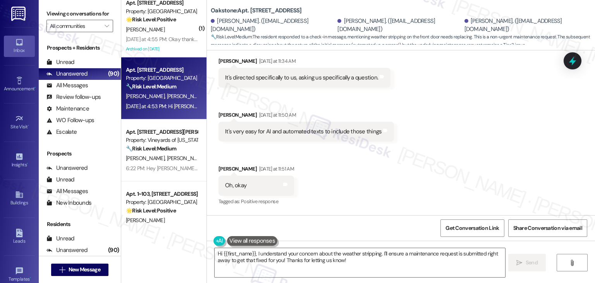
scroll to position [1894, 0]
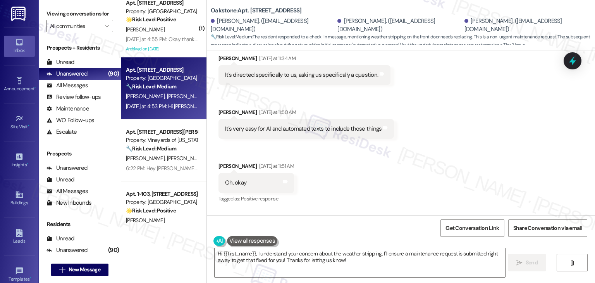
click at [357, 168] on div "Received via SMS Valerie Burton Yesterday at 11:31 AM Mostly. Have mentioned mo…" at bounding box center [401, 64] width 388 height 293
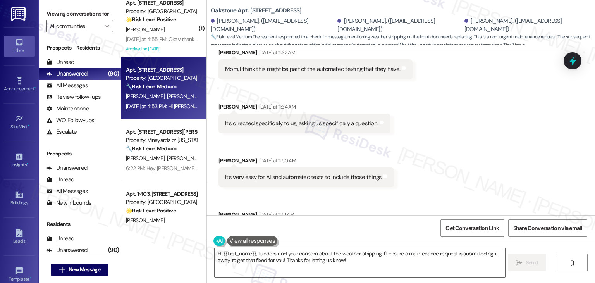
scroll to position [1816, 0]
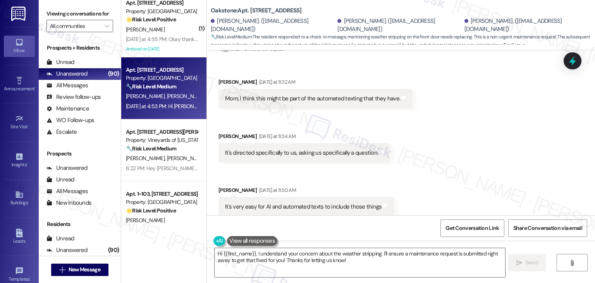
click at [301, 94] on div "Mom, I think this might be part of the automated texting that they have." at bounding box center [312, 98] width 175 height 8
copy div "Mom, I think this might be part of the automated texting that they have. Tags a…"
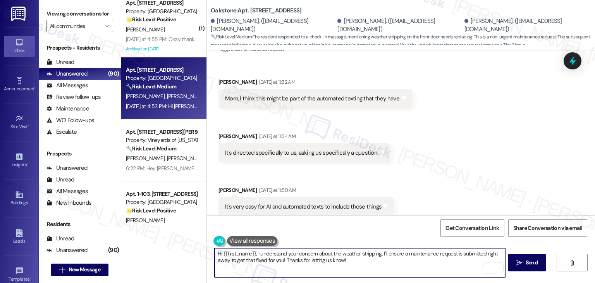
drag, startPoint x: 253, startPoint y: 254, endPoint x: 378, endPoint y: 256, distance: 125.1
click at [378, 256] on textarea "Hi {{first_name}}, I understand your concern about the weather stripping. I'll …" at bounding box center [360, 262] width 290 height 29
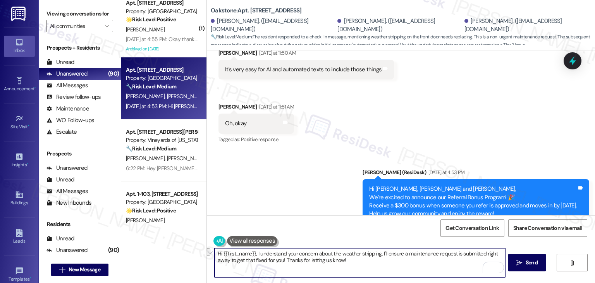
scroll to position [1971, 0]
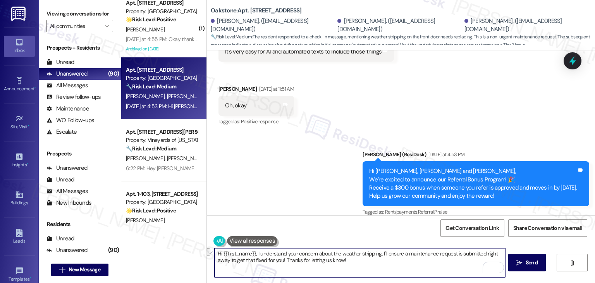
click at [300, 254] on textarea "Hi {{first_name}}, I understand your concern about the weather stripping. I'll …" at bounding box center [360, 262] width 290 height 29
paste textarea "Valerie, thanks for sharing that with me. I understand your concern about the w…"
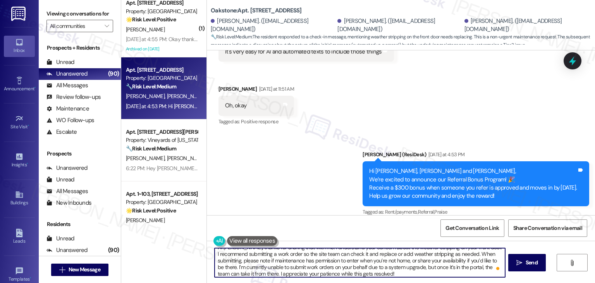
scroll to position [0, 0]
drag, startPoint x: 307, startPoint y: 254, endPoint x: 252, endPoint y: 254, distance: 54.2
click at [252, 254] on textarea "Hi Valerie, thanks for sharing that with me. I understand your concern about th…" at bounding box center [360, 262] width 290 height 29
click at [341, 271] on textarea "Hi Valerie, I understand your concern about the weather stripping on your front…" at bounding box center [360, 262] width 290 height 29
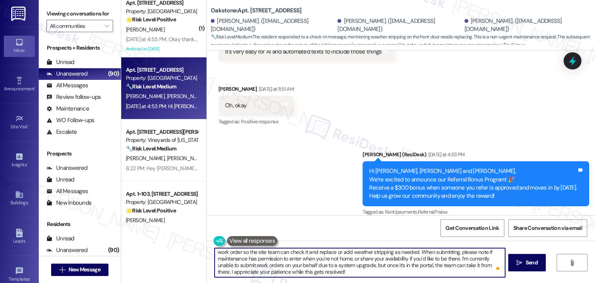
scroll to position [0, 0]
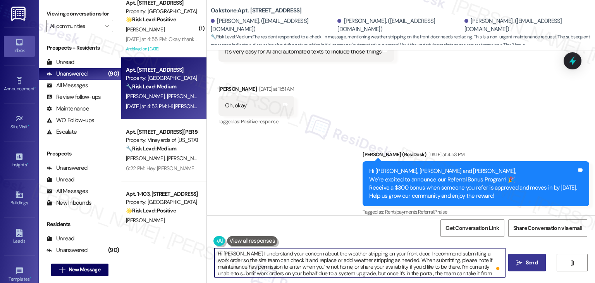
type textarea "Hi Valerie, I understand your concern about the weather stripping on your front…"
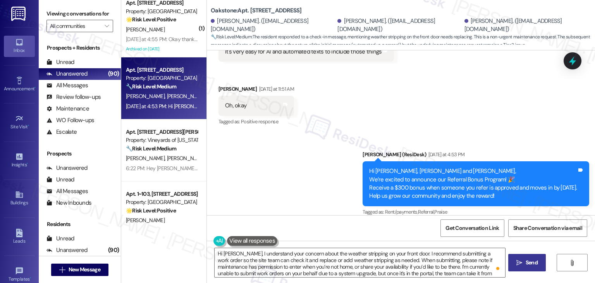
click at [529, 264] on span "Send" at bounding box center [532, 262] width 12 height 8
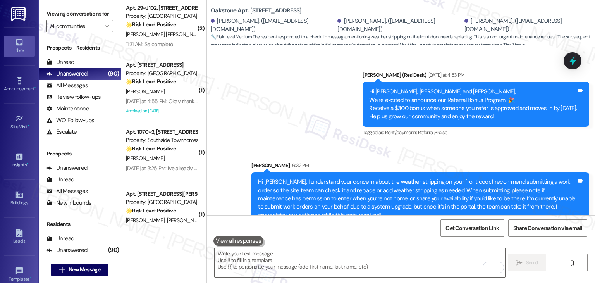
scroll to position [2058, 0]
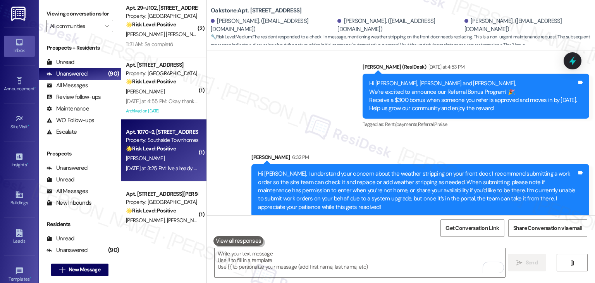
click at [166, 164] on div "Yesterday at 3:25 PM: I've already left one Yesterday at 3:25 PM: I've already …" at bounding box center [161, 168] width 73 height 10
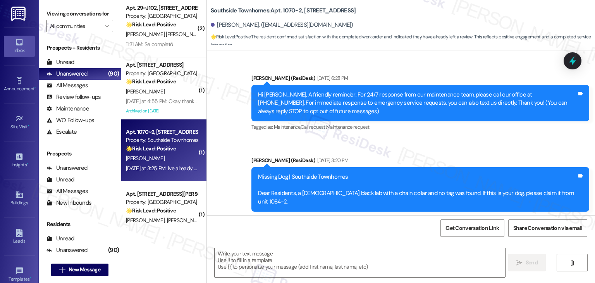
scroll to position [2301, 0]
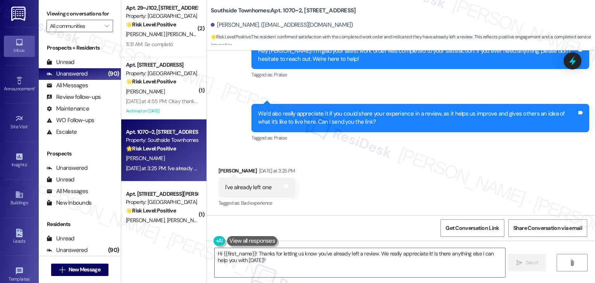
click at [369, 188] on div "Received via SMS Trisha Thompson Yesterday at 3:25 PM I've already left one Tag…" at bounding box center [401, 181] width 388 height 65
click at [365, 187] on div "Received via SMS Trisha Thompson Yesterday at 3:25 PM I've already left one Tag…" at bounding box center [401, 181] width 388 height 65
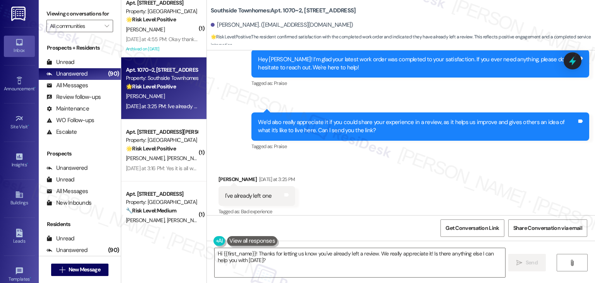
scroll to position [2301, 0]
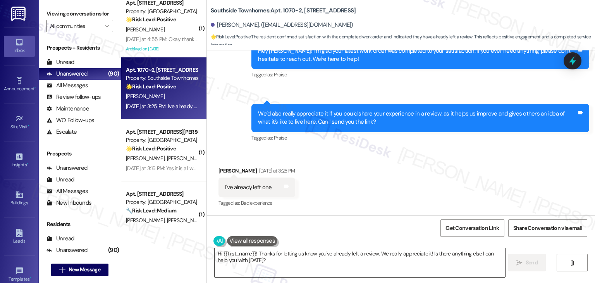
drag, startPoint x: 274, startPoint y: 265, endPoint x: 413, endPoint y: 260, distance: 139.1
click at [274, 265] on textarea "Hi {{first_name}}! Thanks for letting us know you've already left a review. We …" at bounding box center [360, 262] width 290 height 29
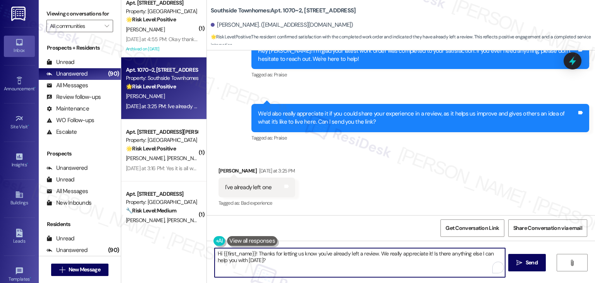
click at [413, 260] on textarea "Hi {{first_name}}! Thanks for letting us know you've already left a review. We …" at bounding box center [360, 262] width 290 height 29
drag, startPoint x: 433, startPoint y: 264, endPoint x: 444, endPoint y: 252, distance: 15.9
click at [444, 252] on textarea "Hi {{first_name}}! Thanks for letting us know you've already left a review. We …" at bounding box center [360, 262] width 290 height 29
paste textarea "if you have any questions or need assistance with anything else, feel free to r…"
click at [429, 249] on textarea "Hi {{first_name}}! Thanks for letting us know you've already left a review. We …" at bounding box center [360, 262] width 290 height 29
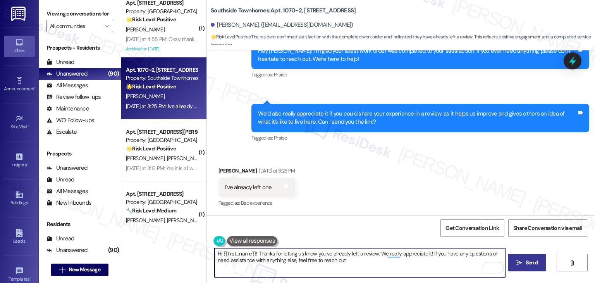
type textarea "Hi {{first_name}}! Thanks for letting us know you've already left a review. We …"
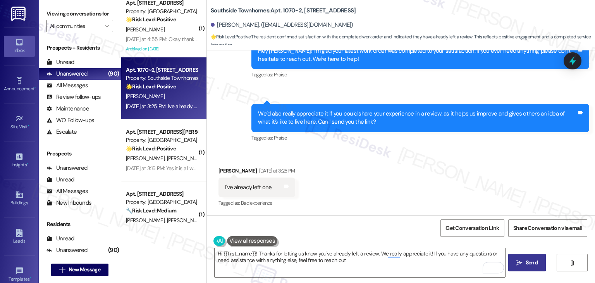
click at [530, 261] on span "Send" at bounding box center [532, 262] width 12 height 8
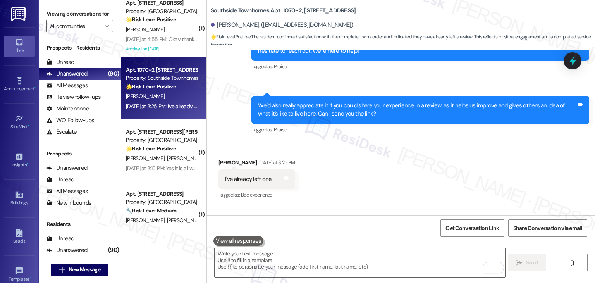
scroll to position [2301, 0]
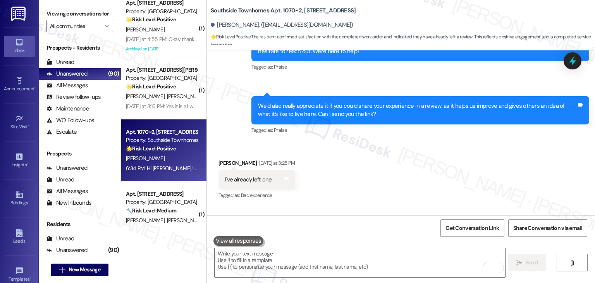
click at [154, 161] on div "T. Thompson" at bounding box center [161, 158] width 73 height 10
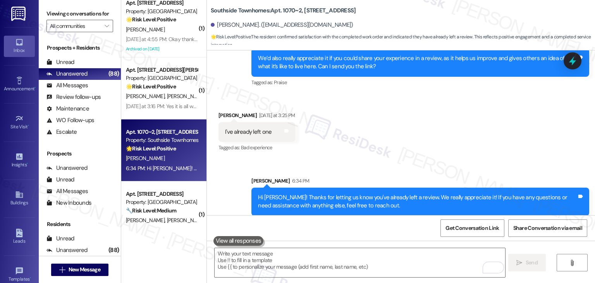
scroll to position [2363, 0]
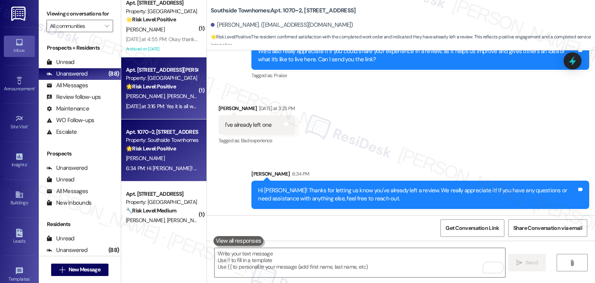
click at [141, 98] on span "J. De Roulhac" at bounding box center [146, 96] width 41 height 7
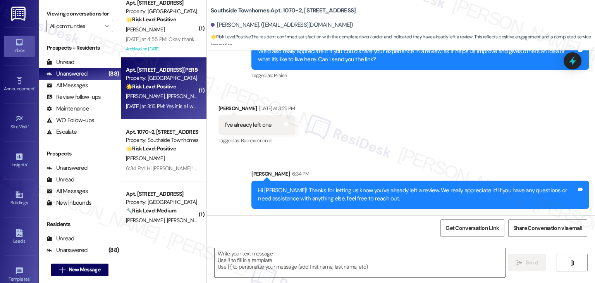
type textarea "Fetching suggested responses. Please feel free to read through the conversation…"
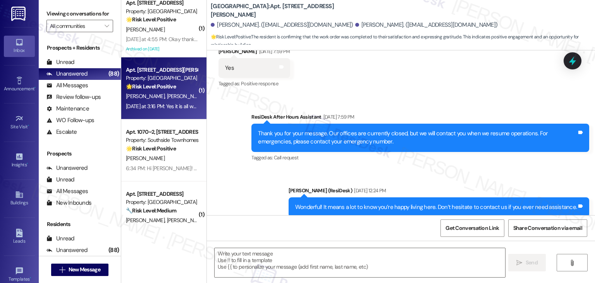
type textarea "Fetching suggested responses. Please feel free to read through the conversation…"
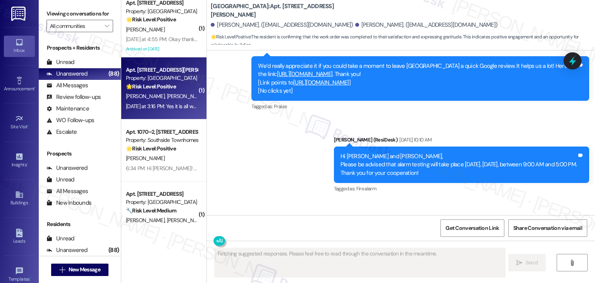
scroll to position [1315, 0]
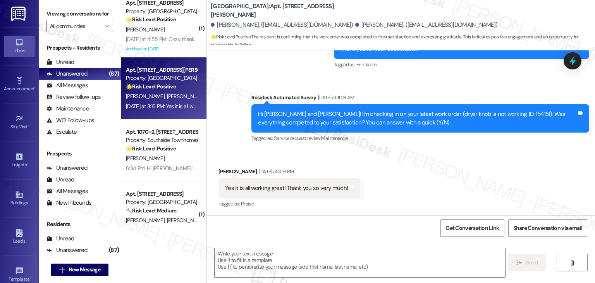
drag, startPoint x: 139, startPoint y: 99, endPoint x: 242, endPoint y: 79, distance: 104.2
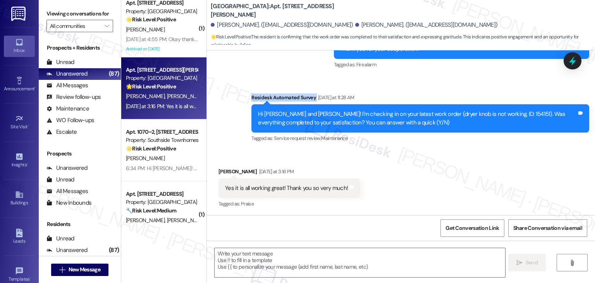
click at [433, 169] on div "Received via SMS Marylou De Roulhac Yesterday at 3:16 PM Yes it is all working …" at bounding box center [401, 182] width 388 height 65
click at [409, 176] on div "Received via SMS Marylou De Roulhac Yesterday at 3:16 PM Yes it is all working …" at bounding box center [401, 182] width 388 height 65
click at [249, 260] on textarea at bounding box center [360, 262] width 290 height 29
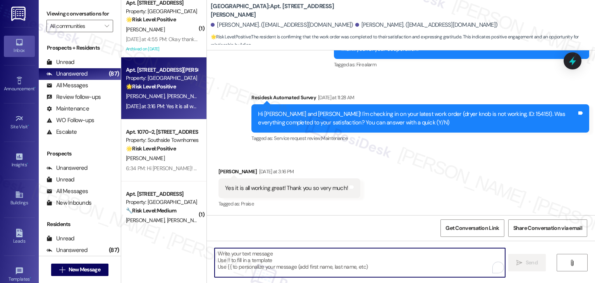
paste textarea "Hey [PERSON_NAME]! I’m glad your latest work order was completed to your satisf…"
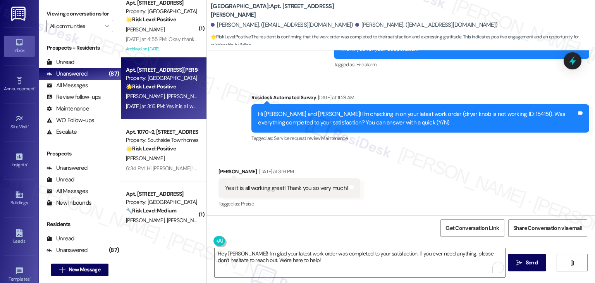
click at [226, 171] on div "Marylou De Roulhac Yesterday at 3:16 PM" at bounding box center [289, 172] width 142 height 11
copy div "Marylou"
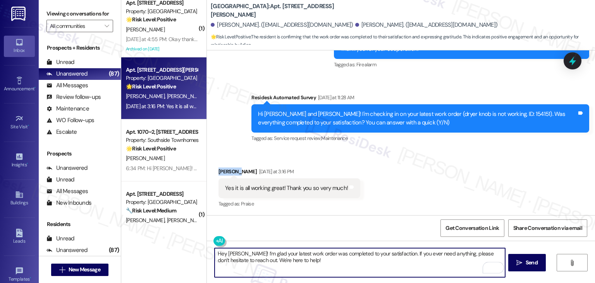
click at [229, 250] on textarea "Hey [PERSON_NAME]! I’m glad your latest work order was completed to your satisf…" at bounding box center [360, 262] width 290 height 29
paste textarea "Marylou"
type textarea "Hey Marylou! I’m glad your latest work order was completed to your satisfaction…"
click at [393, 199] on div "Received via SMS Marylou De Roulhac Yesterday at 3:16 PM Yes it is all working …" at bounding box center [401, 182] width 388 height 65
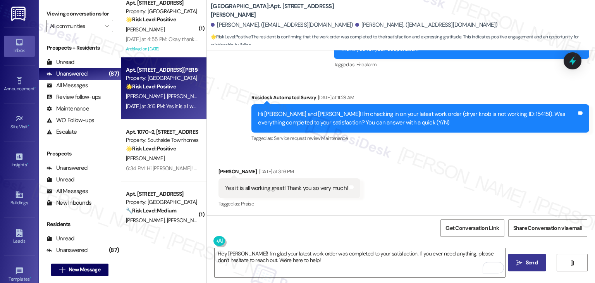
click at [527, 266] on button " Send" at bounding box center [527, 262] width 38 height 17
click at [468, 169] on div "Received via SMS Marylou De Roulhac Yesterday at 3:16 PM Yes it is all working …" at bounding box center [401, 182] width 388 height 65
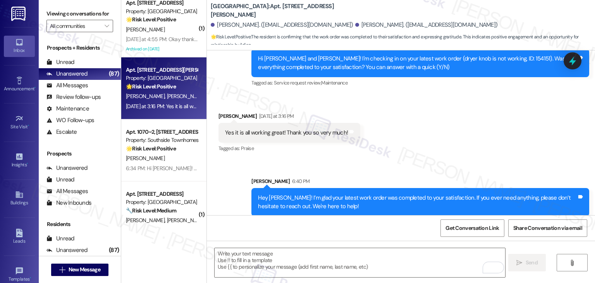
scroll to position [1377, 0]
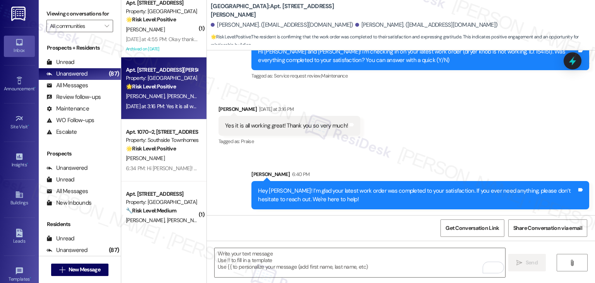
click at [452, 144] on div "Received via SMS Marylou De Roulhac Yesterday at 3:16 PM Yes it is all working …" at bounding box center [401, 120] width 388 height 65
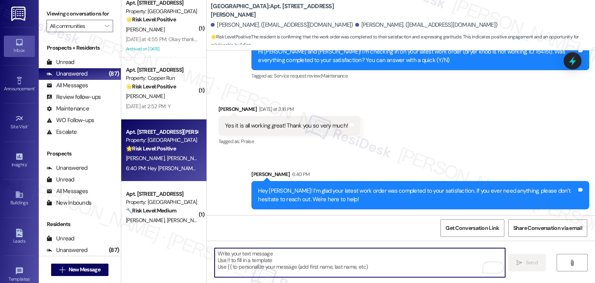
click at [290, 263] on textarea "To enrich screen reader interactions, please activate Accessibility in Grammarl…" at bounding box center [360, 262] width 290 height 29
paste textarea "We’d love it if you could share your experience in a review, it helps us improv…"
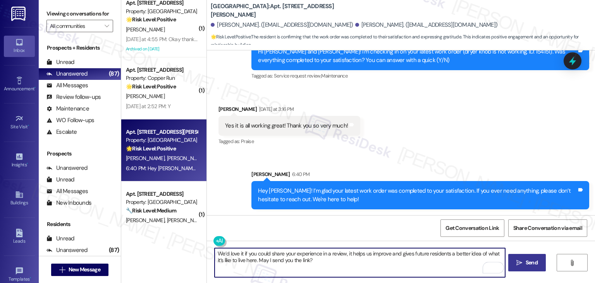
type textarea "We’d love it if you could share your experience in a review, it helps us improv…"
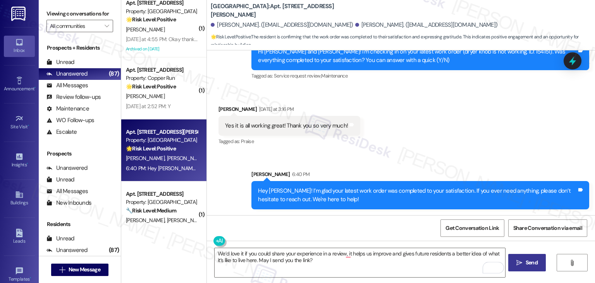
click at [533, 264] on span "Send" at bounding box center [532, 262] width 12 height 8
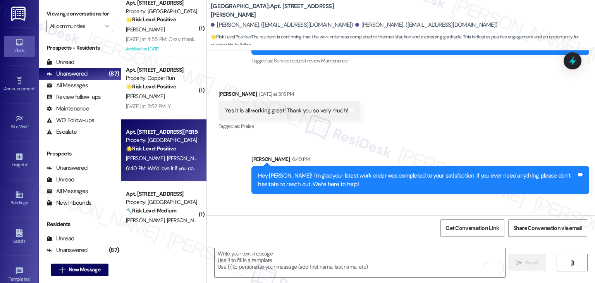
scroll to position [1440, 0]
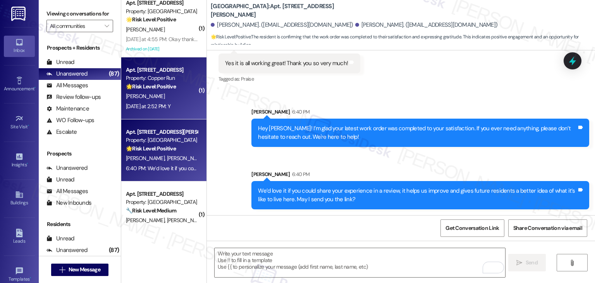
click at [154, 110] on div "Yesterday at 2:52 PM: Y Yesterday at 2:52 PM: Y" at bounding box center [161, 106] width 73 height 10
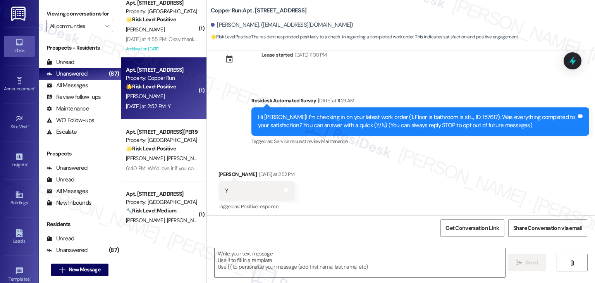
scroll to position [26, 0]
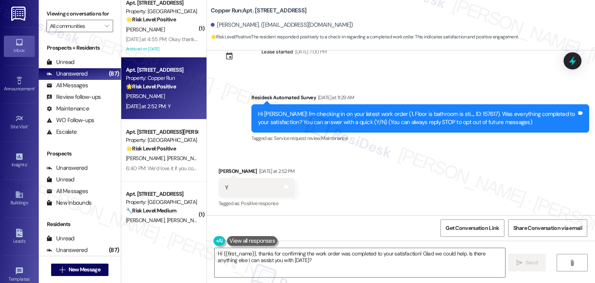
click at [438, 173] on div "Received via SMS Jacquelyn Airhart Yesterday at 2:52 PM Y Tags and notes Tagged…" at bounding box center [401, 181] width 388 height 65
click at [436, 171] on div "Received via SMS Jacquelyn Airhart Yesterday at 2:52 PM Y Tags and notes Tagged…" at bounding box center [401, 181] width 388 height 65
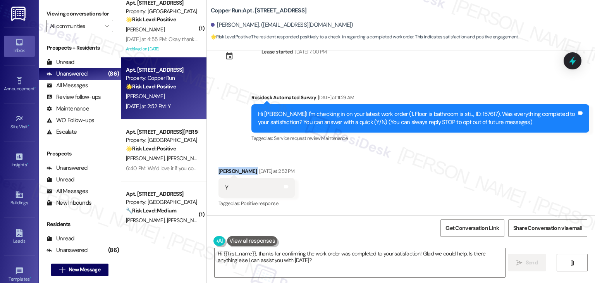
click at [436, 171] on div "Received via SMS Jacquelyn Airhart Yesterday at 2:52 PM Y Tags and notes Tagged…" at bounding box center [401, 181] width 388 height 65
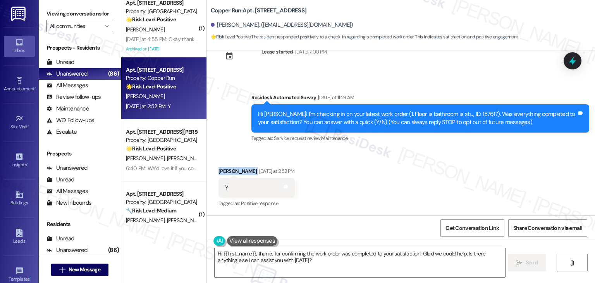
click at [436, 171] on div "Received via SMS Jacquelyn Airhart Yesterday at 2:52 PM Y Tags and notes Tagged…" at bounding box center [401, 181] width 388 height 65
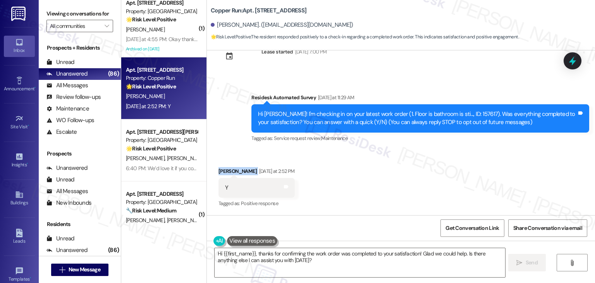
click at [436, 171] on div "Received via SMS Jacquelyn Airhart Yesterday at 2:52 PM Y Tags and notes Tagged…" at bounding box center [401, 181] width 388 height 65
click at [436, 172] on div "Received via SMS Jacquelyn Airhart Yesterday at 2:52 PM Y Tags and notes Tagged…" at bounding box center [401, 181] width 388 height 65
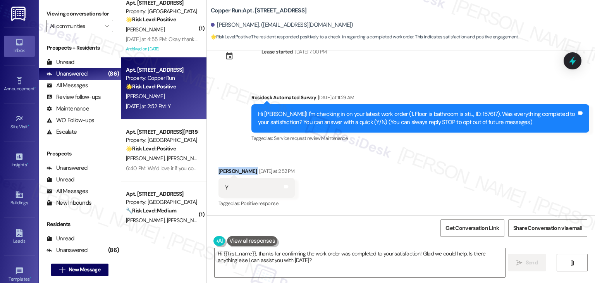
click at [436, 172] on div "Received via SMS Jacquelyn Airhart Yesterday at 2:52 PM Y Tags and notes Tagged…" at bounding box center [401, 181] width 388 height 65
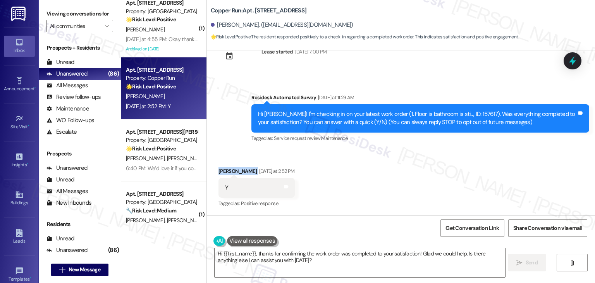
click at [436, 172] on div "Received via SMS Jacquelyn Airhart Yesterday at 2:52 PM Y Tags and notes Tagged…" at bounding box center [401, 181] width 388 height 65
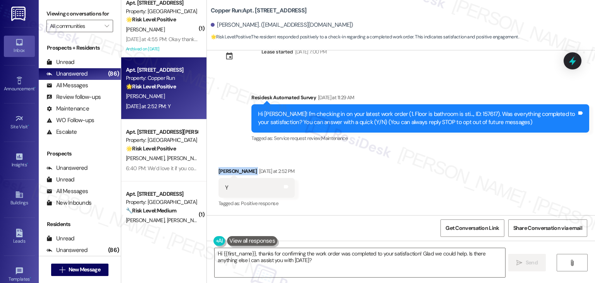
click at [436, 172] on div "Received via SMS Jacquelyn Airhart Yesterday at 2:52 PM Y Tags and notes Tagged…" at bounding box center [401, 181] width 388 height 65
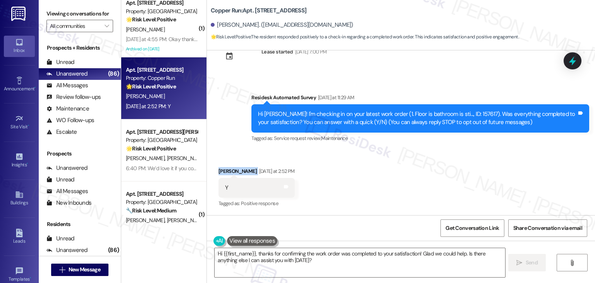
click at [436, 172] on div "Received via SMS Jacquelyn Airhart Yesterday at 2:52 PM Y Tags and notes Tagged…" at bounding box center [401, 181] width 388 height 65
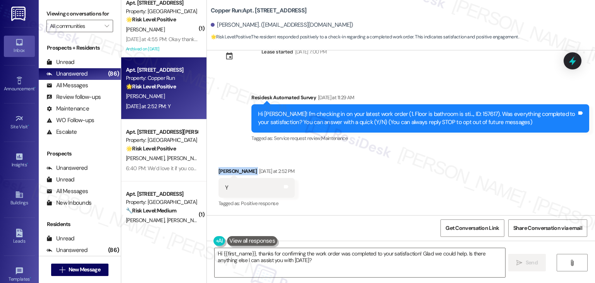
click at [436, 172] on div "Received via SMS Jacquelyn Airhart Yesterday at 2:52 PM Y Tags and notes Tagged…" at bounding box center [401, 181] width 388 height 65
click at [484, 197] on div "Received via SMS Jacquelyn Airhart Yesterday at 2:52 PM Y Tags and notes Tagged…" at bounding box center [401, 181] width 388 height 65
click at [393, 198] on div "Received via SMS Jacquelyn Airhart Yesterday at 2:52 PM Y Tags and notes Tagged…" at bounding box center [401, 181] width 388 height 65
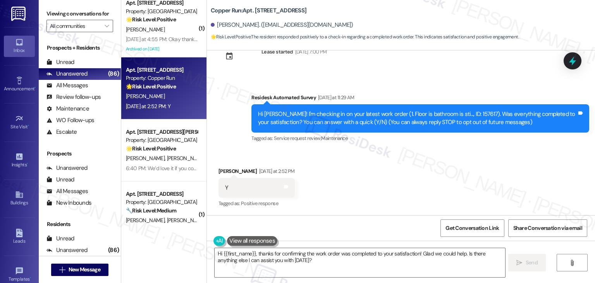
click at [393, 198] on div "Received via SMS Jacquelyn Airhart Yesterday at 2:52 PM Y Tags and notes Tagged…" at bounding box center [401, 181] width 388 height 65
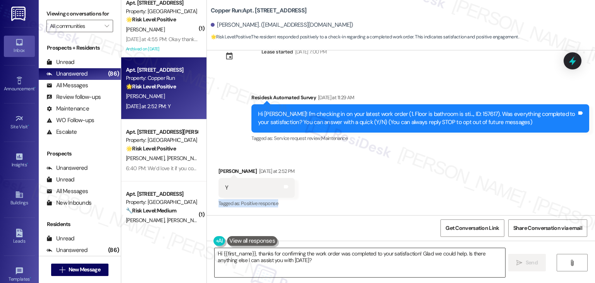
click at [299, 256] on textarea "Hi {{first_name}}, thanks for confirming the work order was completed to your s…" at bounding box center [360, 262] width 290 height 29
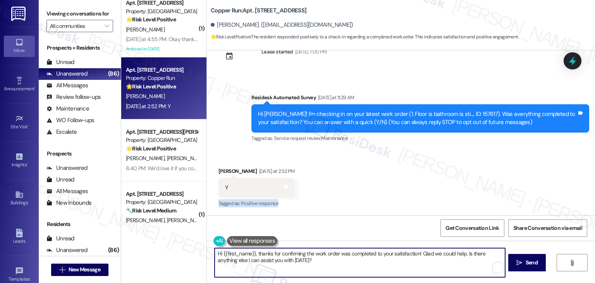
click at [299, 256] on textarea "Hi {{first_name}}, thanks for confirming the work order was completed to your s…" at bounding box center [360, 262] width 290 height 29
paste textarea "Hey [PERSON_NAME]! I’m glad your latest work order was completed to your satisf…"
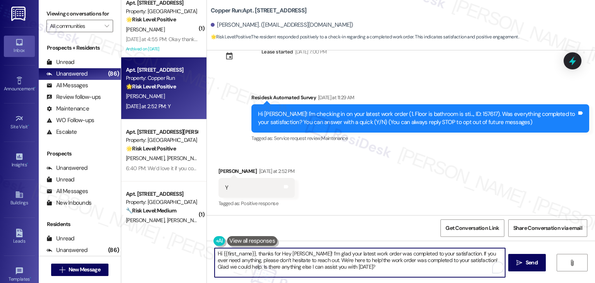
click at [299, 256] on textarea "Hi {{first_name}}, thanks for Hey Onkar! I’m glad your latest work order was co…" at bounding box center [360, 262] width 290 height 29
paste textarea "ey Onkar! I’m glad your latest work order was completed to your satisfaction. I…"
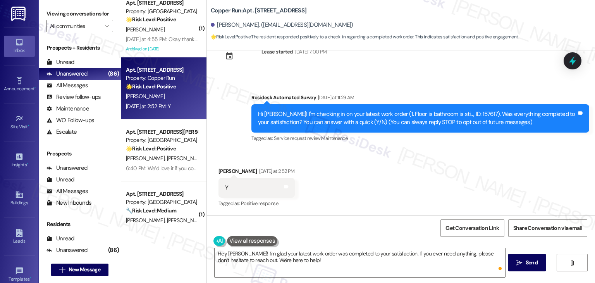
click at [223, 167] on div "Jacquelyn Airhart Yesterday at 2:52 PM" at bounding box center [256, 172] width 76 height 11
copy div "Jacquelyn"
click at [230, 252] on textarea "Hey [PERSON_NAME]! I’m glad your latest work order was completed to your satisf…" at bounding box center [360, 262] width 290 height 29
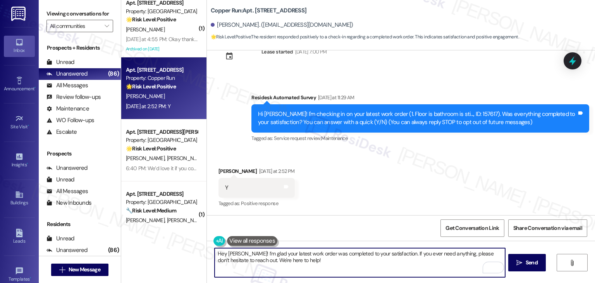
click at [230, 252] on textarea "Hey [PERSON_NAME]! I’m glad your latest work order was completed to your satisf…" at bounding box center [360, 262] width 290 height 29
paste textarea "Jacquelyn"
type textarea "Hey Jacquelyn! I’m glad your latest work order was completed to your satisfacti…"
click at [513, 262] on button " Send" at bounding box center [527, 262] width 38 height 17
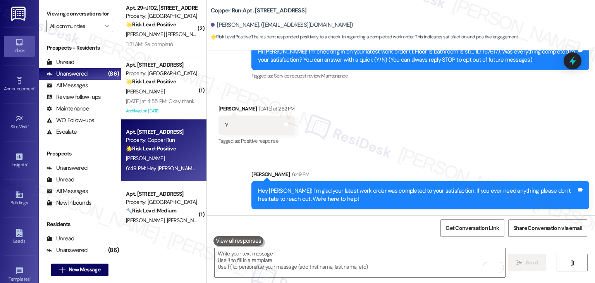
scroll to position [0, 0]
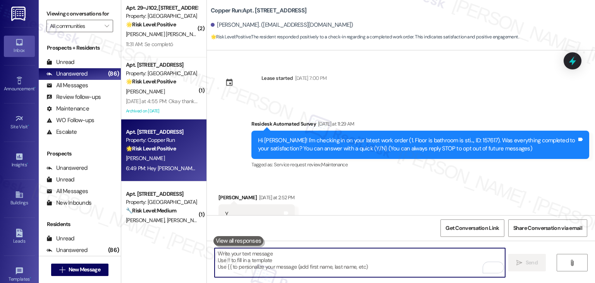
click at [388, 263] on textarea "To enrich screen reader interactions, please activate Accessibility in Grammarl…" at bounding box center [360, 262] width 290 height 29
paste textarea "We’d love it if you could share your experience in a review, it helps us improv…"
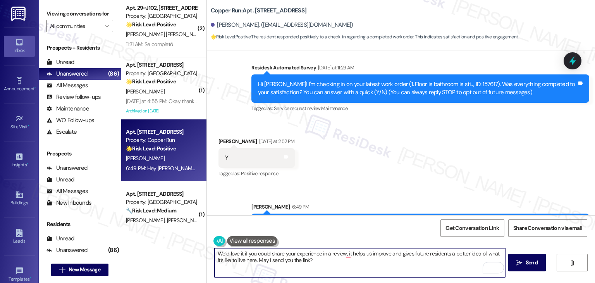
scroll to position [89, 0]
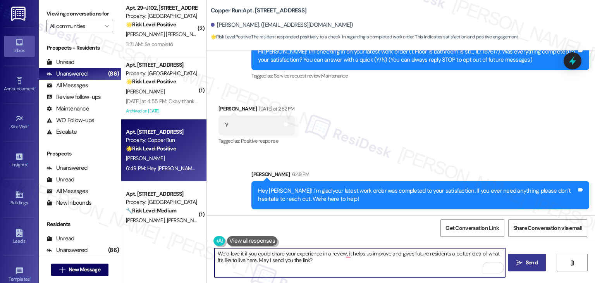
type textarea "We’d love it if you could share your experience in a review, it helps us improv…"
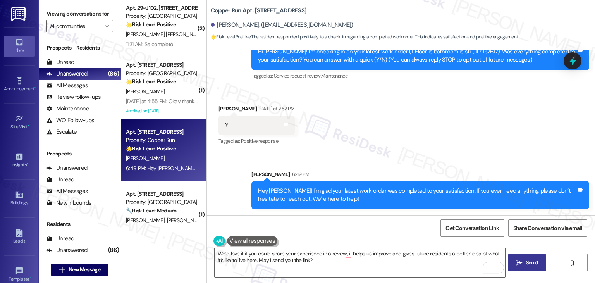
click at [528, 264] on span "Send" at bounding box center [532, 262] width 12 height 8
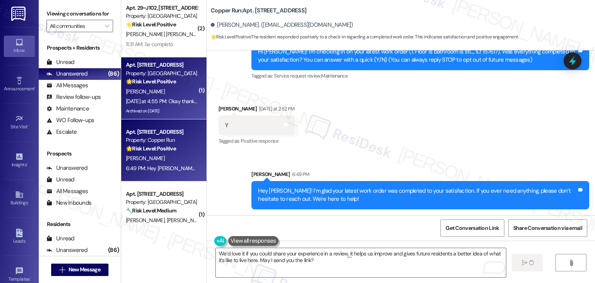
click at [156, 109] on div "Archived on 08/06/2025" at bounding box center [161, 111] width 73 height 10
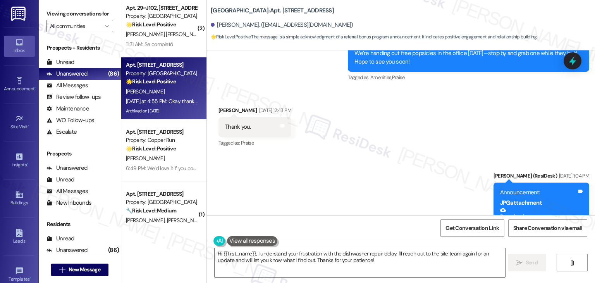
scroll to position [13607, 0]
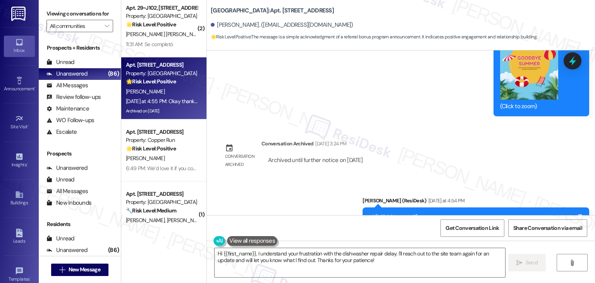
drag, startPoint x: 484, startPoint y: 124, endPoint x: 358, endPoint y: 96, distance: 129.4
click at [369, 213] on div "Hi Corey, We’re excited to announce our Referral Bonus Program! 🎉 Receive a $30…" at bounding box center [473, 229] width 208 height 33
copy div "Hi Corey, We’re excited to announce our Referral Bonus Program! 🎉 Receive a $30…"
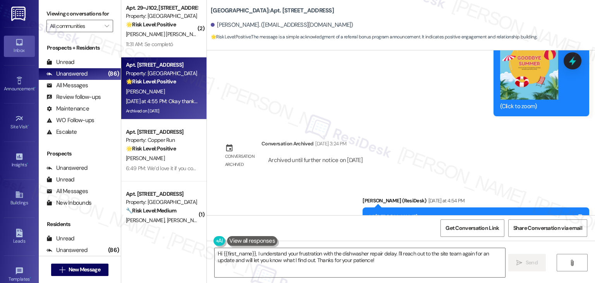
copy div "Okay thanks! Tags and notes"
click at [287, 256] on textarea "Hi {{first_name}}, I understand your frustration with the dishwasher repair del…" at bounding box center [360, 262] width 290 height 29
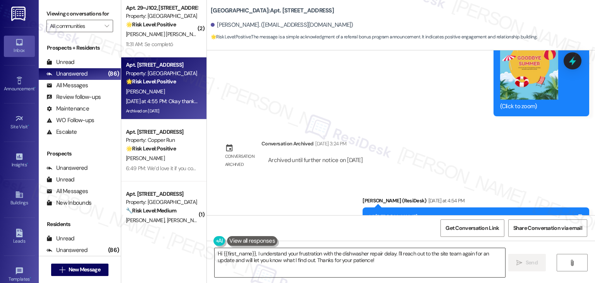
click at [287, 256] on textarea "Hi {{first_name}}, I understand your frustration with the dishwasher repair del…" at bounding box center [360, 262] width 290 height 29
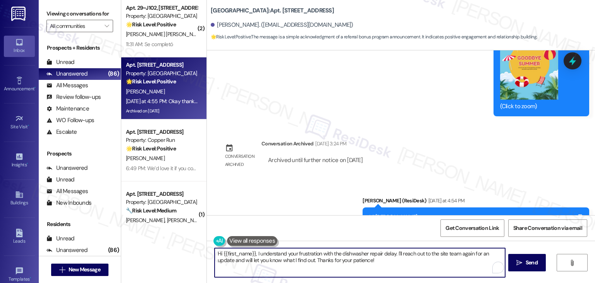
paste textarea "You’re welcome, Corey! 😊 If you know anyone who’d love to join the community, f…"
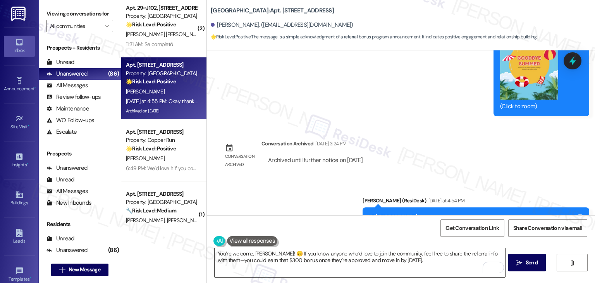
click at [341, 262] on textarea "You’re welcome, Corey! 😊 If you know anyone who’d love to join the community, f…" at bounding box center [360, 262] width 290 height 29
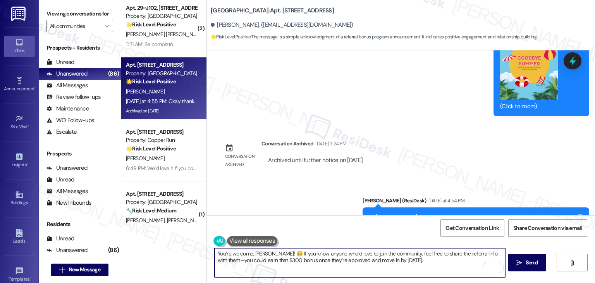
click at [416, 260] on textarea "You’re welcome, Corey! 😊 If you know anyone who’d love to join the community, f…" at bounding box center [360, 262] width 290 height 29
paste textarea "Let us know if there's anything else we can assist you with!"
click at [476, 259] on textarea "You’re welcome, Corey! 😊 If you know anyone who’d love to join the community, f…" at bounding box center [360, 262] width 290 height 29
type textarea "You’re welcome, Corey! 😊 If you know anyone who’d love to join the community, f…"
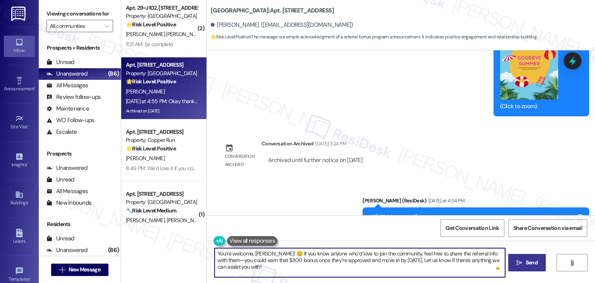
click at [535, 260] on span "Send" at bounding box center [532, 262] width 12 height 8
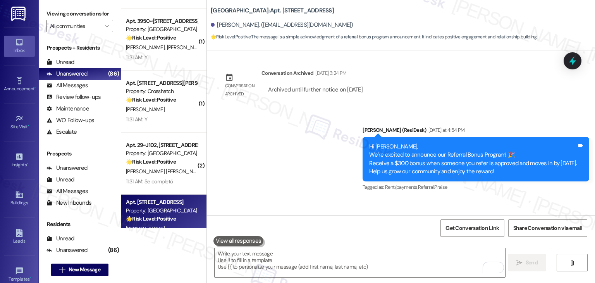
scroll to position [2638, 0]
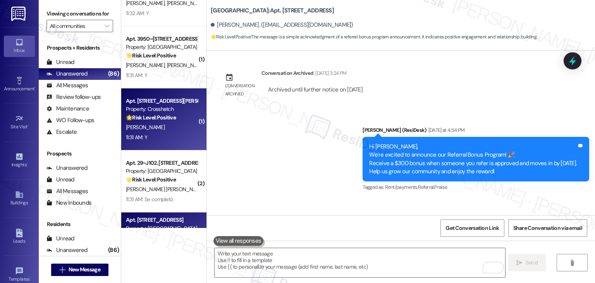
click at [158, 129] on div "S. Aldrich" at bounding box center [161, 127] width 73 height 10
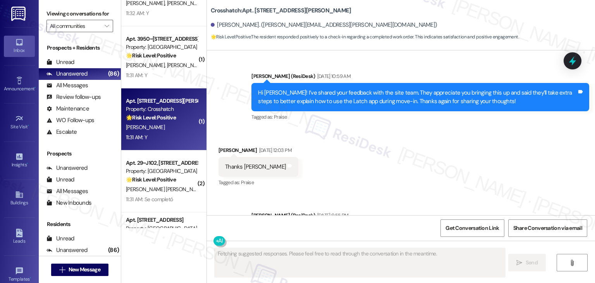
scroll to position [646, 0]
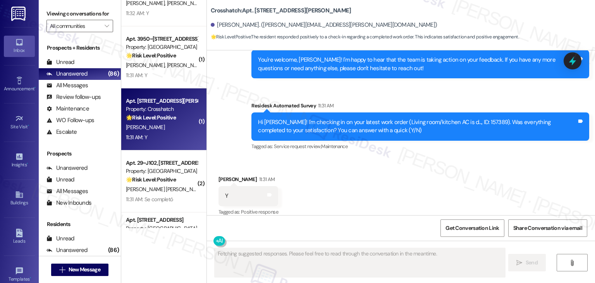
click at [488, 160] on div "Received via SMS Samuel Aldrich 11:31 AM Y Tags and notes Tagged as: Positive r…" at bounding box center [401, 190] width 388 height 65
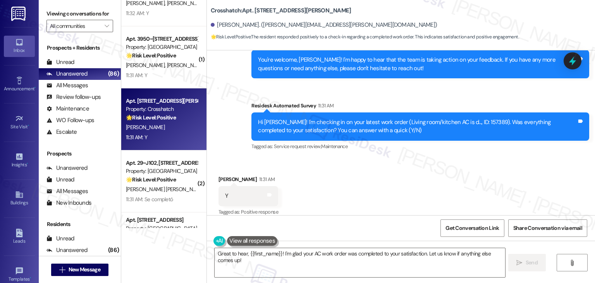
click at [373, 170] on div "Received via SMS Samuel Aldrich 11:31 AM Y Tags and notes Tagged as: Positive r…" at bounding box center [401, 190] width 388 height 65
click at [328, 254] on textarea "Great to hear, {{first_name}}! I'm glad your AC work order was completed to you…" at bounding box center [360, 262] width 290 height 29
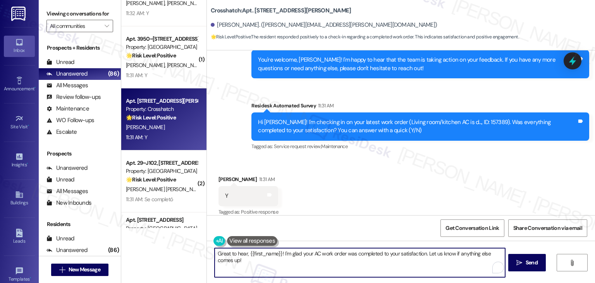
click at [328, 254] on textarea "Great to hear, {{first_name}}! I'm glad your AC work order was completed to you…" at bounding box center [360, 262] width 290 height 29
paste textarea "Hey Onkar! I’m glad your latest work order was completed to your satisfaction. …"
click at [230, 253] on textarea "Hey [PERSON_NAME]! I’m glad your latest work order was completed to your satisf…" at bounding box center [360, 262] width 290 height 29
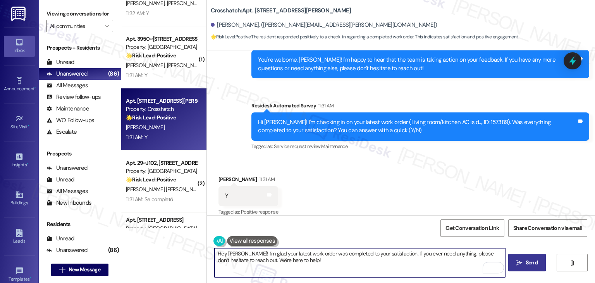
type textarea "Hey Samuel! I’m glad your latest work order was completed to your satisfaction.…"
click at [527, 260] on span "Send" at bounding box center [532, 262] width 12 height 8
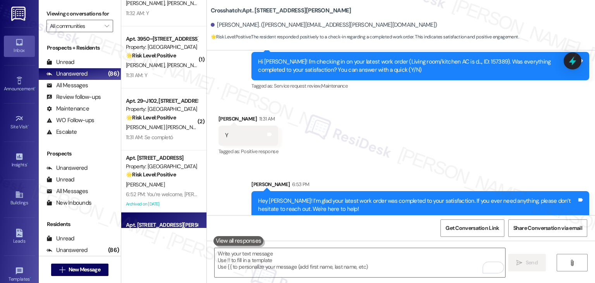
scroll to position [708, 0]
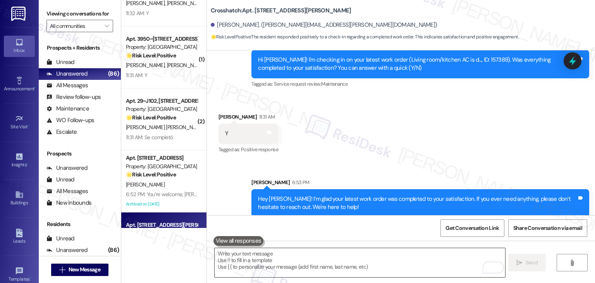
click at [307, 261] on textarea "To enrich screen reader interactions, please activate Accessibility in Grammarl…" at bounding box center [360, 262] width 290 height 29
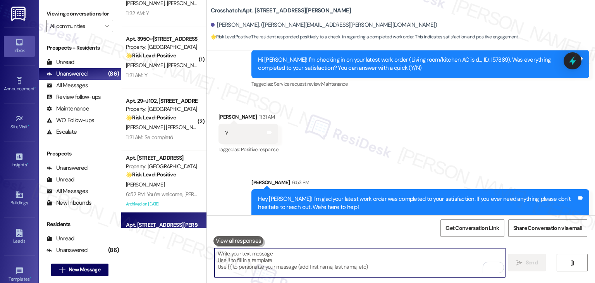
paste textarea "We’d love it if you could share your experience in a review, it helps us improv…"
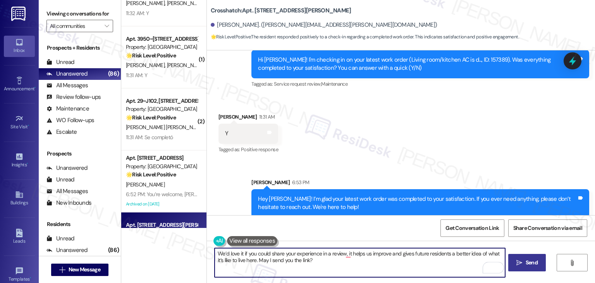
type textarea "We’d love it if you could share your experience in a review, it helps us improv…"
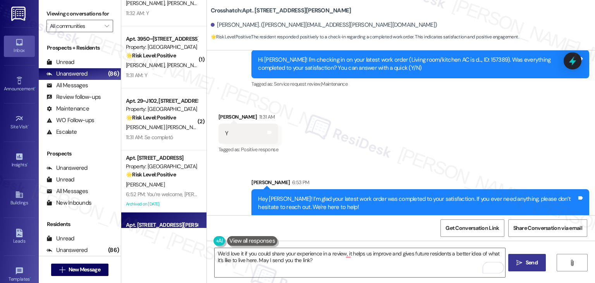
click at [520, 259] on icon "" at bounding box center [519, 262] width 6 height 6
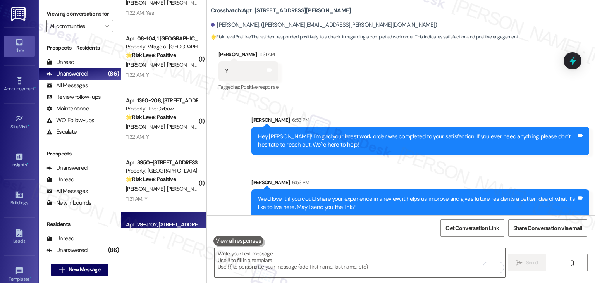
scroll to position [2561, 0]
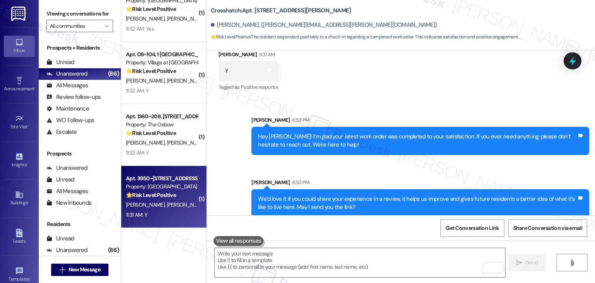
click at [167, 201] on div "C. Kinney R. Huff" at bounding box center [161, 205] width 73 height 10
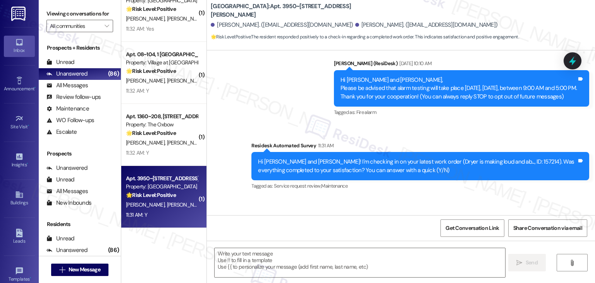
scroll to position [108, 0]
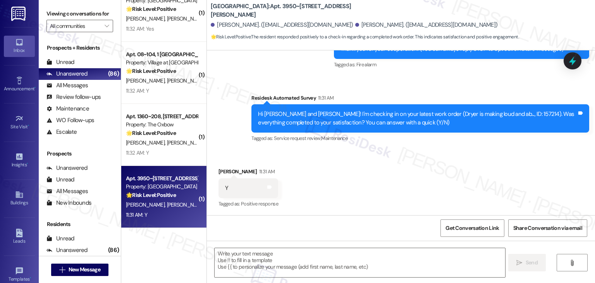
type textarea "Fetching suggested responses. Please feel free to read through the conversation…"
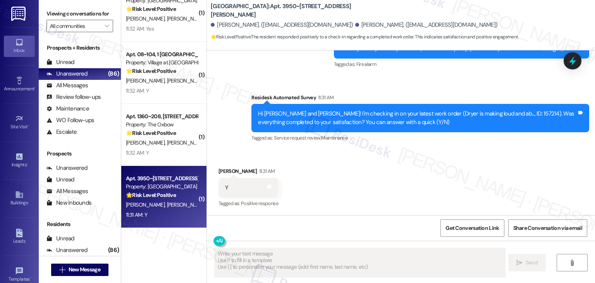
click at [370, 172] on div "Received via SMS Regina Huff 11:31 AM Y Tags and notes Tagged as: Positive resp…" at bounding box center [401, 181] width 388 height 65
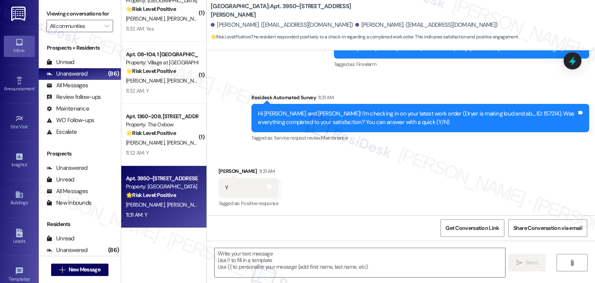
click at [370, 172] on div "Received via SMS Regina Huff 11:31 AM Y Tags and notes Tagged as: Positive resp…" at bounding box center [401, 181] width 388 height 65
click at [251, 257] on textarea at bounding box center [360, 262] width 290 height 29
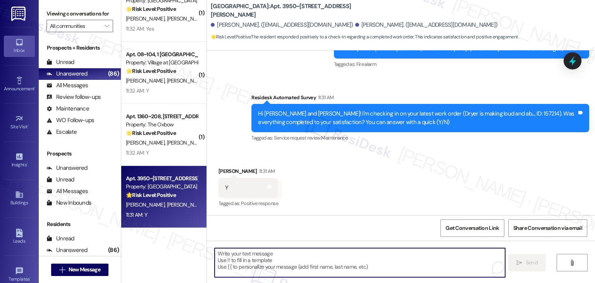
paste textarea "Hey [PERSON_NAME]! I’m glad your latest work order was completed to your satisf…"
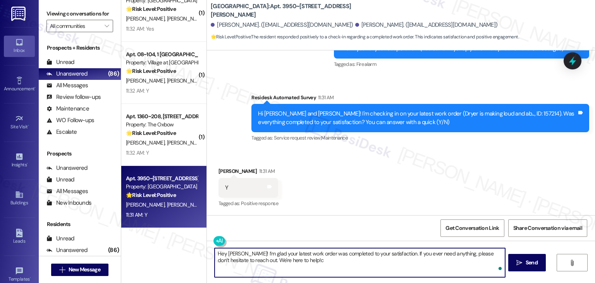
click at [223, 255] on textarea "Hey Onkar! I’m glad your latest work order was completed to your satisfaction. …" at bounding box center [360, 262] width 290 height 29
click at [227, 254] on textarea "Hey Onkar! I’m glad your latest work order was completed to your satisfaction. …" at bounding box center [360, 262] width 290 height 29
click at [365, 203] on div "Received via SMS Regina Huff 11:31 AM Y Tags and notes Tagged as: Positive resp…" at bounding box center [401, 181] width 388 height 65
click at [299, 263] on textarea "Hey Regina! I’m glad your latest work order was completed to your satisfaction.…" at bounding box center [360, 262] width 290 height 29
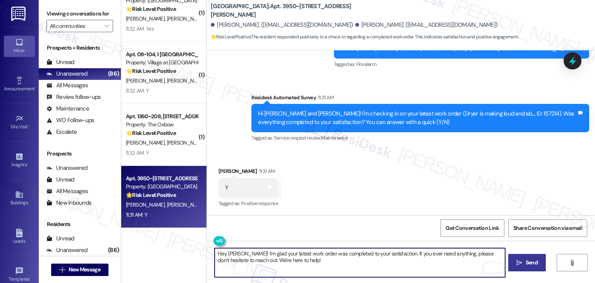
type textarea "Hey Regina! I’m glad your latest work order was completed to your satisfaction.…"
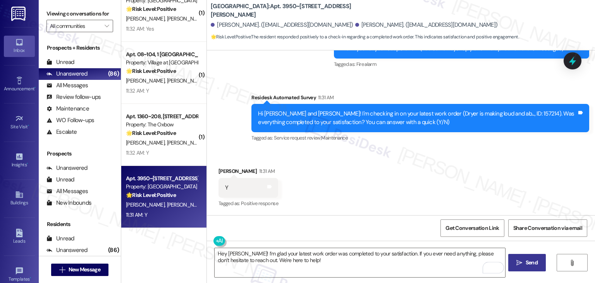
click at [524, 264] on span "Send" at bounding box center [531, 262] width 15 height 8
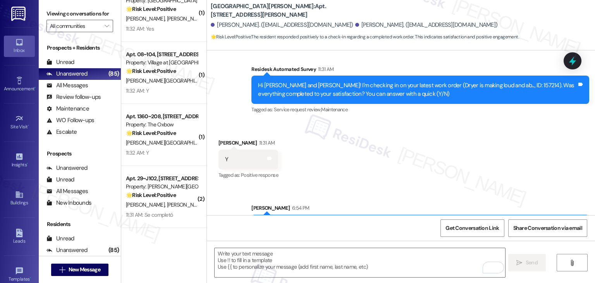
scroll to position [171, 0]
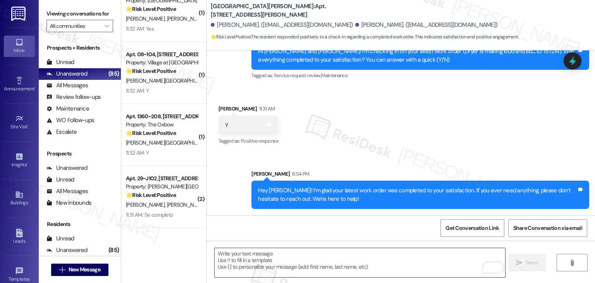
click at [302, 256] on textarea "To enrich screen reader interactions, please activate Accessibility in Grammarl…" at bounding box center [360, 262] width 290 height 29
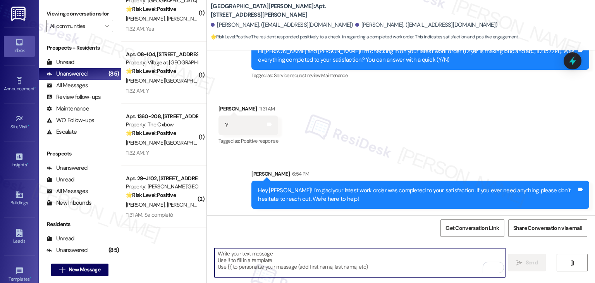
paste textarea "We’d love it if you could share your experience in a review, it helps us improv…"
type textarea "We’d love it if you could share your experience in a review, it helps us improv…"
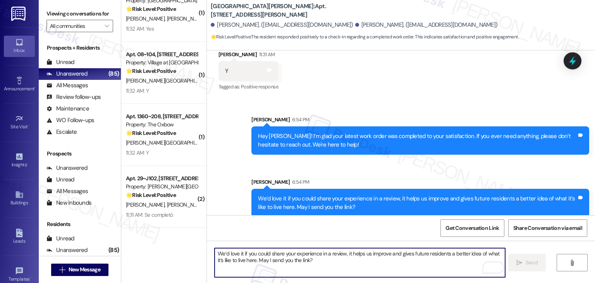
scroll to position [233, 0]
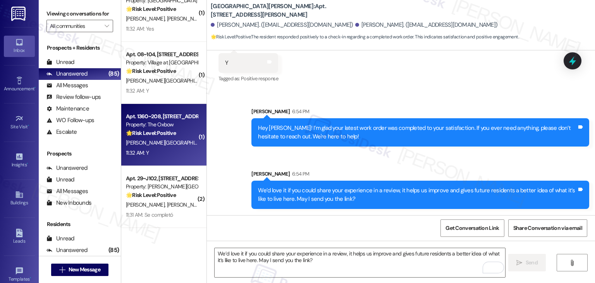
click at [170, 141] on div "[PERSON_NAME] [PERSON_NAME]" at bounding box center [161, 143] width 73 height 10
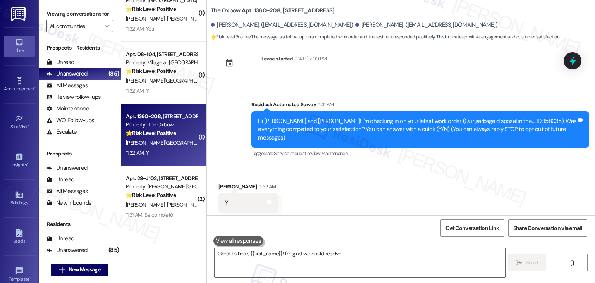
scroll to position [26, 0]
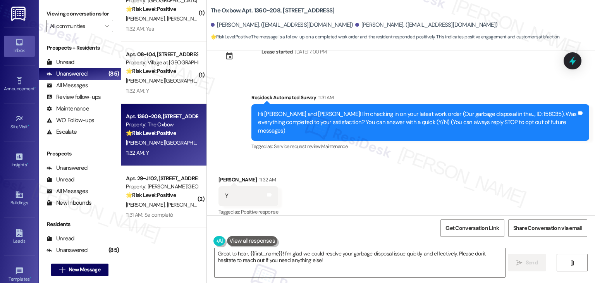
click at [374, 162] on div "Received via SMS [PERSON_NAME] 11:32 AM Y Tags and notes Tagged as: Positive re…" at bounding box center [401, 190] width 388 height 65
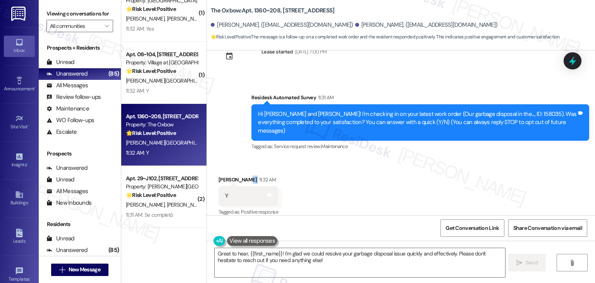
click at [374, 162] on div "Received via SMS [PERSON_NAME] 11:32 AM Y Tags and notes Tagged as: Positive re…" at bounding box center [401, 190] width 388 height 65
click at [277, 248] on textarea "Great to hear, {{first_name}}! I'm glad we could resolve your garbage disposal …" at bounding box center [360, 262] width 290 height 29
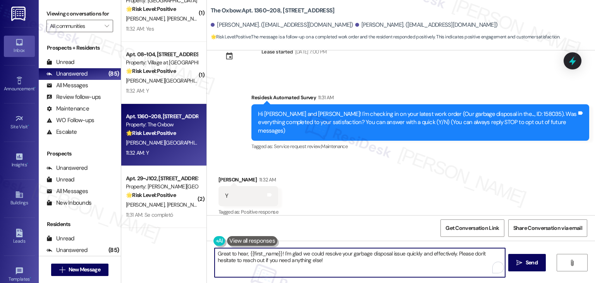
click at [280, 258] on textarea "Great to hear, {{first_name}}! I'm glad we could resolve your garbage disposal …" at bounding box center [360, 262] width 290 height 29
paste textarea "Hey [PERSON_NAME]! I’m glad your latest work order was completed to your satisf…"
click at [233, 252] on textarea "Hey [PERSON_NAME]! I’m glad your latest work order was completed to your satisf…" at bounding box center [360, 262] width 290 height 29
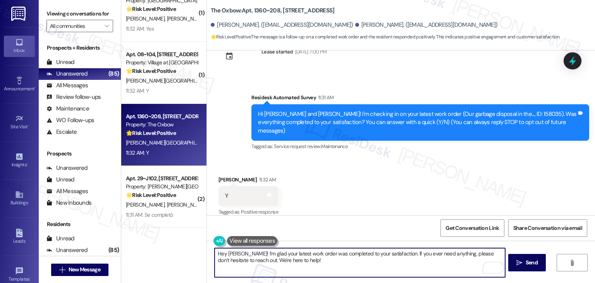
click at [233, 252] on textarea "Hey [PERSON_NAME]! I’m glad your latest work order was completed to your satisf…" at bounding box center [360, 262] width 290 height 29
type textarea "Hey [PERSON_NAME]! I’m glad your latest work order was completed to your satisf…"
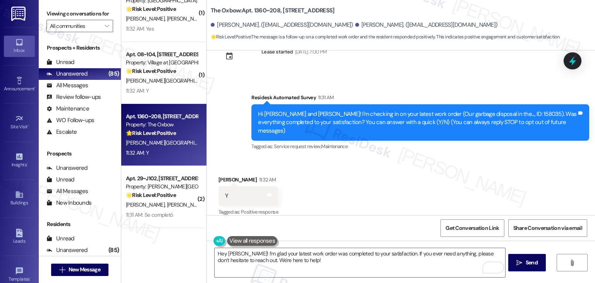
click at [401, 188] on div "Received via SMS [PERSON_NAME] 11:32 AM Y Tags and notes Tagged as: Positive re…" at bounding box center [401, 190] width 388 height 65
click at [306, 262] on textarea "Hey [PERSON_NAME]! I’m glad your latest work order was completed to your satisf…" at bounding box center [360, 262] width 290 height 29
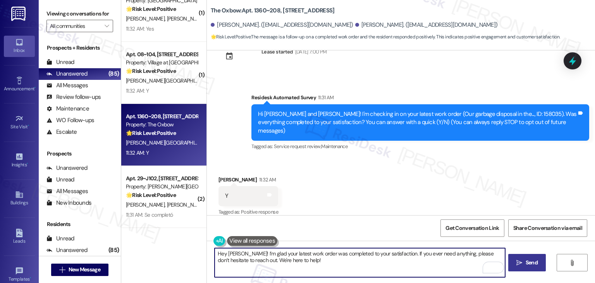
click at [532, 264] on span "Send" at bounding box center [532, 262] width 12 height 8
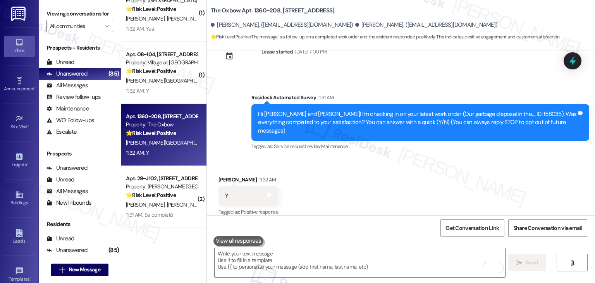
type textarea "Fetching suggested responses. Please feel free to read through the conversation…"
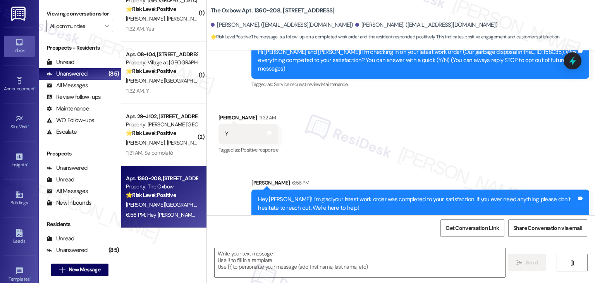
scroll to position [89, 0]
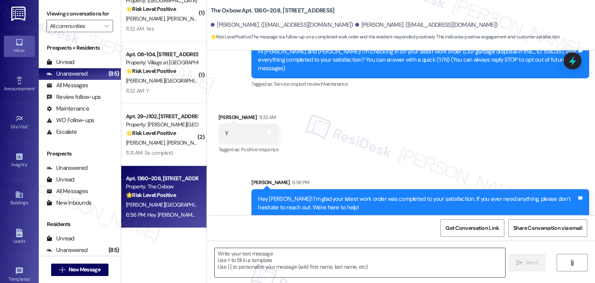
click at [317, 261] on textarea "To enrich screen reader interactions, please activate Accessibility in Grammarl…" at bounding box center [360, 262] width 290 height 29
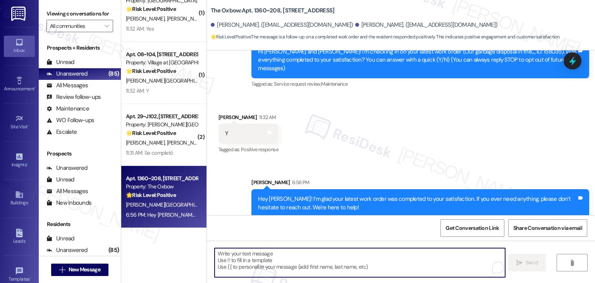
paste textarea "Hey [PERSON_NAME]! I’m glad your latest work order was completed to your satisf…"
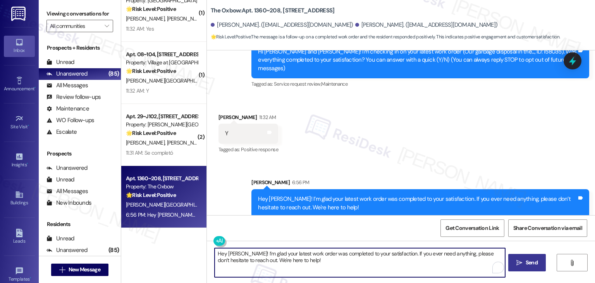
click at [326, 261] on textarea "Hey [PERSON_NAME]! I’m glad your latest work order was completed to your satisf…" at bounding box center [360, 262] width 290 height 29
click at [273, 259] on textarea "Hey [PERSON_NAME]! I’m glad your latest work order was completed to your satisf…" at bounding box center [360, 262] width 290 height 29
paste textarea "We’d love it if you could share your experience in a review, it helps us improv…"
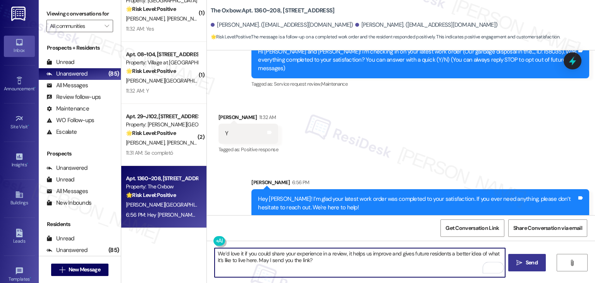
click at [323, 261] on textarea "We’d love it if you could share your experience in a review, it helps us improv…" at bounding box center [360, 262] width 290 height 29
type textarea "We’d love it if you could share your experience in a review, it helps us improv…"
click at [520, 261] on icon "" at bounding box center [519, 262] width 6 height 6
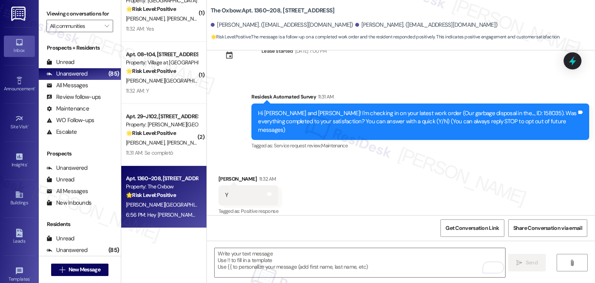
scroll to position [26, 0]
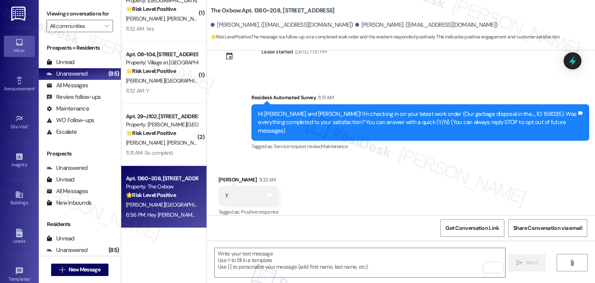
click at [407, 146] on div "Survey, sent via SMS Residesk Automated Survey 11:31 AM Hi [PERSON_NAME] and [P…" at bounding box center [420, 123] width 349 height 70
click at [404, 158] on div "Received via SMS [PERSON_NAME] 11:32 AM Y Tags and notes Tagged as: Positive re…" at bounding box center [401, 190] width 388 height 65
click at [403, 158] on div "Received via SMS [PERSON_NAME] 11:32 AM Y Tags and notes Tagged as: Positive re…" at bounding box center [401, 190] width 388 height 65
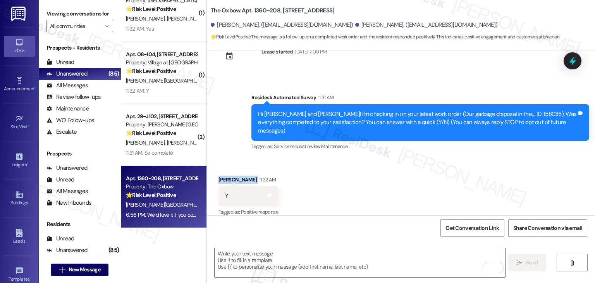
click at [403, 158] on div "Received via SMS [PERSON_NAME] 11:32 AM Y Tags and notes Tagged as: Positive re…" at bounding box center [401, 190] width 388 height 65
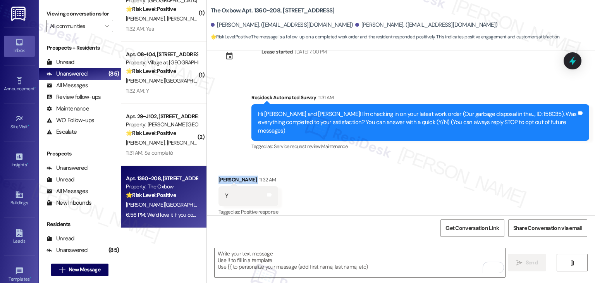
click at [403, 158] on div "Received via SMS [PERSON_NAME] 11:32 AM Y Tags and notes Tagged as: Positive re…" at bounding box center [401, 190] width 388 height 65
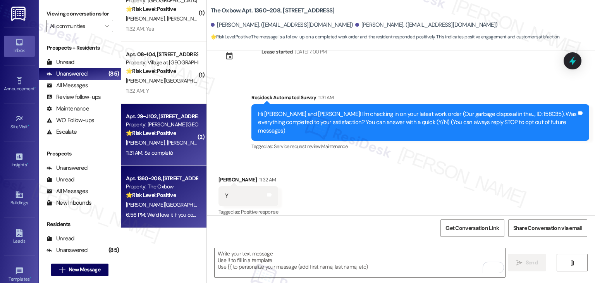
click at [156, 141] on span "[PERSON_NAME] [PERSON_NAME]" at bounding box center [166, 142] width 81 height 7
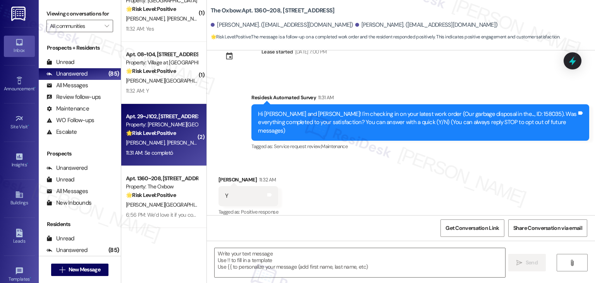
type textarea "Fetching suggested responses. Please feel free to read through the conversation…"
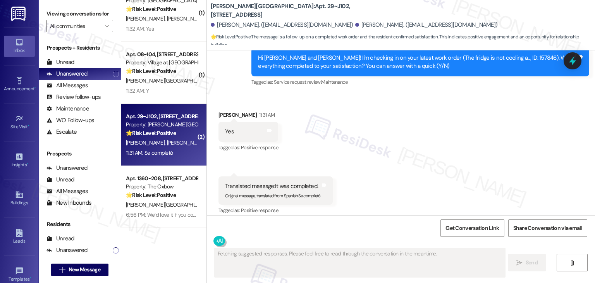
scroll to position [392, 0]
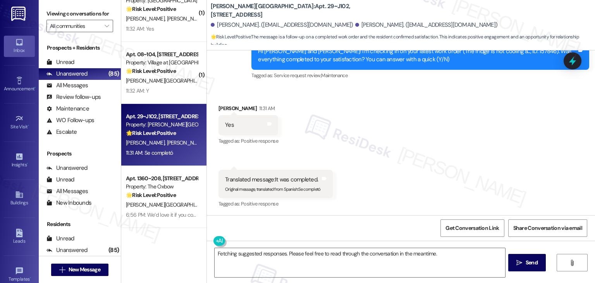
click at [383, 192] on div "Received via SMS [PERSON_NAME] [PERSON_NAME] [PERSON_NAME] 11:31 AM Yes Tags an…" at bounding box center [401, 151] width 388 height 128
click at [383, 192] on div "Received via SMS [PERSON_NAME] [PERSON_NAME] [PERSON_NAME] 11:31 AM Yes Tags an…" at bounding box center [401, 150] width 388 height 128
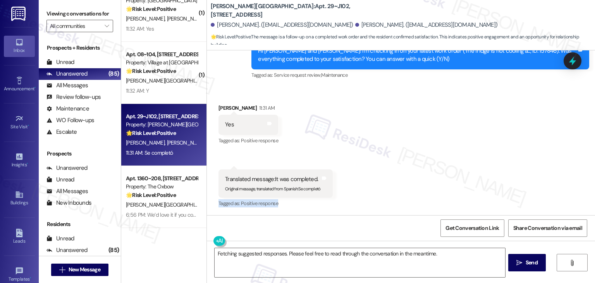
click at [383, 192] on div "Received via SMS [PERSON_NAME] [PERSON_NAME] [PERSON_NAME] 11:31 AM Yes Tags an…" at bounding box center [401, 150] width 388 height 128
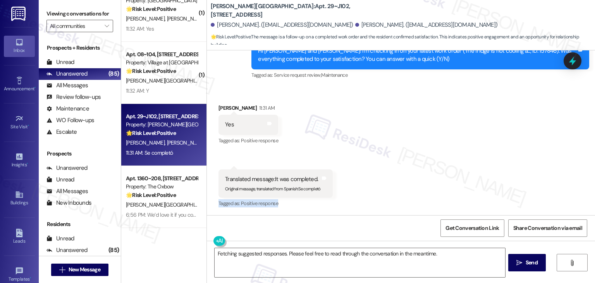
click at [383, 192] on div "Received via SMS [PERSON_NAME] [PERSON_NAME] [PERSON_NAME] 11:31 AM Yes Tags an…" at bounding box center [401, 150] width 388 height 128
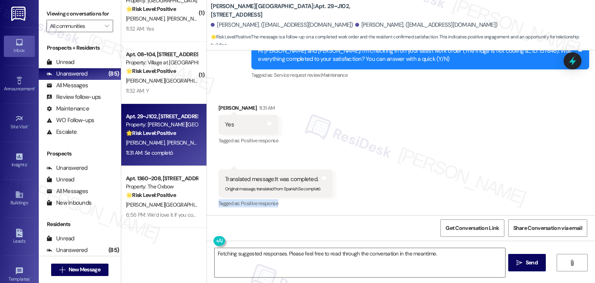
click at [383, 192] on div "Received via SMS [PERSON_NAME] [PERSON_NAME] [PERSON_NAME] 11:31 AM Yes Tags an…" at bounding box center [401, 150] width 388 height 128
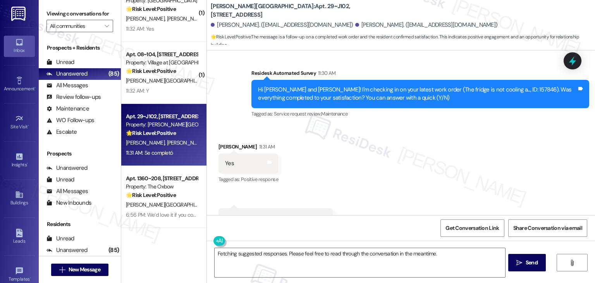
click at [385, 188] on div "Received via SMS [PERSON_NAME] [PERSON_NAME] [PERSON_NAME] 11:31 AM Yes Tags an…" at bounding box center [401, 189] width 388 height 128
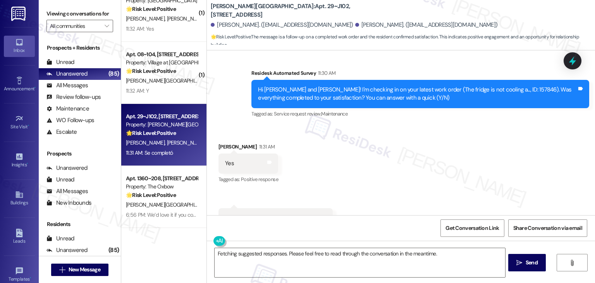
click at [385, 188] on div "Received via SMS [PERSON_NAME] [PERSON_NAME] [PERSON_NAME] 11:31 AM Yes Tags an…" at bounding box center [401, 189] width 388 height 128
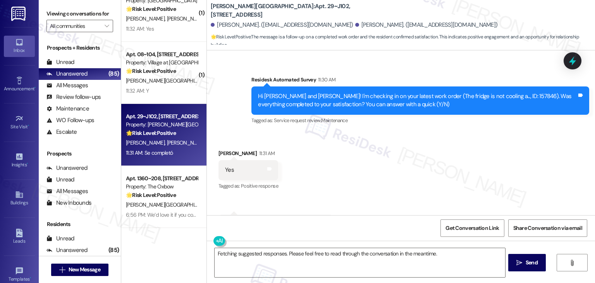
scroll to position [392, 0]
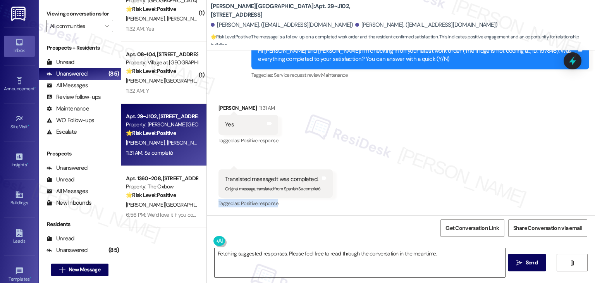
click at [300, 254] on textarea "Fetching suggested responses. Please feel free to read through the conversation…" at bounding box center [360, 262] width 290 height 29
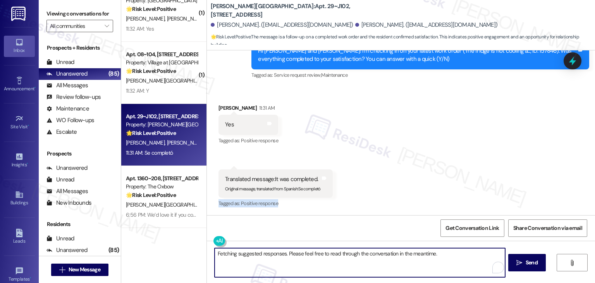
click at [300, 254] on textarea "Fetching suggested responses. Please feel free to read through the conversation…" at bounding box center [360, 262] width 290 height 29
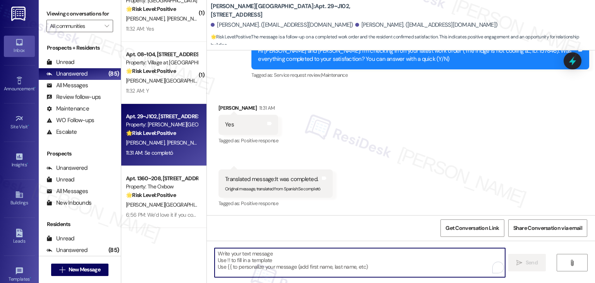
paste textarea "Hey [PERSON_NAME]! I’m glad your latest work order was completed to your satisf…"
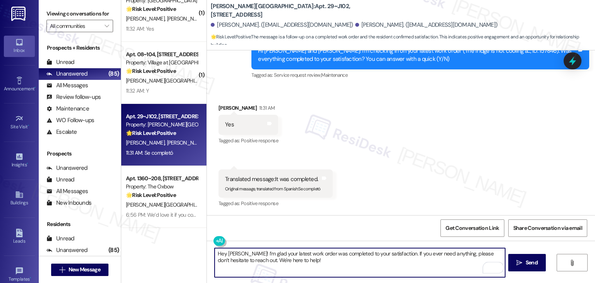
click at [222, 107] on div "[PERSON_NAME] [PERSON_NAME] [PERSON_NAME] 11:31 AM" at bounding box center [285, 109] width 135 height 11
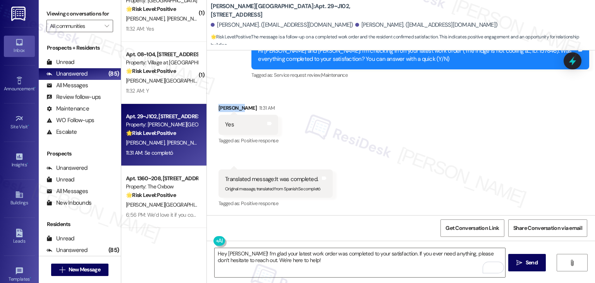
click at [222, 107] on div "[PERSON_NAME] [PERSON_NAME] [PERSON_NAME] 11:31 AM" at bounding box center [285, 109] width 135 height 11
copy div "[PERSON_NAME]"
click at [228, 254] on textarea "Hey [PERSON_NAME]! I’m glad your latest work order was completed to your satisf…" at bounding box center [360, 262] width 290 height 29
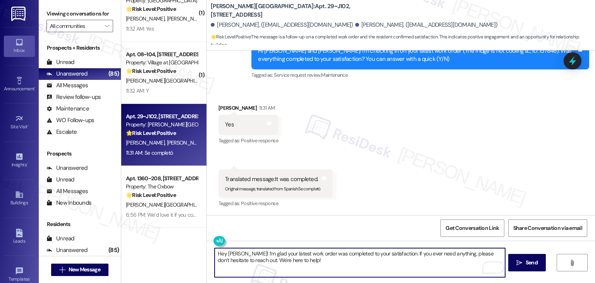
click at [228, 254] on textarea "Hey [PERSON_NAME]! I’m glad your latest work order was completed to your satisf…" at bounding box center [360, 262] width 290 height 29
paste textarea "[PERSON_NAME]"
click at [273, 259] on textarea "Hey [PERSON_NAME]! I’m glad your latest work order was completed to your satisf…" at bounding box center [360, 262] width 290 height 29
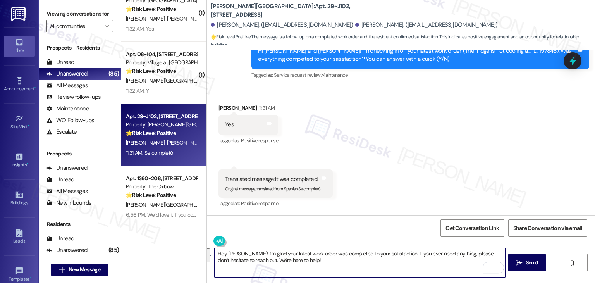
type textarea "Hey [PERSON_NAME]! I’m glad your latest work order was completed to your satisf…"
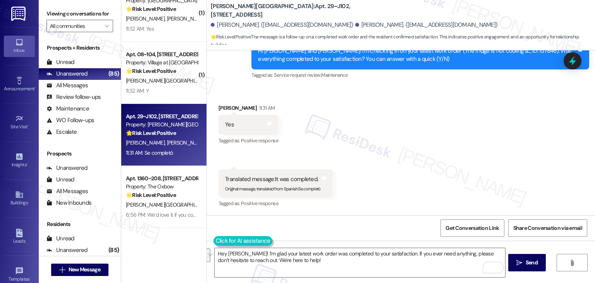
click at [213, 240] on button at bounding box center [242, 241] width 59 height 10
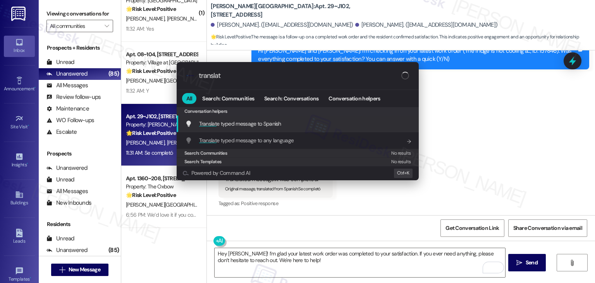
type input "translat"
click at [258, 121] on span "Translat e typed message to Spanish" at bounding box center [240, 123] width 82 height 7
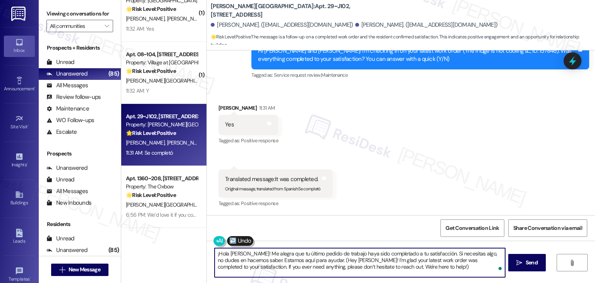
click at [309, 259] on textarea "¡Hola [PERSON_NAME]! Me alegra que tu último pedido de trabajo haya sido comple…" at bounding box center [360, 262] width 290 height 29
type textarea "¡Hola [PERSON_NAME]! Me alegra que tu último pedido de trabajo haya sido comple…"
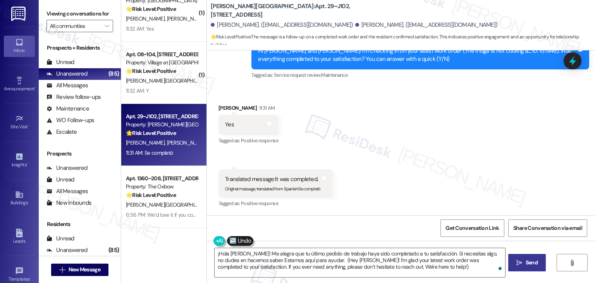
click at [524, 263] on span "Send" at bounding box center [531, 262] width 15 height 8
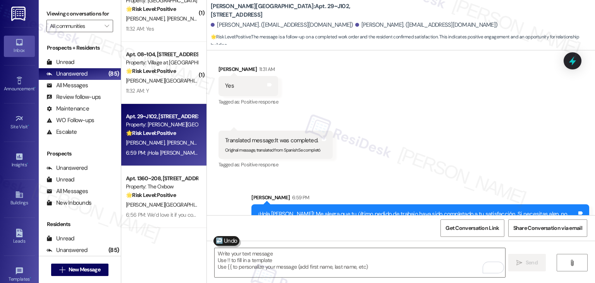
scroll to position [463, 0]
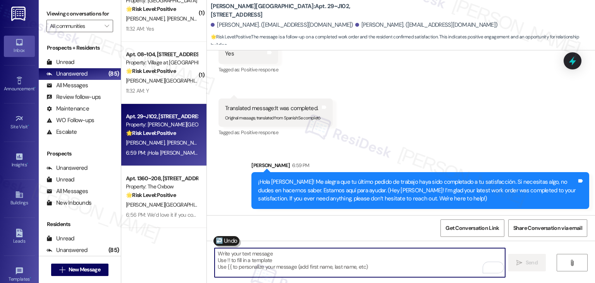
click at [331, 263] on textarea "To enrich screen reader interactions, please activate Accessibility in Grammarl…" at bounding box center [360, 262] width 290 height 29
paste textarea "We’d love it if you could share your experience in a review, it helps us improv…"
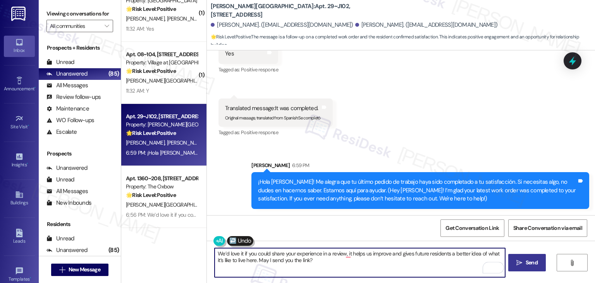
click at [279, 260] on textarea "We’d love it if you could share your experience in a review, it helps us improv…" at bounding box center [360, 262] width 290 height 29
click at [214, 239] on button at bounding box center [242, 241] width 59 height 10
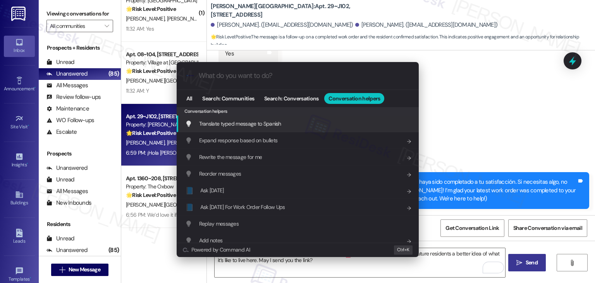
click at [223, 125] on span "Translate typed message to Spanish" at bounding box center [240, 123] width 82 height 7
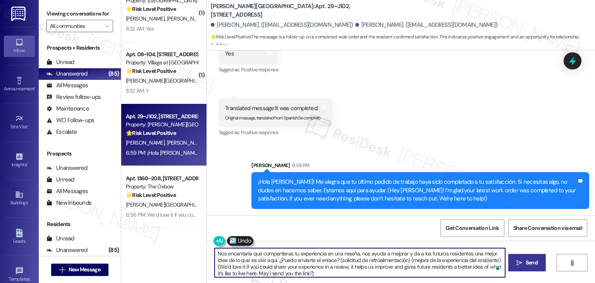
click at [215, 266] on textarea "Nos encantaría que compartieras tu experiencia en una reseña, nos ayuda a mejor…" at bounding box center [360, 262] width 290 height 29
type textarea "Nos encantaría que compartieras tu experiencia en una reseña, nos ayuda a mejor…"
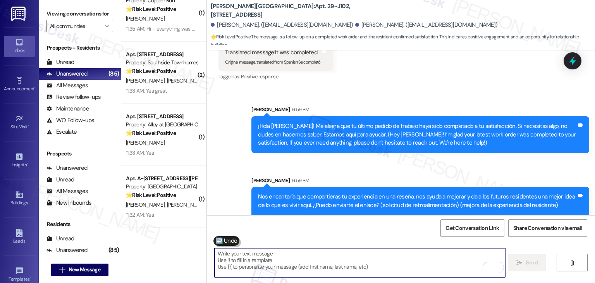
scroll to position [550, 0]
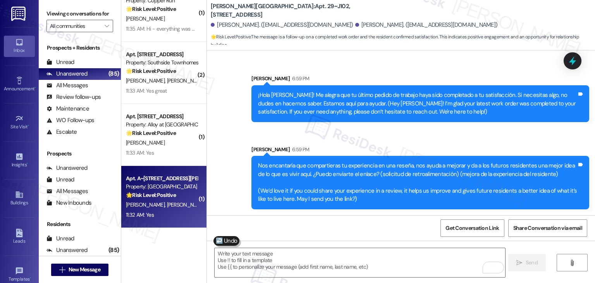
click at [164, 215] on div "11:32 AM: Yes 11:32 AM: Yes" at bounding box center [161, 215] width 73 height 10
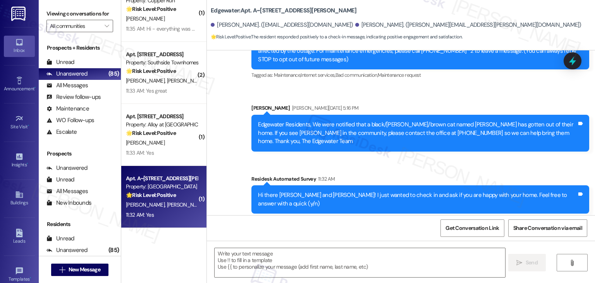
type textarea "Fetching suggested responses. Please feel free to read through the conversation…"
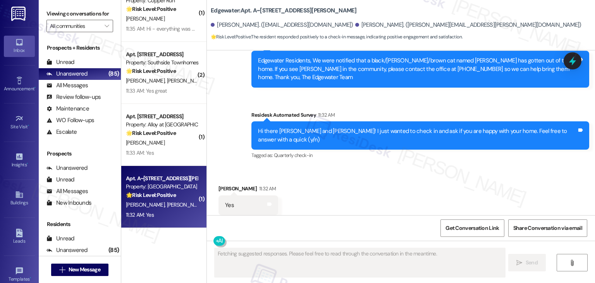
scroll to position [179, 0]
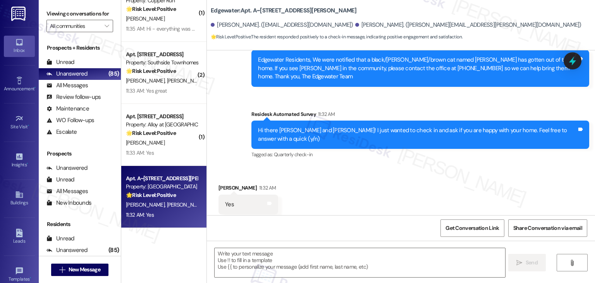
click at [378, 166] on div "Received via SMS [PERSON_NAME] 11:32 AM Yes Tags and notes Tagged as: Positive …" at bounding box center [401, 198] width 388 height 65
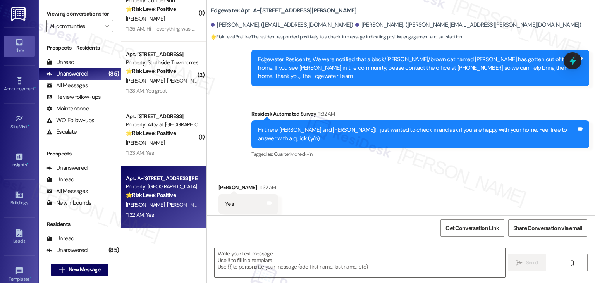
click at [378, 166] on div "Received via SMS [PERSON_NAME] 11:32 AM Yes Tags and notes Tagged as: Positive …" at bounding box center [401, 198] width 388 height 65
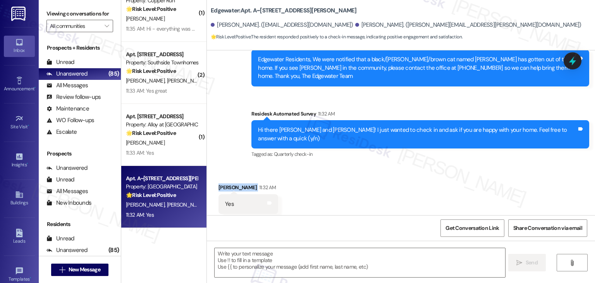
click at [378, 166] on div "Received via SMS [PERSON_NAME] 11:32 AM Yes Tags and notes Tagged as: Positive …" at bounding box center [401, 198] width 388 height 65
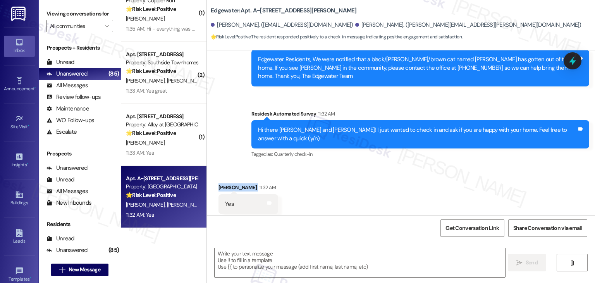
click at [378, 166] on div "Received via SMS [PERSON_NAME] 11:32 AM Yes Tags and notes Tagged as: Positive …" at bounding box center [401, 198] width 388 height 65
click at [386, 184] on div "Received via SMS [PERSON_NAME] 11:32 AM Yes Tags and notes Tagged as: Positive …" at bounding box center [401, 198] width 388 height 65
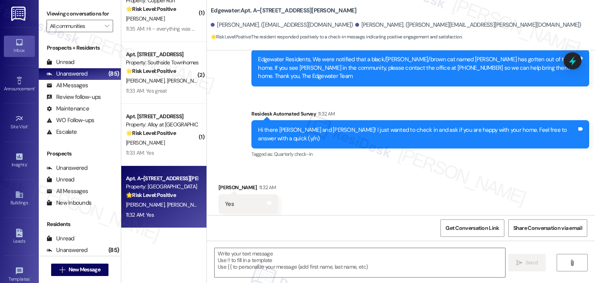
click at [386, 184] on div "Received via SMS [PERSON_NAME] 11:32 AM Yes Tags and notes Tagged as: Positive …" at bounding box center [401, 198] width 388 height 65
click at [385, 184] on div "Received via SMS [PERSON_NAME] 11:32 AM Yes Tags and notes Tagged as: Positive …" at bounding box center [401, 198] width 388 height 65
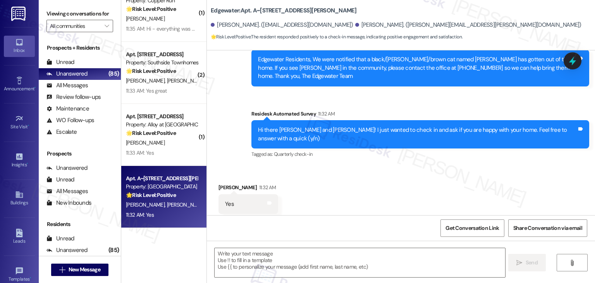
click at [385, 184] on div "Received via SMS [PERSON_NAME] 11:32 AM Yes Tags and notes Tagged as: Positive …" at bounding box center [401, 198] width 388 height 65
click at [323, 255] on textarea at bounding box center [360, 262] width 290 height 29
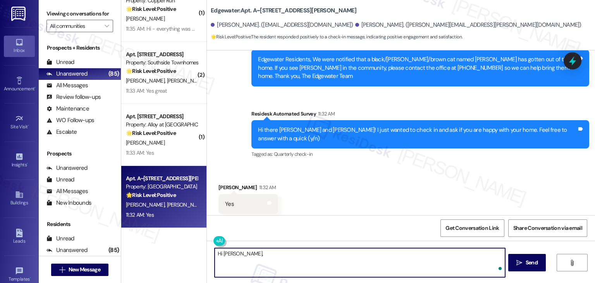
paste textarea "I'm so glad to hear you're happy with your home. We always strive to create a g…"
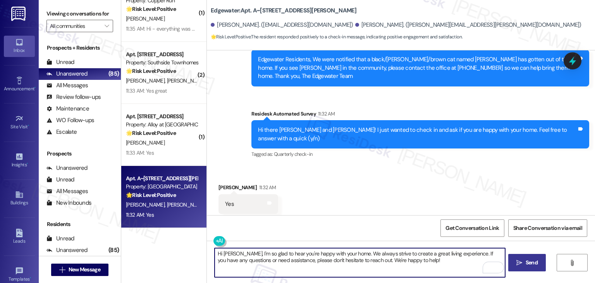
type textarea "Hi [PERSON_NAME], I'm so glad to hear you're happy with your home. We always st…"
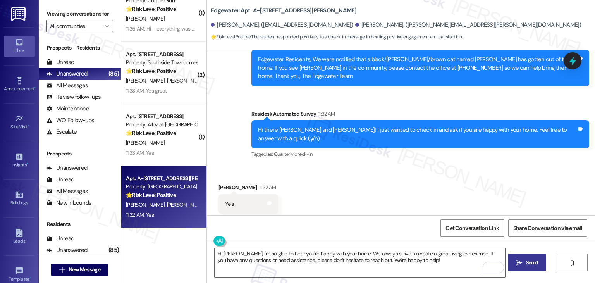
click at [534, 265] on span "Send" at bounding box center [532, 262] width 12 height 8
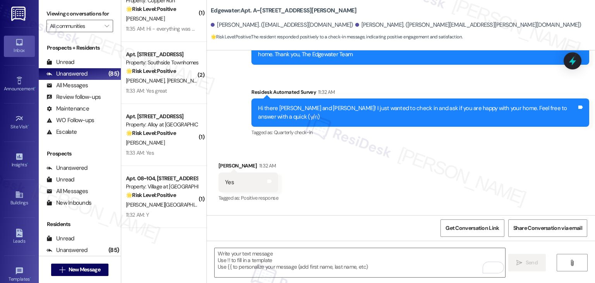
scroll to position [242, 0]
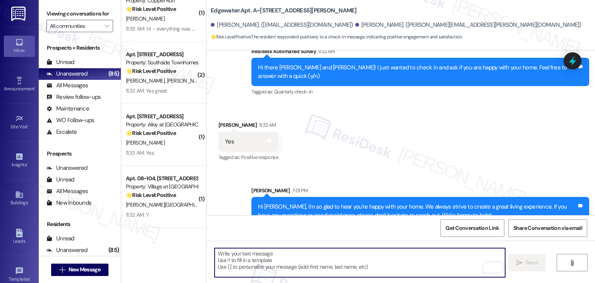
click at [299, 259] on textarea "To enrich screen reader interactions, please activate Accessibility in Grammarl…" at bounding box center [360, 262] width 290 height 29
paste textarea "We’d also really appreciate it if you could share your experience in a review, …"
type textarea "We’d also really appreciate it if you could share your experience in a review, …"
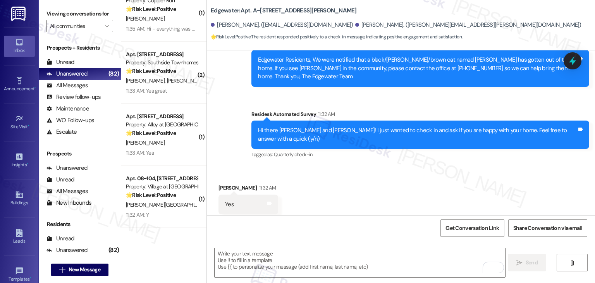
click at [378, 187] on div "Received via SMS [PERSON_NAME] 11:32 AM Yes Tags and notes Tagged as: Positive …" at bounding box center [401, 198] width 388 height 65
click at [390, 201] on div "Received via SMS [PERSON_NAME] 11:32 AM Yes Tags and notes Tagged as: Positive …" at bounding box center [401, 198] width 388 height 65
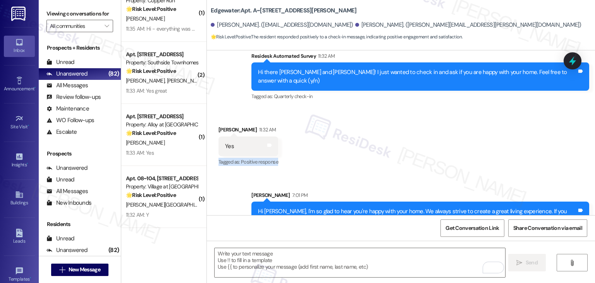
scroll to position [304, 0]
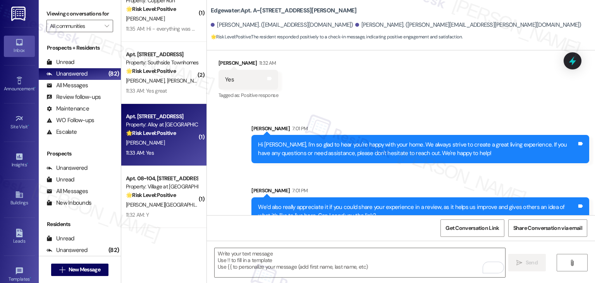
click at [170, 140] on div "[PERSON_NAME]" at bounding box center [161, 143] width 73 height 10
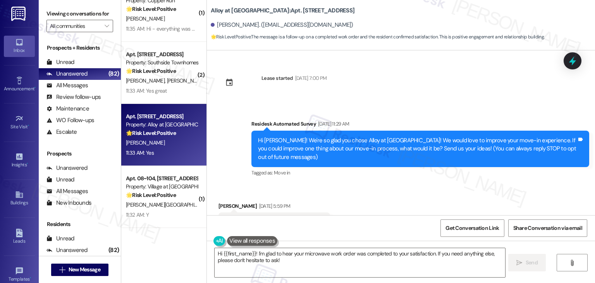
scroll to position [999, 0]
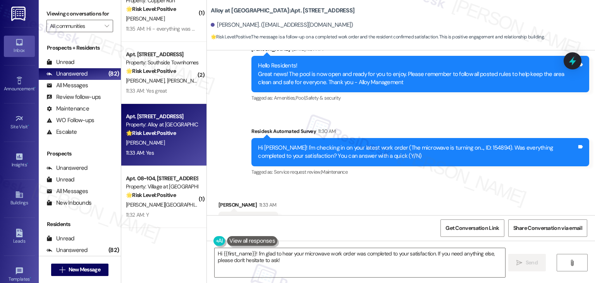
click at [369, 187] on div "Received via SMS [PERSON_NAME] 11:33 AM Yes Tags and notes Tagged as: Positive …" at bounding box center [401, 215] width 388 height 65
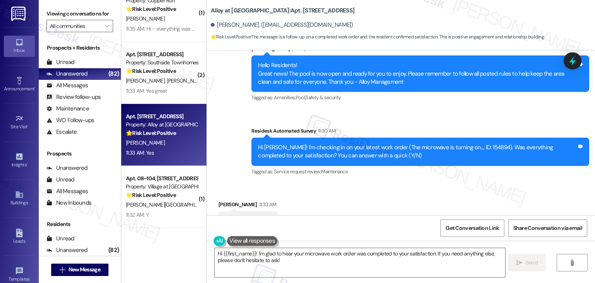
click at [369, 186] on div "Received via SMS [PERSON_NAME] 11:33 AM Yes Tags and notes Tagged as: Positive …" at bounding box center [401, 215] width 388 height 65
click at [359, 186] on div "Received via SMS [PERSON_NAME] 11:33 AM Yes Tags and notes Tagged as: Positive …" at bounding box center [401, 215] width 388 height 65
click at [359, 187] on div "Received via SMS [PERSON_NAME] 11:33 AM Yes Tags and notes Tagged as: Positive …" at bounding box center [401, 215] width 388 height 65
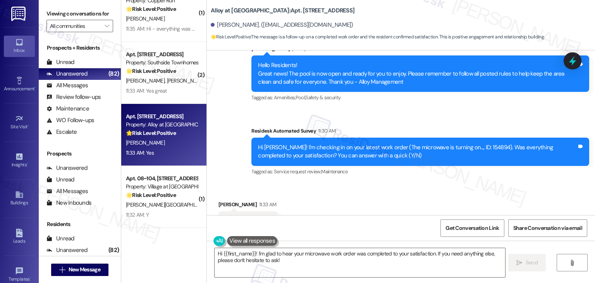
click at [359, 187] on div "Received via SMS [PERSON_NAME] 11:33 AM Yes Tags and notes Tagged as: Positive …" at bounding box center [401, 215] width 388 height 65
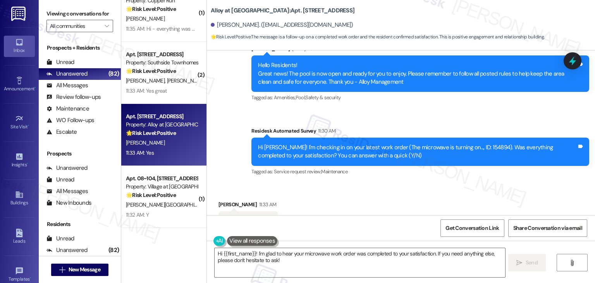
click at [355, 217] on div "Get Conversation Link Share Conversation via email" at bounding box center [401, 228] width 388 height 26
click at [266, 258] on textarea "Hi {{first_name}}! I'm glad to hear your microwave work order was completed to …" at bounding box center [360, 262] width 290 height 29
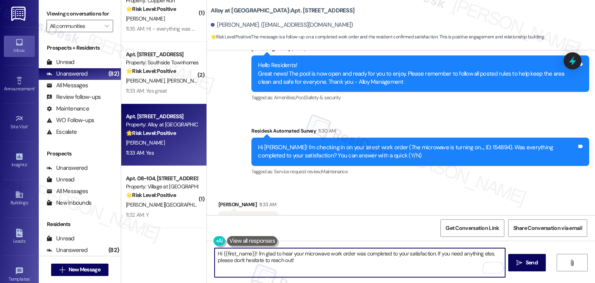
type textarea "Hi {{first_name}}! I'm glad to hear your microwave work order was completed to …"
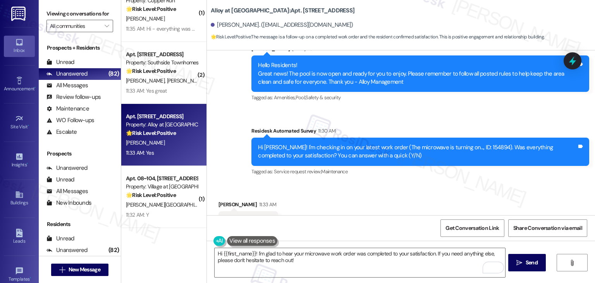
click at [447, 183] on div "Received via SMS [PERSON_NAME] 11:33 AM Yes Tags and notes Tagged as: Positive …" at bounding box center [401, 215] width 388 height 65
click at [527, 265] on span "Send" at bounding box center [532, 262] width 12 height 8
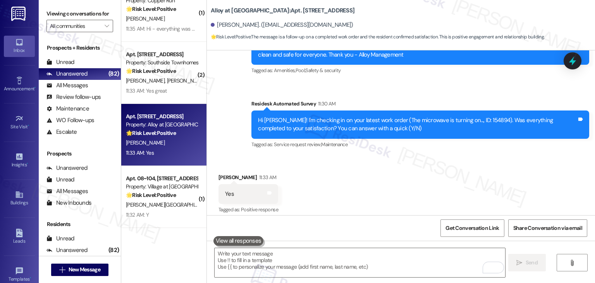
scroll to position [1062, 0]
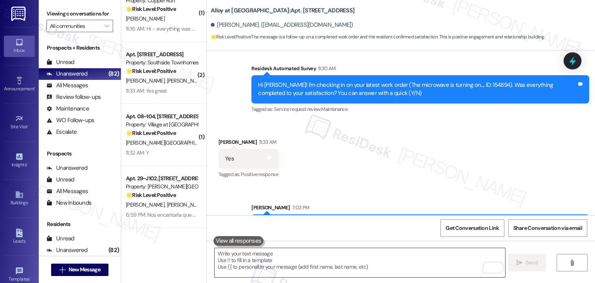
click at [294, 258] on textarea "To enrich screen reader interactions, please activate Accessibility in Grammarl…" at bounding box center [360, 262] width 290 height 29
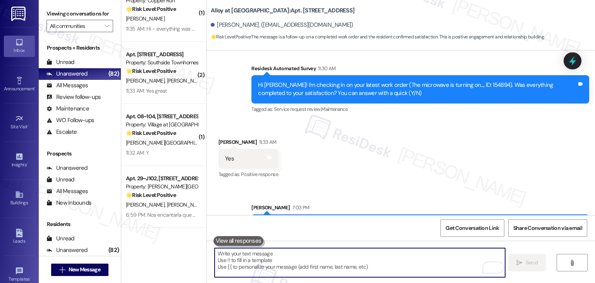
paste textarea "We’d also really appreciate it if you could share your experience in a review, …"
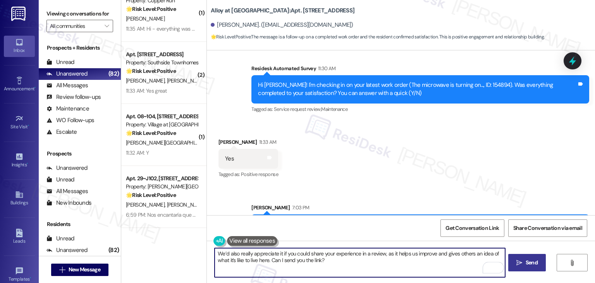
type textarea "We’d also really appreciate it if you could share your experience in a review, …"
click at [524, 260] on span "Send" at bounding box center [531, 262] width 15 height 8
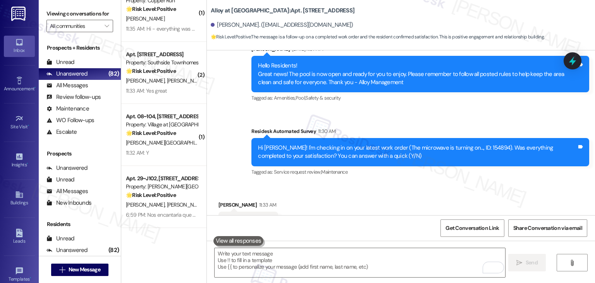
scroll to position [1124, 0]
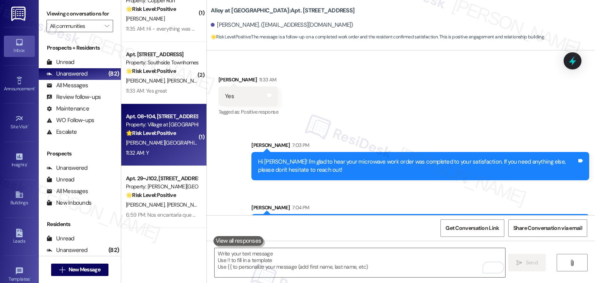
click at [166, 145] on div "[PERSON_NAME] [PERSON_NAME]" at bounding box center [161, 143] width 73 height 10
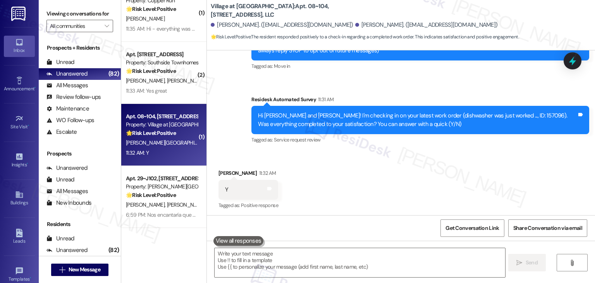
scroll to position [108, 0]
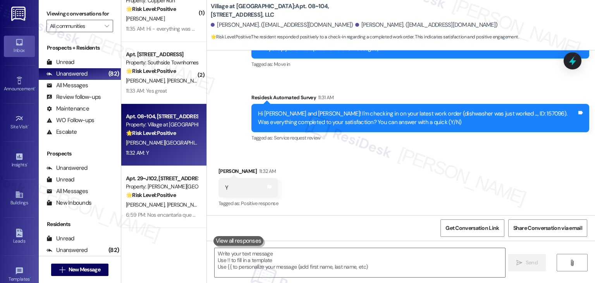
click at [412, 187] on div "Received via SMS [PERSON_NAME] 11:32 AM Y Tags and notes Tagged as: Positive re…" at bounding box center [401, 181] width 388 height 65
click at [414, 187] on div "Received via SMS [PERSON_NAME] 11:32 AM Y Tags and notes Tagged as: Positive re…" at bounding box center [401, 181] width 388 height 65
click at [399, 168] on div "Received via SMS [PERSON_NAME] 11:32 AM Y Tags and notes Tagged as: Positive re…" at bounding box center [401, 181] width 388 height 65
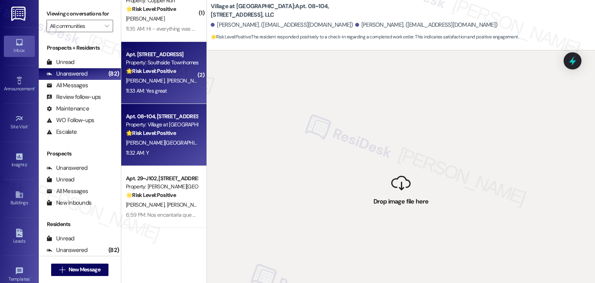
click at [160, 93] on div "11:33 AM: Yes great 11:33 AM: Yes great" at bounding box center [146, 90] width 41 height 7
click at [166, 146] on div "[PERSON_NAME] [PERSON_NAME]" at bounding box center [161, 143] width 73 height 10
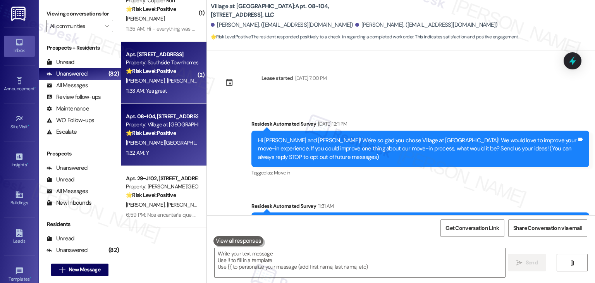
click at [164, 86] on div "11:33 AM: Yes great 11:33 AM: Yes great" at bounding box center [161, 91] width 73 height 10
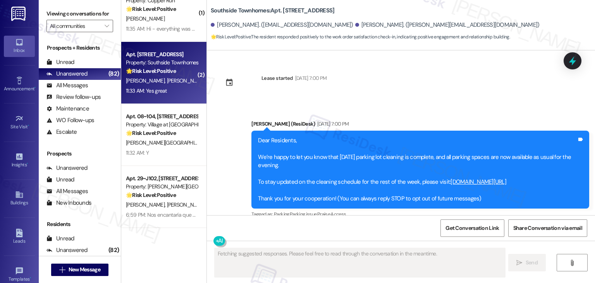
scroll to position [3522, 0]
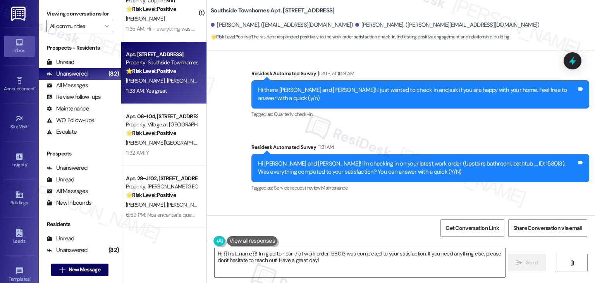
click at [426, 199] on div "Received via SMS [PERSON_NAME] 11:33 AM Yes great Tags and notes Tagged as: Pos…" at bounding box center [401, 231] width 388 height 65
click at [220, 216] on div "[PERSON_NAME] 11:33 AM" at bounding box center [248, 221] width 60 height 11
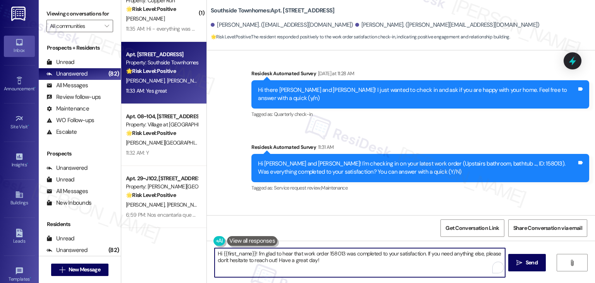
drag, startPoint x: 242, startPoint y: 251, endPoint x: 218, endPoint y: 251, distance: 23.2
click at [218, 251] on textarea "Hi {{first_name}}! I'm glad to hear that work order 158013 was completed to you…" at bounding box center [360, 262] width 290 height 29
drag, startPoint x: 308, startPoint y: 263, endPoint x: 276, endPoint y: 259, distance: 32.4
click at [276, 259] on textarea "Hi [PERSON_NAME]! I'm glad to hear that work order 158013 was completed to your…" at bounding box center [360, 262] width 290 height 29
type textarea "Hi [PERSON_NAME]! I'm glad to hear that work order 158013 was completed to your…"
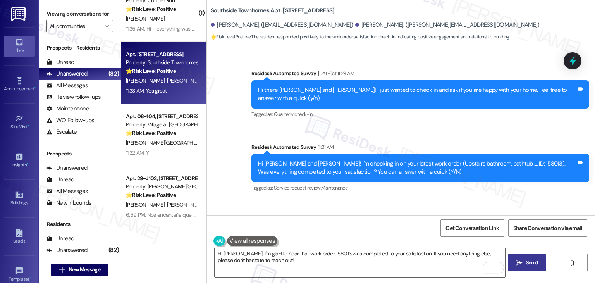
click at [526, 261] on span "Send" at bounding box center [532, 262] width 12 height 8
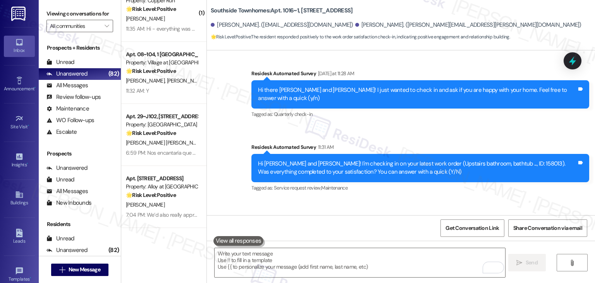
scroll to position [3584, 0]
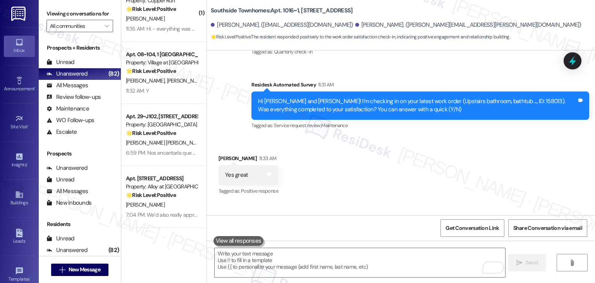
click at [407, 137] on div "Received via SMS [PERSON_NAME] 11:33 AM Yes great Tags and notes Tagged as: Pos…" at bounding box center [401, 169] width 388 height 65
click at [407, 137] on div "Received via SMS John Bell 11:33 AM Yes great Tags and notes Tagged as: Positiv…" at bounding box center [401, 169] width 388 height 65
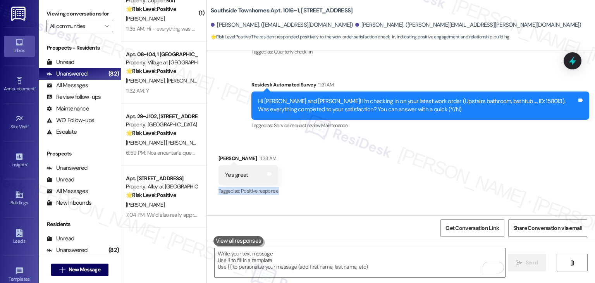
click at [407, 137] on div "Received via SMS John Bell 11:33 AM Yes great Tags and notes Tagged as: Positiv…" at bounding box center [401, 169] width 388 height 65
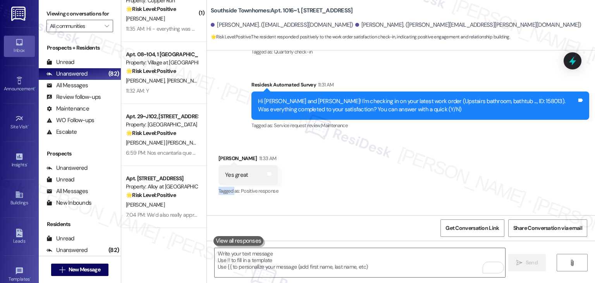
click at [407, 137] on div "Received via SMS John Bell 11:33 AM Yes great Tags and notes Tagged as: Positiv…" at bounding box center [401, 169] width 388 height 65
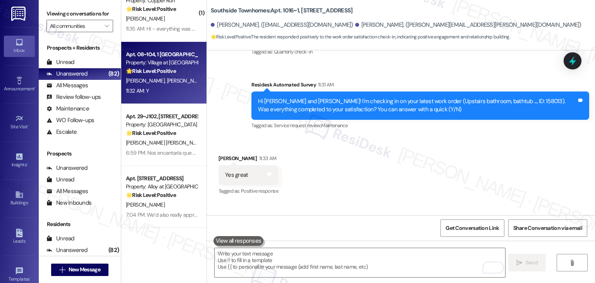
click at [165, 86] on div "11:32 AM: Y 11:32 AM: Y" at bounding box center [161, 91] width 73 height 10
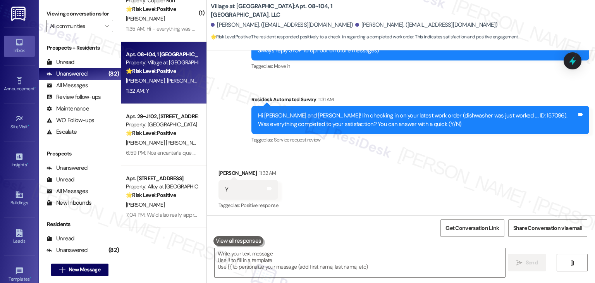
scroll to position [108, 0]
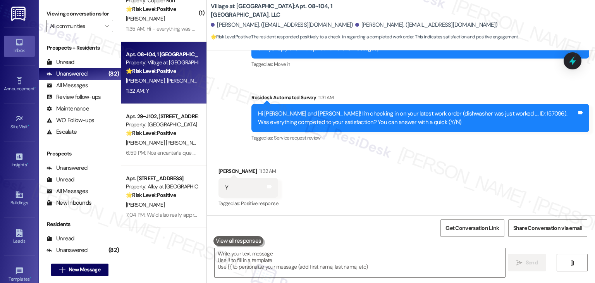
click at [400, 167] on div "Received via SMS Elaine Brown 11:32 AM Y Tags and notes Tagged as: Positive res…" at bounding box center [401, 181] width 388 height 65
click at [420, 186] on div "Received via SMS Elaine Brown 11:32 AM Y Tags and notes Tagged as: Positive res…" at bounding box center [401, 181] width 388 height 65
click at [362, 174] on div "Received via SMS Elaine Brown 11:32 AM Y Tags and notes Tagged as: Positive res…" at bounding box center [401, 181] width 388 height 65
click at [274, 253] on textarea at bounding box center [360, 262] width 290 height 29
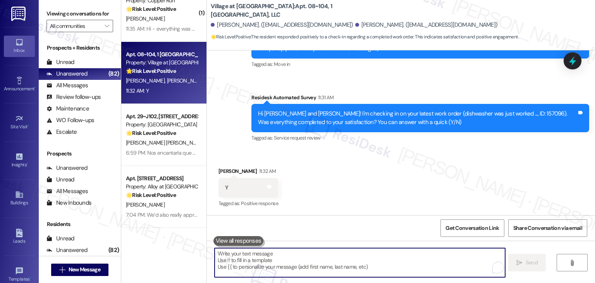
paste textarea "Hey [PERSON_NAME]! I’m glad your latest work order was completed to your satisf…"
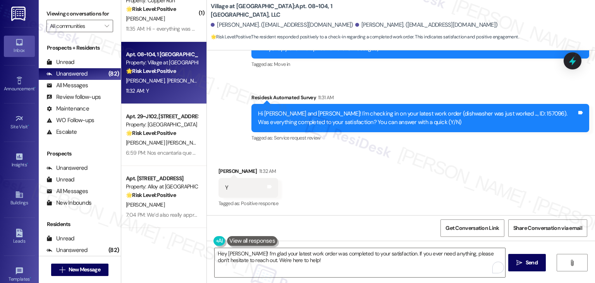
click at [225, 171] on div "Elaine Brown 11:32 AM" at bounding box center [248, 172] width 60 height 11
copy div "Elaine"
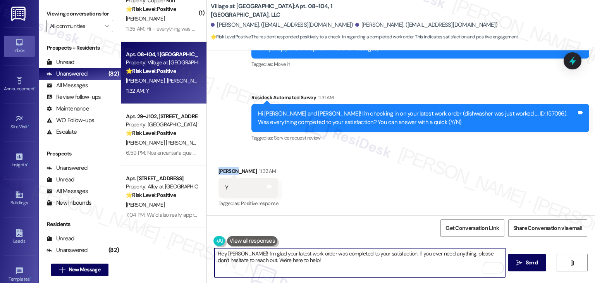
click at [231, 251] on textarea "Hey [PERSON_NAME]! I’m glad your latest work order was completed to your satisf…" at bounding box center [360, 262] width 290 height 29
paste textarea "Elaine"
type textarea "Hey Elaine! I’m glad your latest work order was completed to your satisfaction.…"
click at [359, 191] on div "Received via SMS Elaine Brown 11:32 AM Y Tags and notes Tagged as: Positive res…" at bounding box center [401, 181] width 388 height 65
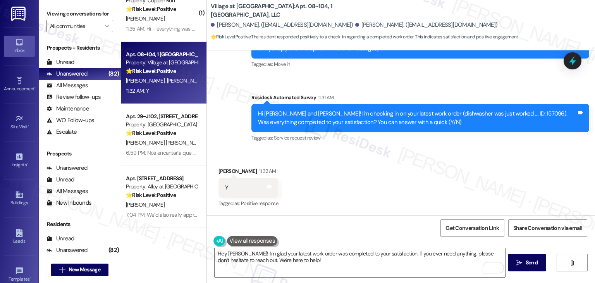
click at [359, 191] on div "Received via SMS Elaine Brown 11:32 AM Y Tags and notes Tagged as: Positive res…" at bounding box center [401, 181] width 388 height 65
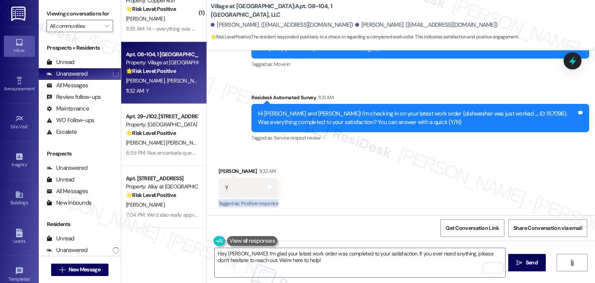
click at [359, 191] on div "Received via SMS Elaine Brown 11:32 AM Y Tags and notes Tagged as: Positive res…" at bounding box center [401, 181] width 388 height 65
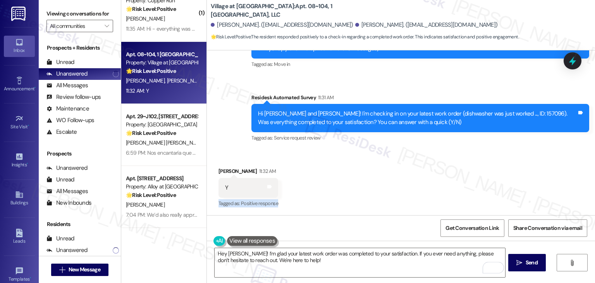
click at [359, 191] on div "Received via SMS Elaine Brown 11:32 AM Y Tags and notes Tagged as: Positive res…" at bounding box center [401, 181] width 388 height 65
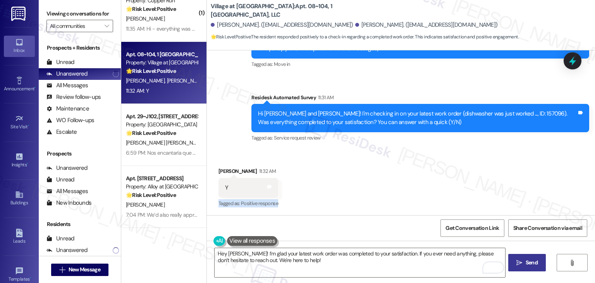
click at [519, 256] on button " Send" at bounding box center [527, 262] width 38 height 17
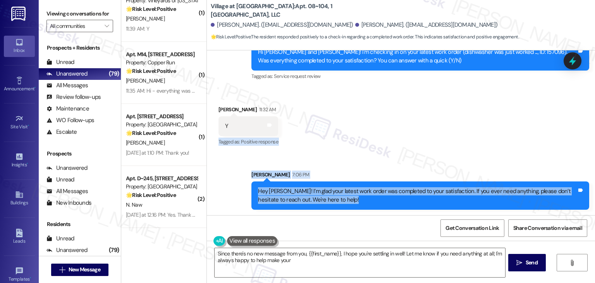
scroll to position [171, 0]
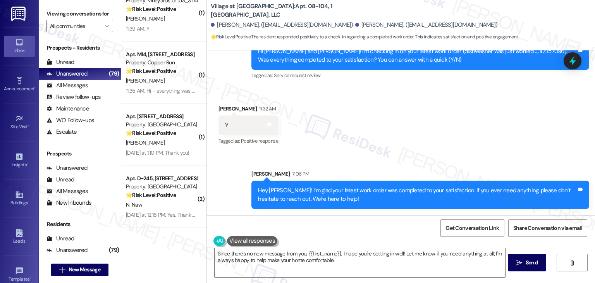
click at [350, 234] on div "Get Conversation Link Share Conversation via email" at bounding box center [401, 228] width 388 height 26
click at [311, 256] on textarea "Since there's no new message from you, {{first_name}}, I hope you're settling i…" at bounding box center [360, 262] width 290 height 29
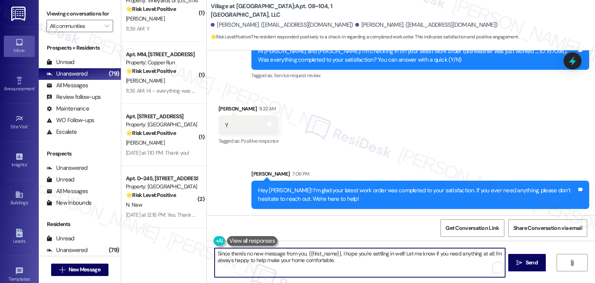
click at [311, 256] on textarea "Since there's no new message from you, {{first_name}}, I hope you're settling i…" at bounding box center [360, 262] width 290 height 29
paste textarea "We’d also really appreciate it if you could share your experience in a review, …"
type textarea "We’d also really appreciate it if you could share your experience in a review, …"
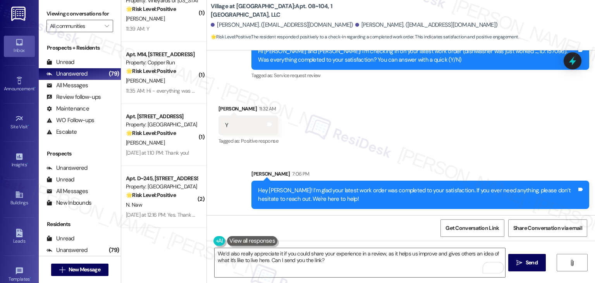
click at [424, 125] on div "Received via SMS Elaine Brown 11:32 AM Y Tags and notes Tagged as: Positive res…" at bounding box center [401, 119] width 388 height 65
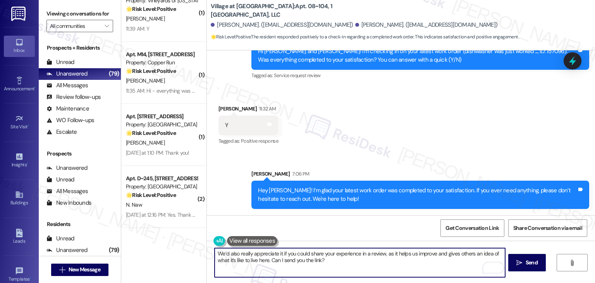
click at [350, 260] on textarea "We’d also really appreciate it if you could share your experience in a review, …" at bounding box center [360, 262] width 290 height 29
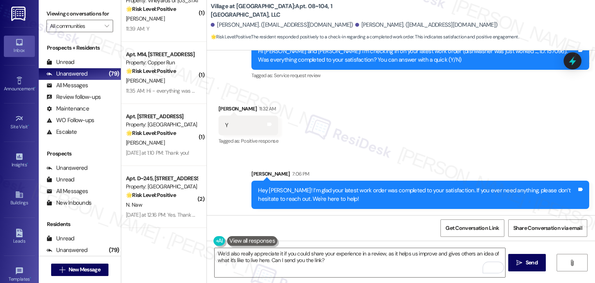
click at [360, 231] on div "Get Conversation Link Share Conversation via email" at bounding box center [401, 228] width 388 height 26
click at [531, 265] on span "Send" at bounding box center [532, 262] width 12 height 8
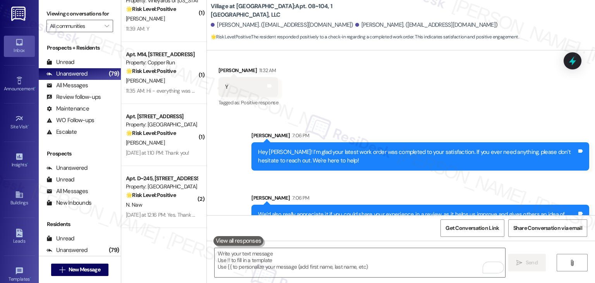
scroll to position [233, 0]
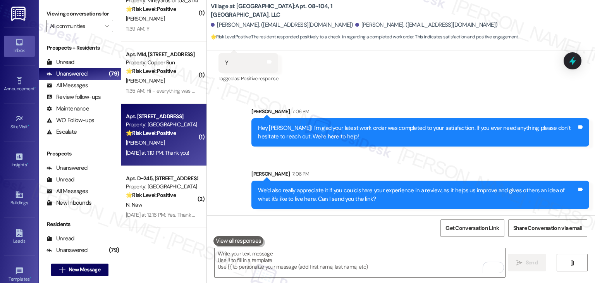
click at [158, 147] on div "N. Caparella" at bounding box center [161, 143] width 73 height 10
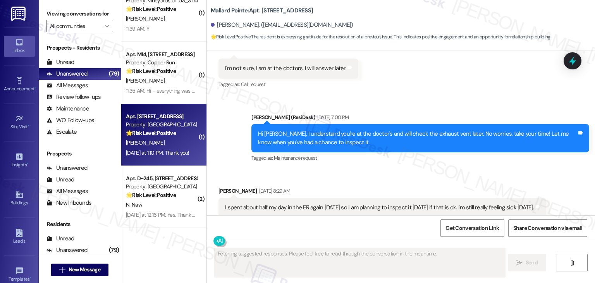
scroll to position [2277, 0]
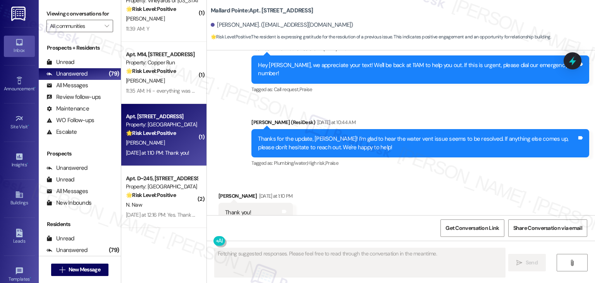
click at [400, 177] on div "Received via SMS Nancy Caparella Yesterday at 1:10 PM Thank you! Tags and notes…" at bounding box center [401, 206] width 388 height 65
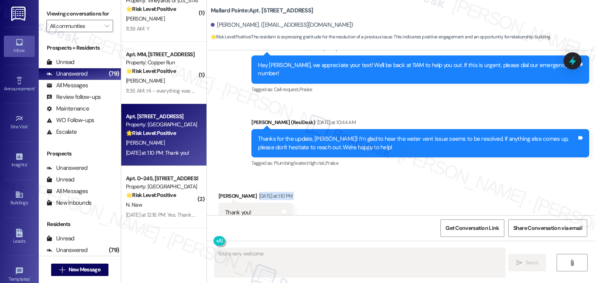
click at [400, 177] on div "Received via SMS Nancy Caparella Yesterday at 1:10 PM Thank you! Tags and notes…" at bounding box center [401, 206] width 388 height 65
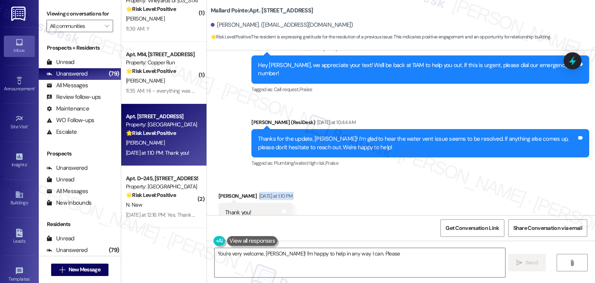
click at [400, 177] on div "Received via SMS Nancy Caparella Yesterday at 1:10 PM Thank you! Tags and notes…" at bounding box center [401, 206] width 388 height 65
type textarea "You're very welcome, Nancy! I'm happy to help in any way I can. Please don't he…"
click at [400, 177] on div "Received via SMS Nancy Caparella Yesterday at 1:10 PM Thank you! Tags and notes…" at bounding box center [401, 206] width 388 height 65
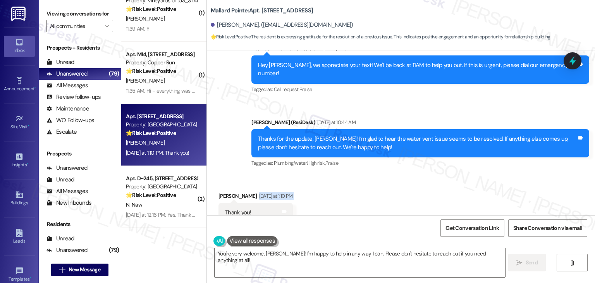
click at [400, 177] on div "Received via SMS Nancy Caparella Yesterday at 1:10 PM Thank you! Tags and notes…" at bounding box center [401, 206] width 388 height 65
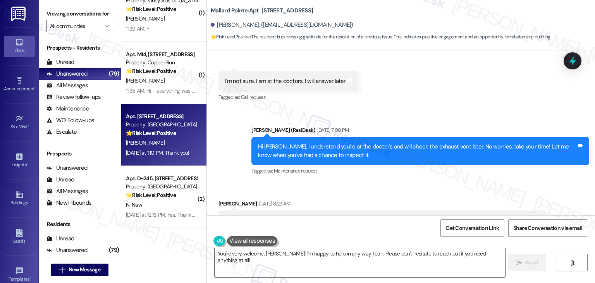
scroll to position [1735, 0]
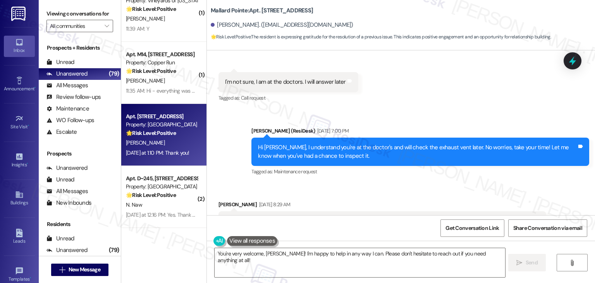
drag, startPoint x: 591, startPoint y: 174, endPoint x: 592, endPoint y: 185, distance: 10.9
click at [592, 185] on div "Announcement, sent via SMS Dottie (ResiDesk) Dec 04, 2024 at 12:18 PM Our maint…" at bounding box center [401, 132] width 388 height 165
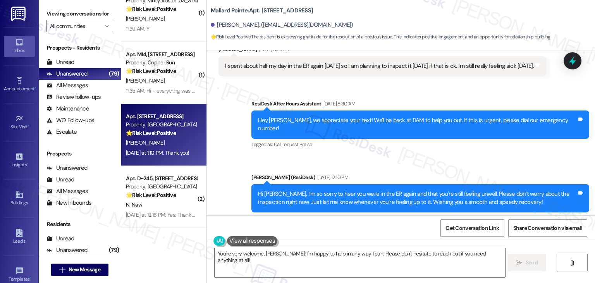
scroll to position [2084, 0]
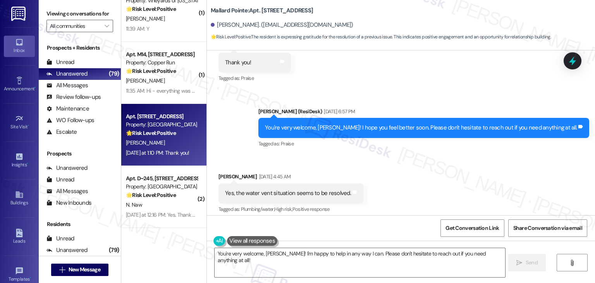
click at [411, 182] on div "Received via SMS Nancy Caparella Aug 15, 2025 at 4:45 AM Yes, the water vent si…" at bounding box center [401, 187] width 388 height 65
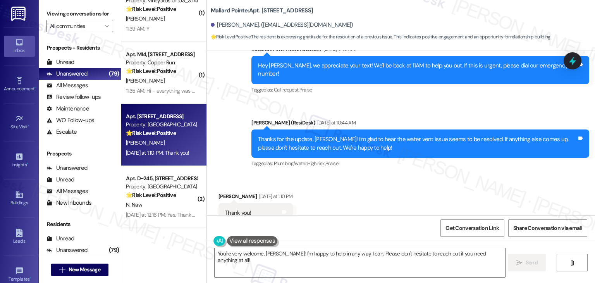
scroll to position [2277, 0]
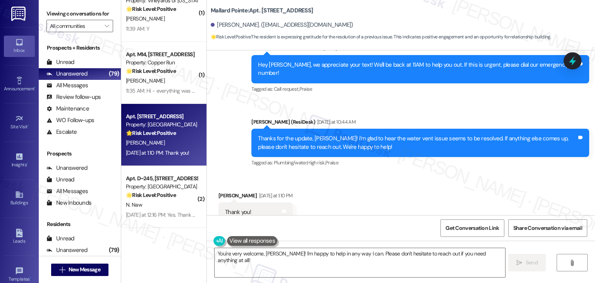
click at [411, 183] on div "Received via SMS Nancy Caparella Yesterday at 1:10 PM Thank you! Tags and notes…" at bounding box center [401, 206] width 388 height 65
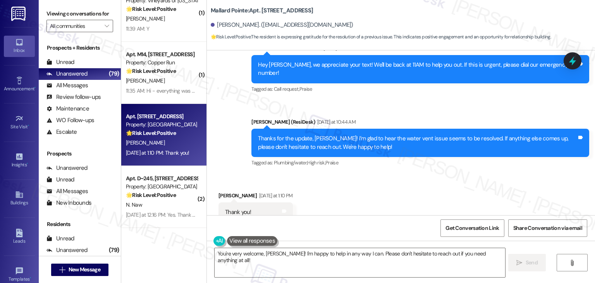
click at [411, 183] on div "Received via SMS Nancy Caparella Yesterday at 1:10 PM Thank you! Tags and notes…" at bounding box center [401, 206] width 388 height 65
click at [406, 196] on div "Received via SMS Nancy Caparella Yesterday at 1:10 PM Thank you! Tags and notes…" at bounding box center [401, 206] width 388 height 65
click at [352, 258] on textarea "You're very welcome, Nancy! I'm happy to help in any way I can. Please don't he…" at bounding box center [360, 262] width 290 height 29
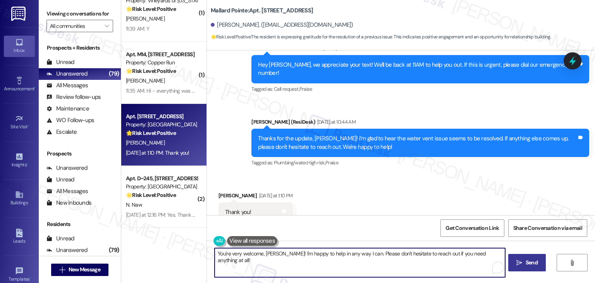
click at [536, 262] on span "Send" at bounding box center [532, 262] width 12 height 8
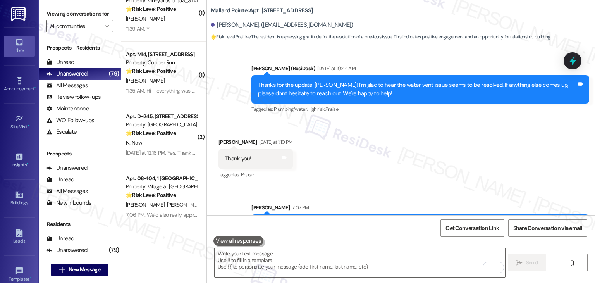
scroll to position [2331, 0]
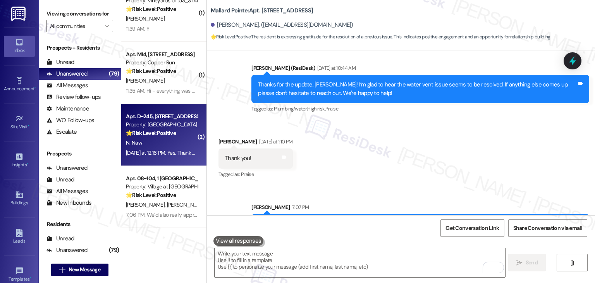
click at [179, 143] on div "N. Naw" at bounding box center [161, 143] width 73 height 10
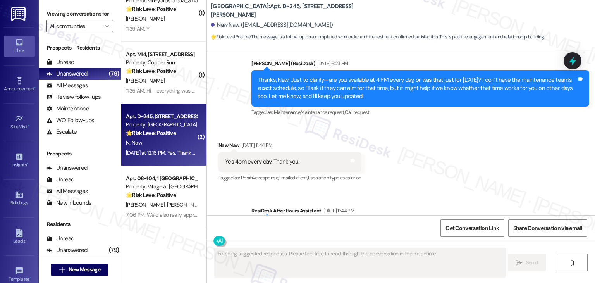
scroll to position [2112, 0]
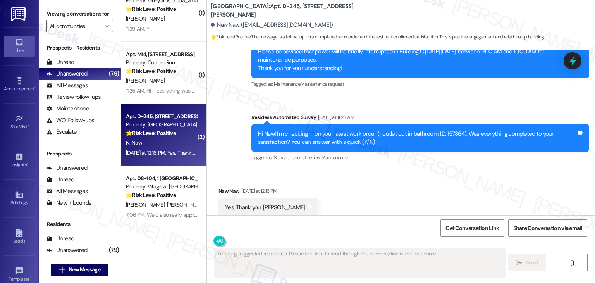
click at [442, 94] on div "Announcement, sent via SMS Dottie (ResiDesk) Aug 11, 2025 at 9:12 AM Hi Naw, Pl…" at bounding box center [401, 87] width 388 height 164
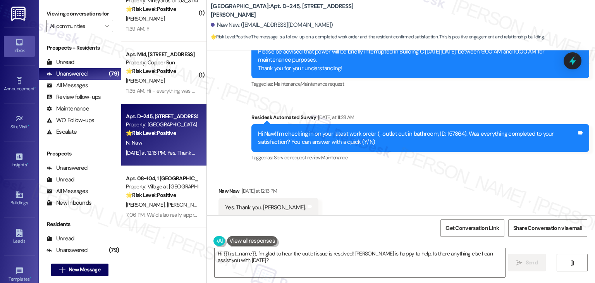
click at [442, 94] on div "Announcement, sent via SMS Dottie (ResiDesk) Aug 11, 2025 at 9:12 AM Hi Naw, Pl…" at bounding box center [401, 87] width 388 height 164
click at [419, 186] on div "Received via SMS Naw Naw Yesterday at 12:16 PM Yes. Thank you. Dottie. Tags and…" at bounding box center [401, 196] width 388 height 54
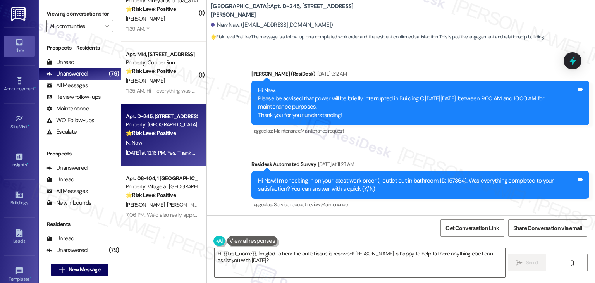
scroll to position [2113, 0]
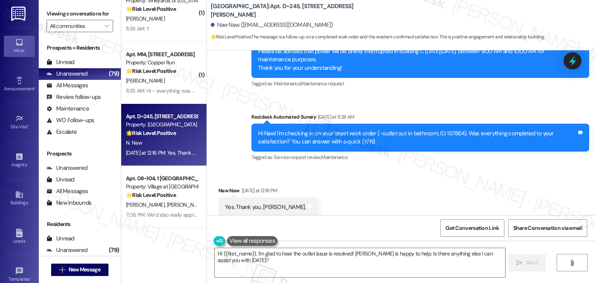
click at [346, 192] on div "Received via SMS Naw Naw Yesterday at 12:16 PM Yes. Thank you. Dottie. Tags and…" at bounding box center [401, 196] width 388 height 54
click at [329, 230] on div "Get Conversation Link Share Conversation via email" at bounding box center [401, 228] width 388 height 26
click at [326, 248] on textarea "Hi {{first_name}}, I'm glad to hear the outlet issue is resolved! Dottie is hap…" at bounding box center [360, 262] width 290 height 29
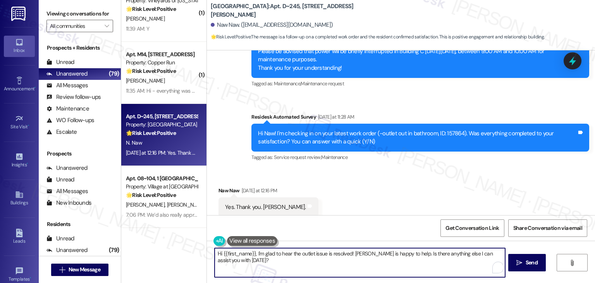
click at [326, 248] on textarea "Hi {{first_name}}, I'm glad to hear the outlet issue is resolved! Dottie is hap…" at bounding box center [360, 262] width 290 height 29
paste textarea "ey Onkar! I’m glad your latest work order was completed to your satisfaction. I…"
click at [232, 254] on textarea "Hey [PERSON_NAME]! I’m glad your latest work order was completed to your satisf…" at bounding box center [360, 262] width 290 height 29
type textarea "Hey Naw! I’m glad your latest work order was completed to your satisfaction. If…"
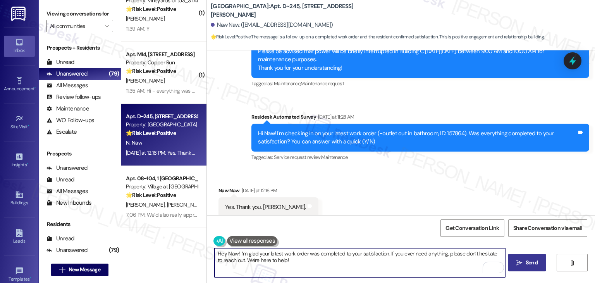
click at [536, 266] on span "Send" at bounding box center [532, 262] width 12 height 8
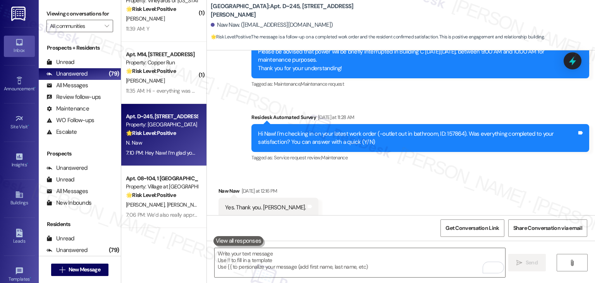
scroll to position [2175, 0]
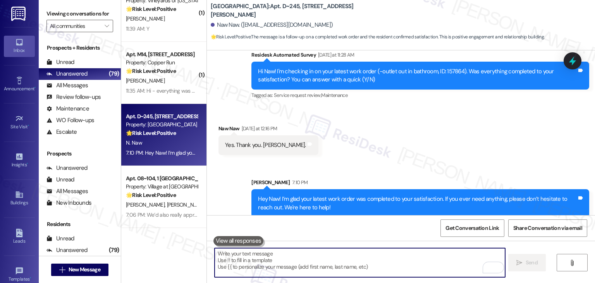
click at [336, 264] on textarea "To enrich screen reader interactions, please activate Accessibility in Grammarl…" at bounding box center [360, 262] width 290 height 29
paste textarea "We’d love it if you could share your experience in a review, it helps us improv…"
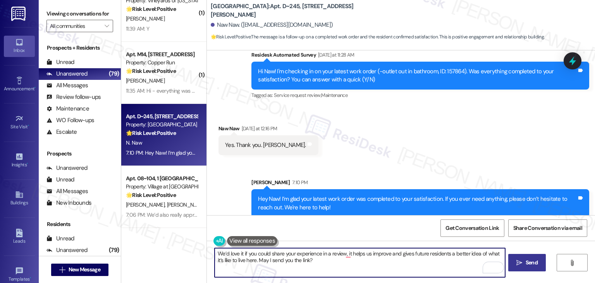
type textarea "We’d love it if you could share your experience in a review, it helps us improv…"
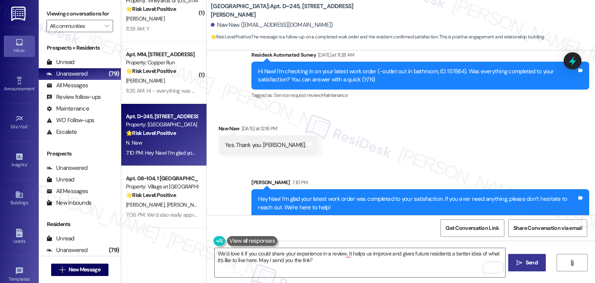
click at [533, 262] on span "Send" at bounding box center [532, 262] width 12 height 8
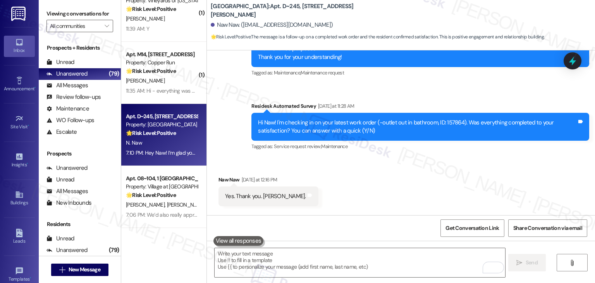
scroll to position [2112, 0]
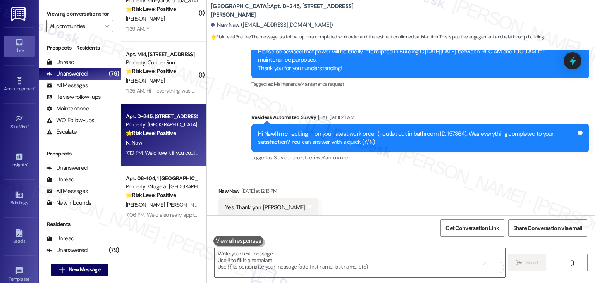
click at [372, 186] on div "Received via SMS Naw Naw Yesterday at 12:16 PM Yes. Thank you. Dottie. Tags and…" at bounding box center [401, 196] width 388 height 54
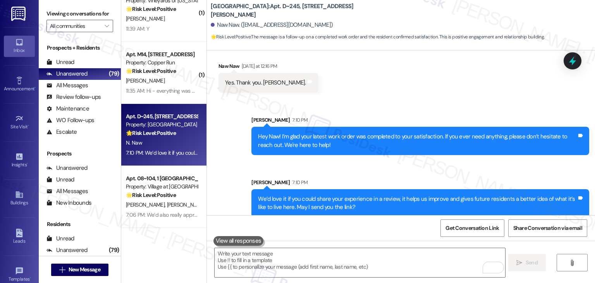
scroll to position [2198, 0]
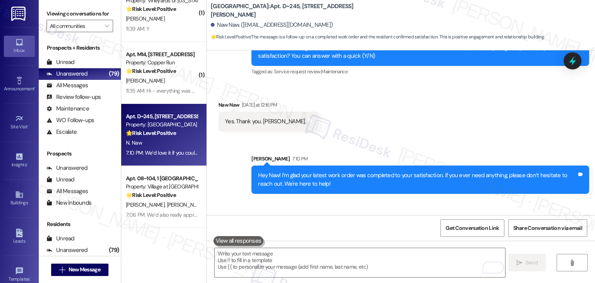
click at [404, 121] on div "Received via SMS Naw Naw Yesterday at 12:16 PM Yes. Thank you. Dottie. Tags and…" at bounding box center [401, 110] width 388 height 54
click at [404, 119] on div "Received via SMS Naw Naw Yesterday at 12:16 PM Yes. Thank you. Dottie. Tags and…" at bounding box center [401, 110] width 388 height 54
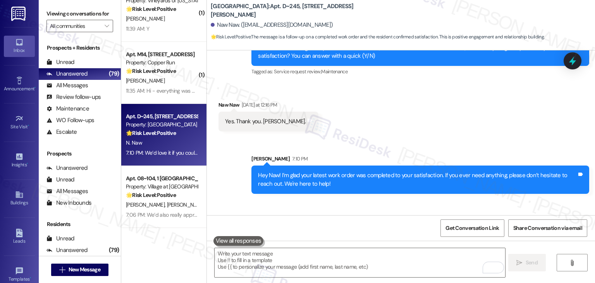
click at [404, 119] on div "Received via SMS Naw Naw Yesterday at 12:16 PM Yes. Thank you. Dottie. Tags and…" at bounding box center [401, 110] width 388 height 54
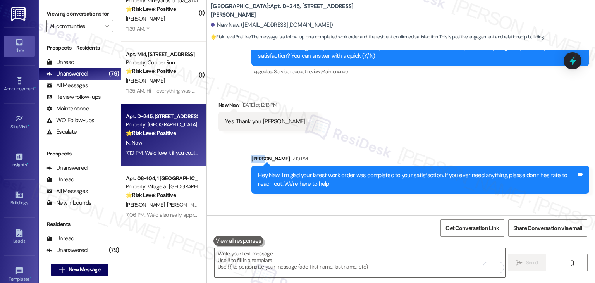
click at [404, 119] on div "Received via SMS Naw Naw Yesterday at 12:16 PM Yes. Thank you. Dottie. Tags and…" at bounding box center [401, 110] width 388 height 54
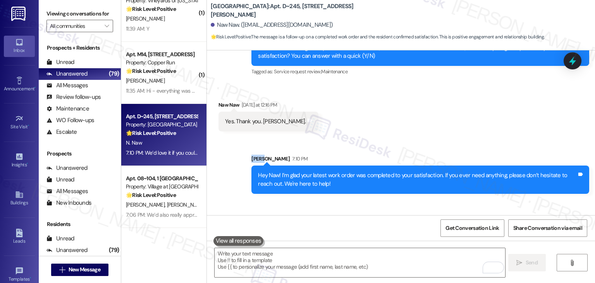
click at [404, 119] on div "Received via SMS Naw Naw Yesterday at 12:16 PM Yes. Thank you. Dottie. Tags and…" at bounding box center [401, 110] width 388 height 54
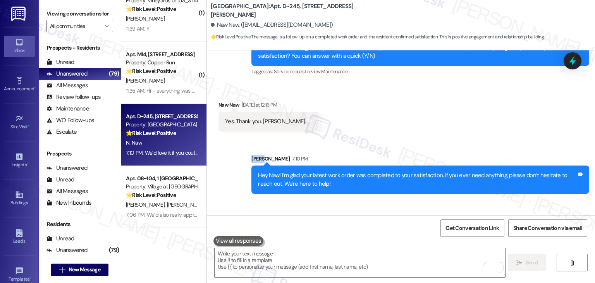
click at [404, 119] on div "Received via SMS Naw Naw Yesterday at 12:16 PM Yes. Thank you. Dottie. Tags and…" at bounding box center [401, 110] width 388 height 54
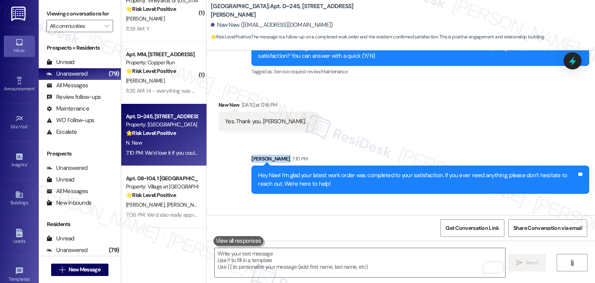
click at [404, 119] on div "Received via SMS Naw Naw Yesterday at 12:16 PM Yes. Thank you. Dottie. Tags and…" at bounding box center [401, 110] width 388 height 54
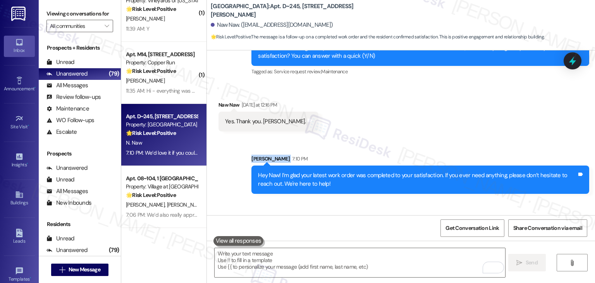
click at [404, 119] on div "Received via SMS Naw Naw Yesterday at 12:16 PM Yes. Thank you. Dottie. Tags and…" at bounding box center [401, 110] width 388 height 54
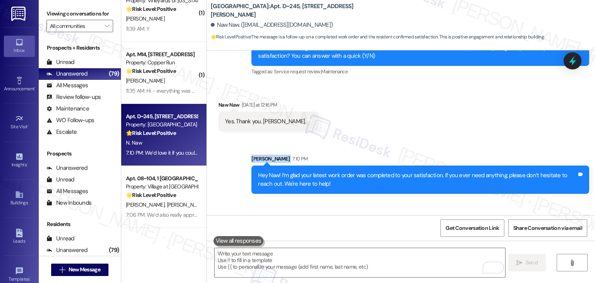
click at [404, 119] on div "Received via SMS Naw Naw Yesterday at 12:16 PM Yes. Thank you. Dottie. Tags and…" at bounding box center [401, 110] width 388 height 54
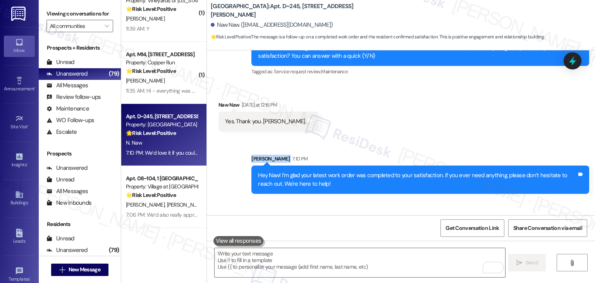
click at [404, 119] on div "Received via SMS Naw Naw Yesterday at 12:16 PM Yes. Thank you. Dottie. Tags and…" at bounding box center [401, 110] width 388 height 54
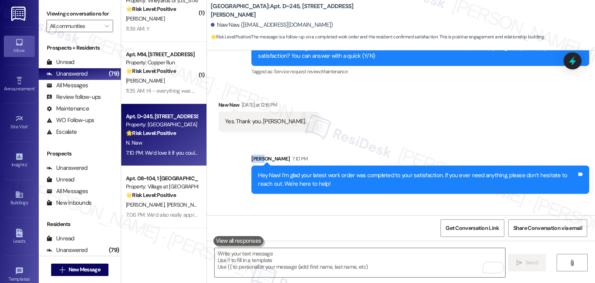
click at [404, 119] on div "Received via SMS Naw Naw Yesterday at 12:16 PM Yes. Thank you. Dottie. Tags and…" at bounding box center [401, 110] width 388 height 54
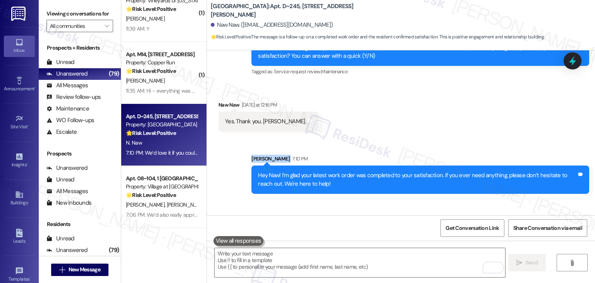
click at [404, 119] on div "Received via SMS Naw Naw Yesterday at 12:16 PM Yes. Thank you. Dottie. Tags and…" at bounding box center [401, 110] width 388 height 54
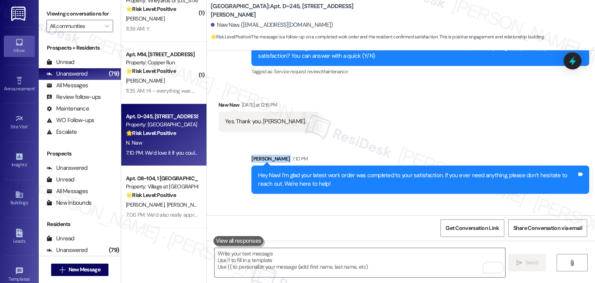
click at [404, 119] on div "Received via SMS Naw Naw Yesterday at 12:16 PM Yes. Thank you. Dottie. Tags and…" at bounding box center [401, 110] width 388 height 54
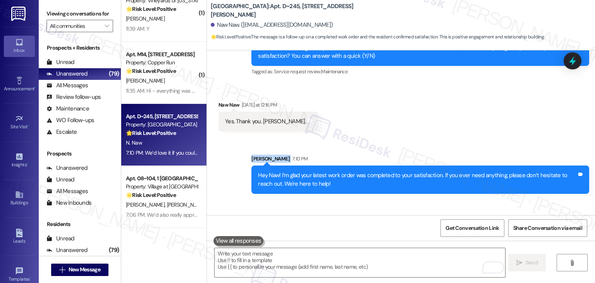
click at [404, 119] on div "Received via SMS Naw Naw Yesterday at 12:16 PM Yes. Thank you. Dottie. Tags and…" at bounding box center [401, 110] width 388 height 54
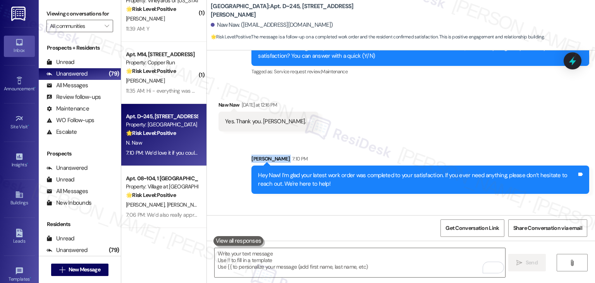
click at [404, 119] on div "Received via SMS Naw Naw Yesterday at 12:16 PM Yes. Thank you. Dottie. Tags and…" at bounding box center [401, 110] width 388 height 54
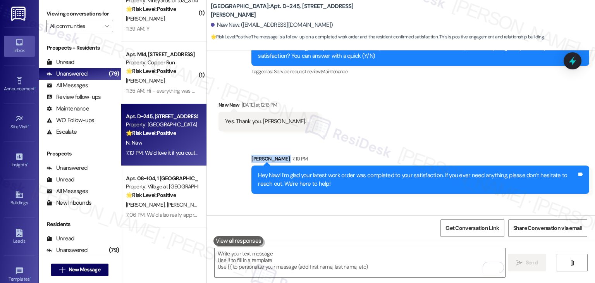
click at [404, 119] on div "Received via SMS Naw Naw Yesterday at 12:16 PM Yes. Thank you. Dottie. Tags and…" at bounding box center [401, 110] width 388 height 54
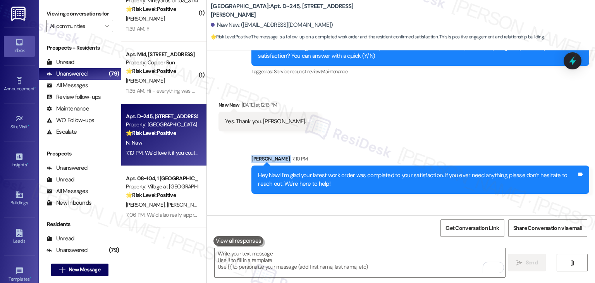
click at [404, 119] on div "Received via SMS Naw Naw Yesterday at 12:16 PM Yes. Thank you. Dottie. Tags and…" at bounding box center [401, 110] width 388 height 54
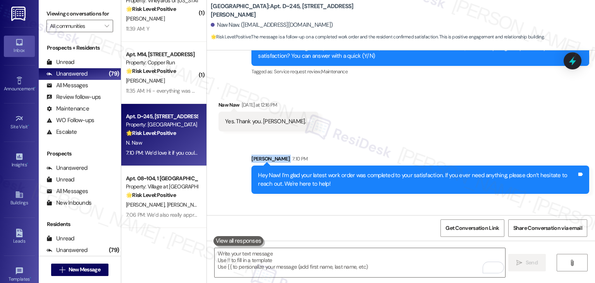
click at [404, 119] on div "Received via SMS Naw Naw Yesterday at 12:16 PM Yes. Thank you. Dottie. Tags and…" at bounding box center [401, 110] width 388 height 54
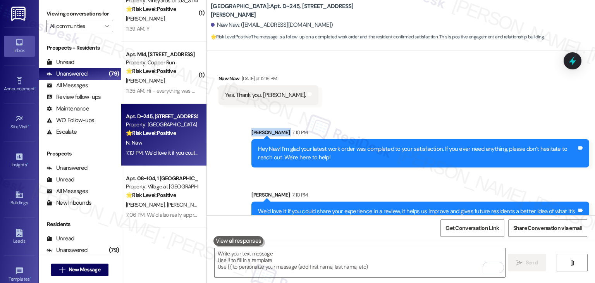
scroll to position [2237, 0]
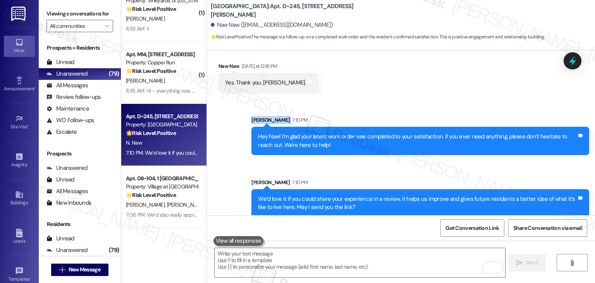
click at [406, 116] on div "Sarah 7:10 PM" at bounding box center [420, 121] width 338 height 11
click at [411, 100] on div "Sent via SMS Sarah 7:10 PM Hey Naw! I’m glad your latest work order was complet…" at bounding box center [401, 160] width 388 height 125
click at [412, 98] on div "Sent via SMS Sarah 7:10 PM Hey Naw! I’m glad your latest work order was complet…" at bounding box center [401, 160] width 388 height 125
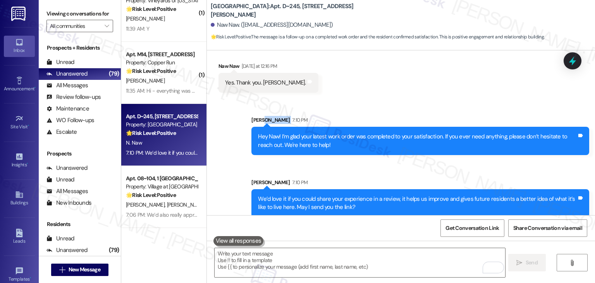
click at [412, 98] on div "Sent via SMS Sarah 7:10 PM Hey Naw! I’m glad your latest work order was complet…" at bounding box center [401, 160] width 388 height 125
click at [423, 88] on div "Received via SMS Naw Naw Yesterday at 12:16 PM Yes. Thank you. Dottie. Tags and…" at bounding box center [401, 72] width 388 height 54
click at [429, 83] on div "Received via SMS Naw Naw Yesterday at 12:16 PM Yes. Thank you. Dottie. Tags and…" at bounding box center [401, 72] width 388 height 54
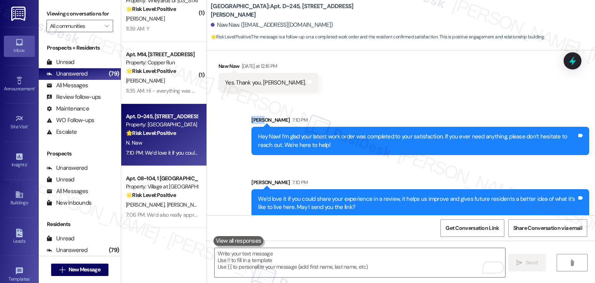
click at [429, 83] on div "Received via SMS Naw Naw Yesterday at 12:16 PM Yes. Thank you. Dottie. Tags and…" at bounding box center [401, 72] width 388 height 54
click at [431, 86] on div "Received via SMS Naw Naw Yesterday at 12:16 PM Yes. Thank you. Dottie. Tags and…" at bounding box center [401, 72] width 388 height 54
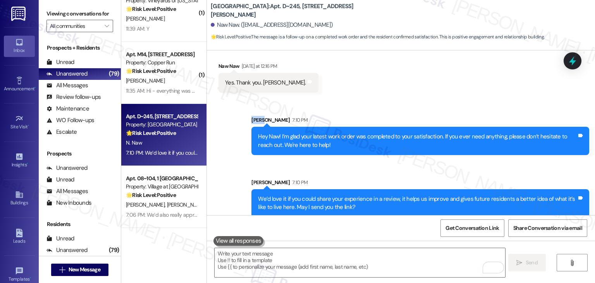
click at [431, 86] on div "Received via SMS Naw Naw Yesterday at 12:16 PM Yes. Thank you. Dottie. Tags and…" at bounding box center [401, 72] width 388 height 54
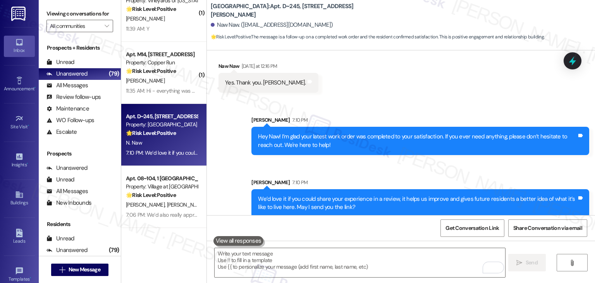
click at [431, 86] on div "Received via SMS Naw Naw Yesterday at 12:16 PM Yes. Thank you. Dottie. Tags and…" at bounding box center [401, 72] width 388 height 54
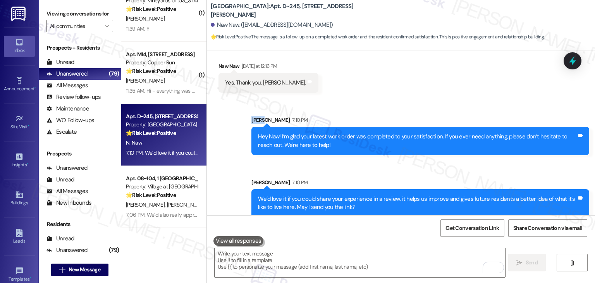
click at [431, 86] on div "Received via SMS Naw Naw Yesterday at 12:16 PM Yes. Thank you. Dottie. Tags and…" at bounding box center [401, 72] width 388 height 54
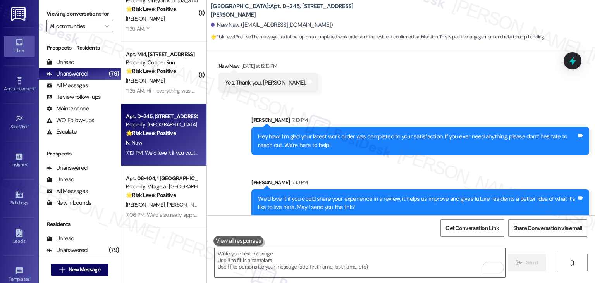
click at [431, 86] on div "Received via SMS Naw Naw Yesterday at 12:16 PM Yes. Thank you. Dottie. Tags and…" at bounding box center [401, 72] width 388 height 54
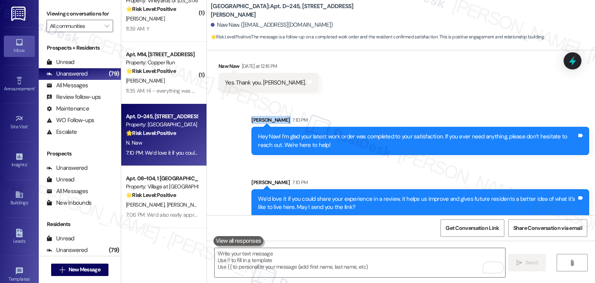
click at [431, 86] on div "Received via SMS Naw Naw Yesterday at 12:16 PM Yes. Thank you. Dottie. Tags and…" at bounding box center [401, 72] width 388 height 54
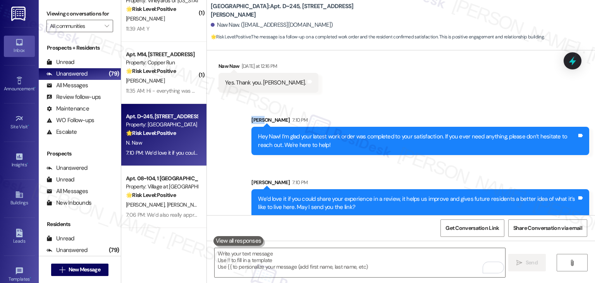
click at [431, 86] on div "Received via SMS Naw Naw Yesterday at 12:16 PM Yes. Thank you. Dottie. Tags and…" at bounding box center [401, 72] width 388 height 54
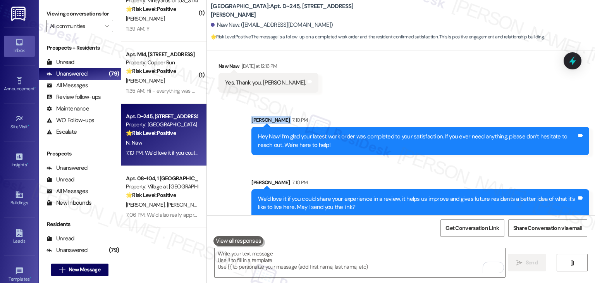
click at [431, 86] on div "Received via SMS Naw Naw Yesterday at 12:16 PM Yes. Thank you. Dottie. Tags and…" at bounding box center [401, 72] width 388 height 54
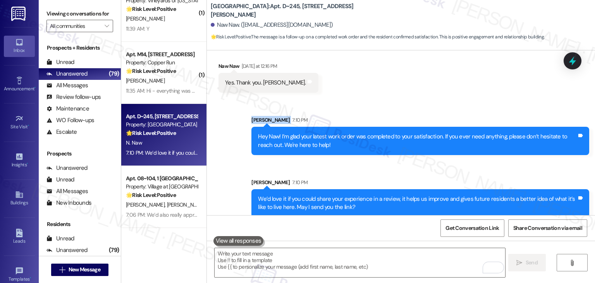
click at [431, 86] on div "Received via SMS Naw Naw Yesterday at 12:16 PM Yes. Thank you. Dottie. Tags and…" at bounding box center [401, 72] width 388 height 54
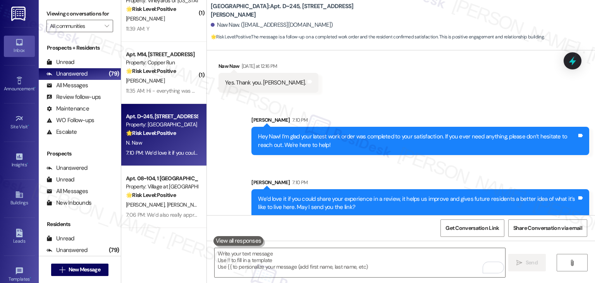
click at [431, 86] on div "Received via SMS Naw Naw Yesterday at 12:16 PM Yes. Thank you. Dottie. Tags and…" at bounding box center [401, 72] width 388 height 54
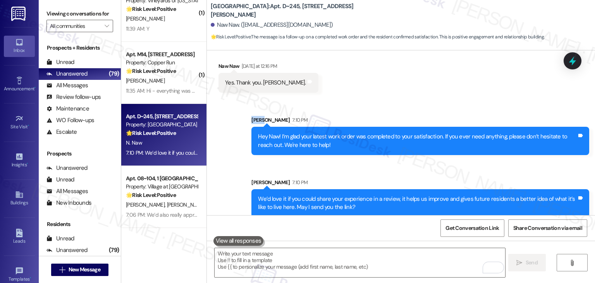
click at [431, 86] on div "Received via SMS Naw Naw Yesterday at 12:16 PM Yes. Thank you. Dottie. Tags and…" at bounding box center [401, 72] width 388 height 54
click at [431, 87] on div "Received via SMS Naw Naw Yesterday at 12:16 PM Yes. Thank you. Dottie. Tags and…" at bounding box center [401, 72] width 388 height 54
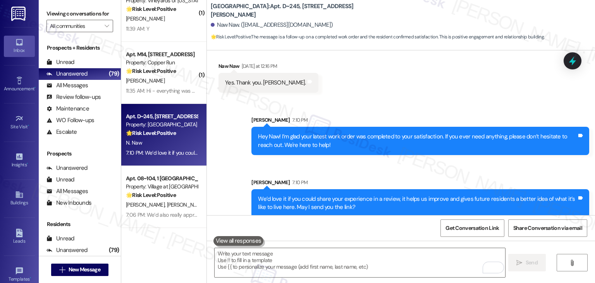
click at [431, 87] on div "Received via SMS Naw Naw Yesterday at 12:16 PM Yes. Thank you. Dottie. Tags and…" at bounding box center [401, 72] width 388 height 54
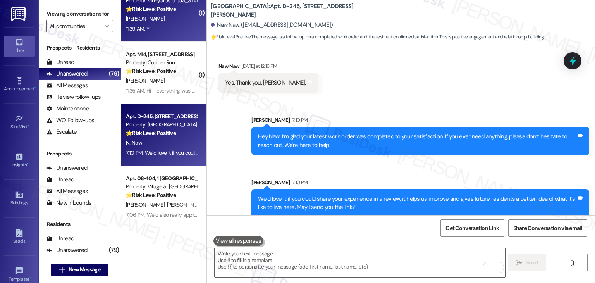
click at [165, 16] on div "[PERSON_NAME]" at bounding box center [161, 19] width 73 height 10
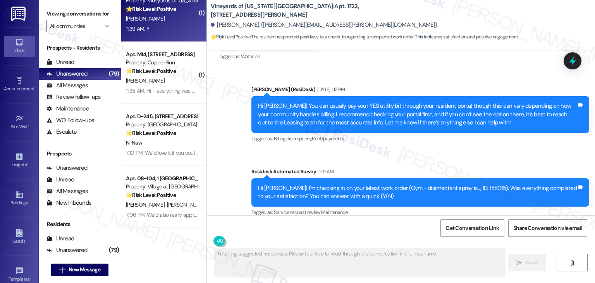
scroll to position [1170, 0]
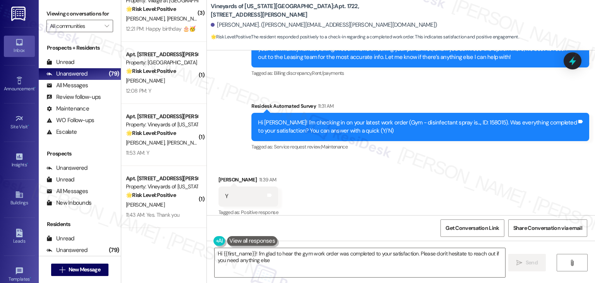
type textarea "Hi {{first_name}}! I'm glad to hear the gym work order was completed to your sa…"
click at [332, 174] on div "Received via SMS Lynnea Eckhoff 11:39 AM Y Tags and notes Tagged as: Positive r…" at bounding box center [401, 190] width 388 height 65
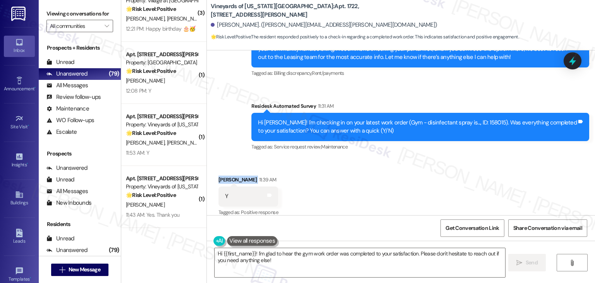
click at [332, 174] on div "Received via SMS Lynnea Eckhoff 11:39 AM Y Tags and notes Tagged as: Positive r…" at bounding box center [401, 190] width 388 height 65
click at [341, 188] on div "Received via SMS Lynnea Eckhoff 11:39 AM Y Tags and notes Tagged as: Positive r…" at bounding box center [401, 190] width 388 height 65
click at [364, 261] on textarea "Hi {{first_name}}! I'm glad to hear the gym work order was completed to your sa…" at bounding box center [360, 262] width 290 height 29
click at [524, 261] on span "Send" at bounding box center [531, 262] width 15 height 8
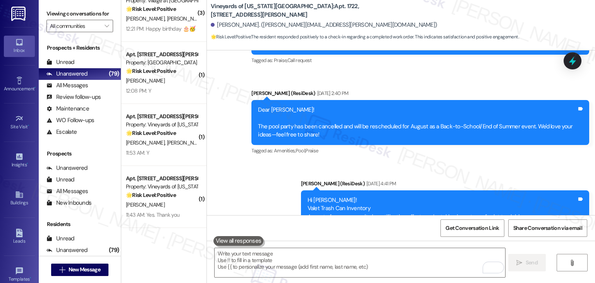
scroll to position [1233, 0]
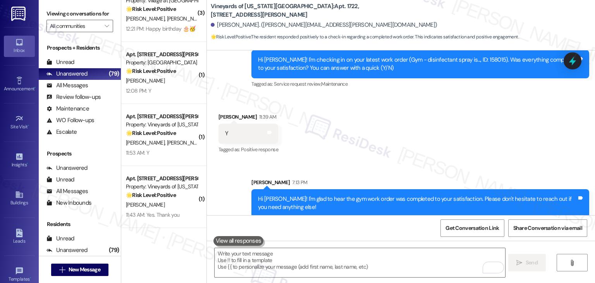
click at [428, 163] on div "Sent via SMS Sarah 7:13 PM Hi Lynnea! I'm glad to hear the gym work order was c…" at bounding box center [401, 192] width 388 height 62
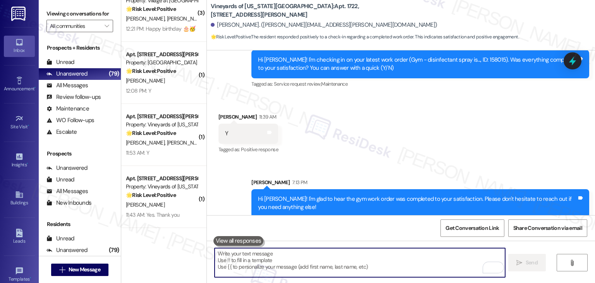
click at [295, 256] on textarea "To enrich screen reader interactions, please activate Accessibility in Grammarl…" at bounding box center [360, 262] width 290 height 29
paste textarea "We’d also really appreciate it if you could share your experience in a review, …"
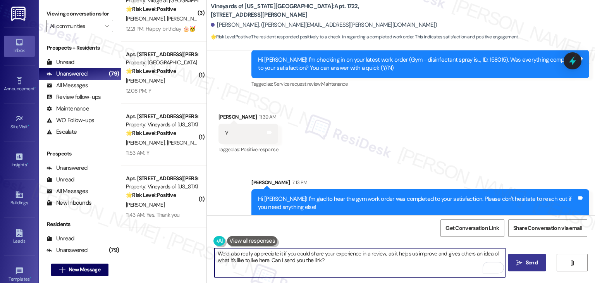
type textarea "We’d also really appreciate it if you could share your experience in a review, …"
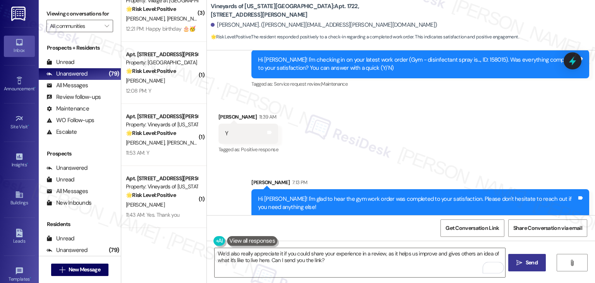
click at [524, 261] on span "Send" at bounding box center [531, 262] width 15 height 8
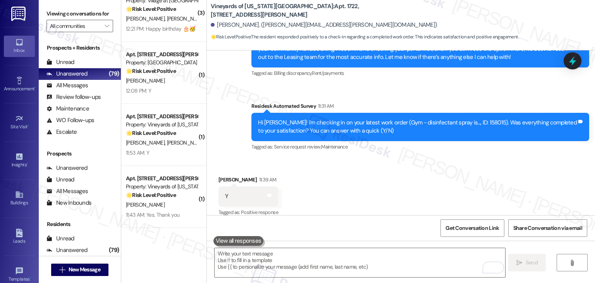
scroll to position [1295, 0]
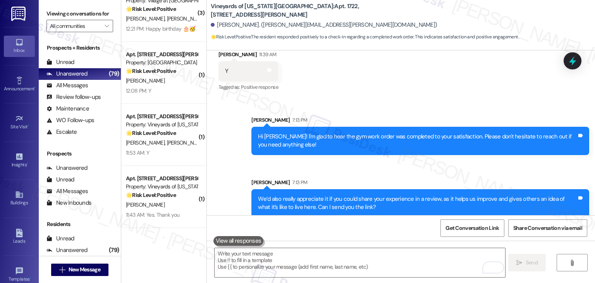
click at [168, 244] on div "( 2 ) Apt. C202, 1018 N. Webb Way Property: Dovetail 🌟 Risk Level: Positive The…" at bounding box center [163, 141] width 85 height 283
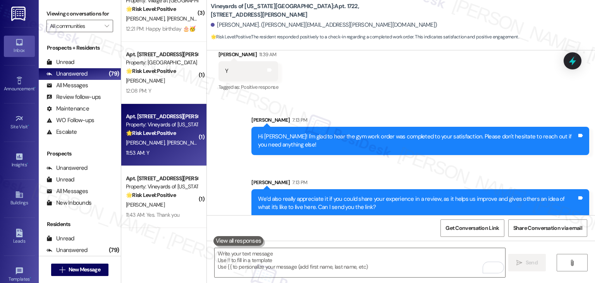
click at [151, 149] on div "11:53 AM: Y 11:53 AM: Y" at bounding box center [161, 153] width 73 height 10
type textarea "Fetching suggested responses. Please feel free to read through the conversation…"
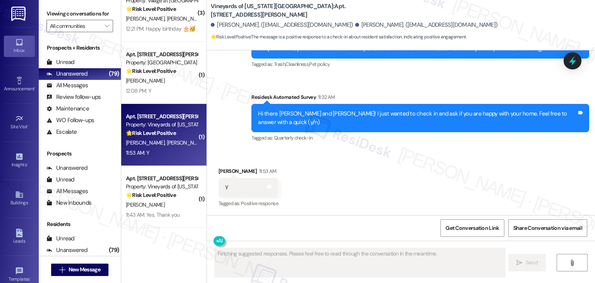
scroll to position [1230, 0]
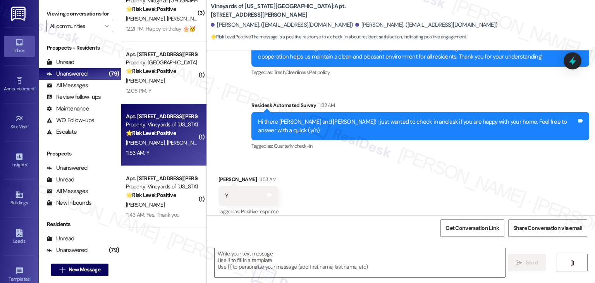
click at [366, 167] on div "Received via SMS Christine Manahan 11:53 AM Y Tags and notes Tagged as: Positiv…" at bounding box center [401, 190] width 388 height 65
click at [367, 167] on div "Received via SMS Christine Manahan 11:53 AM Y Tags and notes Tagged as: Positiv…" at bounding box center [401, 190] width 388 height 65
click at [366, 158] on div "Received via SMS Christine Manahan 11:53 AM Y Tags and notes Tagged as: Positiv…" at bounding box center [401, 190] width 388 height 65
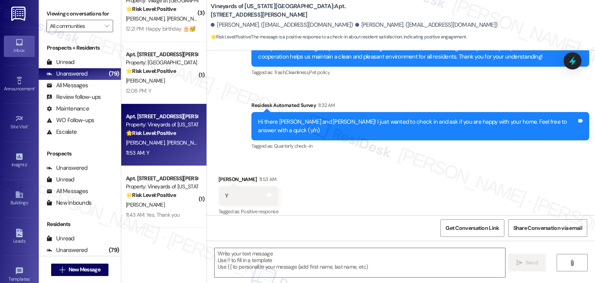
click at [436, 163] on div "Received via SMS Christine Manahan 11:53 AM Y Tags and notes Tagged as: Positiv…" at bounding box center [401, 190] width 388 height 65
click at [489, 167] on div "Received via SMS Christine Manahan 11:53 AM Y Tags and notes Tagged as: Positiv…" at bounding box center [401, 190] width 388 height 65
click at [368, 186] on div "Received via SMS Christine Manahan 11:53 AM Y Tags and notes Tagged as: Positiv…" at bounding box center [401, 190] width 388 height 65
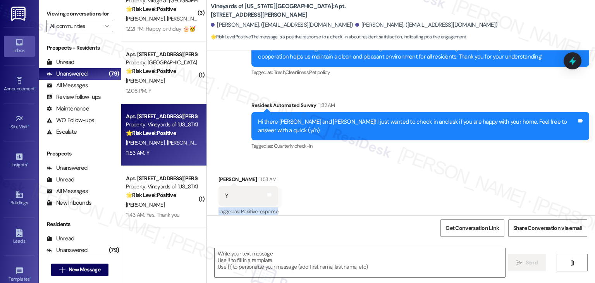
click at [368, 186] on div "Received via SMS Christine Manahan 11:53 AM Y Tags and notes Tagged as: Positiv…" at bounding box center [401, 190] width 388 height 65
click at [369, 186] on div "Received via SMS Christine Manahan 11:53 AM Y Tags and notes Tagged as: Positiv…" at bounding box center [401, 190] width 388 height 65
click at [369, 185] on div "Received via SMS Christine Manahan 11:53 AM Y Tags and notes Tagged as: Positiv…" at bounding box center [401, 190] width 388 height 65
click at [368, 184] on div "Received via SMS Christine Manahan 11:53 AM Y Tags and notes Tagged as: Positiv…" at bounding box center [401, 190] width 388 height 65
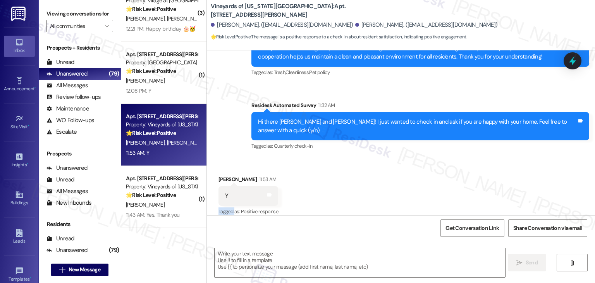
click at [368, 184] on div "Received via SMS Christine Manahan 11:53 AM Y Tags and notes Tagged as: Positiv…" at bounding box center [401, 190] width 388 height 65
click at [357, 185] on div "Received via SMS Christine Manahan 11:53 AM Y Tags and notes Tagged as: Positiv…" at bounding box center [401, 190] width 388 height 65
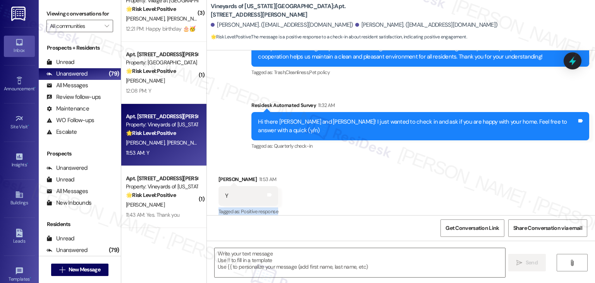
click at [357, 185] on div "Received via SMS Christine Manahan 11:53 AM Y Tags and notes Tagged as: Positiv…" at bounding box center [401, 190] width 388 height 65
click at [325, 256] on textarea at bounding box center [360, 262] width 290 height 29
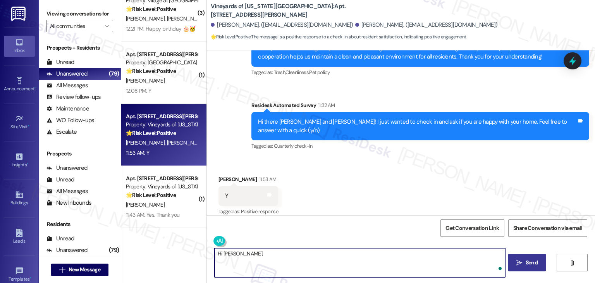
paste textarea "I'm so glad to hear you're happy with your home. We always strive to create a g…"
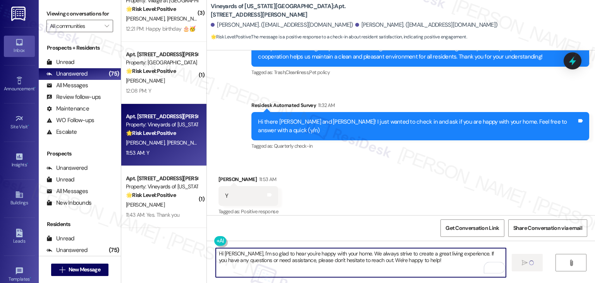
type textarea "Hi Christine, I'm so glad to hear you're happy with your home. We always strive…"
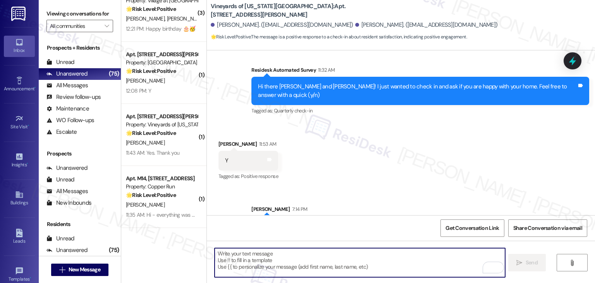
scroll to position [1292, 0]
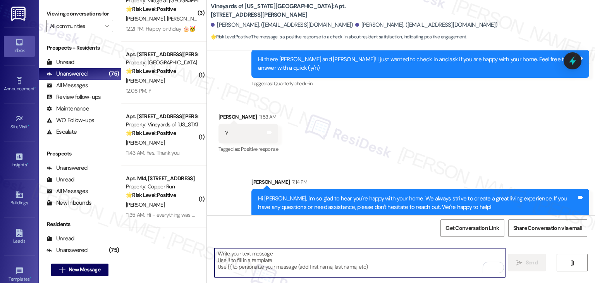
click at [296, 256] on textarea "To enrich screen reader interactions, please activate Accessibility in Grammarl…" at bounding box center [360, 262] width 290 height 29
paste textarea "We’d also really appreciate it if you could share your experience in a review, …"
type textarea "We’d also really appreciate it if you could share your experience in a review, …"
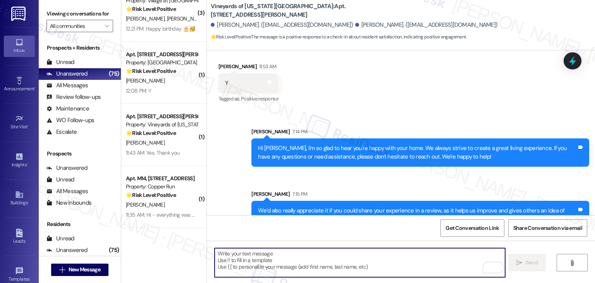
scroll to position [1346, 0]
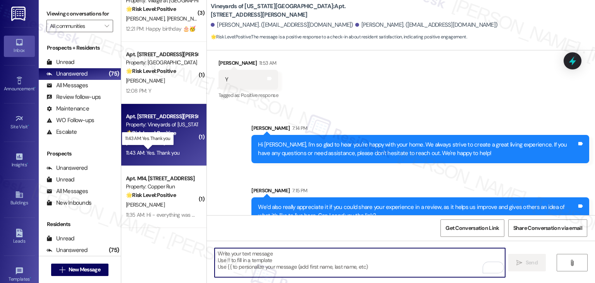
click at [167, 151] on div "11:43 AM: Yes. Thank you 11:43 AM: Yes. Thank you" at bounding box center [152, 152] width 53 height 7
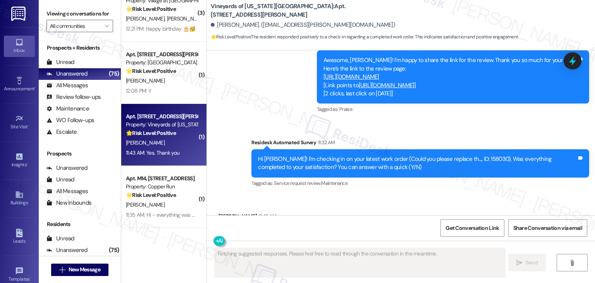
scroll to position [1091, 0]
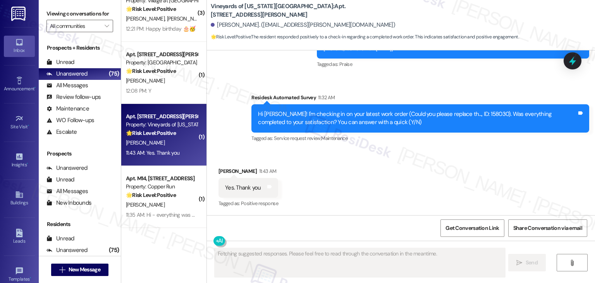
click at [397, 172] on div "Received via SMS [PERSON_NAME] 11:43 AM Yes. Thank you Tags and notes Tagged as…" at bounding box center [401, 181] width 388 height 65
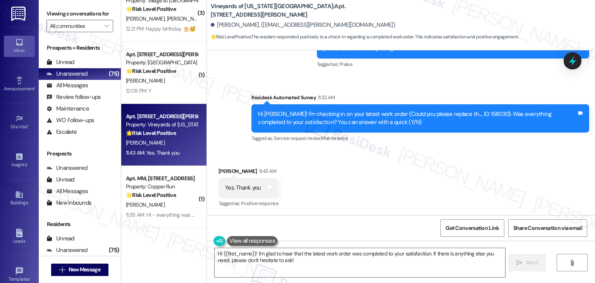
click at [397, 172] on div "Received via SMS [PERSON_NAME] 11:43 AM Yes. Thank you Tags and notes Tagged as…" at bounding box center [401, 181] width 388 height 65
click at [283, 258] on textarea "Hi {{first_name}}! I'm glad to hear that the latest work order was completed to…" at bounding box center [360, 262] width 290 height 29
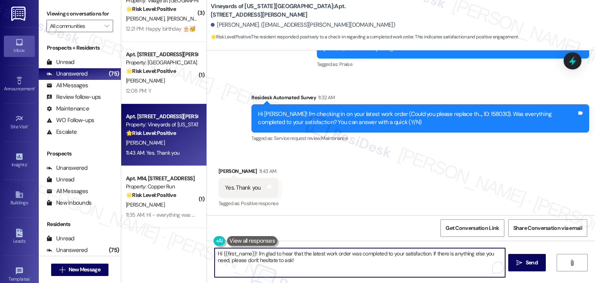
click at [283, 258] on textarea "Hi {{first_name}}! I'm glad to hear that the latest work order was completed to…" at bounding box center [360, 262] width 290 height 29
type textarea "Hi {{first_name}}! I'm glad to hear that the latest work order was completed to…"
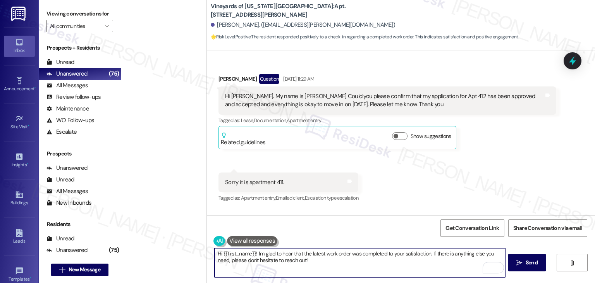
scroll to position [1091, 0]
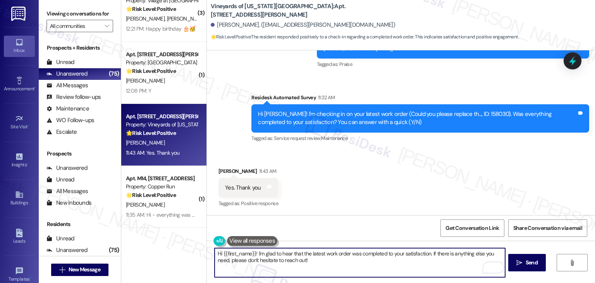
type textarea "Hi {{first_name}}! I'm glad to hear that the latest work order was completed to…"
click at [347, 194] on div "Received via SMS [PERSON_NAME] 11:43 AM Yes. Thank you Tags and notes Tagged as…" at bounding box center [401, 181] width 388 height 65
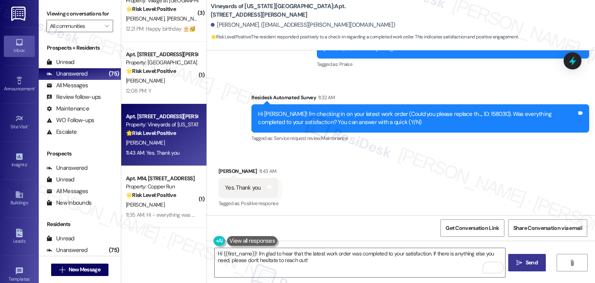
click at [531, 266] on span "Send" at bounding box center [532, 262] width 12 height 8
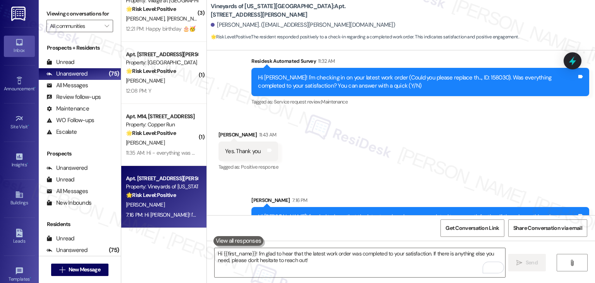
scroll to position [1153, 0]
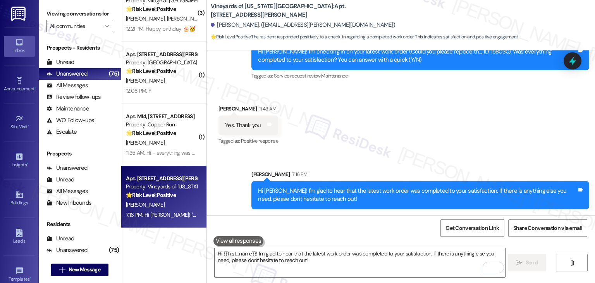
click at [415, 140] on div "Received via SMS [PERSON_NAME] 11:43 AM Yes. Thank you Tags and notes Tagged as…" at bounding box center [401, 119] width 388 height 65
click at [289, 259] on textarea "Hi {{first_name}}! I'm glad to hear that the latest work order was completed to…" at bounding box center [360, 262] width 290 height 29
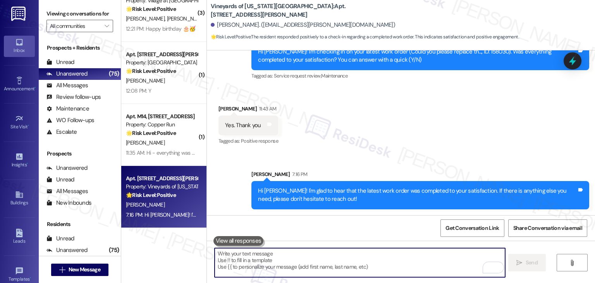
paste textarea "We’d also really appreciate it if you could share your experience in a review, …"
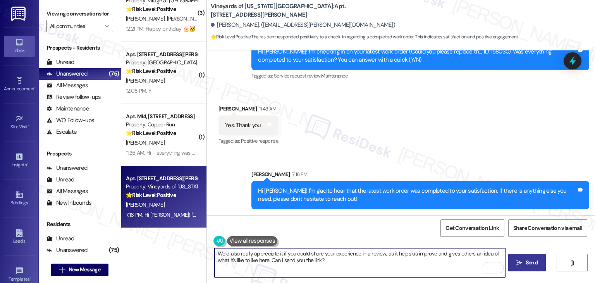
type textarea "We’d also really appreciate it if you could share your experience in a review, …"
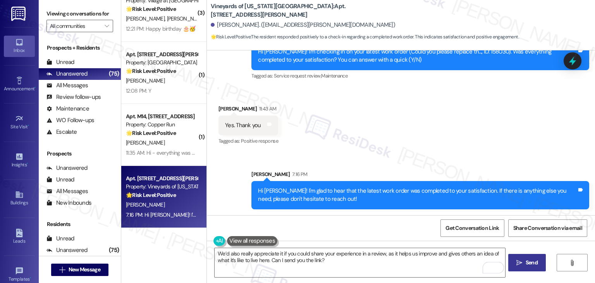
click at [530, 263] on span "Send" at bounding box center [532, 262] width 12 height 8
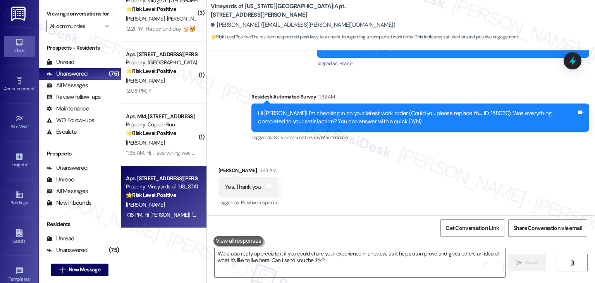
scroll to position [1091, 0]
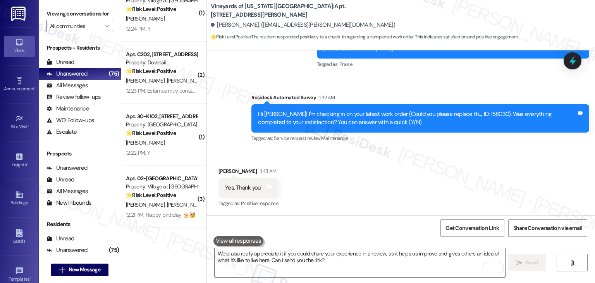
click at [369, 173] on div "Received via SMS [PERSON_NAME] 11:43 AM Yes. Thank you Tags and notes Tagged as…" at bounding box center [401, 181] width 388 height 65
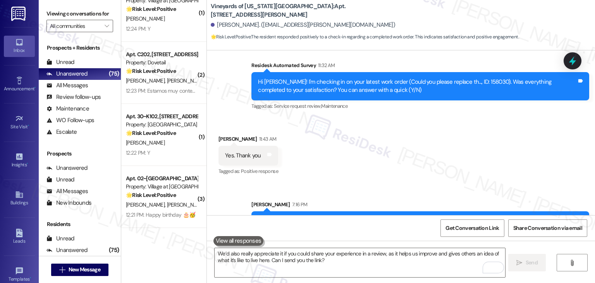
scroll to position [1168, 0]
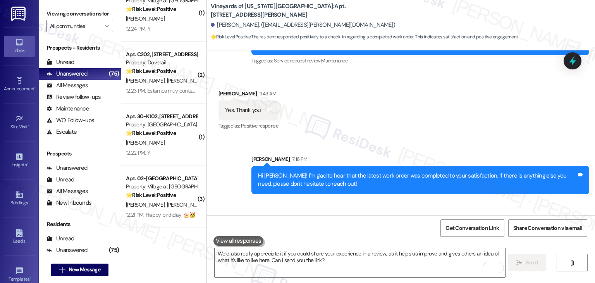
click at [369, 139] on div "Sent via SMS [PERSON_NAME] 7:16 PM Hi [PERSON_NAME]! I'm glad to hear that the …" at bounding box center [401, 199] width 388 height 125
click at [371, 130] on div "Received via SMS [PERSON_NAME] 11:43 AM Yes. Thank you Tags and notes Tagged as…" at bounding box center [401, 104] width 388 height 65
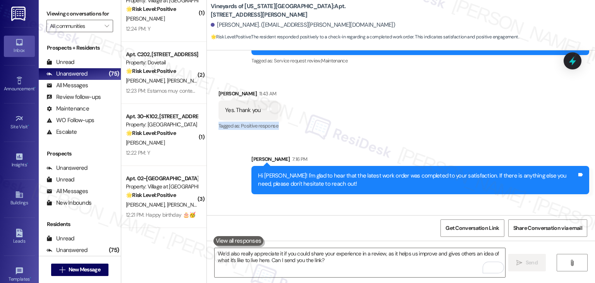
click at [371, 130] on div "Received via SMS [PERSON_NAME] 11:43 AM Yes. Thank you Tags and notes Tagged as…" at bounding box center [401, 104] width 388 height 65
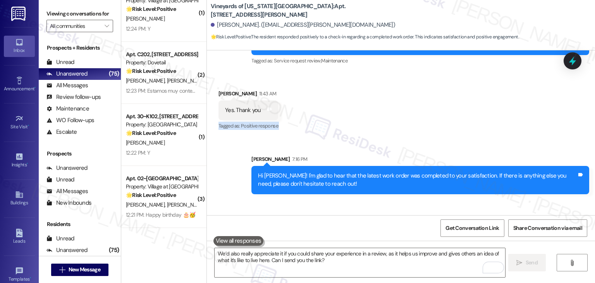
click at [371, 130] on div "Received via SMS [PERSON_NAME] 11:43 AM Yes. Thank you Tags and notes Tagged as…" at bounding box center [401, 104] width 388 height 65
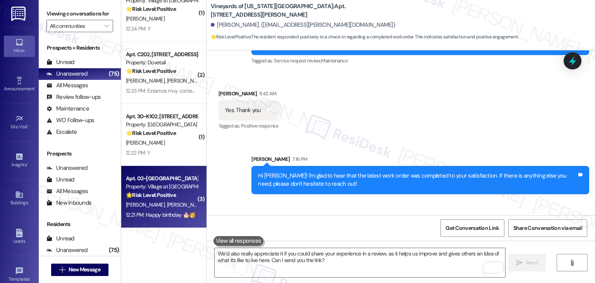
click at [169, 224] on div "Apt. 02~[GEOGRAPHIC_DATA][STREET_ADDRESS], LLC Property: Village at [GEOGRAPHIC…" at bounding box center [163, 197] width 85 height 62
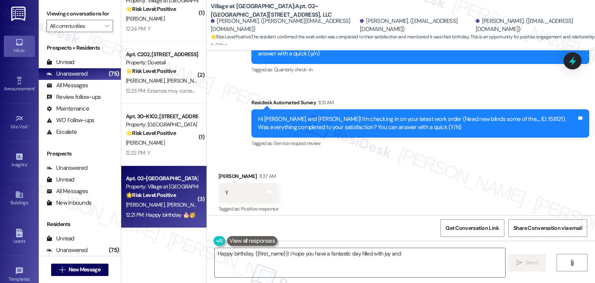
scroll to position [565, 0]
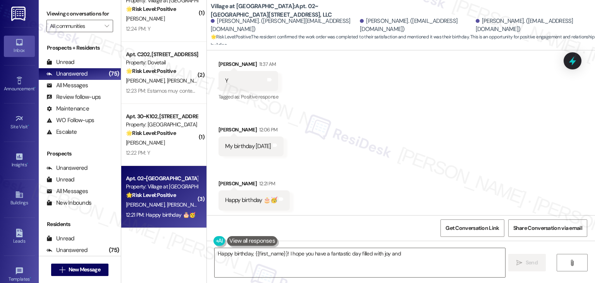
type textarea "Happy birthday, {{first_name}}! I hope you have a fantastic day filled with joy…"
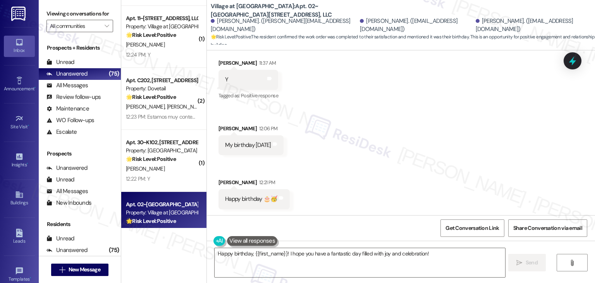
scroll to position [2522, 0]
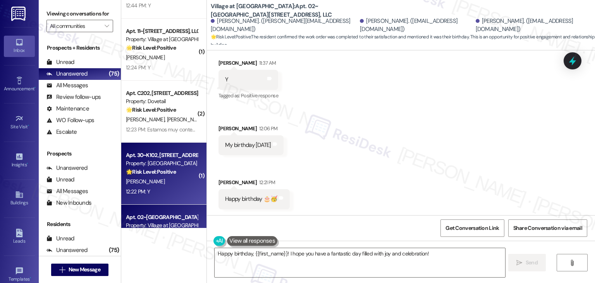
click at [156, 183] on div "[PERSON_NAME]" at bounding box center [161, 182] width 73 height 10
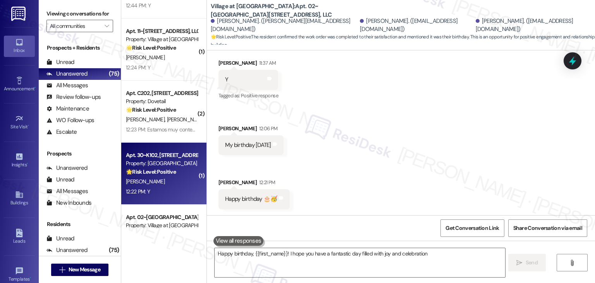
type textarea "Happy birthday, {{first_name}}! I hope you have a fantastic day filled with joy…"
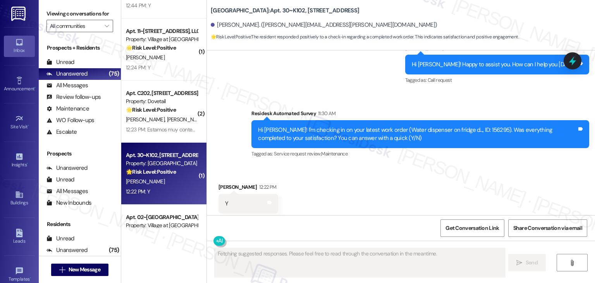
scroll to position [1574, 0]
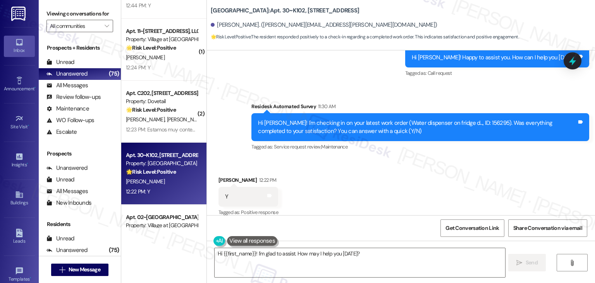
click at [388, 173] on div "Received via SMS [PERSON_NAME] 12:22 PM Y Tags and notes Tagged as: Positive re…" at bounding box center [401, 190] width 388 height 65
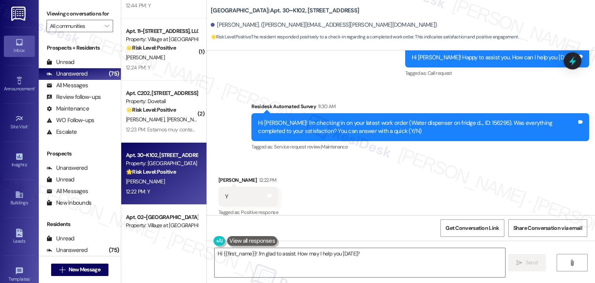
click at [388, 173] on div "Received via SMS [PERSON_NAME] 12:22 PM Y Tags and notes Tagged as: Positive re…" at bounding box center [401, 190] width 388 height 65
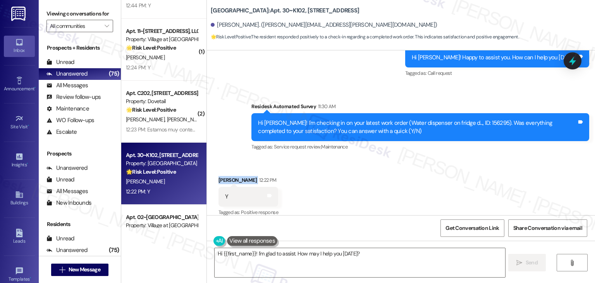
click at [388, 173] on div "Received via SMS [PERSON_NAME] 12:22 PM Y Tags and notes Tagged as: Positive re…" at bounding box center [401, 190] width 388 height 65
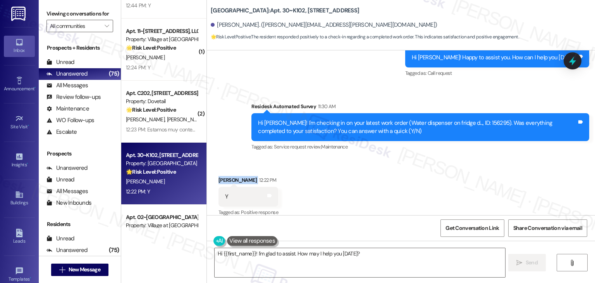
click at [388, 173] on div "Received via SMS [PERSON_NAME] 12:22 PM Y Tags and notes Tagged as: Positive re…" at bounding box center [401, 190] width 388 height 65
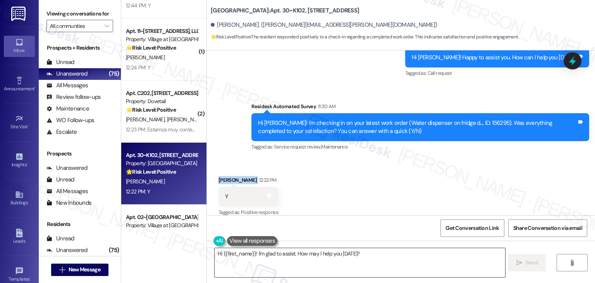
click at [295, 255] on textarea "Hi {{first_name}}! I'm glad to assist. How may I help you [DATE]?" at bounding box center [360, 262] width 290 height 29
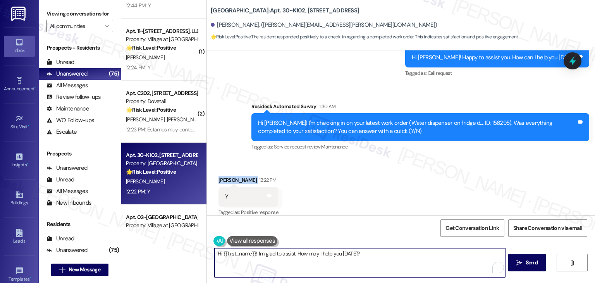
click at [295, 255] on textarea "Hi {{first_name}}! I'm glad to assist. How may I help you [DATE]?" at bounding box center [360, 262] width 290 height 29
paste textarea "ey Onkar! I’m glad your latest work order was completed to your satisfaction. I…"
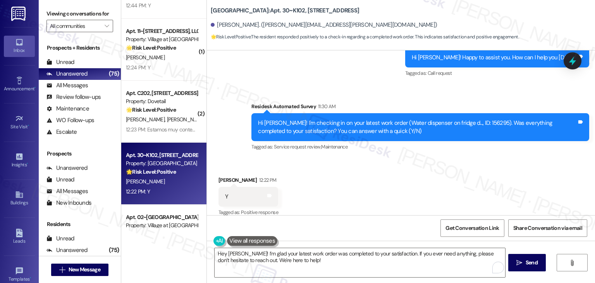
click at [223, 176] on div "[PERSON_NAME] 12:22 PM" at bounding box center [248, 181] width 60 height 11
copy div "[PERSON_NAME]"
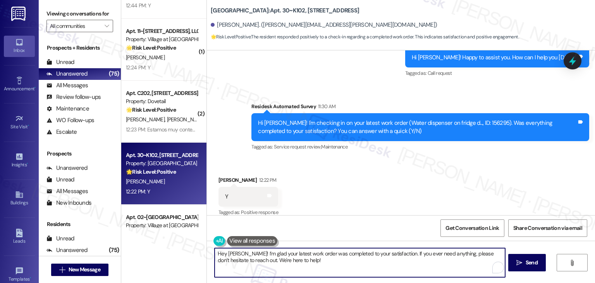
click at [229, 254] on textarea "Hey [PERSON_NAME]! I’m glad your latest work order was completed to your satisf…" at bounding box center [360, 262] width 290 height 29
paste textarea "[PERSON_NAME]"
click at [343, 258] on textarea "Hey [PERSON_NAME]! I’m glad your latest work order was completed to your satisf…" at bounding box center [360, 262] width 290 height 29
type textarea "Hey [PERSON_NAME]! I’m glad your latest work order was completed to your satisf…"
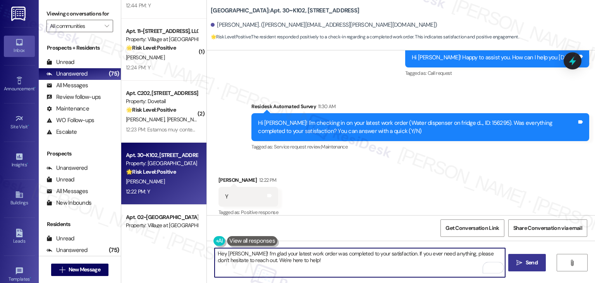
click at [520, 258] on button " Send" at bounding box center [527, 262] width 38 height 17
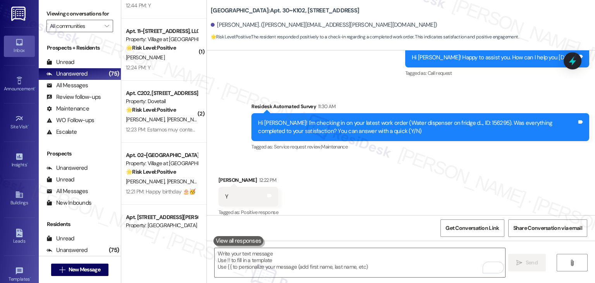
click at [357, 180] on div "Received via SMS [PERSON_NAME] 12:22 PM Y Tags and notes Tagged as: Positive re…" at bounding box center [401, 190] width 388 height 65
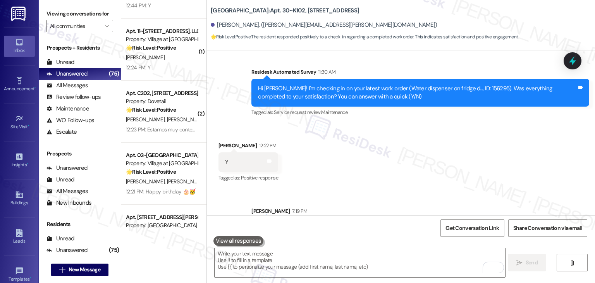
scroll to position [1636, 0]
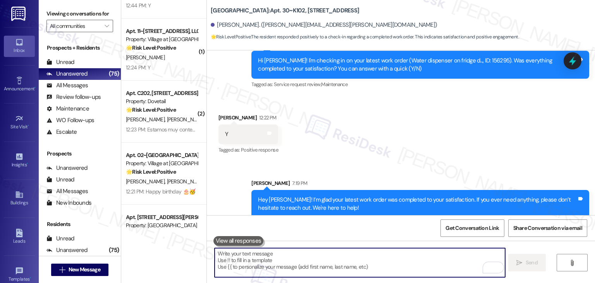
click at [314, 251] on textarea "To enrich screen reader interactions, please activate Accessibility in Grammarl…" at bounding box center [360, 262] width 290 height 29
paste textarea "We’d also really appreciate it if you could share your experience in a review, …"
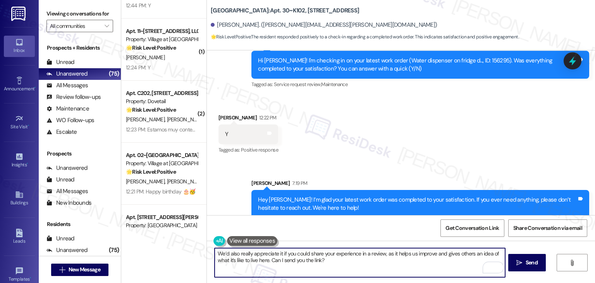
type textarea "We’d also really appreciate it if you could share your experience in a review, …"
click at [379, 229] on div "Get Conversation Link Share Conversation via email" at bounding box center [401, 228] width 388 height 26
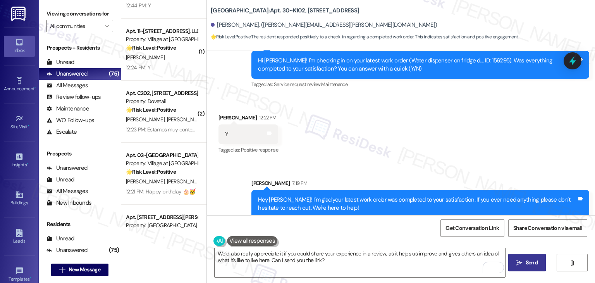
click at [527, 256] on button " Send" at bounding box center [527, 262] width 38 height 17
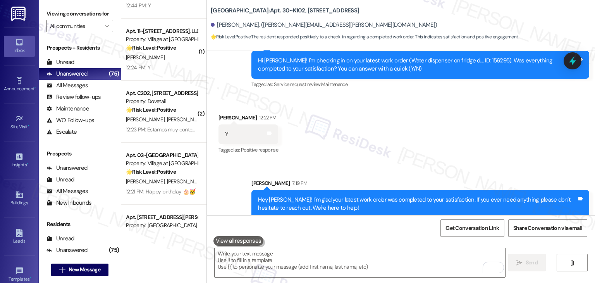
scroll to position [1574, 0]
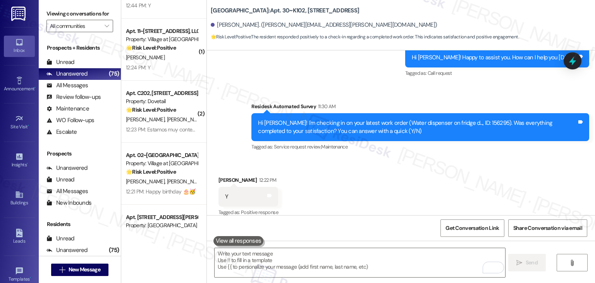
click at [374, 179] on div "Received via SMS [PERSON_NAME] 12:22 PM Y Tags and notes Tagged as: Positive re…" at bounding box center [401, 190] width 388 height 65
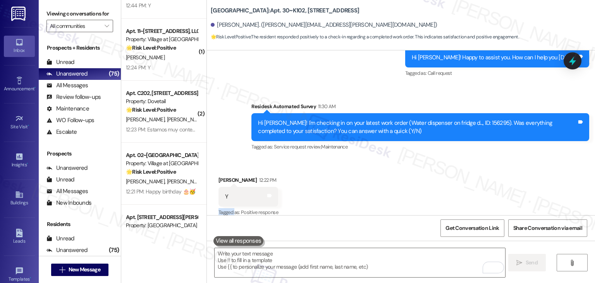
click at [374, 179] on div "Received via SMS [PERSON_NAME] 12:22 PM Y Tags and notes Tagged as: Positive re…" at bounding box center [401, 190] width 388 height 65
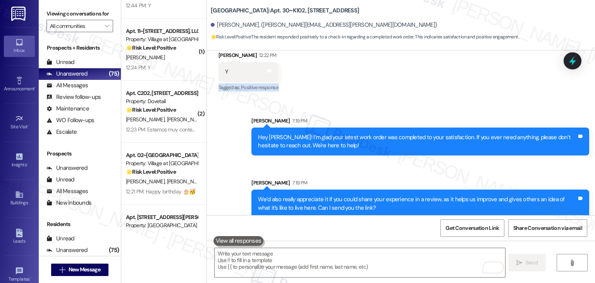
click at [392, 88] on div "Received via SMS [PERSON_NAME] 12:22 PM Y Tags and notes Tagged as: Positive re…" at bounding box center [401, 66] width 388 height 65
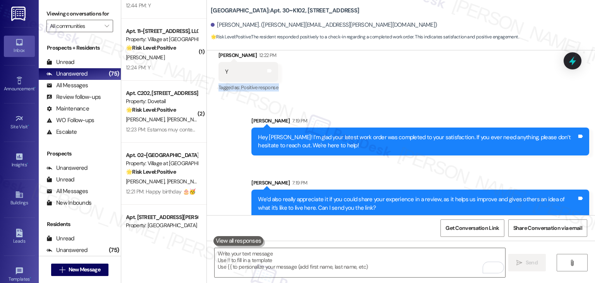
click at [392, 88] on div "Received via SMS [PERSON_NAME] 12:22 PM Y Tags and notes Tagged as: Positive re…" at bounding box center [401, 66] width 388 height 65
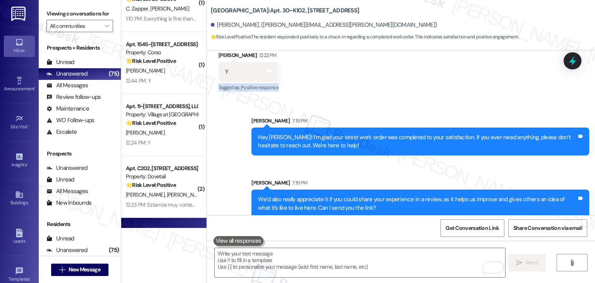
scroll to position [2444, 0]
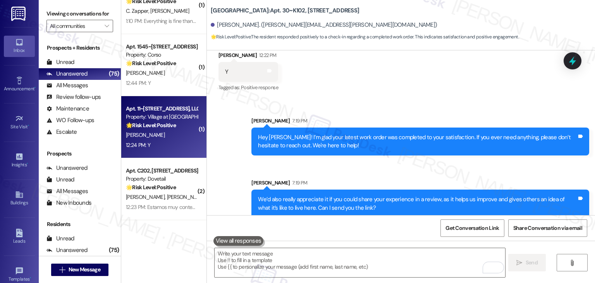
click at [167, 144] on div "12:24 PM: Y 12:24 PM: Y" at bounding box center [161, 145] width 73 height 10
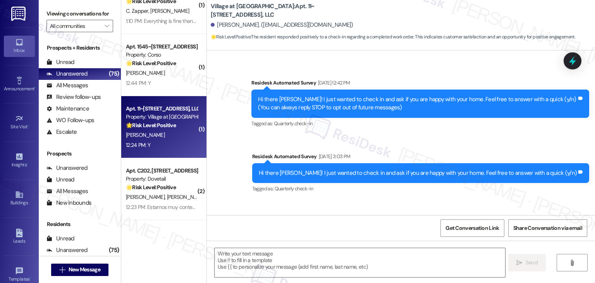
scroll to position [239, 0]
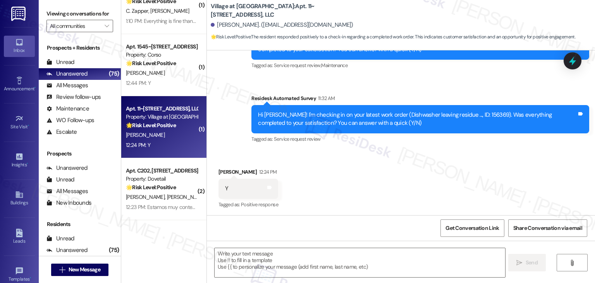
type textarea "Fetching suggested responses. Please feel free to read through the conversation…"
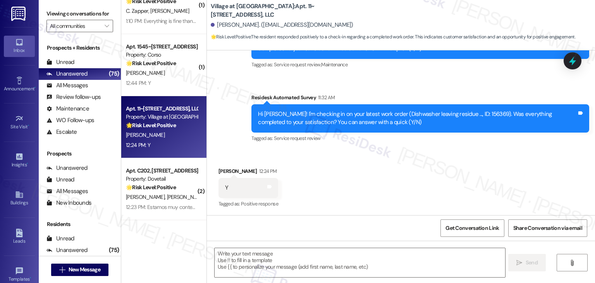
click at [353, 181] on div "Received via SMS [PERSON_NAME] 12:24 PM Y Tags and notes Tagged as: Positive re…" at bounding box center [401, 181] width 388 height 65
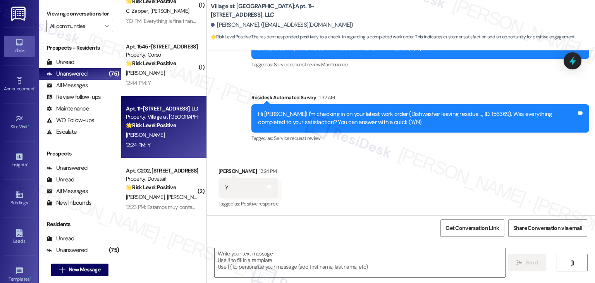
click at [353, 181] on div "Received via SMS [PERSON_NAME] 12:24 PM Y Tags and notes Tagged as: Positive re…" at bounding box center [401, 181] width 388 height 65
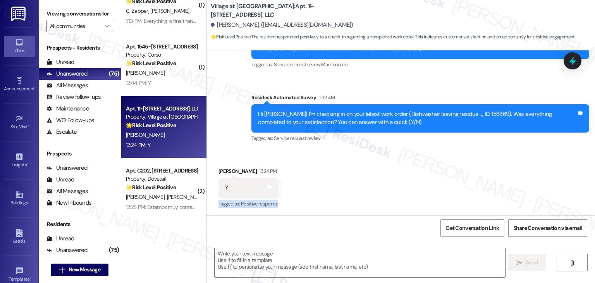
click at [353, 181] on div "Received via SMS [PERSON_NAME] 12:24 PM Y Tags and notes Tagged as: Positive re…" at bounding box center [401, 181] width 388 height 65
click at [354, 181] on div "Received via SMS [PERSON_NAME] 12:24 PM Y Tags and notes Tagged as: Positive re…" at bounding box center [401, 181] width 388 height 65
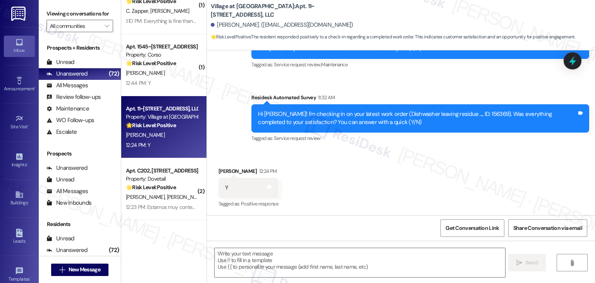
click at [349, 174] on div "Received via SMS [PERSON_NAME] 12:24 PM Y Tags and notes Tagged as: Positive re…" at bounding box center [401, 181] width 388 height 65
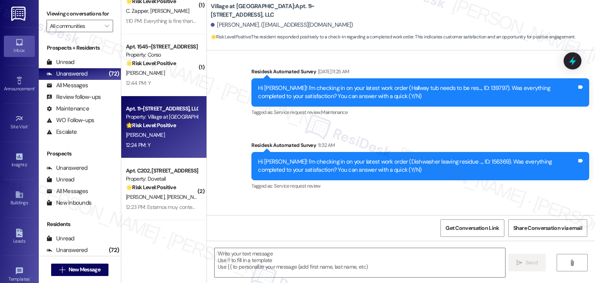
scroll to position [239, 0]
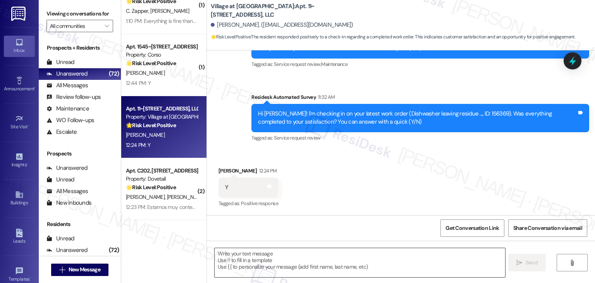
click at [314, 261] on textarea at bounding box center [360, 262] width 290 height 29
paste textarea "Hey [PERSON_NAME]! I’m glad your latest work order was completed to your satisf…"
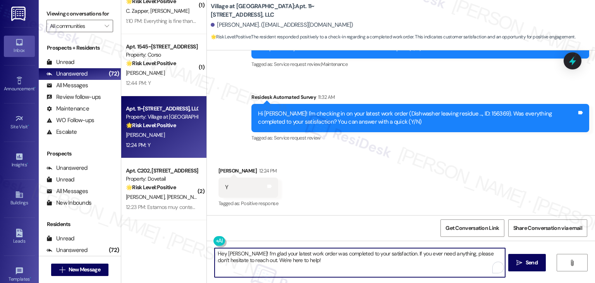
click at [230, 253] on textarea "Hey [PERSON_NAME]! I’m glad your latest work order was completed to your satisf…" at bounding box center [360, 262] width 290 height 29
click at [314, 259] on textarea "Hey [PERSON_NAME]! I’m glad your latest work order was completed to your satisf…" at bounding box center [360, 262] width 290 height 29
type textarea "Hey [PERSON_NAME]! I’m glad your latest work order was completed to your satisf…"
click at [530, 259] on span "Send" at bounding box center [532, 262] width 12 height 8
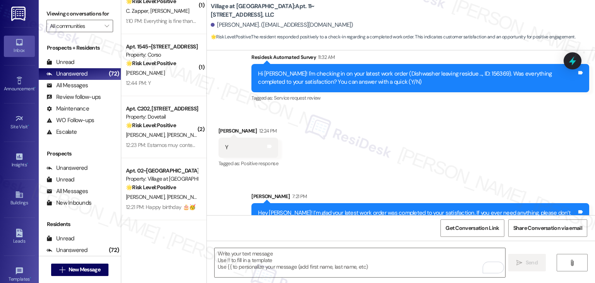
scroll to position [302, 0]
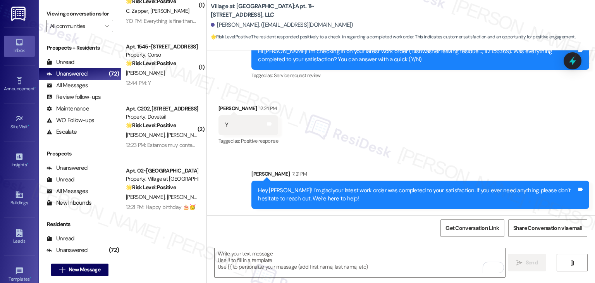
click at [352, 230] on div "Get Conversation Link Share Conversation via email" at bounding box center [401, 228] width 388 height 26
click at [341, 267] on textarea "To enrich screen reader interactions, please activate Accessibility in Grammarl…" at bounding box center [360, 262] width 290 height 29
paste textarea "We’d also really appreciate it if you could share your experience in a review, …"
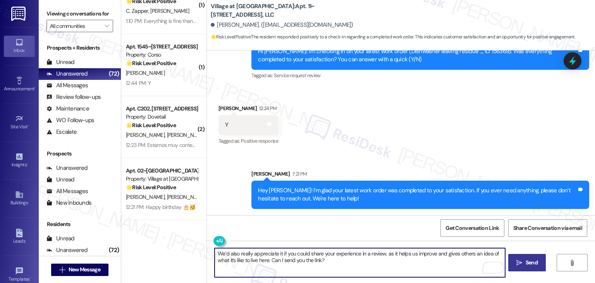
type textarea "We’d also really appreciate it if you could share your experience in a review, …"
click at [527, 261] on span "Send" at bounding box center [532, 262] width 12 height 8
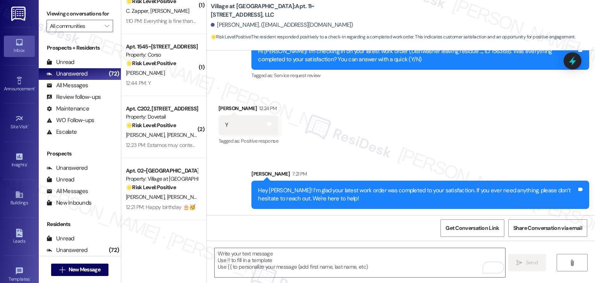
scroll to position [239, 0]
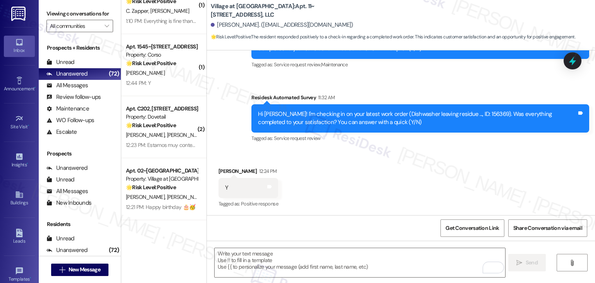
click at [400, 167] on div "Received via SMS [PERSON_NAME] 12:24 PM Y Tags and notes Tagged as: Positive re…" at bounding box center [401, 181] width 388 height 65
click at [388, 181] on div "Received via SMS [PERSON_NAME] 12:24 PM Y Tags and notes Tagged as: Positive re…" at bounding box center [401, 181] width 388 height 65
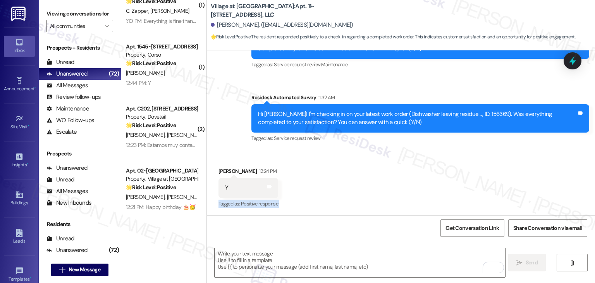
click at [388, 181] on div "Received via SMS [PERSON_NAME] 12:24 PM Y Tags and notes Tagged as: Positive re…" at bounding box center [401, 181] width 388 height 65
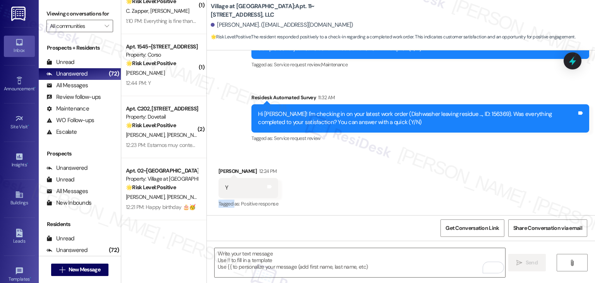
click at [388, 181] on div "Received via SMS [PERSON_NAME] 12:24 PM Y Tags and notes Tagged as: Positive re…" at bounding box center [401, 181] width 388 height 65
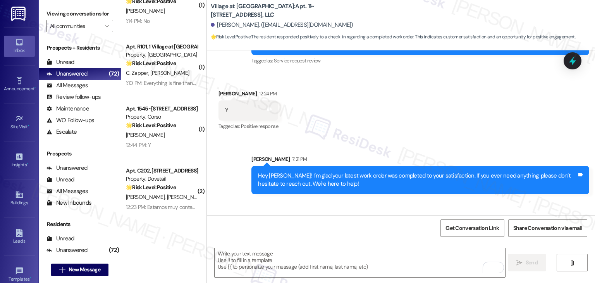
scroll to position [364, 0]
